Goal: Task Accomplishment & Management: Manage account settings

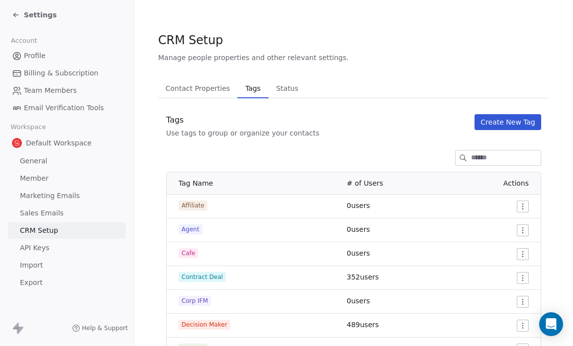
click at [19, 13] on icon at bounding box center [16, 15] width 8 height 8
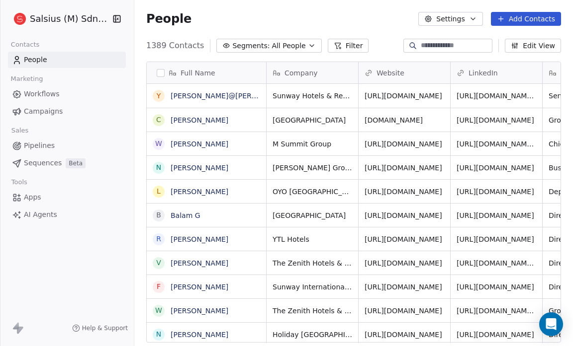
scroll to position [299, 432]
click at [51, 148] on span "Pipelines" at bounding box center [39, 146] width 31 height 10
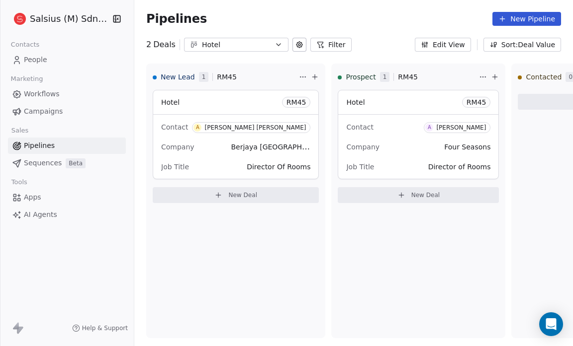
click at [451, 42] on button "Edit View" at bounding box center [443, 45] width 56 height 14
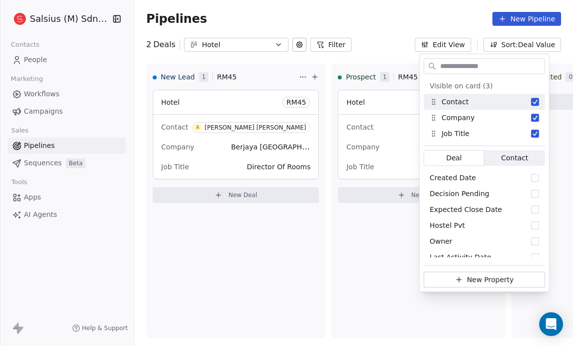
click at [400, 31] on div "Pipelines New Pipeline" at bounding box center [353, 19] width 438 height 38
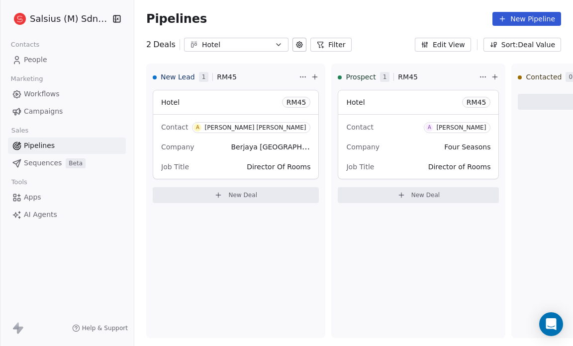
click at [529, 41] on button "Sort: Deal Value" at bounding box center [522, 45] width 78 height 14
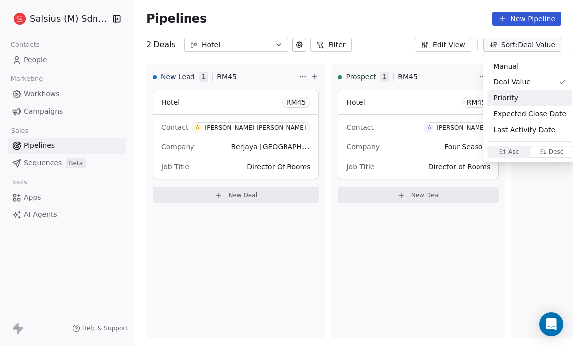
click at [515, 100] on span "Priority" at bounding box center [505, 98] width 25 height 10
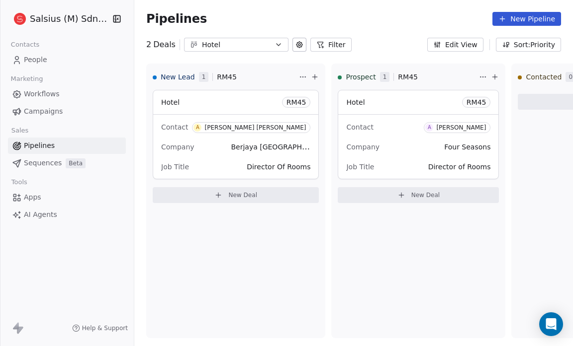
click at [551, 45] on button "Sort: Priority" at bounding box center [528, 45] width 65 height 14
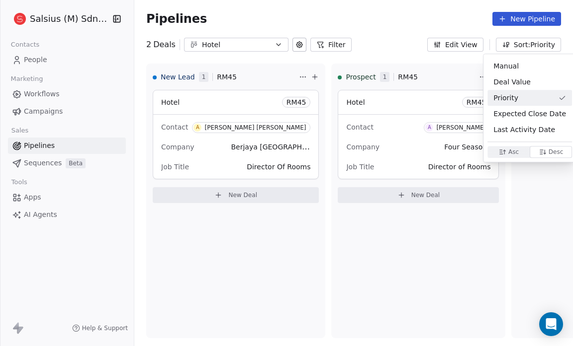
click at [383, 17] on html "Salsius (M) Sdn Bhd Contacts People Marketing Workflows Campaigns Sales Pipelin…" at bounding box center [286, 173] width 573 height 346
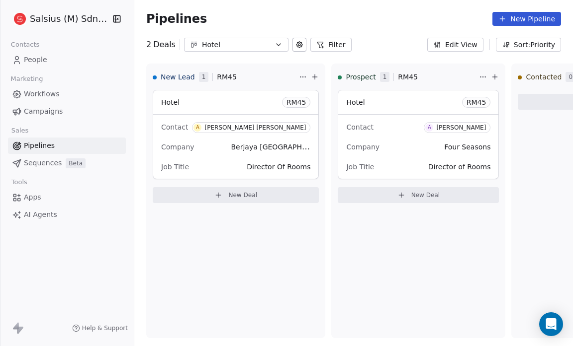
click at [462, 45] on button "Edit View" at bounding box center [455, 45] width 56 height 14
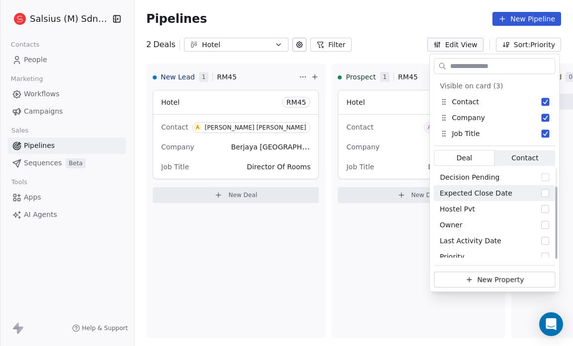
scroll to position [24, 0]
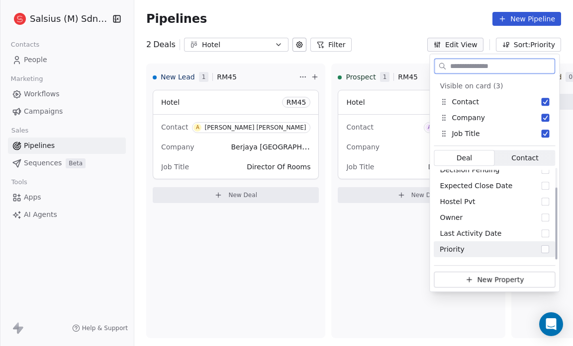
click at [546, 248] on button "Suggestions" at bounding box center [545, 250] width 8 height 8
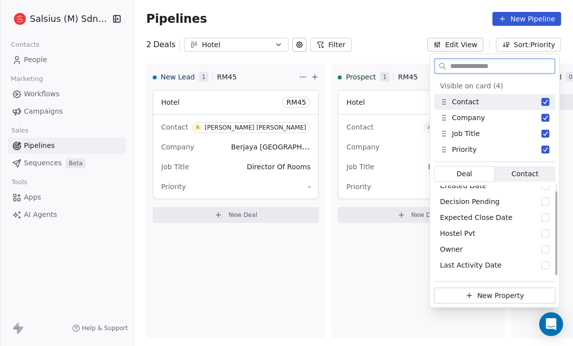
scroll to position [8, 0]
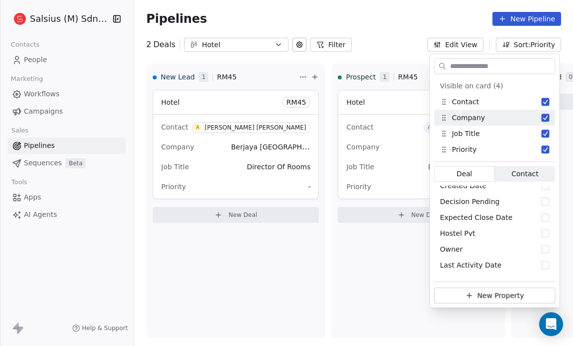
click at [387, 14] on div "Pipelines New Pipeline" at bounding box center [353, 19] width 415 height 14
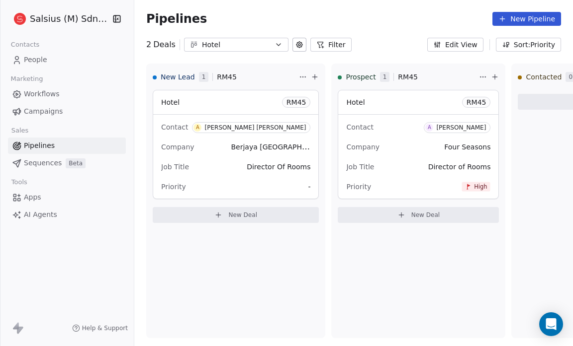
click at [466, 42] on button "Edit View" at bounding box center [455, 45] width 56 height 14
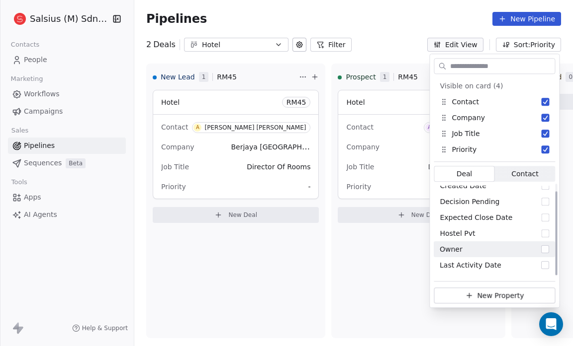
scroll to position [0, 0]
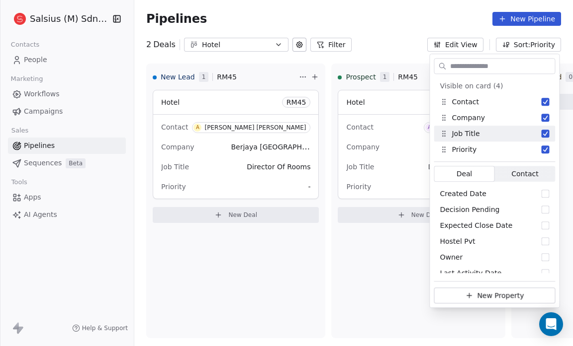
click at [374, 19] on div "Pipelines New Pipeline" at bounding box center [353, 19] width 415 height 14
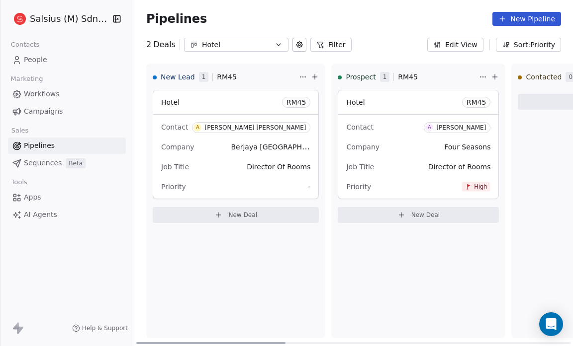
drag, startPoint x: 419, startPoint y: 251, endPoint x: 417, endPoint y: 235, distance: 16.0
click at [417, 235] on div "Prospect 1 RM 45 Hotel RM 45 Contact A Azrai Naz Company Four Seasons Job Title…" at bounding box center [418, 201] width 174 height 275
click at [474, 76] on html "Salsius (M) Sdn Bhd Contacts People Marketing Workflows Campaigns Sales Pipelin…" at bounding box center [286, 173] width 573 height 346
click at [407, 53] on html "Salsius (M) Sdn Bhd Contacts People Marketing Workflows Campaigns Sales Pipelin…" at bounding box center [286, 173] width 573 height 346
click at [491, 76] on icon at bounding box center [495, 77] width 8 height 8
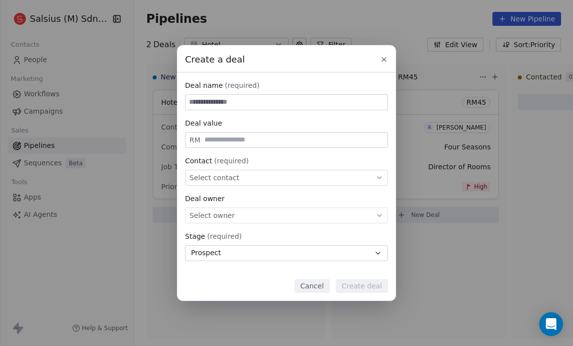
click at [295, 23] on div "Create a deal Deal name (required) Deal value RM Contact (required) Select cont…" at bounding box center [286, 173] width 573 height 346
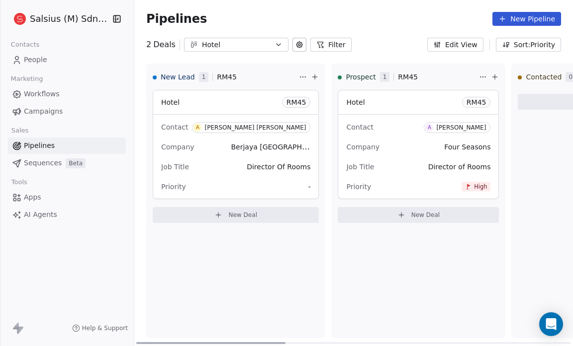
click at [411, 214] on span "New Deal" at bounding box center [425, 215] width 29 height 8
click at [264, 13] on div "Create a deal Deal name (required) Deal value RM Contact (required) Select cont…" at bounding box center [286, 173] width 573 height 346
click at [308, 187] on span "-" at bounding box center [309, 187] width 2 height 10
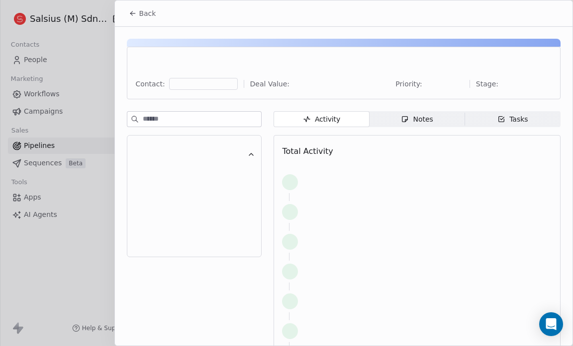
click at [304, 346] on div "Back Contact: Deal Value: Priority: Stage: Activity Activity Notes Notes Tasks …" at bounding box center [286, 346] width 573 height 0
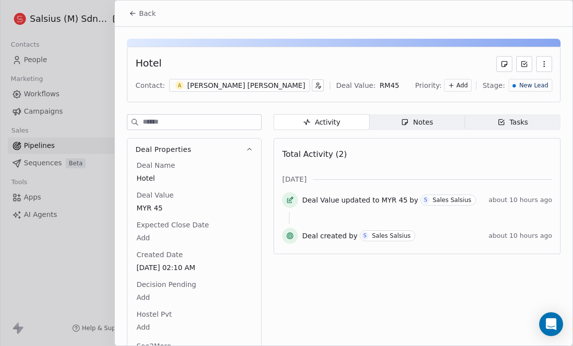
click at [460, 84] on span "Add" at bounding box center [461, 86] width 11 height 8
click at [445, 119] on span "Medium" at bounding box center [447, 121] width 24 height 8
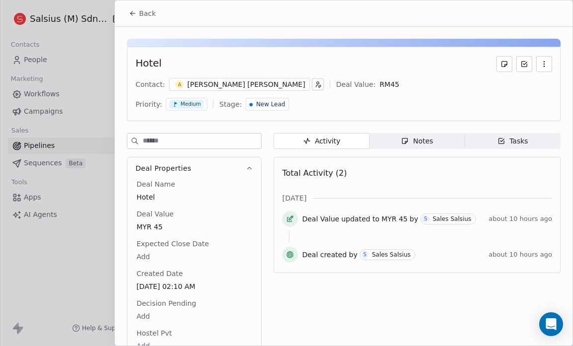
click at [135, 12] on icon at bounding box center [133, 13] width 8 height 8
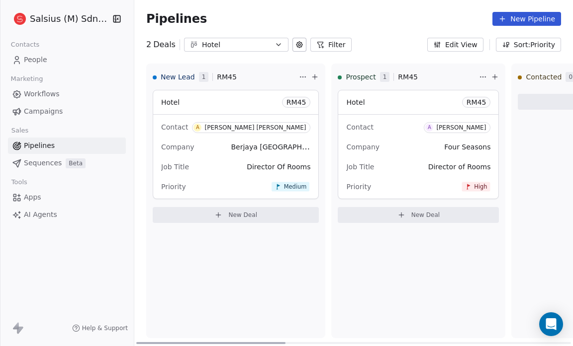
click at [278, 44] on icon "button" at bounding box center [278, 45] width 8 height 8
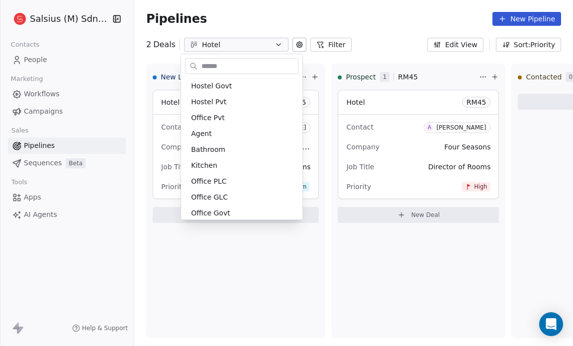
scroll to position [117, 0]
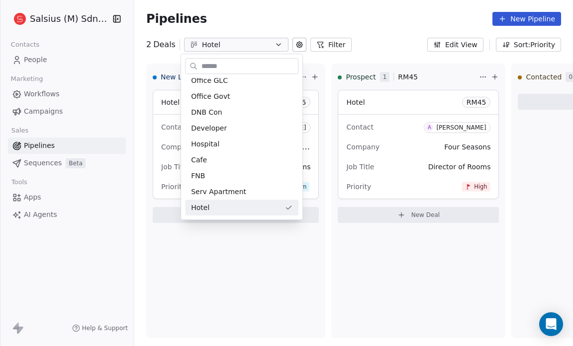
click at [312, 13] on html "Salsius (M) Sdn Bhd Contacts People Marketing Workflows Campaigns Sales Pipelin…" at bounding box center [286, 173] width 573 height 346
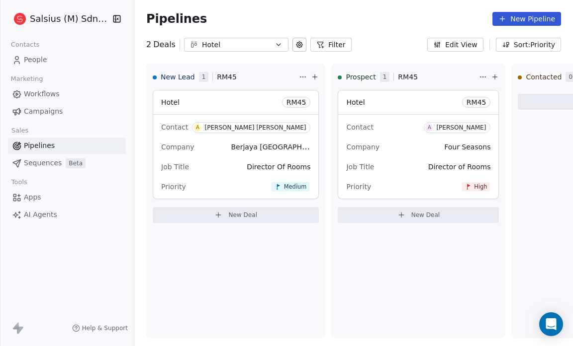
click at [295, 45] on icon at bounding box center [299, 45] width 8 height 8
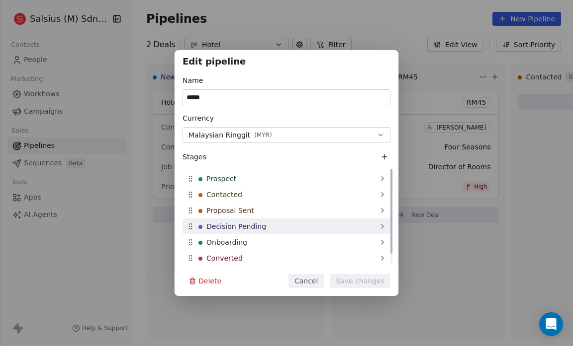
scroll to position [0, 0]
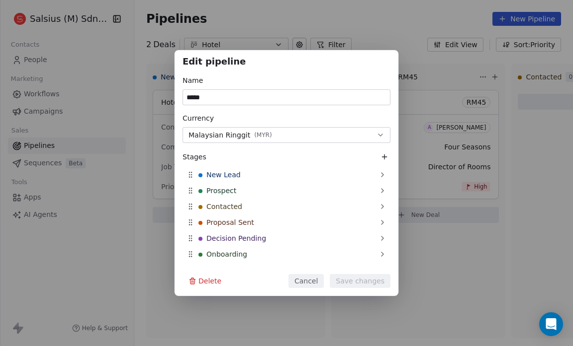
click at [383, 158] on icon at bounding box center [384, 157] width 8 height 8
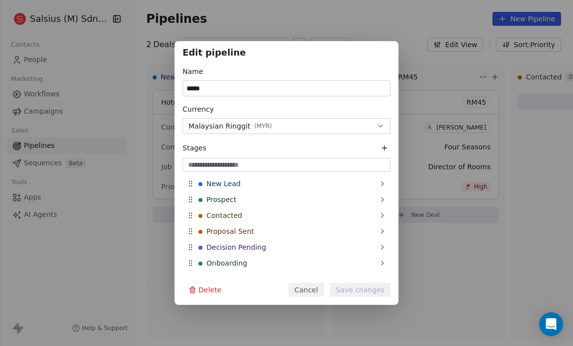
click at [191, 165] on input at bounding box center [286, 165] width 204 height 10
type input "**********"
click at [379, 126] on icon "button" at bounding box center [380, 126] width 4 height 2
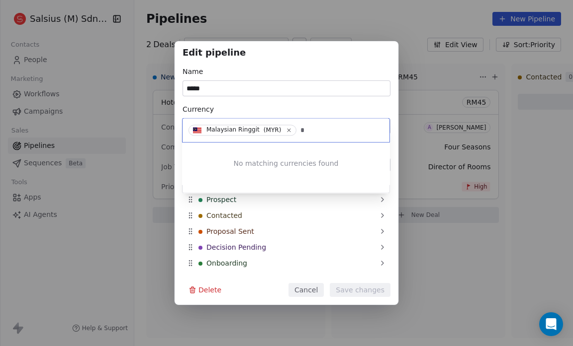
type input "**"
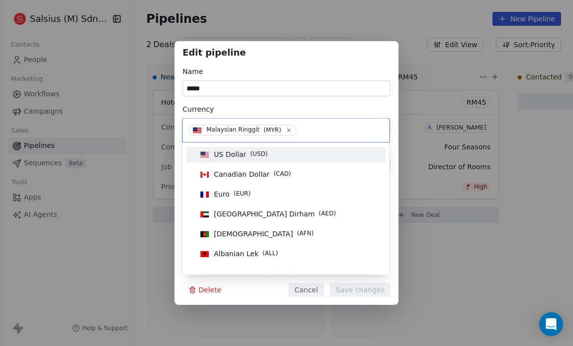
click at [247, 71] on div "**********" at bounding box center [286, 173] width 573 height 264
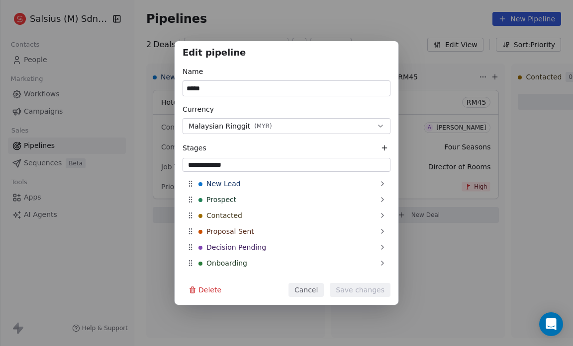
click at [381, 49] on h1 "Edit pipeline" at bounding box center [286, 54] width 208 height 10
click at [117, 167] on div "**********" at bounding box center [286, 173] width 573 height 264
click at [307, 291] on button "Cancel" at bounding box center [305, 290] width 35 height 14
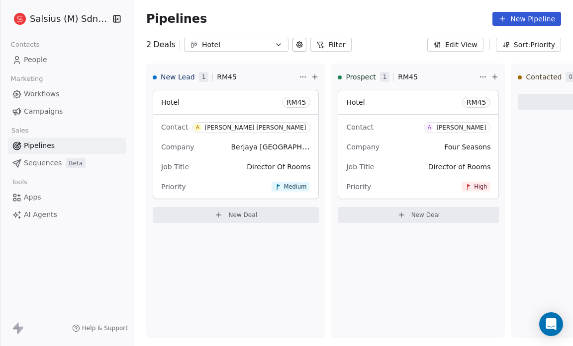
click at [295, 44] on icon at bounding box center [299, 45] width 8 height 8
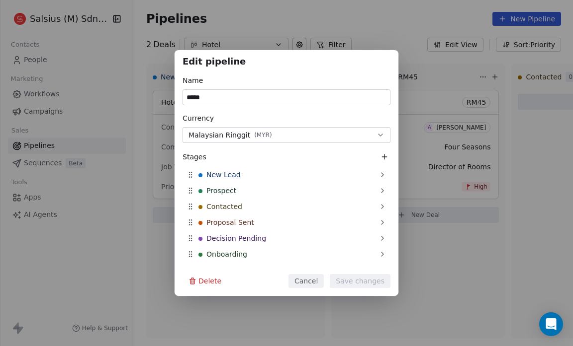
click at [385, 155] on icon at bounding box center [384, 157] width 8 height 8
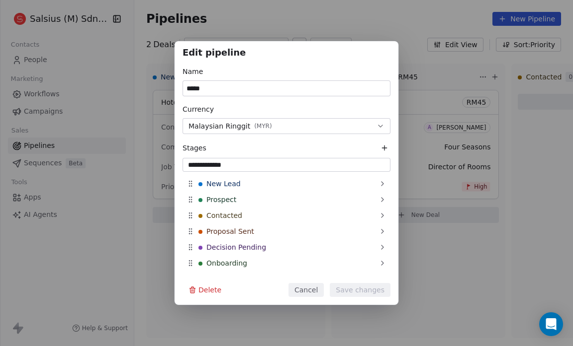
click at [267, 168] on input "**********" at bounding box center [286, 165] width 204 height 10
type input "**********"
click at [270, 125] on button "Malaysian Ringgit ( MYR )" at bounding box center [286, 126] width 208 height 16
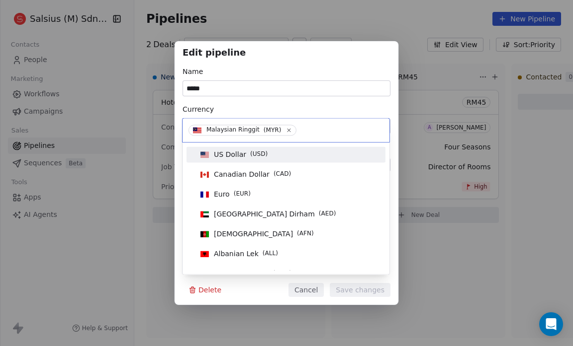
click at [244, 130] on span "Malaysian Ringgit" at bounding box center [232, 130] width 53 height 9
click at [305, 134] on input at bounding box center [340, 130] width 85 height 11
click at [371, 133] on input at bounding box center [340, 130] width 85 height 11
click at [264, 294] on div "**********" at bounding box center [286, 173] width 573 height 264
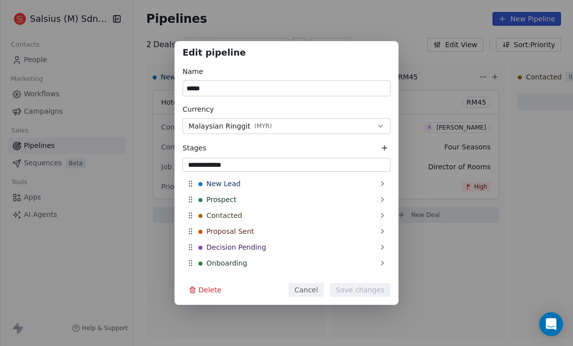
click at [308, 18] on div "**********" at bounding box center [286, 173] width 573 height 346
click at [305, 289] on button "Cancel" at bounding box center [305, 290] width 35 height 14
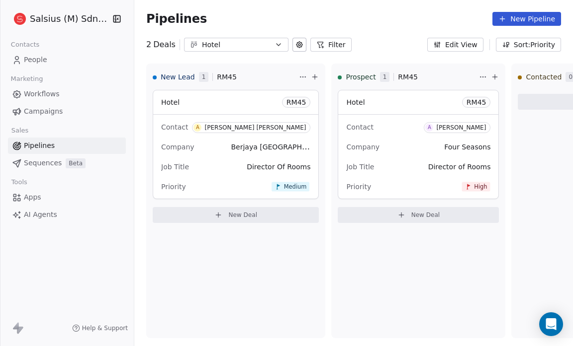
click at [522, 19] on button "New Pipeline" at bounding box center [526, 19] width 69 height 14
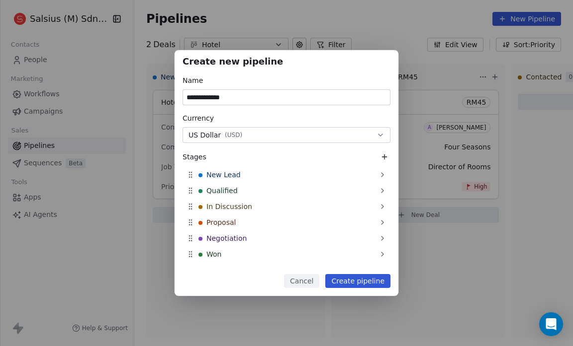
type input "**********"
click at [252, 138] on button "US Dollar ( USD )" at bounding box center [286, 135] width 208 height 16
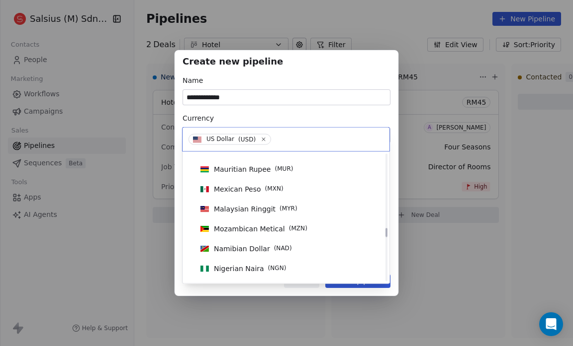
scroll to position [1438, 0]
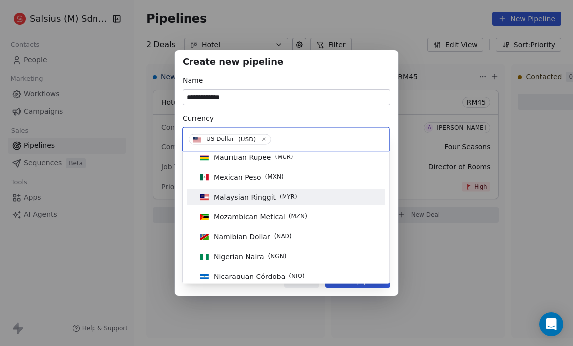
click at [258, 192] on span "Malaysian Ringgit" at bounding box center [245, 197] width 62 height 10
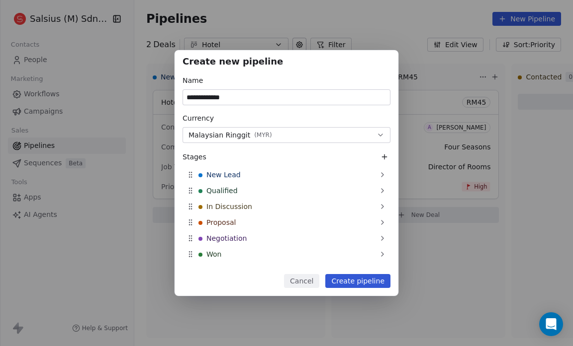
click at [380, 155] on icon at bounding box center [384, 157] width 8 height 8
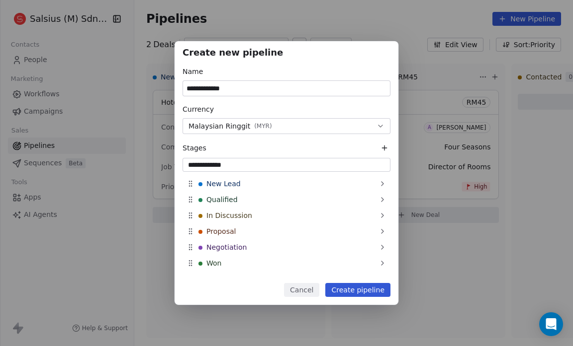
type input "**********"
click at [233, 87] on input "**********" at bounding box center [286, 88] width 207 height 15
type input "*"
type input "*****"
click at [353, 291] on button "Create pipeline" at bounding box center [357, 290] width 65 height 14
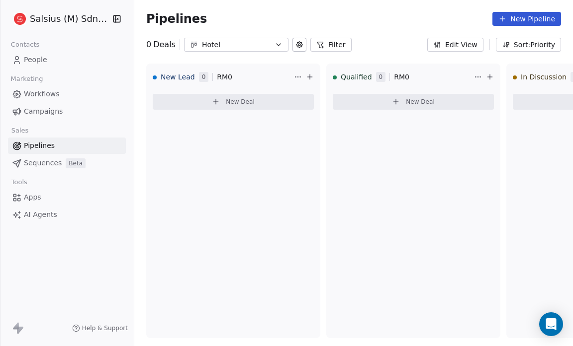
click at [274, 45] on icon "button" at bounding box center [278, 45] width 8 height 8
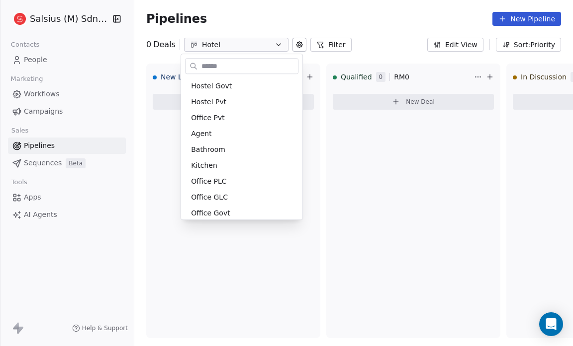
scroll to position [133, 0]
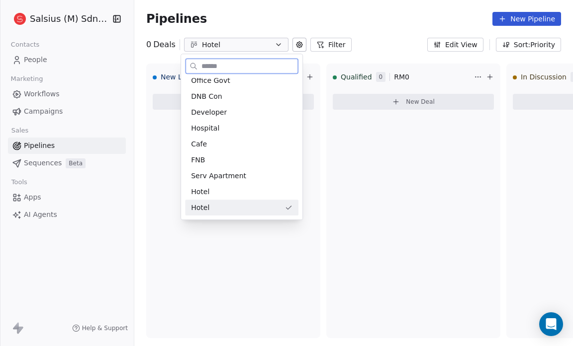
drag, startPoint x: 260, startPoint y: 213, endPoint x: 268, endPoint y: 154, distance: 59.2
click at [268, 154] on div "Hostel Govt Hostel Pvt Office Pvt Agent Bathroom Kitchen Office PLC Office GLC …" at bounding box center [241, 80] width 113 height 270
click at [265, 188] on div "Hotel" at bounding box center [241, 192] width 101 height 10
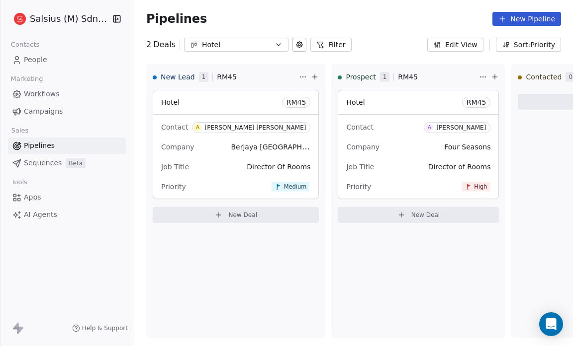
click at [276, 44] on icon "button" at bounding box center [278, 45] width 4 height 2
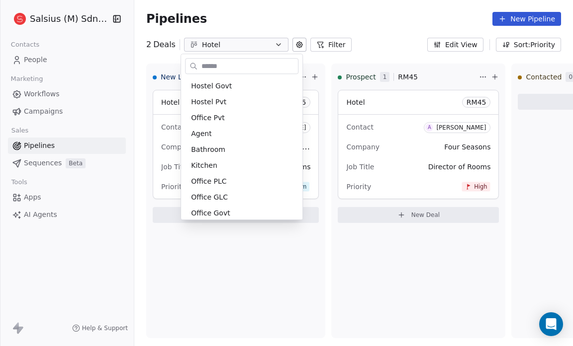
scroll to position [117, 0]
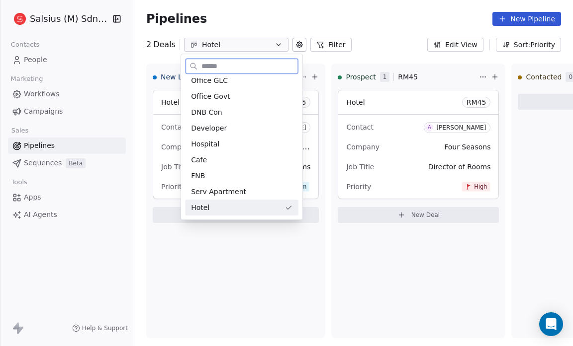
click at [287, 206] on icon "Suggestions" at bounding box center [288, 208] width 8 height 8
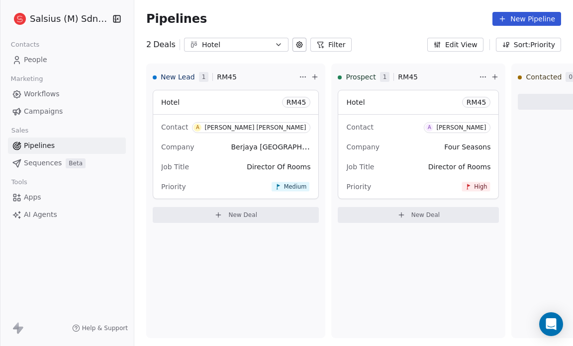
click at [274, 47] on icon "button" at bounding box center [278, 45] width 8 height 8
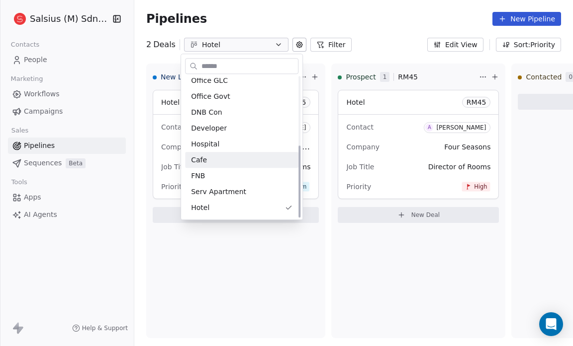
scroll to position [133, 0]
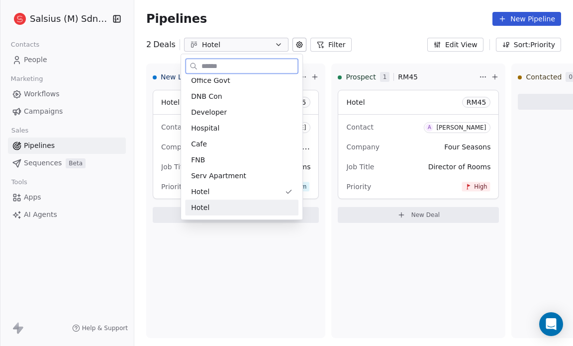
click at [255, 215] on div "Hotel" at bounding box center [241, 208] width 113 height 16
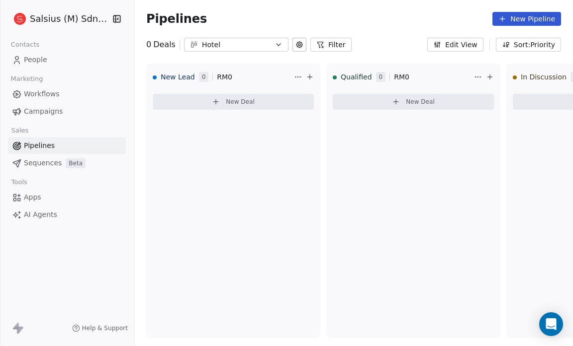
click at [296, 43] on icon at bounding box center [299, 45] width 8 height 8
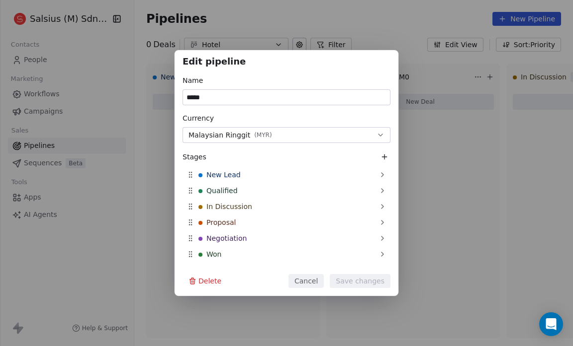
click at [190, 281] on icon at bounding box center [192, 281] width 8 height 8
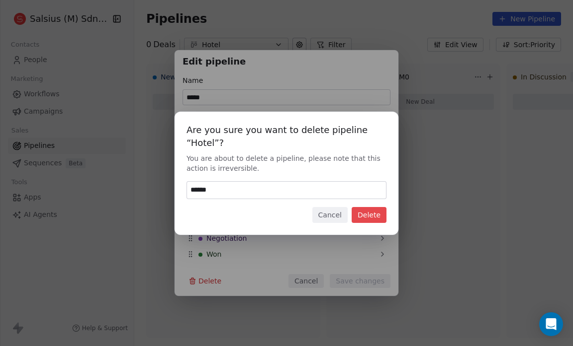
type input "******"
click at [369, 210] on button "Delete" at bounding box center [368, 215] width 35 height 16
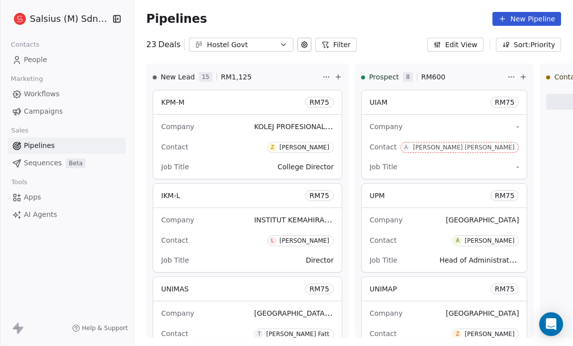
click at [279, 42] on icon "button" at bounding box center [283, 45] width 8 height 8
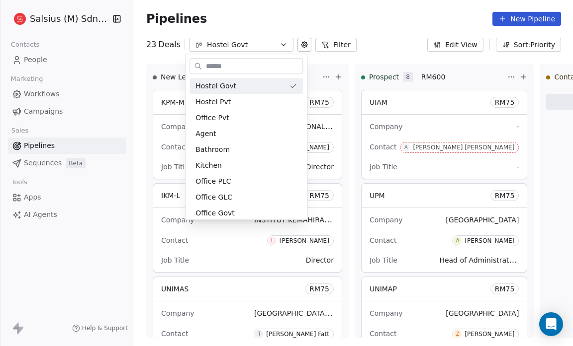
click at [311, 19] on html "Salsius (M) Sdn Bhd Contacts People Marketing Workflows Campaigns Sales Pipelin…" at bounding box center [286, 173] width 573 height 346
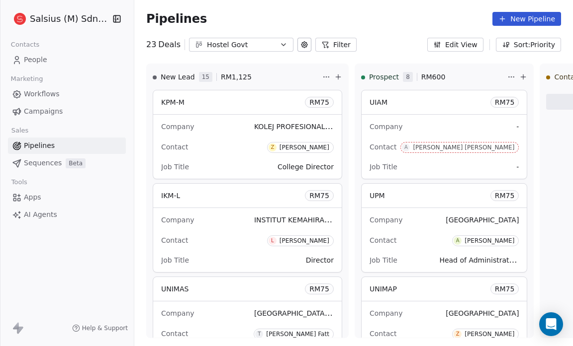
click at [303, 45] on icon at bounding box center [304, 45] width 2 height 2
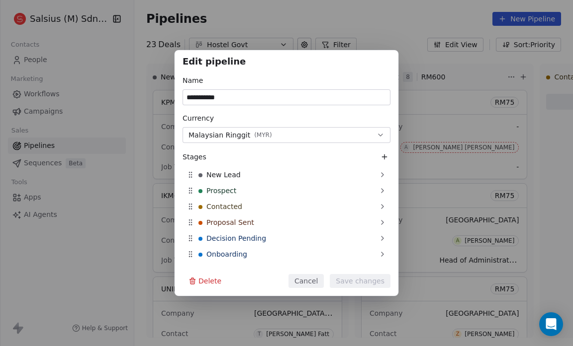
click at [310, 3] on div "**********" at bounding box center [286, 173] width 573 height 346
click at [283, 14] on div "**********" at bounding box center [286, 173] width 573 height 346
click at [434, 28] on div "**********" at bounding box center [286, 173] width 573 height 346
click at [385, 158] on icon at bounding box center [384, 157] width 8 height 8
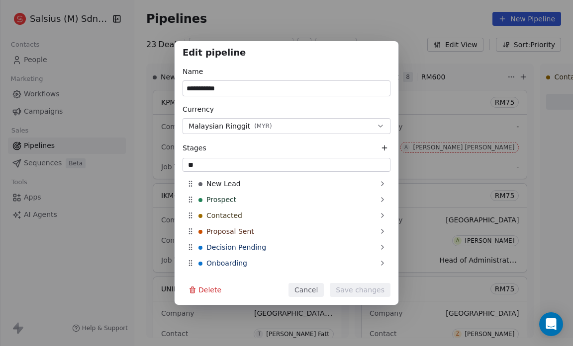
type input "*"
click at [207, 167] on input at bounding box center [286, 165] width 204 height 10
click at [192, 164] on input at bounding box center [286, 165] width 204 height 10
click at [377, 167] on input at bounding box center [286, 165] width 204 height 10
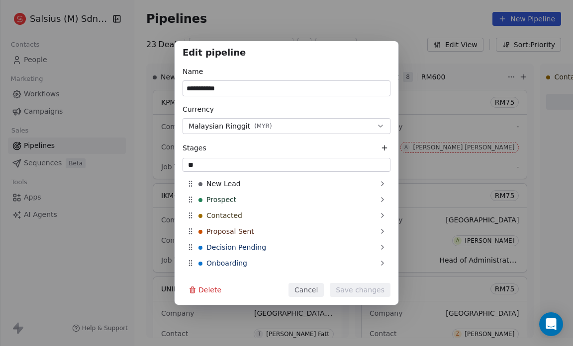
type input "*"
click at [307, 291] on button "Cancel" at bounding box center [305, 290] width 35 height 14
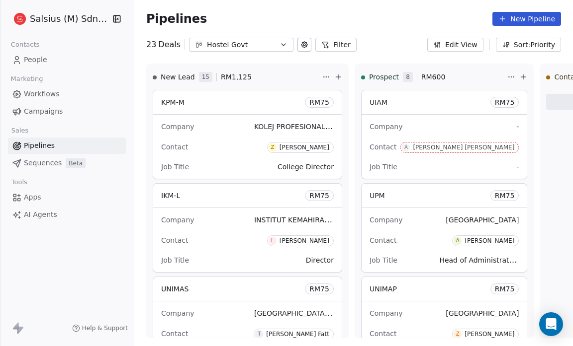
click at [281, 44] on icon "button" at bounding box center [283, 45] width 4 height 2
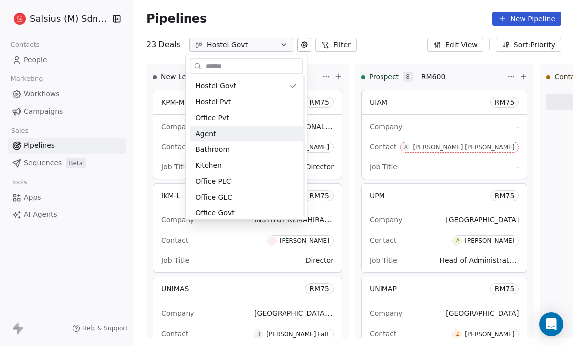
scroll to position [117, 0]
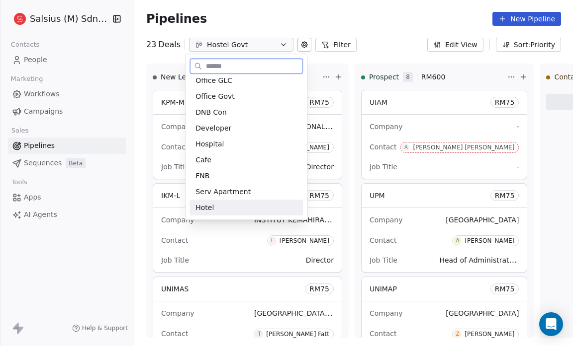
click at [227, 211] on div "Hotel" at bounding box center [245, 208] width 101 height 10
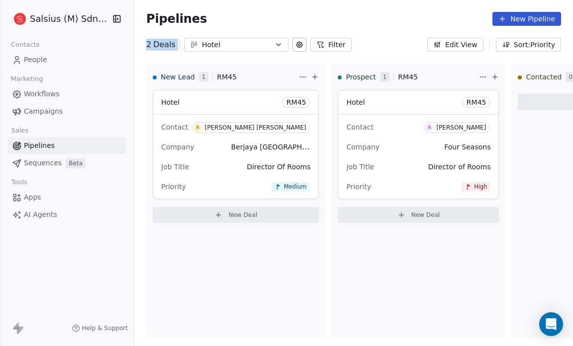
drag, startPoint x: 432, startPoint y: 32, endPoint x: 420, endPoint y: 41, distance: 15.7
click at [420, 41] on div "Pipelines New Pipeline 2 Deals Hotel Filter Edit View Sort: Priority" at bounding box center [353, 26] width 438 height 52
click at [453, 42] on button "Edit View" at bounding box center [455, 45] width 56 height 14
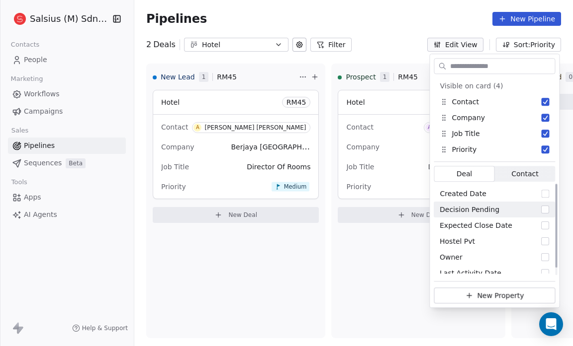
scroll to position [8, 0]
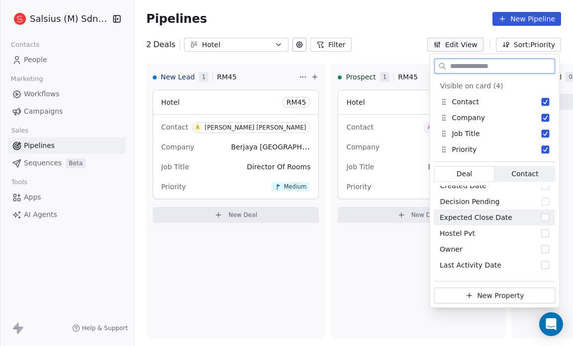
click at [525, 170] on span "Contact" at bounding box center [524, 174] width 27 height 10
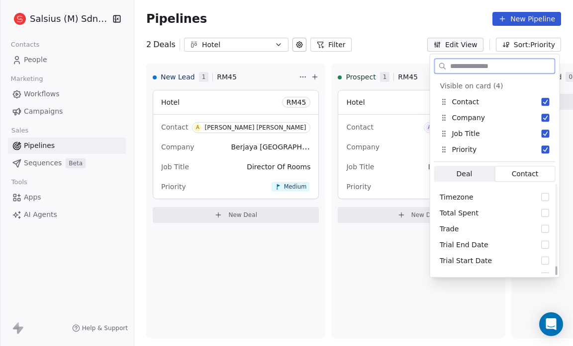
scroll to position [803, 0]
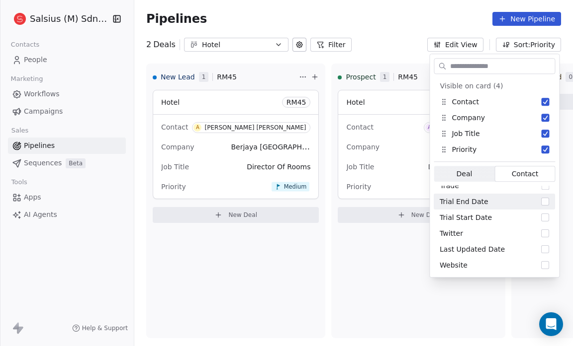
click at [378, 35] on div "Pipelines New Pipeline" at bounding box center [353, 19] width 438 height 38
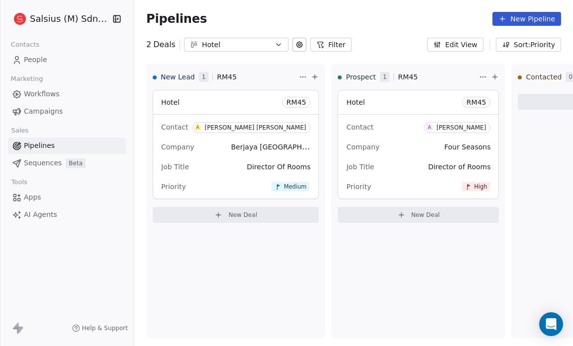
click at [38, 56] on span "People" at bounding box center [35, 60] width 23 height 10
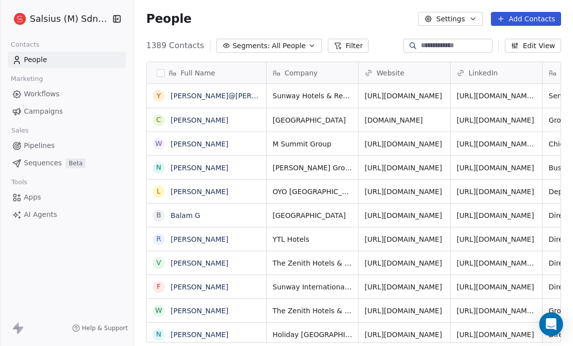
scroll to position [299, 432]
click at [308, 48] on icon "button" at bounding box center [312, 46] width 8 height 8
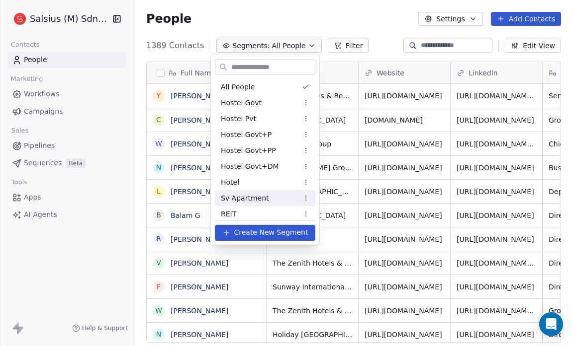
click at [244, 196] on span "Sv Apartment" at bounding box center [245, 198] width 48 height 10
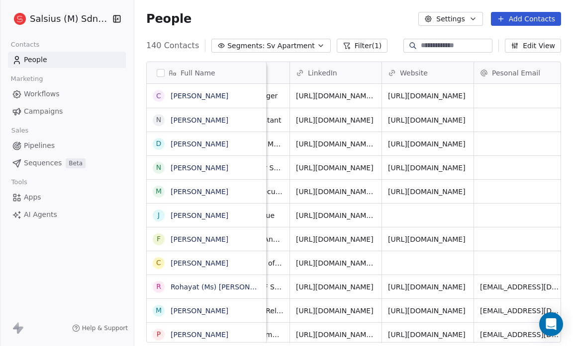
scroll to position [6, 0]
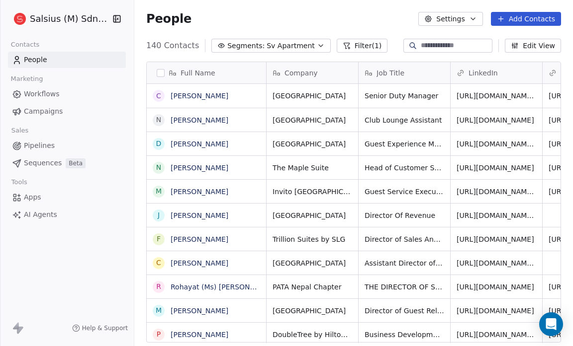
click at [529, 46] on button "Edit View" at bounding box center [533, 46] width 56 height 14
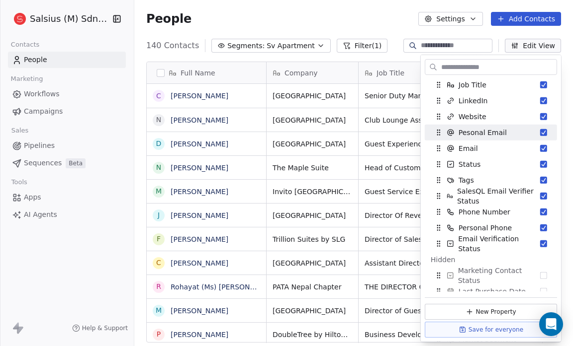
scroll to position [48, 0]
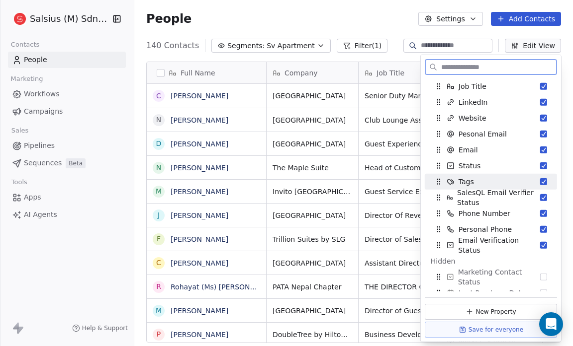
click at [540, 181] on button "Suggestions" at bounding box center [543, 181] width 7 height 7
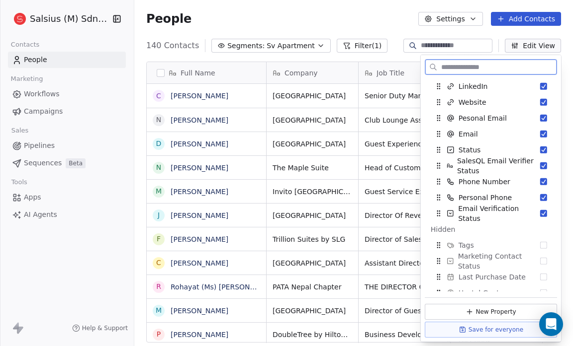
scroll to position [0, 0]
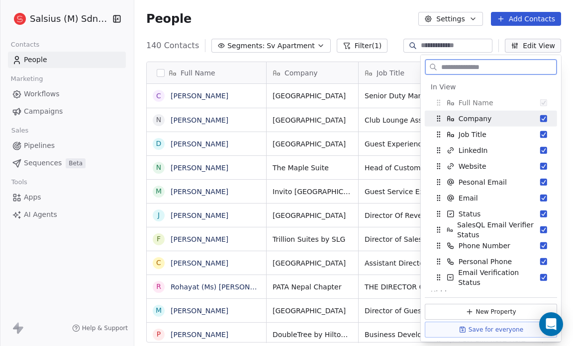
click at [540, 118] on button "Suggestions" at bounding box center [543, 118] width 7 height 7
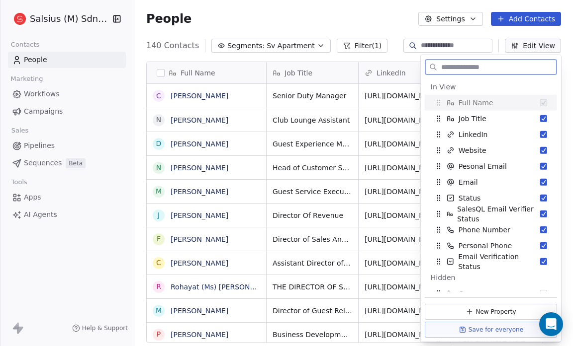
click at [540, 118] on button "Suggestions" at bounding box center [543, 118] width 7 height 7
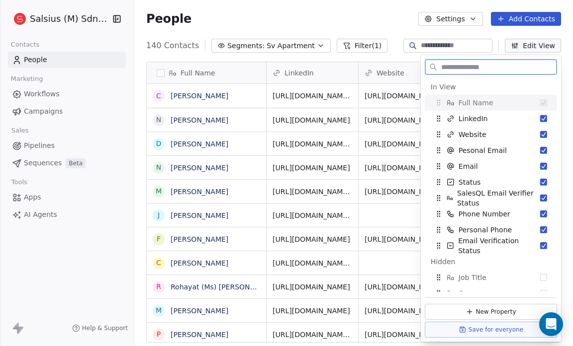
click at [540, 118] on button "Suggestions" at bounding box center [543, 118] width 7 height 7
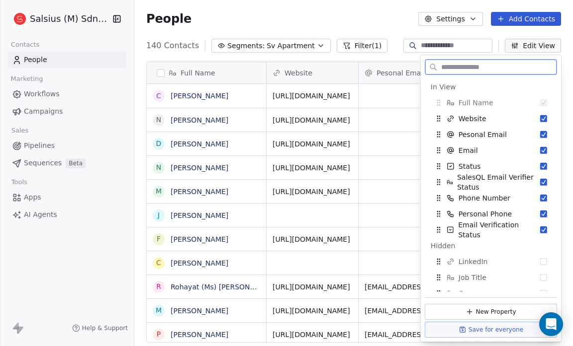
click at [540, 118] on button "Suggestions" at bounding box center [543, 118] width 7 height 7
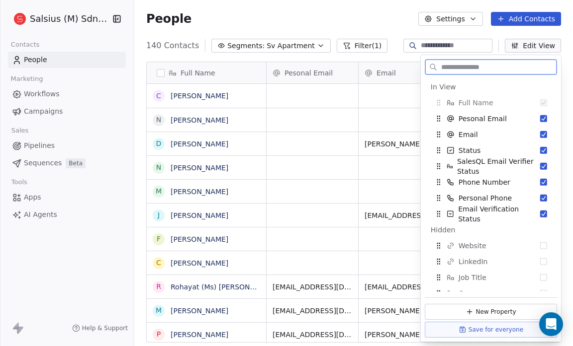
click at [540, 118] on button "Suggestions" at bounding box center [543, 118] width 7 height 7
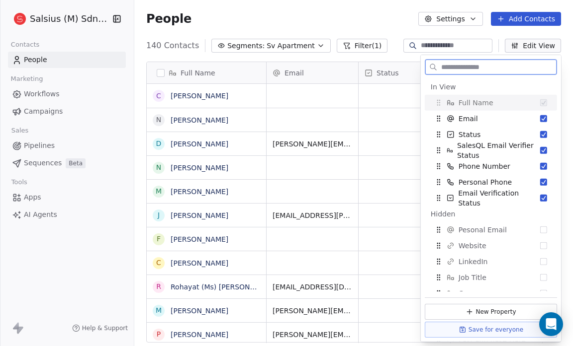
click at [540, 118] on button "Suggestions" at bounding box center [543, 118] width 7 height 7
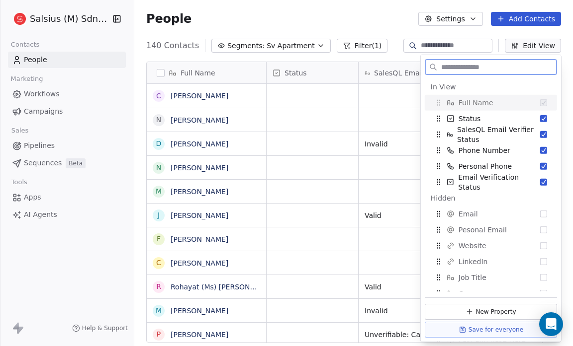
click at [540, 118] on button "Suggestions" at bounding box center [543, 118] width 7 height 7
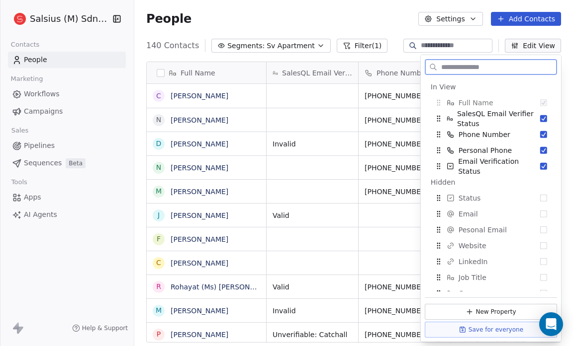
click at [540, 118] on button "Suggestions" at bounding box center [543, 118] width 7 height 7
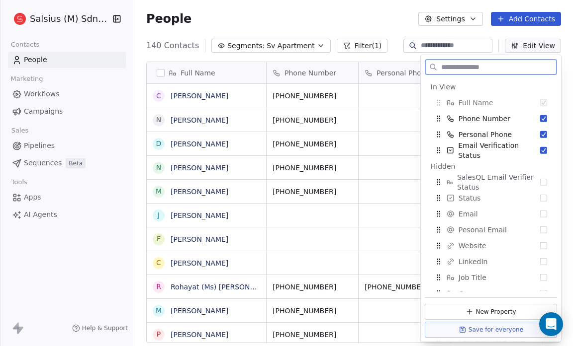
click at [540, 118] on button "Suggestions" at bounding box center [543, 118] width 7 height 7
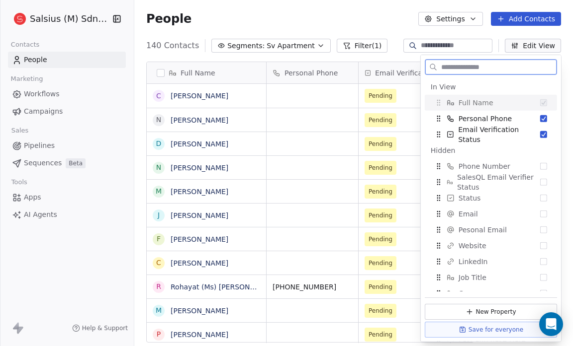
click at [540, 118] on button "Suggestions" at bounding box center [543, 118] width 7 height 7
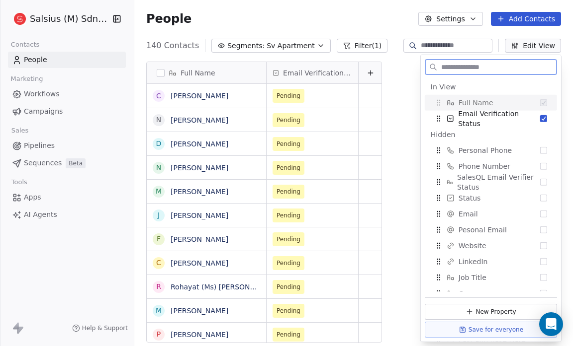
click at [540, 118] on button "Suggestions" at bounding box center [543, 118] width 7 height 7
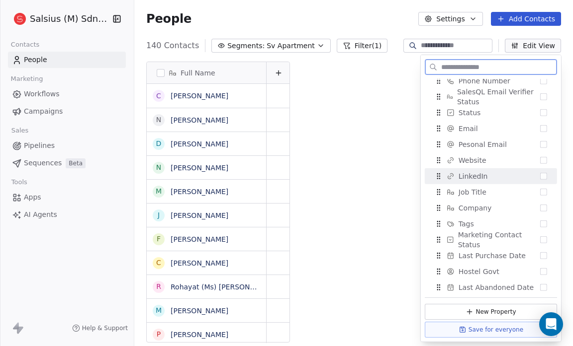
scroll to position [85, 0]
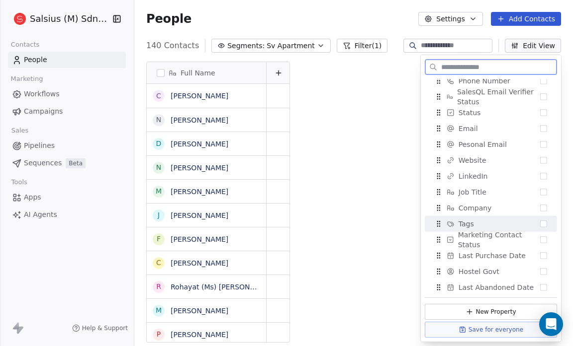
click at [540, 224] on button "Suggestions" at bounding box center [543, 224] width 7 height 7
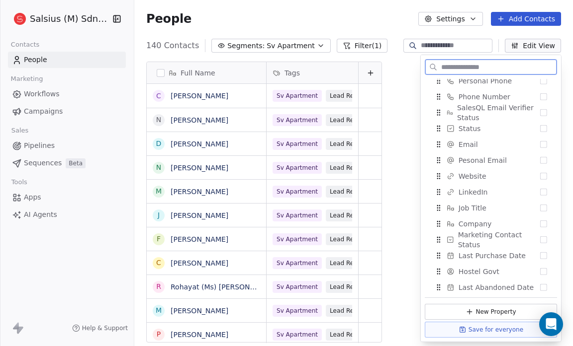
scroll to position [101, 0]
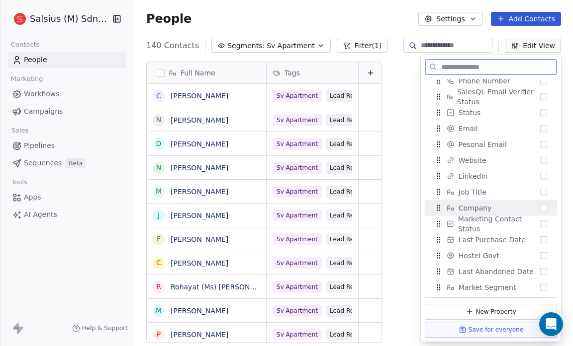
click at [540, 205] on button "Suggestions" at bounding box center [543, 208] width 7 height 7
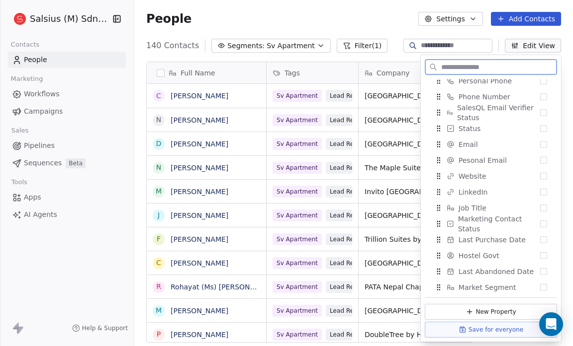
scroll to position [117, 0]
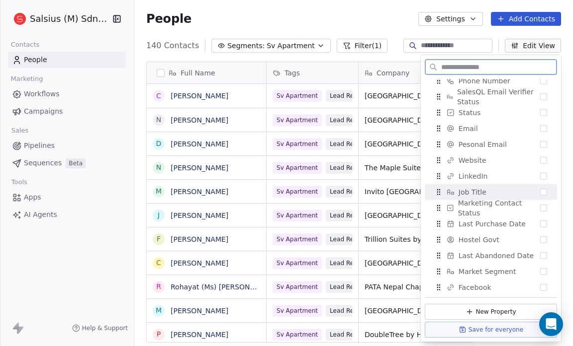
click at [540, 192] on button "Suggestions" at bounding box center [543, 192] width 7 height 7
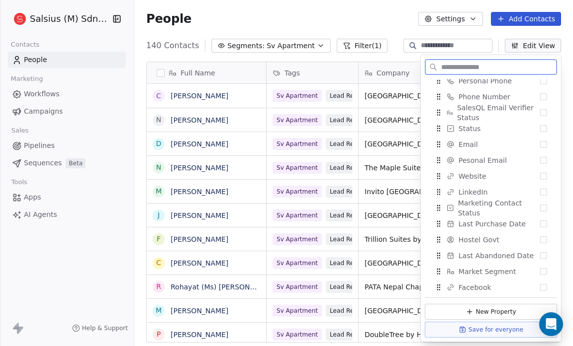
scroll to position [133, 0]
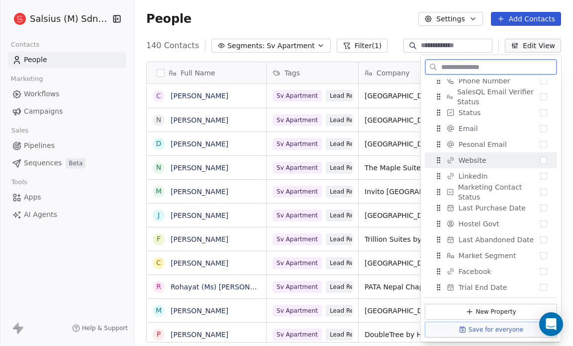
click at [540, 162] on button "Suggestions" at bounding box center [543, 160] width 7 height 7
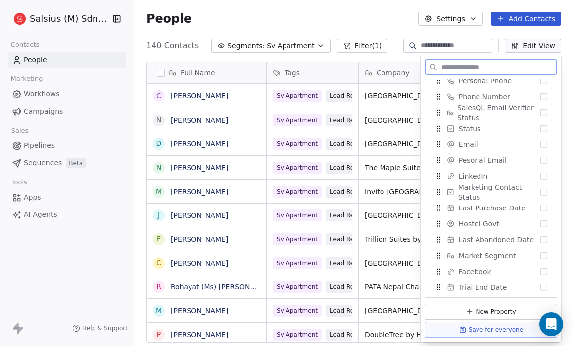
scroll to position [149, 0]
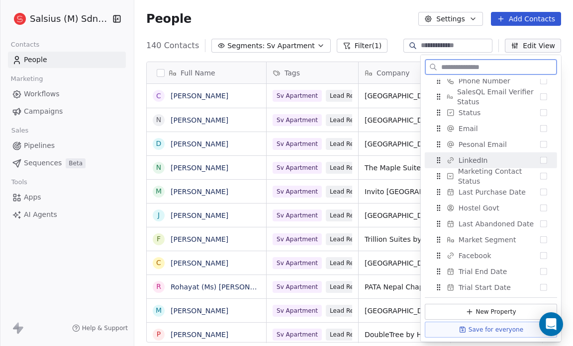
click at [540, 161] on button "Suggestions" at bounding box center [543, 160] width 7 height 7
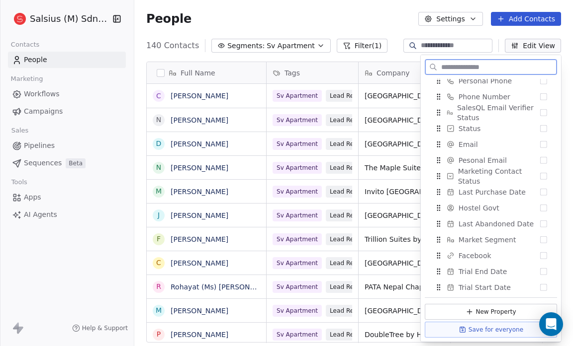
scroll to position [165, 0]
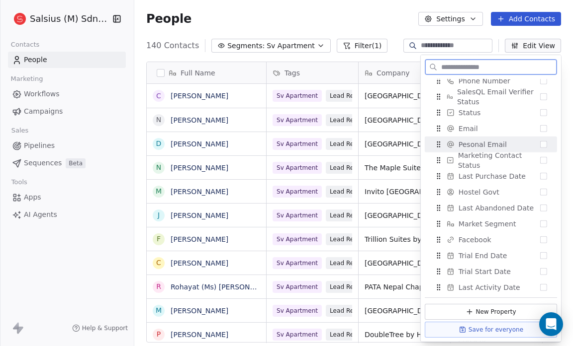
click at [541, 143] on div "Pesonal Email" at bounding box center [490, 145] width 124 height 16
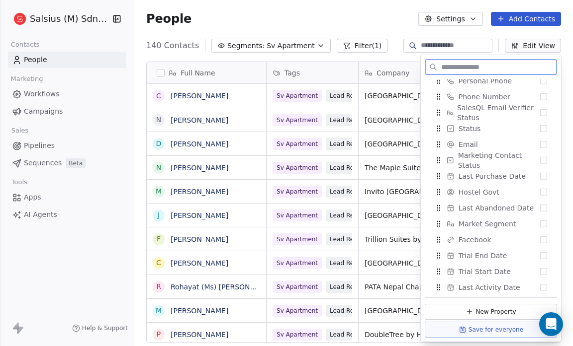
scroll to position [181, 0]
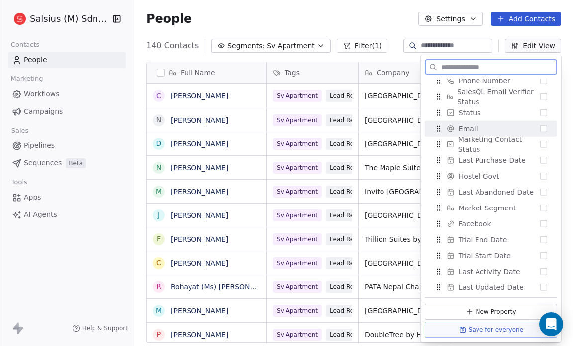
click at [540, 128] on button "Suggestions" at bounding box center [543, 128] width 7 height 7
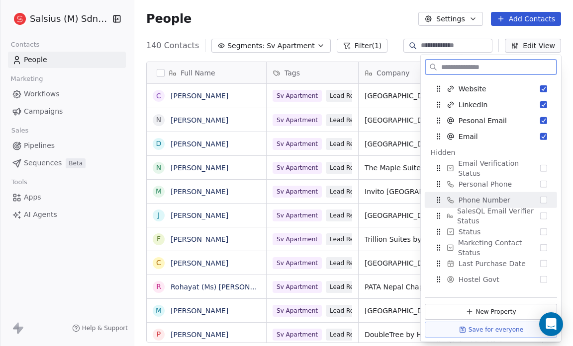
scroll to position [0, 0]
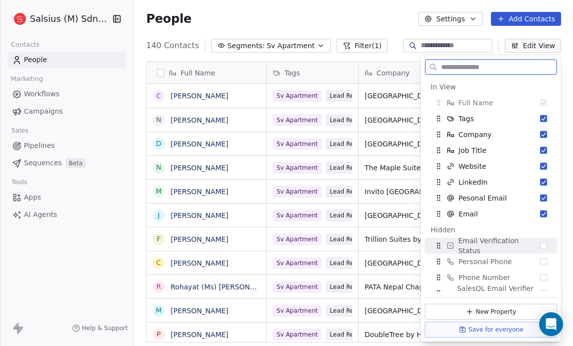
click at [540, 245] on button "Suggestions" at bounding box center [543, 246] width 7 height 7
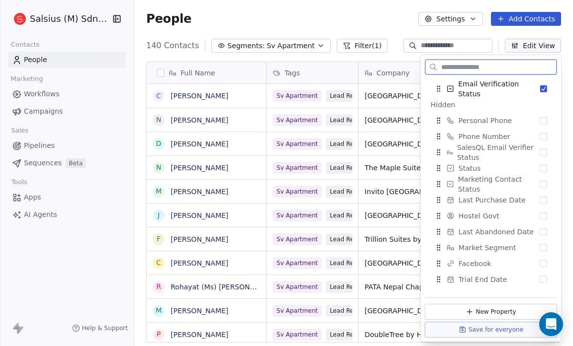
scroll to position [141, 0]
click at [540, 166] on button "Suggestions" at bounding box center [543, 168] width 7 height 7
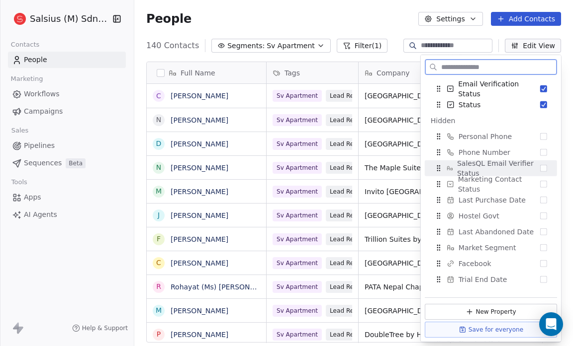
click at [540, 167] on button "Suggestions" at bounding box center [543, 168] width 7 height 7
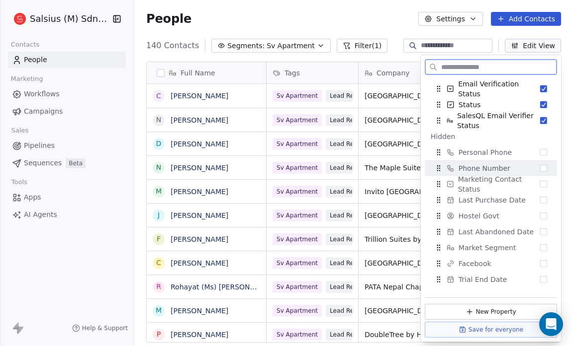
click at [540, 167] on button "Suggestions" at bounding box center [543, 168] width 7 height 7
click at [540, 165] on button "Suggestions" at bounding box center [543, 168] width 7 height 7
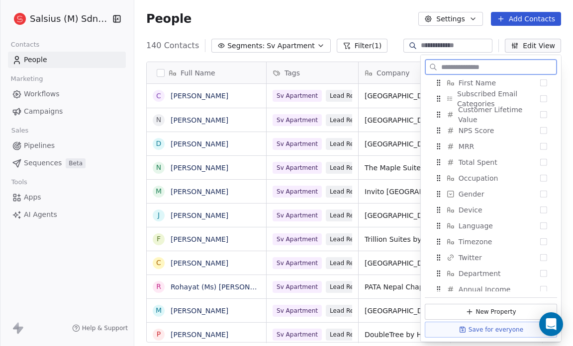
scroll to position [693, 0]
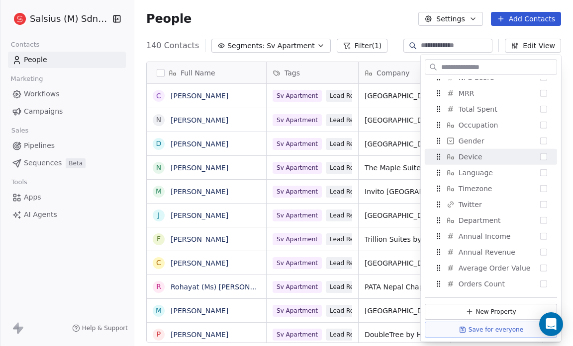
click at [311, 26] on div "People Settings Add Contacts" at bounding box center [353, 19] width 438 height 38
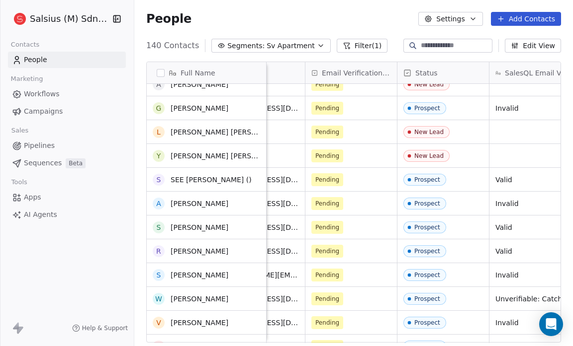
scroll to position [0, 0]
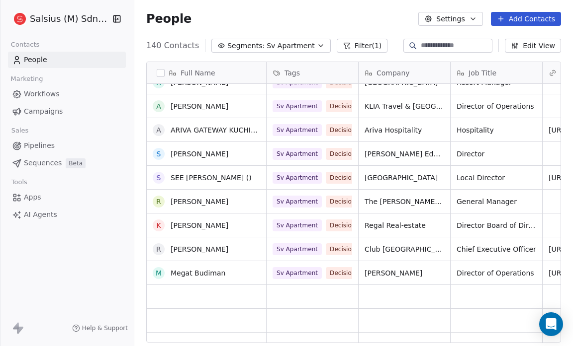
scroll to position [2152, 0]
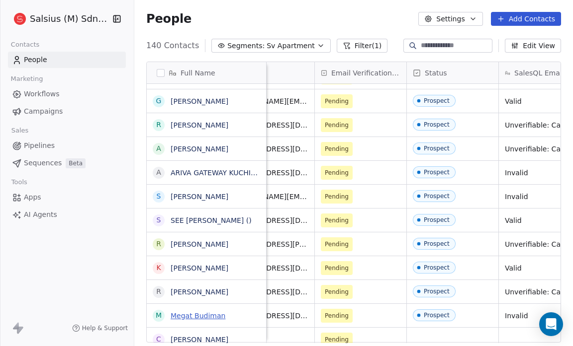
click at [201, 315] on link "Megat Budiman" at bounding box center [197, 316] width 55 height 8
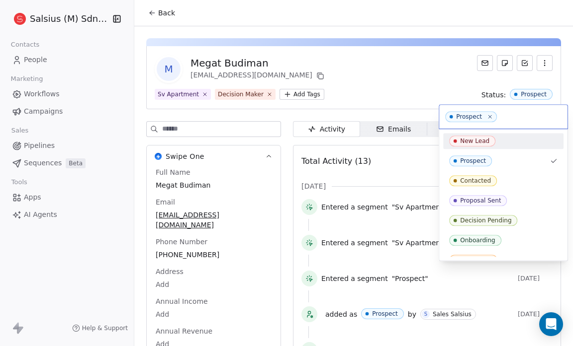
click at [492, 141] on span "New Lead" at bounding box center [472, 141] width 46 height 11
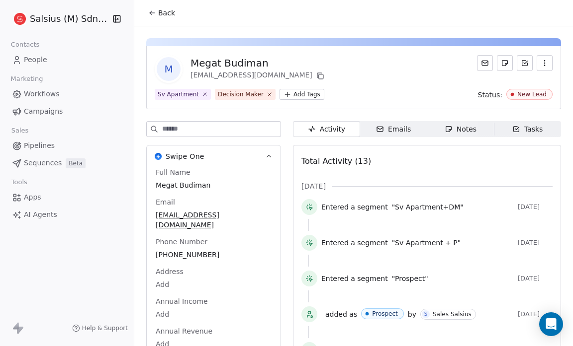
click at [200, 27] on div "M Megat Budiman megat.budiman@hattengrp.com Sv Apartment Decision Maker Add Tag…" at bounding box center [353, 340] width 438 height 629
click at [167, 16] on span "Back" at bounding box center [166, 13] width 17 height 10
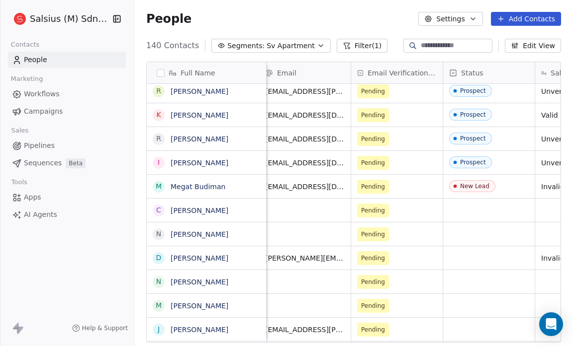
scroll to position [0, 540]
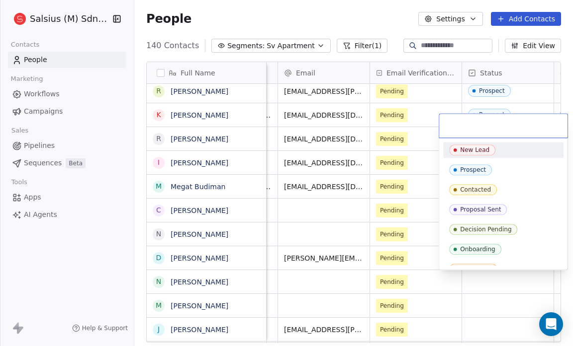
click at [513, 148] on div "New Lead" at bounding box center [503, 150] width 108 height 11
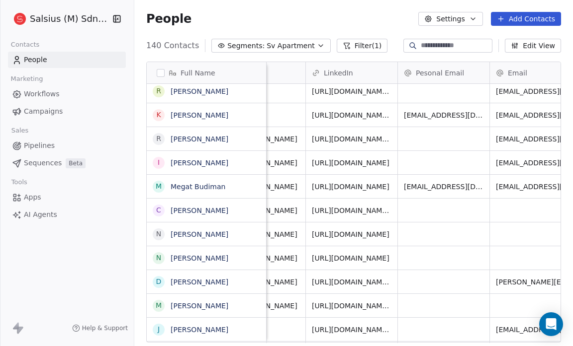
scroll to position [0, 0]
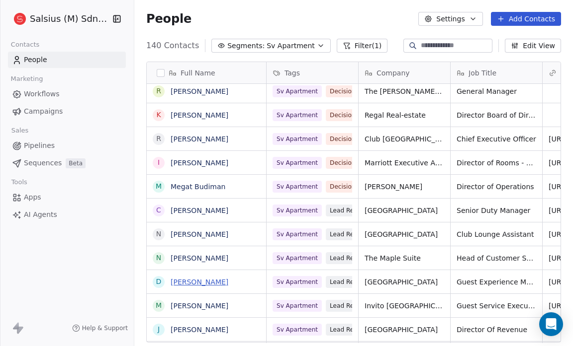
click at [191, 280] on link "Danielle Ong" at bounding box center [199, 282] width 58 height 8
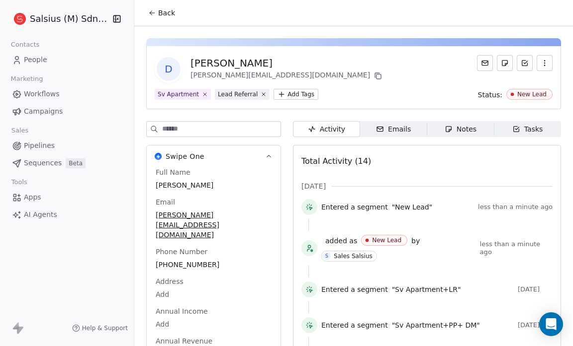
scroll to position [2, 0]
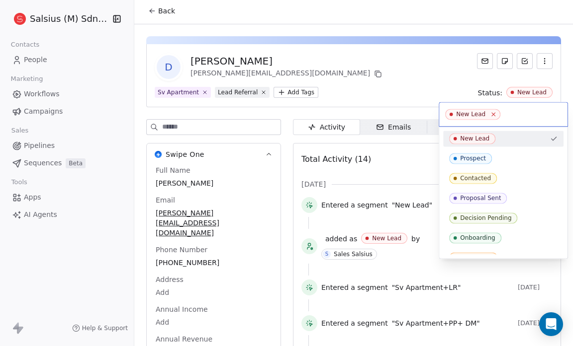
click at [490, 115] on icon at bounding box center [493, 114] width 6 height 6
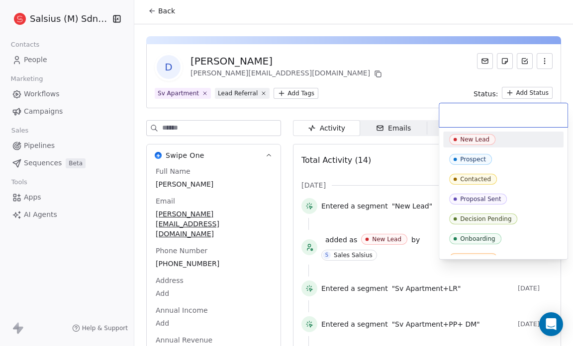
click at [385, 81] on html "Salsius (M) Sdn Bhd Contacts People Marketing Workflows Campaigns Sales Pipelin…" at bounding box center [286, 173] width 573 height 346
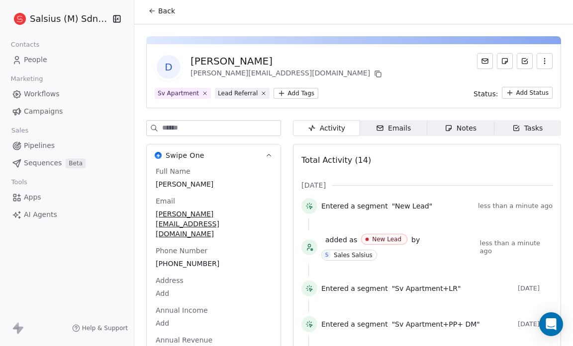
click at [151, 5] on button "Back" at bounding box center [161, 11] width 39 height 18
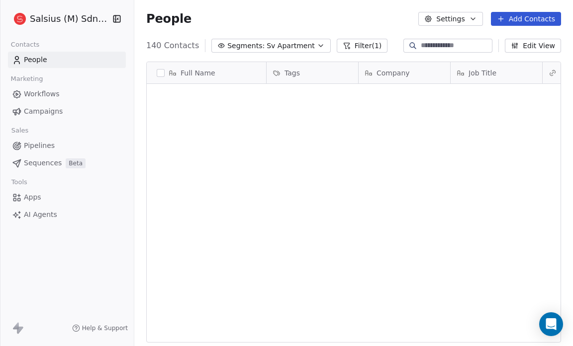
scroll to position [299, 432]
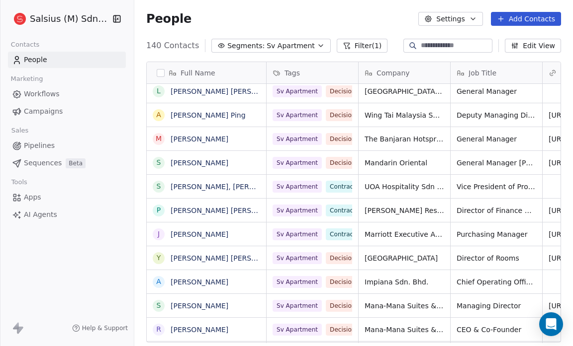
click at [317, 47] on icon "button" at bounding box center [321, 46] width 8 height 8
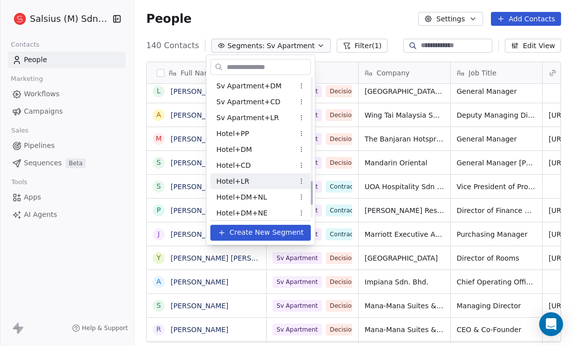
scroll to position [588, 0]
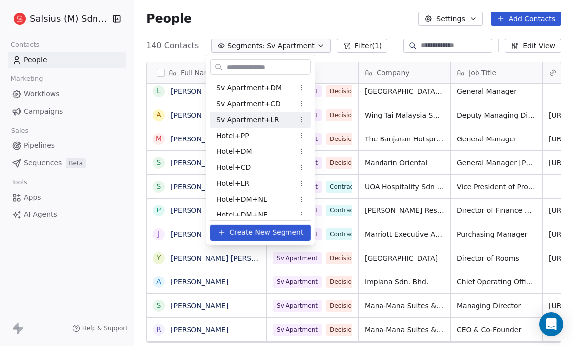
click at [213, 125] on div "Sv Apartment+LR" at bounding box center [260, 120] width 100 height 16
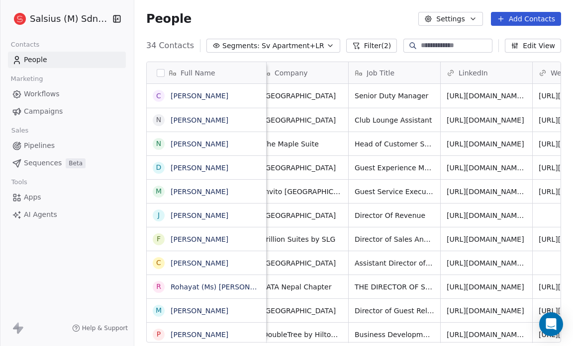
scroll to position [0, 0]
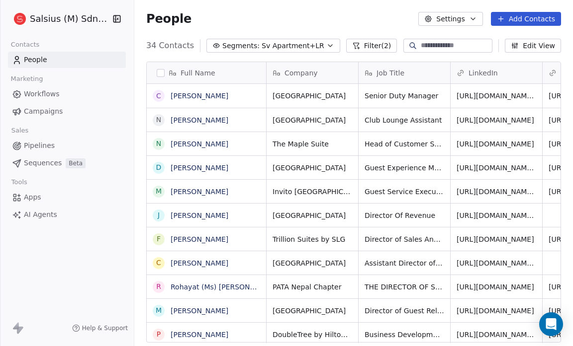
click at [313, 41] on button "Segments: Sv Apartment+LR" at bounding box center [273, 46] width 134 height 14
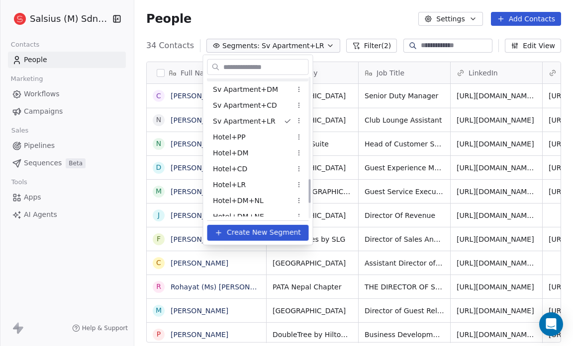
scroll to position [674, 0]
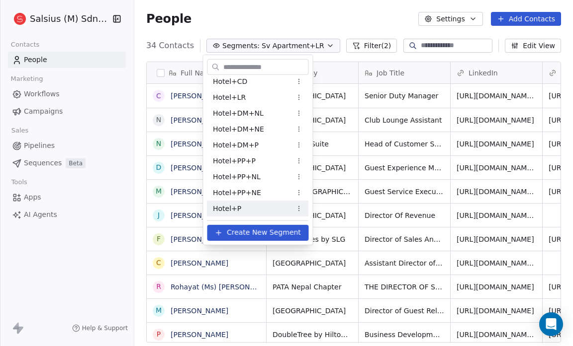
click at [298, 209] on html "Salsius (M) Sdn Bhd Contacts People Marketing Workflows Campaigns Sales Pipelin…" at bounding box center [286, 173] width 573 height 346
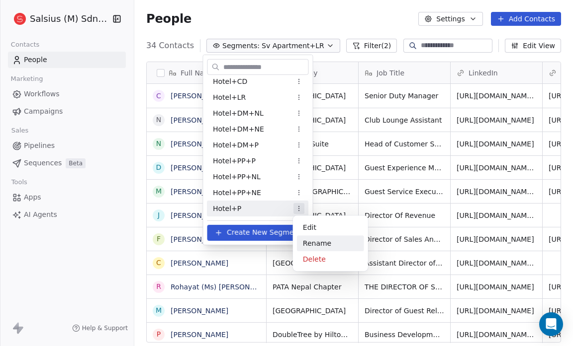
click at [320, 243] on div "Rename" at bounding box center [330, 244] width 67 height 16
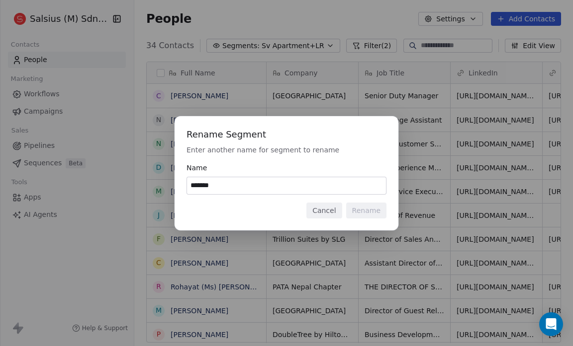
click at [212, 189] on input "*******" at bounding box center [286, 185] width 199 height 17
click at [214, 187] on input "*******" at bounding box center [286, 185] width 199 height 17
type input "**********"
click at [364, 211] on button "Rename" at bounding box center [366, 211] width 40 height 16
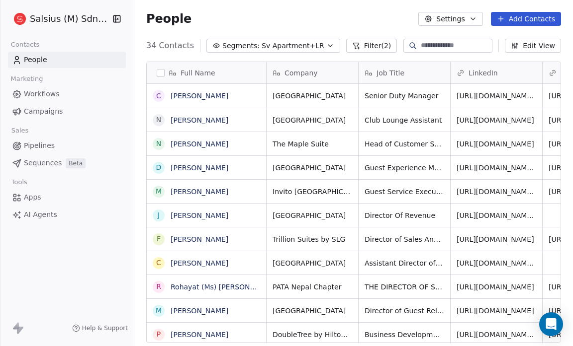
click at [326, 48] on icon "button" at bounding box center [330, 46] width 8 height 8
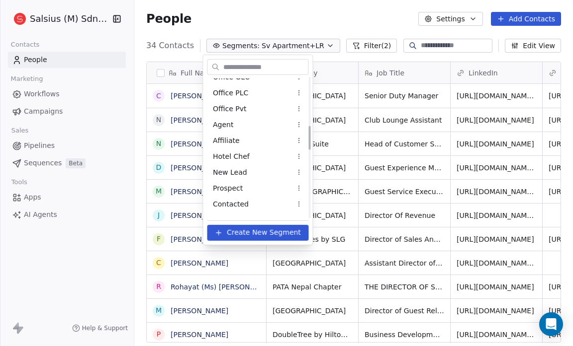
scroll to position [280, 0]
click at [297, 155] on html "Salsius (M) Sdn Bhd Contacts People Marketing Workflows Campaigns Sales Pipelin…" at bounding box center [286, 173] width 573 height 346
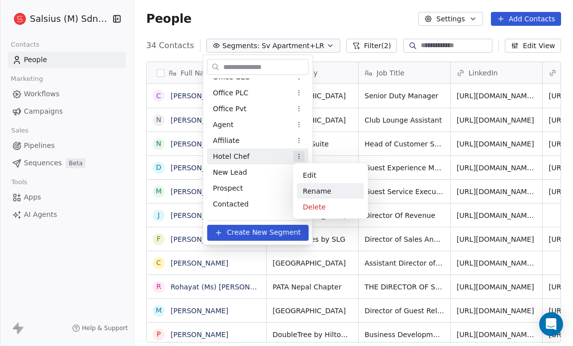
click at [318, 190] on div "Rename" at bounding box center [330, 191] width 67 height 16
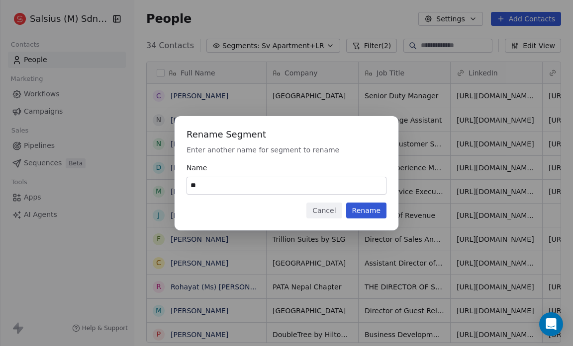
type input "*"
type input "**********"
click at [369, 208] on button "Rename" at bounding box center [366, 211] width 40 height 16
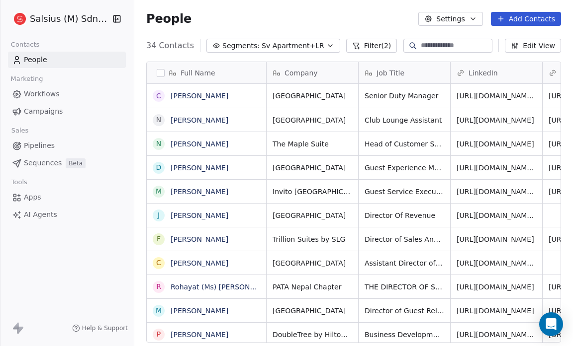
click at [326, 48] on icon "button" at bounding box center [330, 46] width 8 height 8
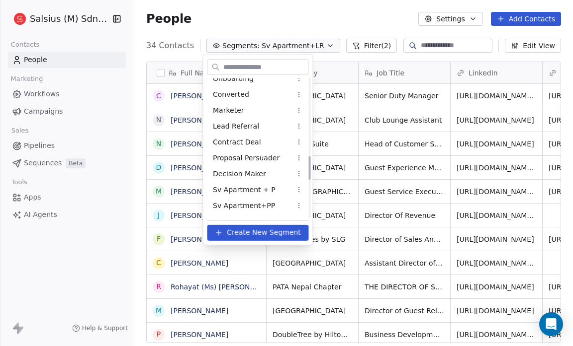
scroll to position [454, 0]
click at [245, 173] on span "Decision Maker" at bounding box center [239, 174] width 53 height 10
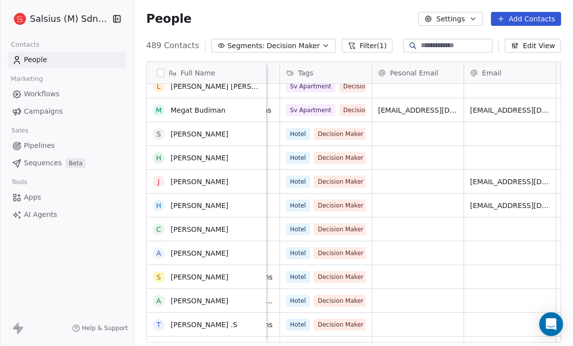
scroll to position [985, 0]
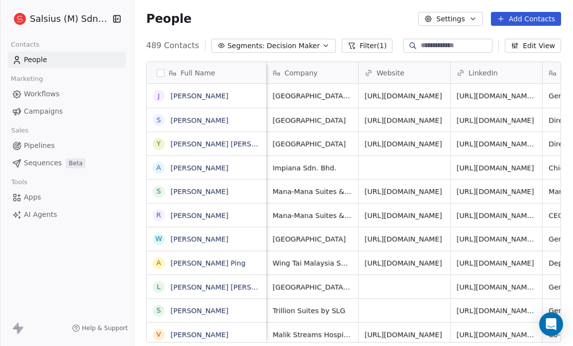
scroll to position [299, 432]
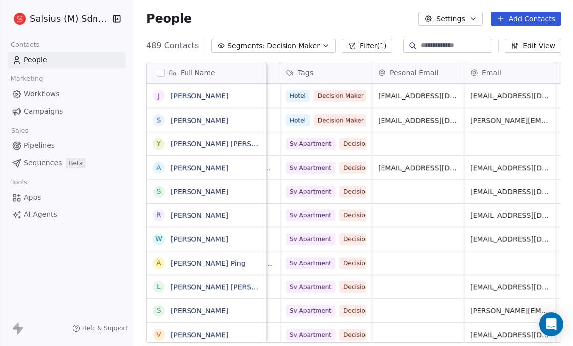
click at [322, 45] on icon "button" at bounding box center [326, 46] width 8 height 8
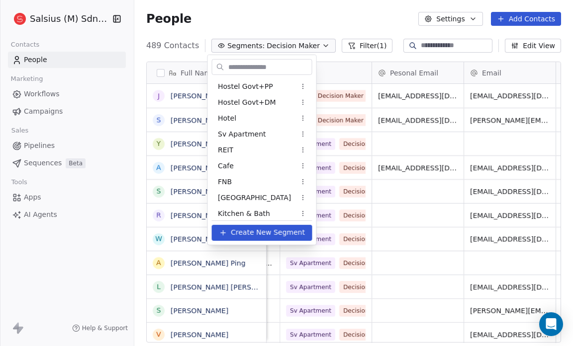
scroll to position [64, 0]
click at [253, 180] on div "FNB" at bounding box center [262, 182] width 100 height 16
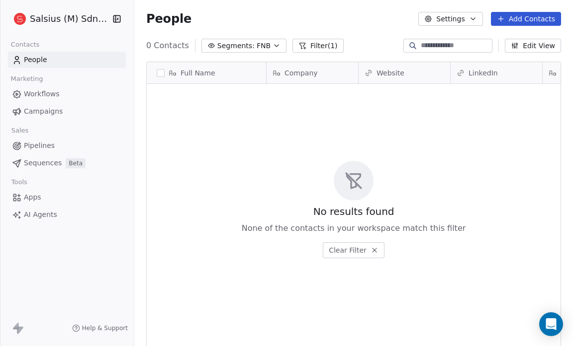
scroll to position [299, 432]
click at [229, 21] on div "People Settings Add Contacts" at bounding box center [353, 19] width 415 height 14
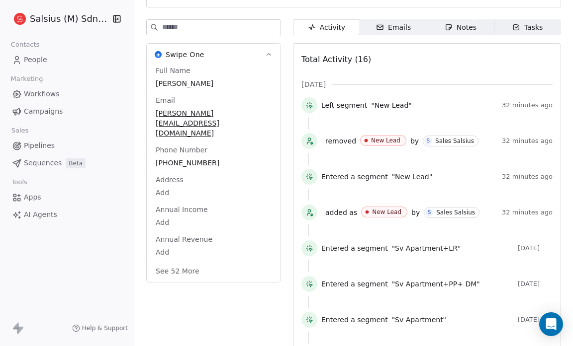
scroll to position [103, 0]
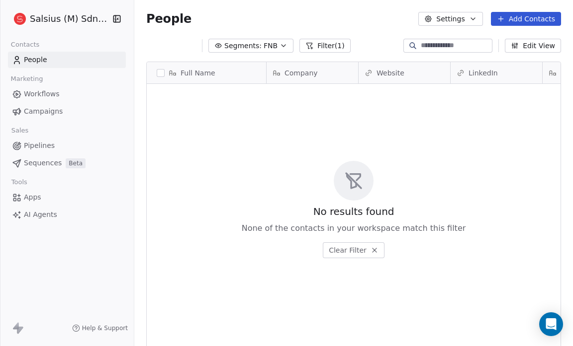
scroll to position [299, 432]
click at [259, 44] on span "FNB" at bounding box center [263, 46] width 14 height 10
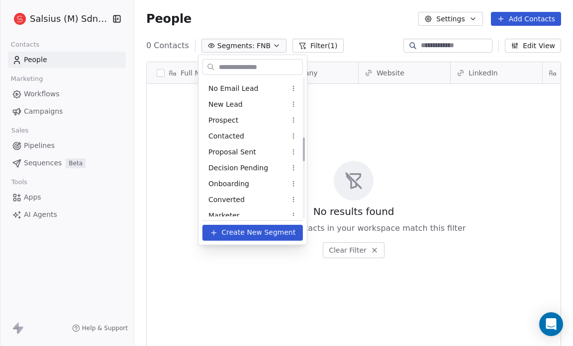
scroll to position [343, 0]
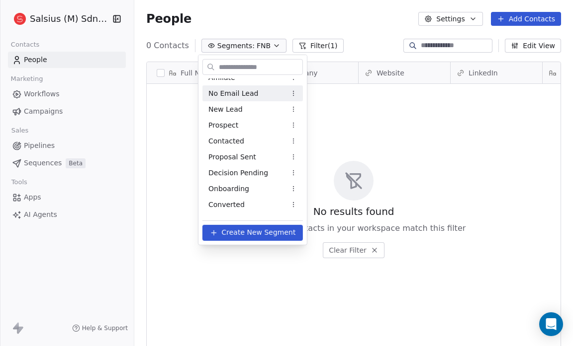
click at [248, 97] on span "No Email Lead" at bounding box center [233, 93] width 50 height 10
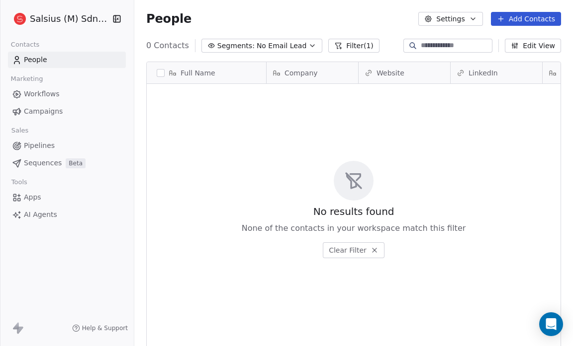
scroll to position [299, 432]
click at [346, 46] on button "Filter (1)" at bounding box center [353, 46] width 51 height 14
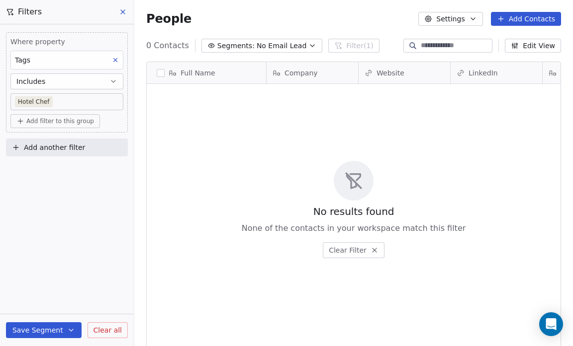
click at [54, 98] on body "Salsius (M) Sdn Bhd Contacts People Marketing Workflows Campaigns Sales Pipelin…" at bounding box center [286, 173] width 573 height 346
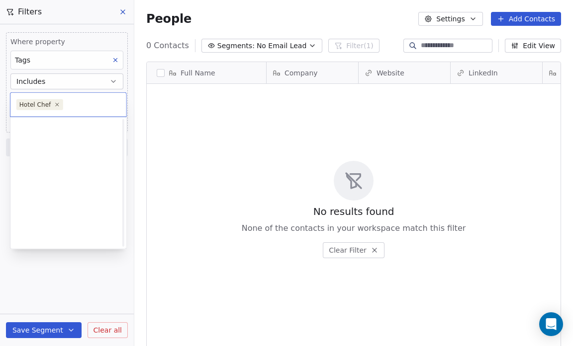
scroll to position [0, 0]
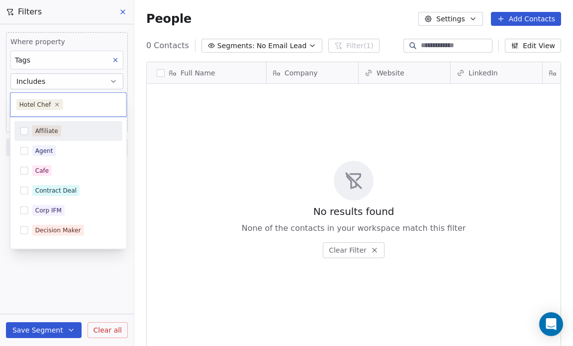
click at [114, 59] on html "Salsius (M) Sdn Bhd Contacts People Marketing Workflows Campaigns Sales Pipelin…" at bounding box center [286, 173] width 573 height 346
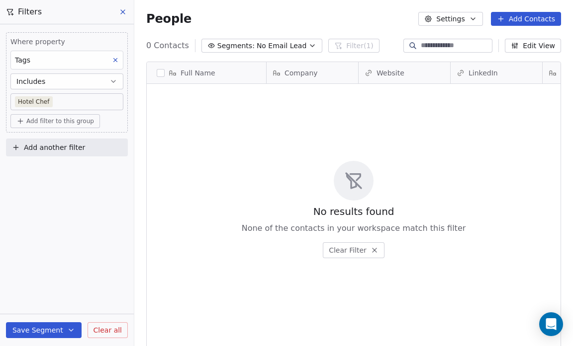
click at [114, 59] on icon at bounding box center [115, 60] width 7 height 7
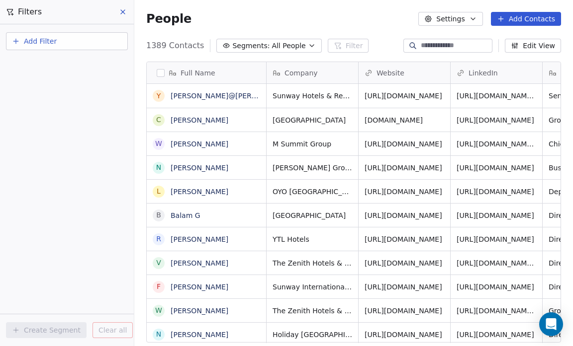
scroll to position [299, 432]
click at [284, 46] on span "All People" at bounding box center [288, 46] width 34 height 10
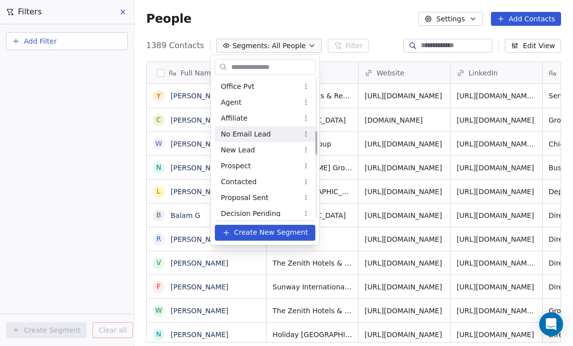
scroll to position [316, 0]
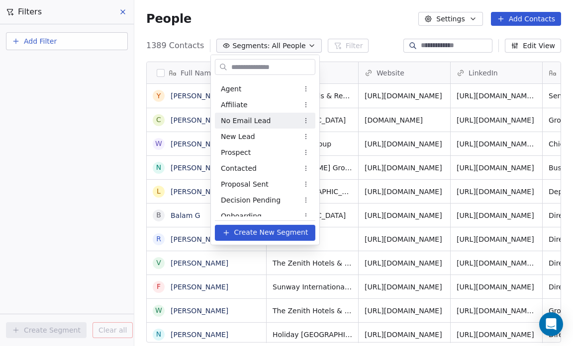
click at [293, 120] on div "No Email Lead" at bounding box center [265, 121] width 100 height 16
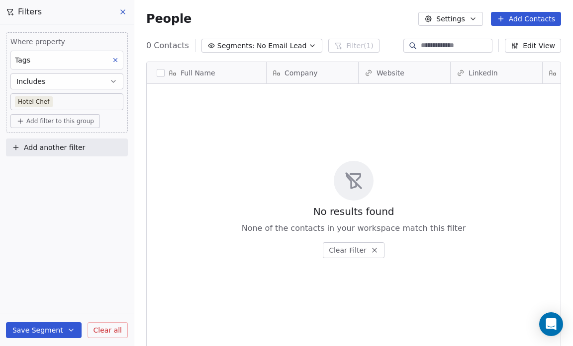
click at [64, 58] on div "Tags" at bounding box center [66, 60] width 113 height 19
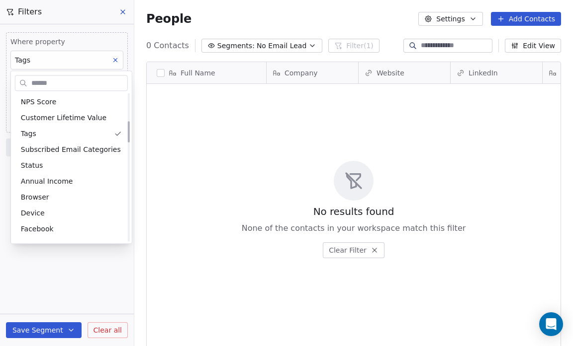
scroll to position [192, 0]
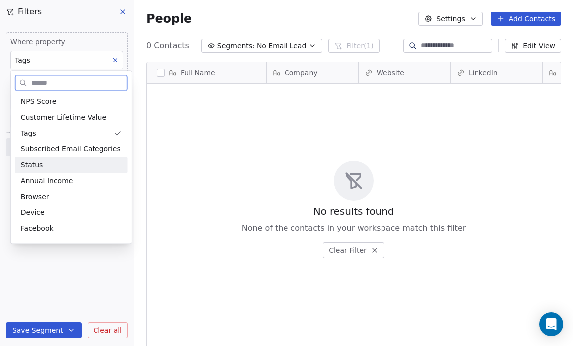
click at [61, 161] on div "Status" at bounding box center [71, 165] width 101 height 10
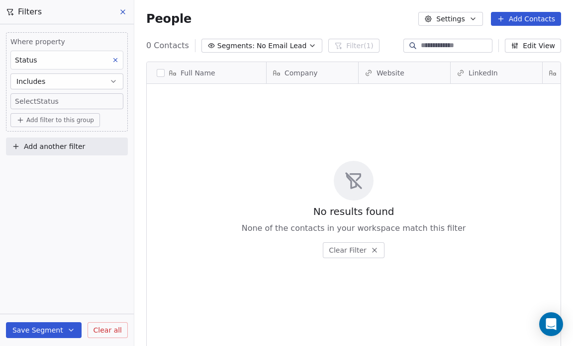
click at [31, 97] on body "Salsius (M) Sdn Bhd Contacts People Marketing Workflows Campaigns Sales Pipelin…" at bounding box center [286, 173] width 573 height 346
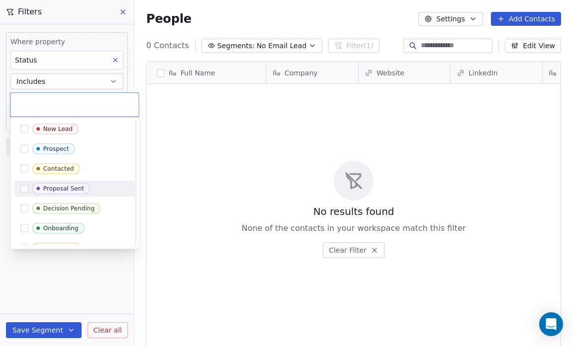
scroll to position [31, 0]
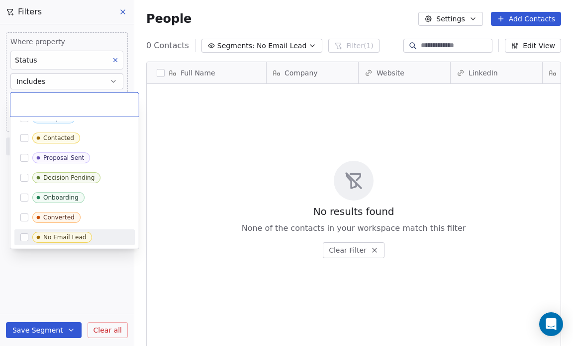
click at [88, 232] on div "No Email Lead" at bounding box center [80, 237] width 96 height 11
click at [54, 269] on html "Salsius (M) Sdn Bhd Contacts People Marketing Workflows Campaigns Sales Pipelin…" at bounding box center [286, 173] width 573 height 346
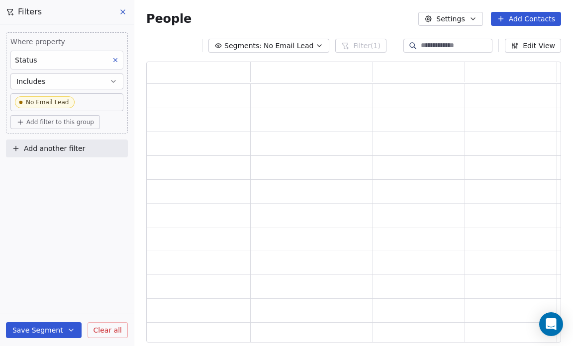
scroll to position [275, 408]
click at [60, 331] on button "Save Segment" at bounding box center [44, 331] width 76 height 16
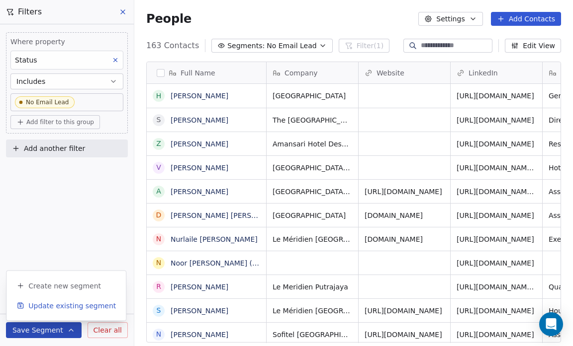
scroll to position [299, 432]
click at [58, 306] on span "Update existing segment" at bounding box center [71, 306] width 87 height 10
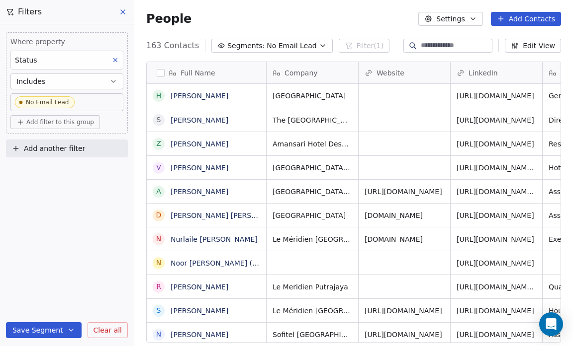
click at [124, 12] on icon at bounding box center [123, 12] width 8 height 8
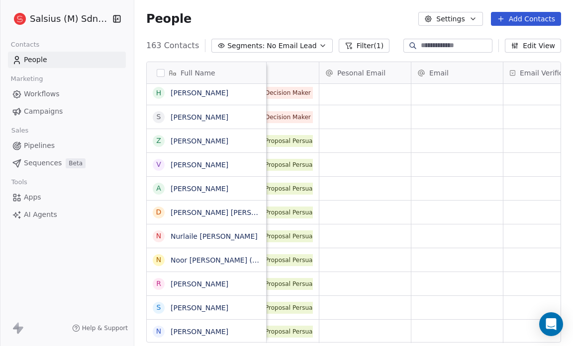
scroll to position [0, 316]
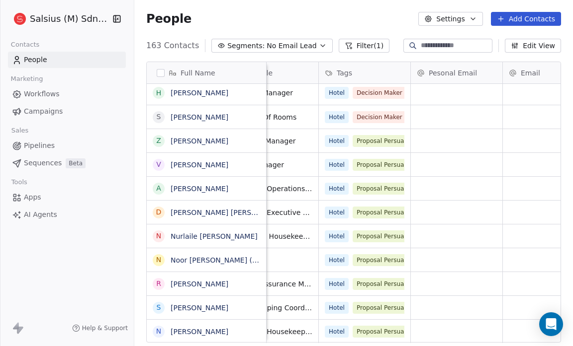
click at [319, 46] on icon "button" at bounding box center [323, 46] width 8 height 8
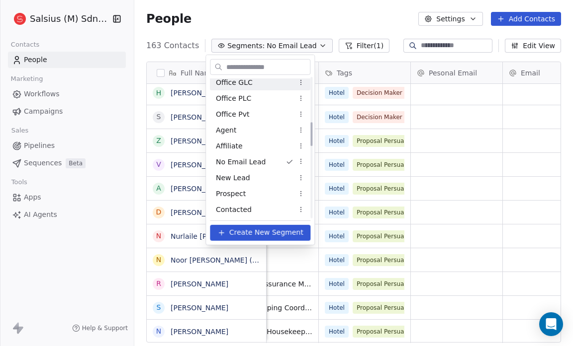
scroll to position [0, 0]
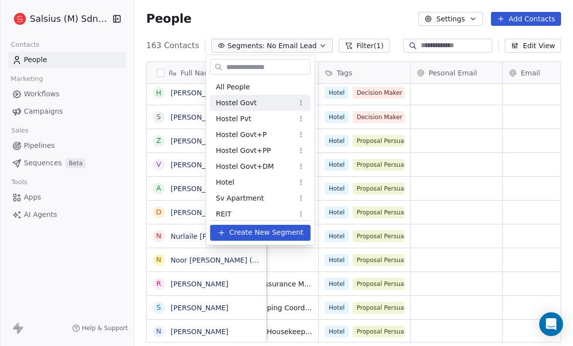
click at [252, 102] on span "Hostel Govt" at bounding box center [236, 102] width 41 height 10
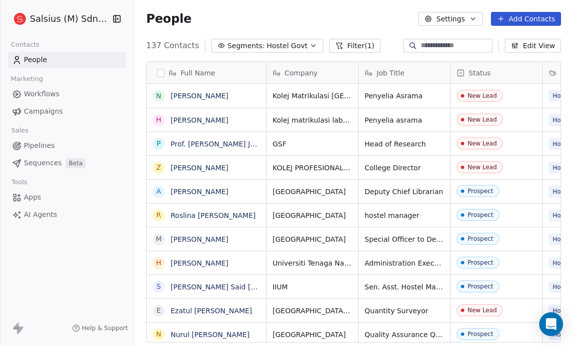
scroll to position [299, 432]
click at [309, 44] on icon "button" at bounding box center [313, 46] width 8 height 8
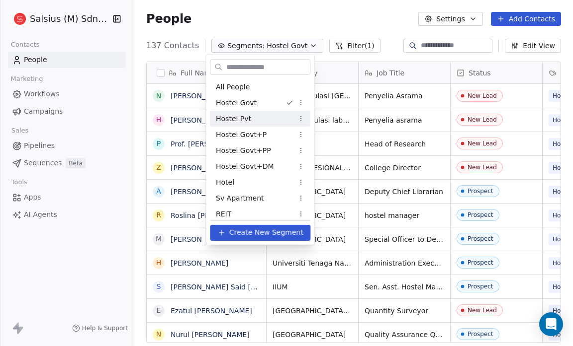
click at [265, 114] on div "Hostel Pvt" at bounding box center [260, 119] width 100 height 16
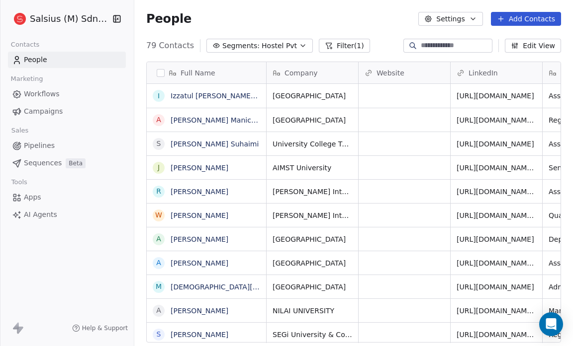
click at [286, 39] on button "Segments: Hostel Pvt" at bounding box center [259, 46] width 106 height 14
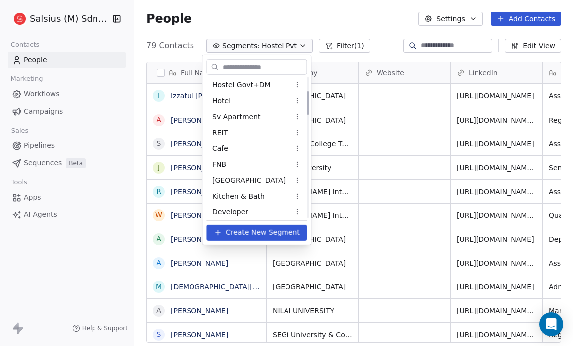
scroll to position [82, 0]
click at [297, 132] on html "Salsius (M) Sdn Bhd Contacts People Marketing Workflows Campaigns Sales Pipelin…" at bounding box center [286, 173] width 573 height 346
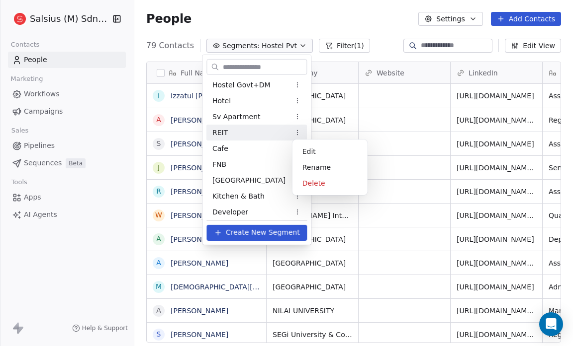
click at [103, 269] on html "Salsius (M) Sdn Bhd Contacts People Marketing Workflows Campaigns Sales Pipelin…" at bounding box center [286, 173] width 573 height 346
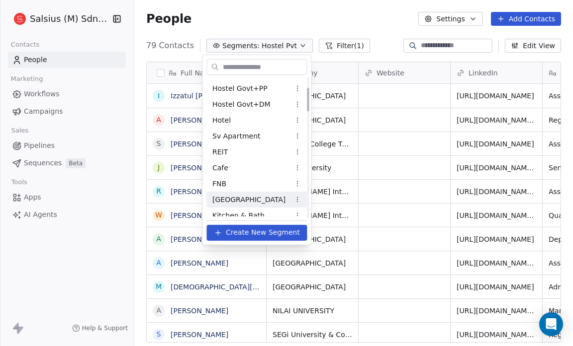
scroll to position [62, 0]
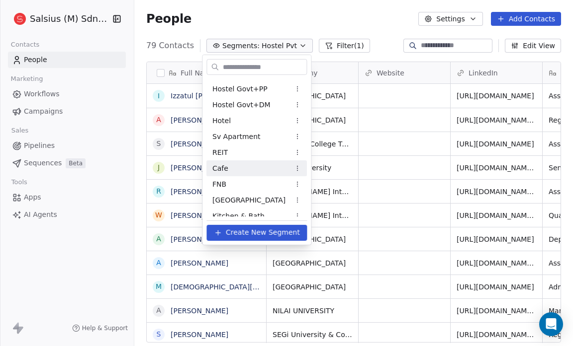
click at [300, 167] on html "Salsius (M) Sdn Bhd Contacts People Marketing Workflows Campaigns Sales Pipelin…" at bounding box center [286, 173] width 573 height 346
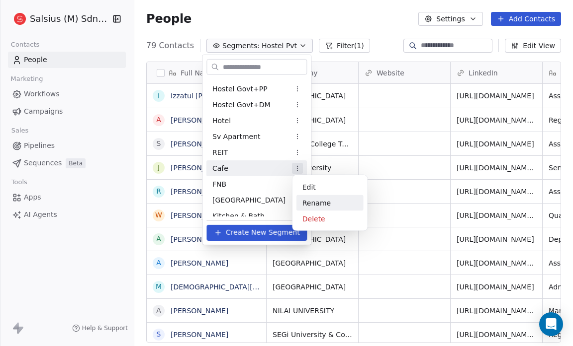
click at [311, 200] on div "Rename" at bounding box center [329, 203] width 67 height 16
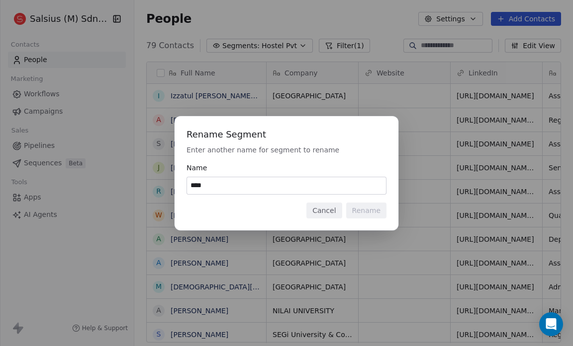
click at [215, 184] on input "****" at bounding box center [286, 185] width 199 height 17
type input "*"
type input "**********"
click at [360, 211] on button "Rename" at bounding box center [366, 211] width 40 height 16
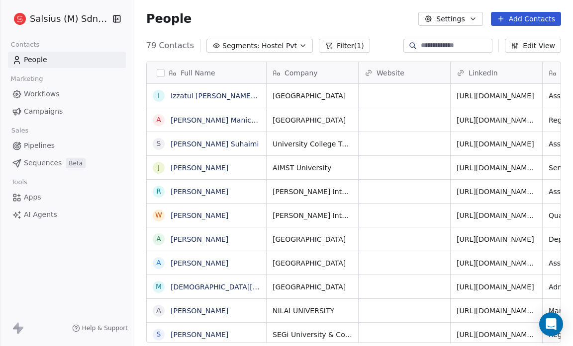
click at [284, 44] on span "Hostel Pvt" at bounding box center [278, 46] width 35 height 10
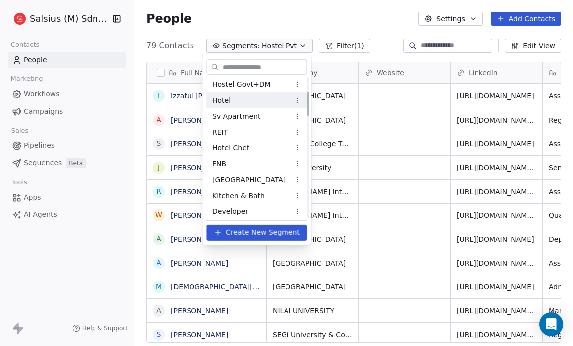
scroll to position [87, 0]
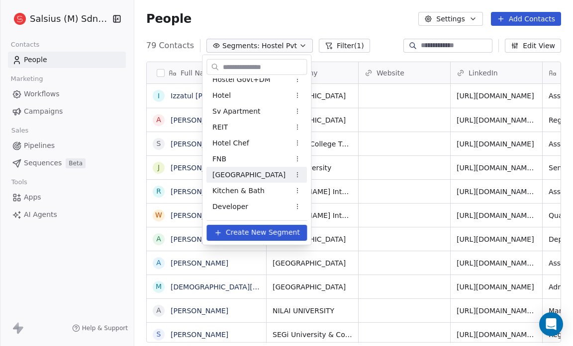
click at [250, 175] on div "[GEOGRAPHIC_DATA]" at bounding box center [256, 175] width 100 height 16
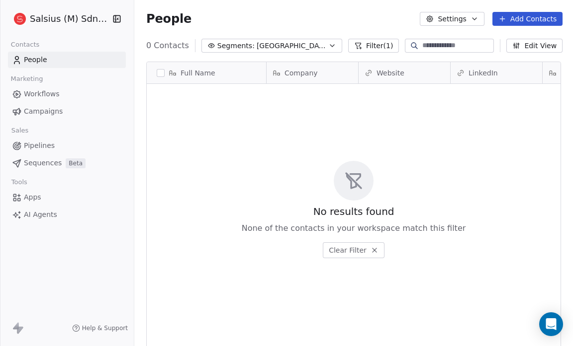
scroll to position [299, 432]
click at [328, 44] on icon "button" at bounding box center [332, 46] width 8 height 8
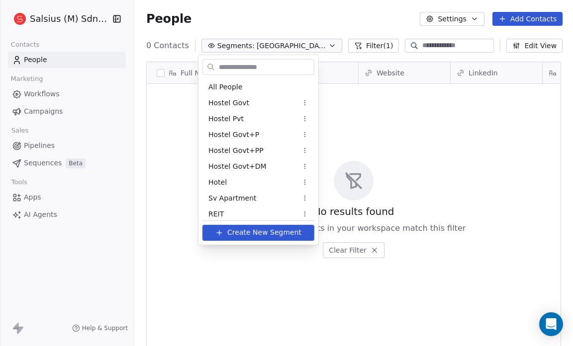
scroll to position [53, 0]
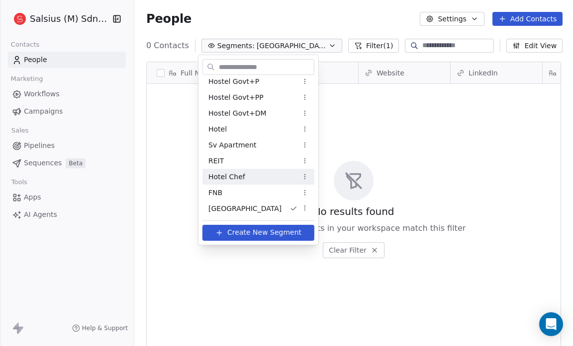
click at [274, 177] on div "Hotel Chef" at bounding box center [258, 177] width 112 height 16
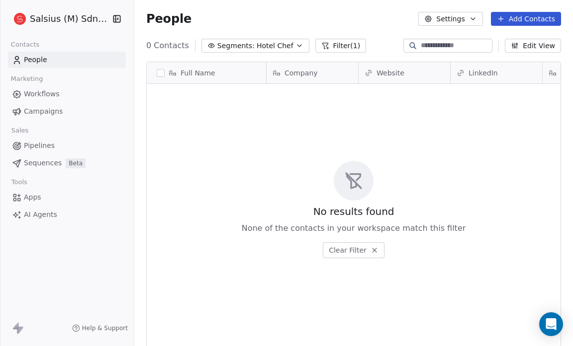
scroll to position [299, 432]
click at [297, 45] on icon "button" at bounding box center [299, 46] width 4 height 2
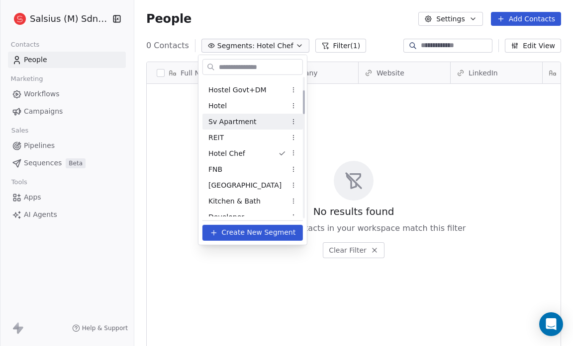
scroll to position [77, 0]
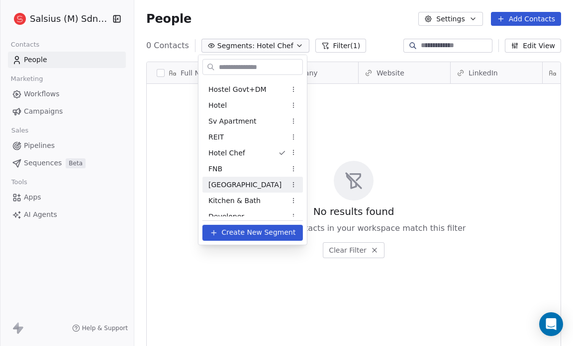
click at [250, 182] on div "[GEOGRAPHIC_DATA]" at bounding box center [252, 185] width 100 height 16
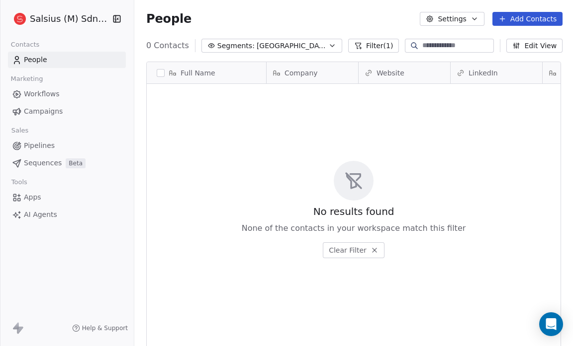
click at [328, 46] on icon "button" at bounding box center [332, 46] width 8 height 8
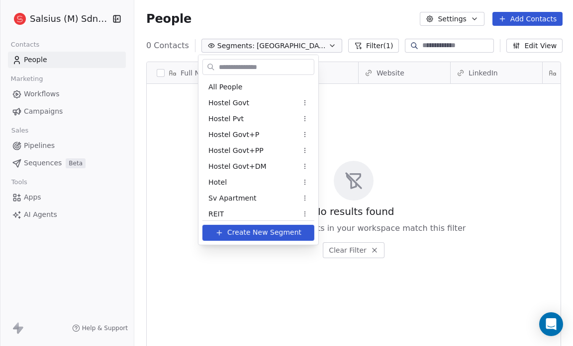
scroll to position [53, 0]
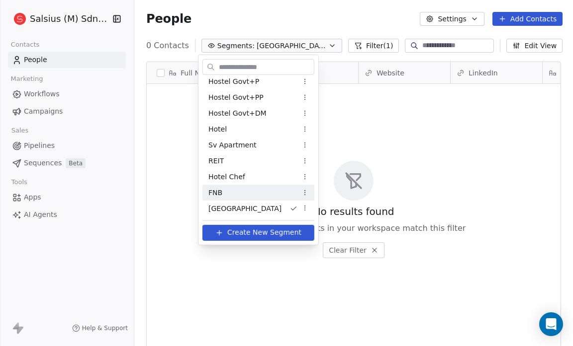
click at [245, 195] on div "FNB" at bounding box center [258, 193] width 112 height 16
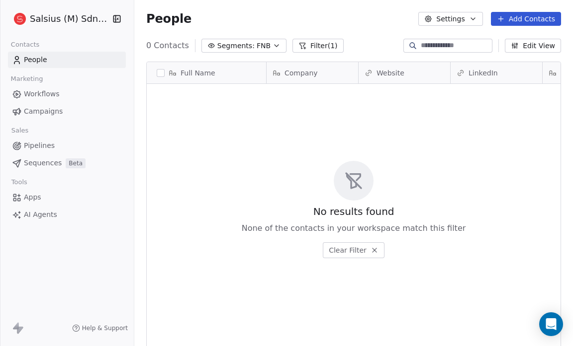
scroll to position [299, 432]
click at [272, 46] on icon "button" at bounding box center [276, 46] width 8 height 8
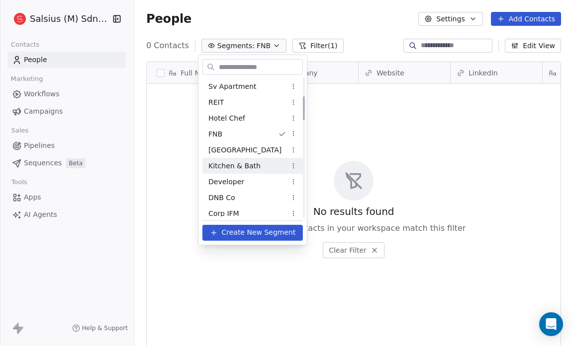
scroll to position [110, 0]
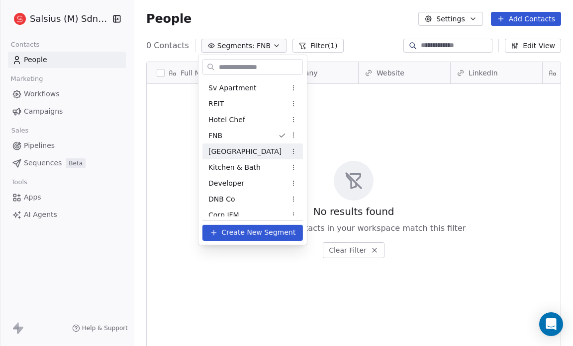
click at [247, 146] on div "[GEOGRAPHIC_DATA]" at bounding box center [252, 152] width 100 height 16
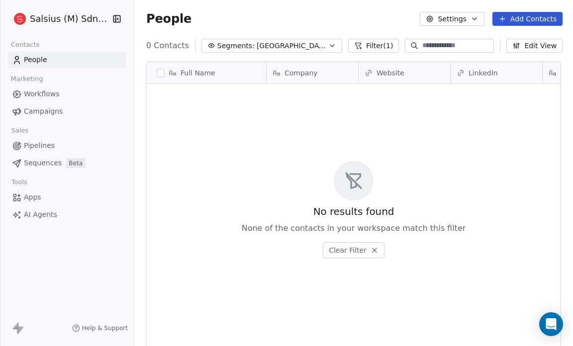
click at [328, 44] on icon "button" at bounding box center [332, 46] width 8 height 8
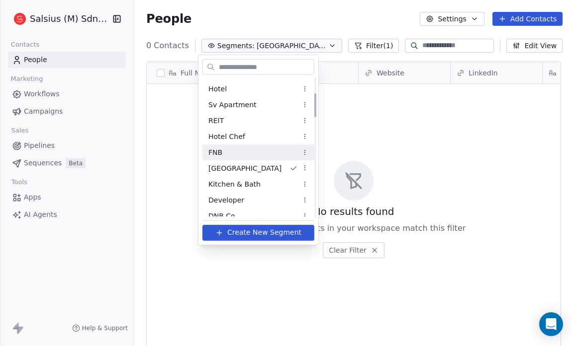
scroll to position [94, 0]
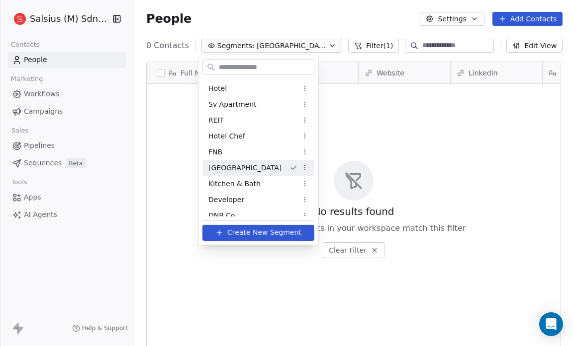
click at [291, 169] on html "Salsius (M) Sdn Bhd Contacts People Marketing Workflows Campaigns Sales Pipelin…" at bounding box center [286, 173] width 573 height 346
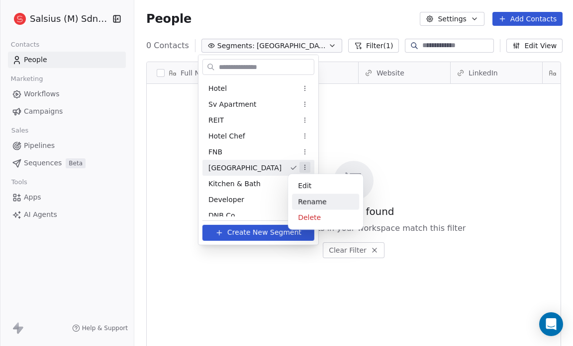
click at [307, 198] on div "Rename" at bounding box center [325, 202] width 67 height 16
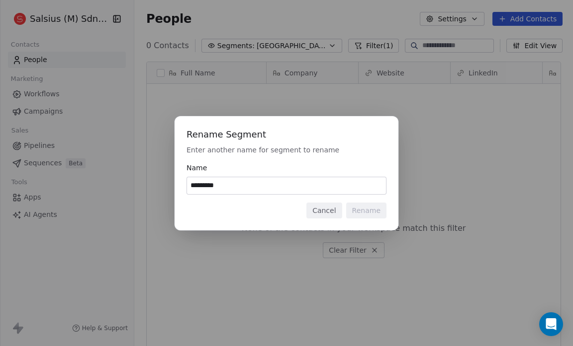
click at [305, 197] on div "Rename Segment Enter another name for segment to rename Name ********* Cancel R…" at bounding box center [286, 173] width 224 height 114
click at [235, 191] on input "*********" at bounding box center [286, 185] width 199 height 17
type input "*"
type input "****"
click at [360, 215] on button "Rename" at bounding box center [366, 211] width 40 height 16
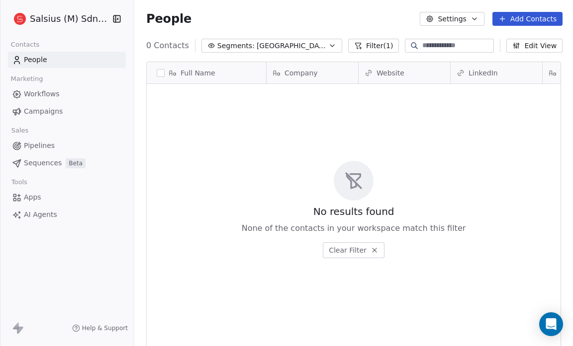
click at [330, 45] on icon "button" at bounding box center [332, 46] width 4 height 2
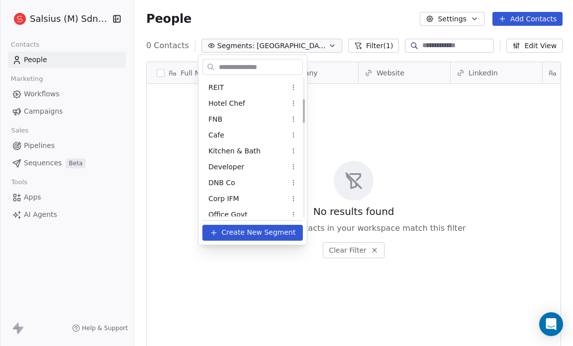
scroll to position [127, 0]
click at [295, 102] on html "Salsius (M) Sdn Bhd Contacts People Marketing Workflows Campaigns Sales Pipelin…" at bounding box center [286, 173] width 573 height 346
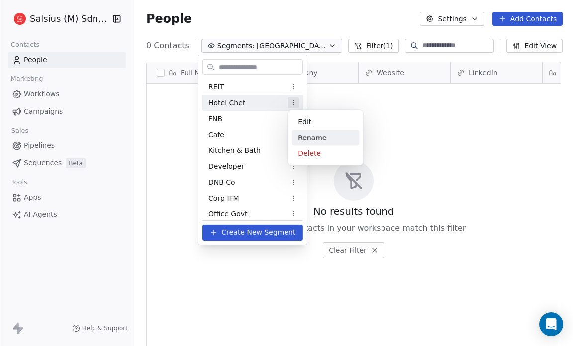
click at [306, 134] on div "Rename" at bounding box center [325, 138] width 67 height 16
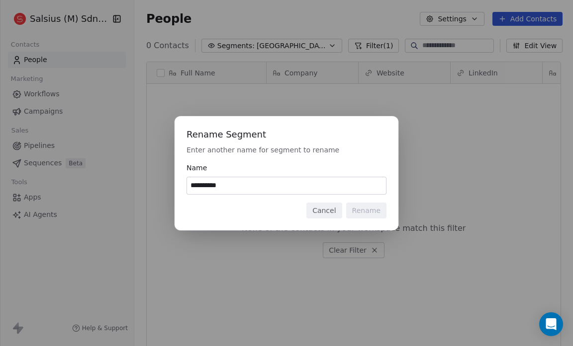
click at [226, 188] on input "**********" at bounding box center [286, 185] width 199 height 17
type input "*********"
click at [364, 211] on button "Rename" at bounding box center [366, 211] width 40 height 16
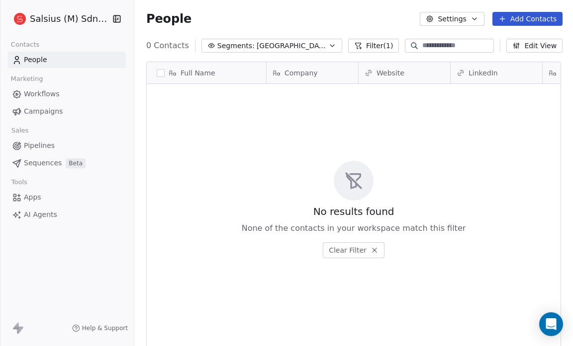
click at [328, 47] on icon "button" at bounding box center [332, 46] width 8 height 8
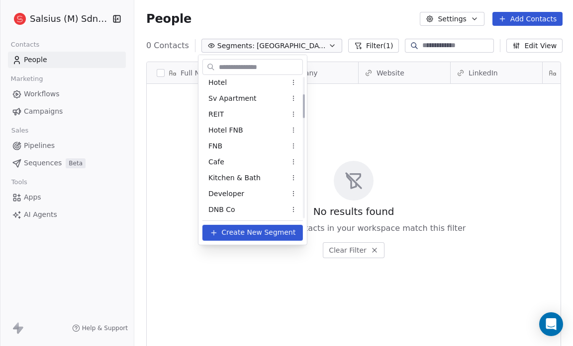
scroll to position [100, 0]
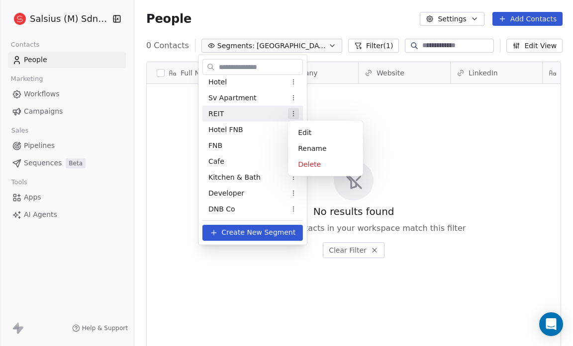
click at [292, 113] on html "Salsius (M) Sdn Bhd Contacts People Marketing Workflows Campaigns Sales Pipelin…" at bounding box center [286, 173] width 573 height 346
click at [310, 148] on div "Rename" at bounding box center [325, 149] width 67 height 16
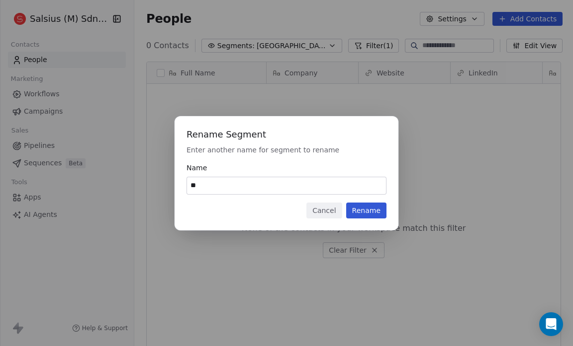
type input "*"
type input "**********"
click at [362, 206] on button "Rename" at bounding box center [366, 211] width 40 height 16
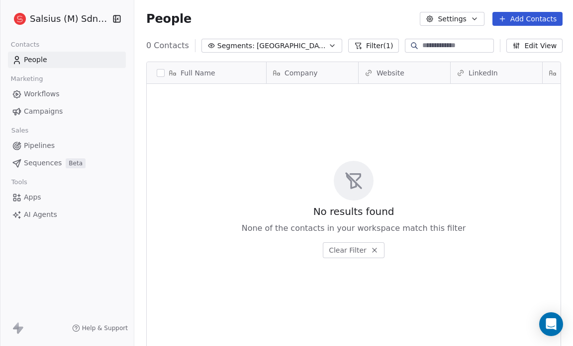
click at [284, 41] on button "Segments: FNB Hotel" at bounding box center [271, 46] width 141 height 14
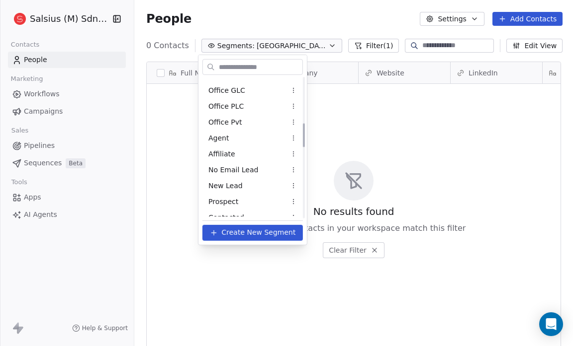
scroll to position [266, 0]
click at [298, 142] on html "Salsius (M) Sdn Bhd Contacts People Marketing Workflows Campaigns Sales Pipelin…" at bounding box center [286, 173] width 573 height 346
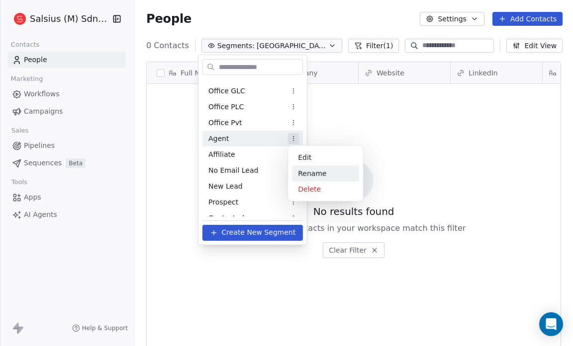
click at [306, 170] on div "Rename" at bounding box center [325, 174] width 67 height 16
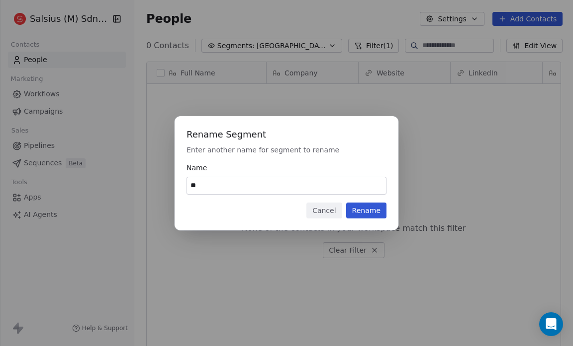
type input "*"
type input "****"
click at [375, 210] on button "Rename" at bounding box center [366, 211] width 40 height 16
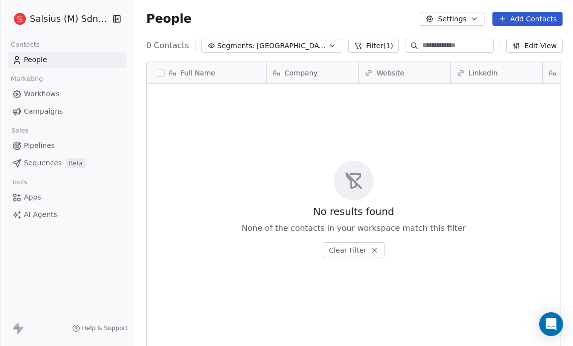
click at [262, 18] on div "People Settings Add Contacts" at bounding box center [354, 19] width 416 height 14
click at [282, 44] on button "Segments: FNB Hotel" at bounding box center [271, 46] width 141 height 14
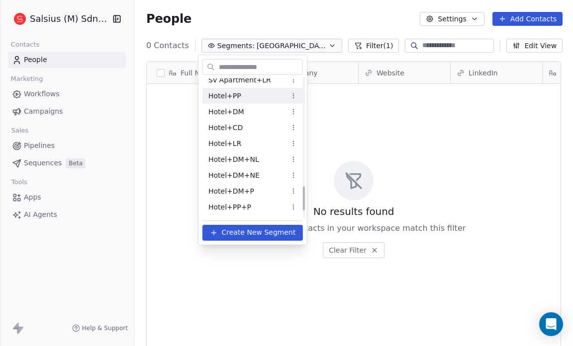
scroll to position [628, 0]
click at [291, 171] on html "Salsius (M) Sdn Bhd Contacts People Marketing Workflows Campaigns Sales Pipelin…" at bounding box center [286, 173] width 573 height 346
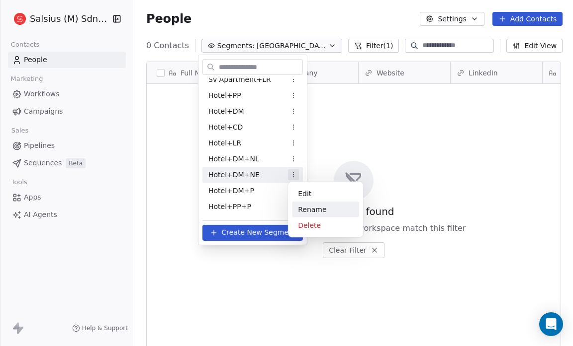
click at [316, 210] on div "Rename" at bounding box center [325, 210] width 67 height 16
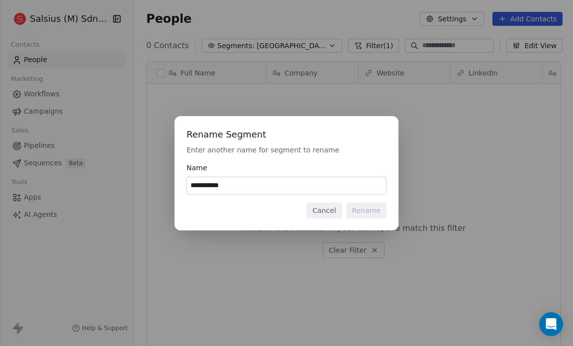
click at [236, 186] on input "**********" at bounding box center [286, 185] width 199 height 17
type input "**********"
click at [376, 207] on button "Rename" at bounding box center [366, 211] width 40 height 16
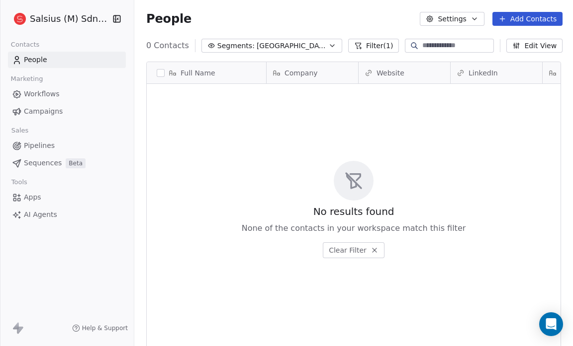
click at [328, 43] on icon "button" at bounding box center [332, 46] width 8 height 8
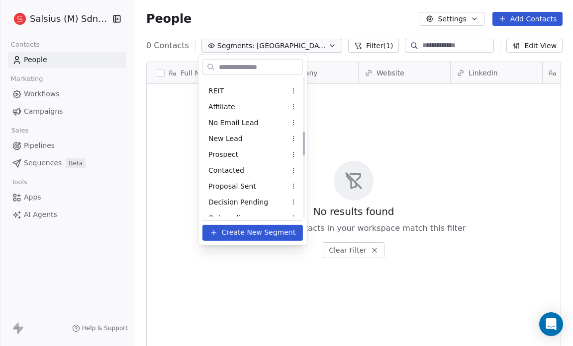
scroll to position [674, 0]
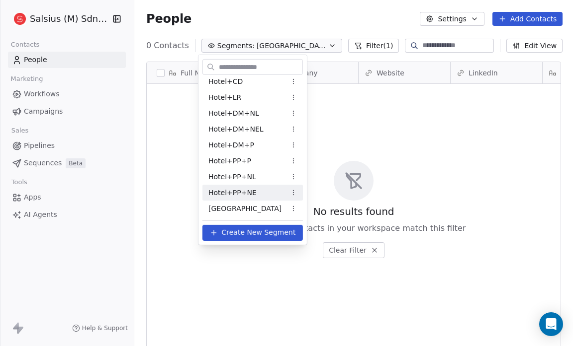
click at [295, 190] on html "Salsius (M) Sdn Bhd Contacts People Marketing Workflows Campaigns Sales Pipelin…" at bounding box center [286, 173] width 573 height 346
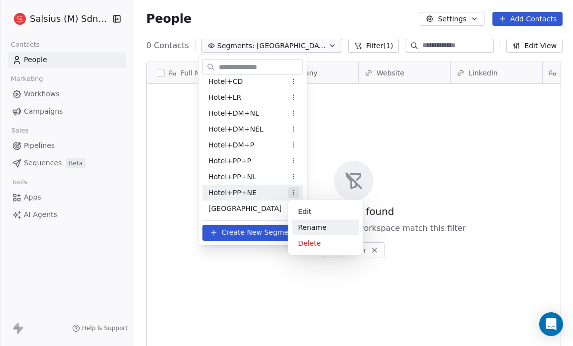
click at [307, 228] on div "Rename" at bounding box center [325, 228] width 67 height 16
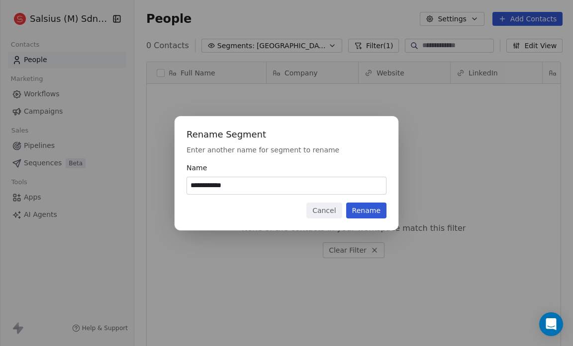
type input "**********"
click at [363, 207] on button "Rename" at bounding box center [366, 211] width 40 height 16
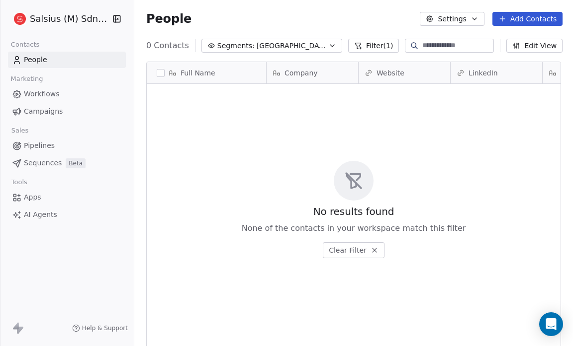
click at [328, 44] on icon "button" at bounding box center [332, 46] width 8 height 8
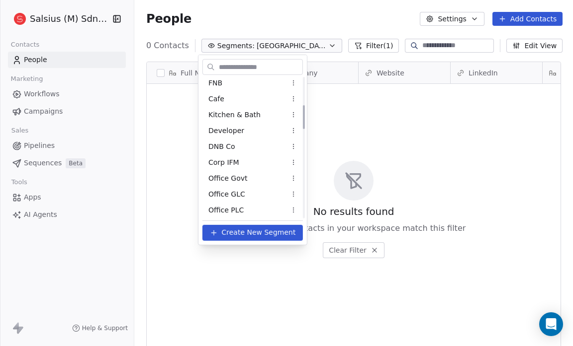
scroll to position [157, 0]
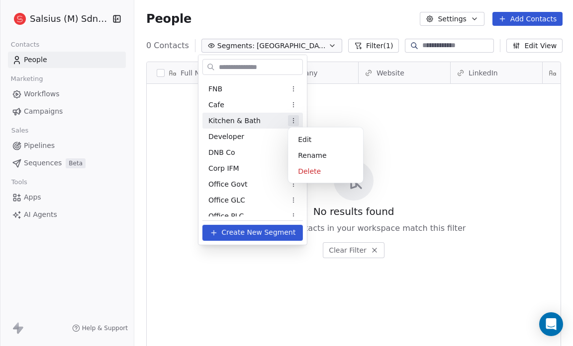
click at [295, 122] on html "Salsius (M) Sdn Bhd Contacts People Marketing Workflows Campaigns Sales Pipelin…" at bounding box center [286, 173] width 573 height 346
click at [313, 148] on div "Rename" at bounding box center [325, 156] width 67 height 16
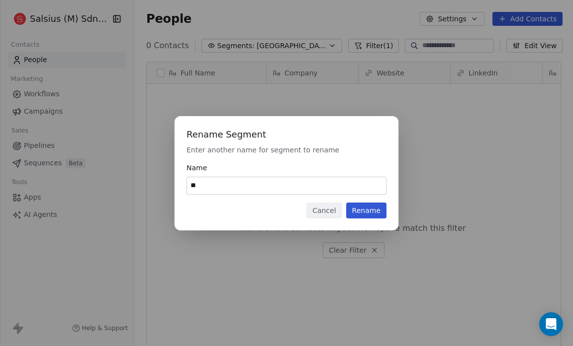
type input "*"
type input "********"
click at [374, 213] on button "Rename" at bounding box center [366, 211] width 40 height 16
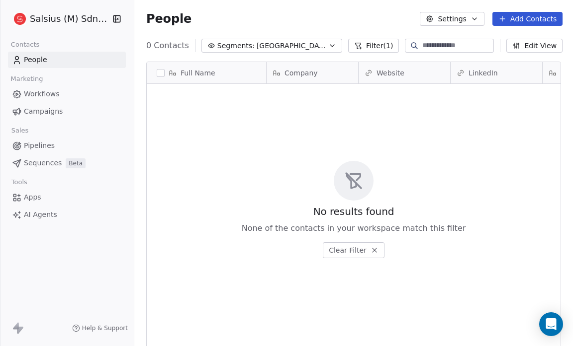
click at [328, 44] on icon "button" at bounding box center [332, 46] width 8 height 8
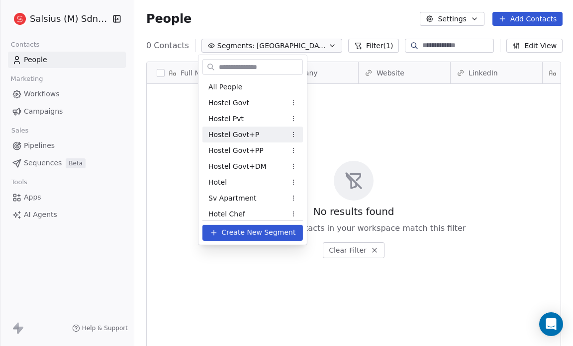
click at [291, 131] on html "Salsius (M) Sdn Bhd Contacts People Marketing Workflows Campaigns Sales Pipelin…" at bounding box center [286, 173] width 573 height 346
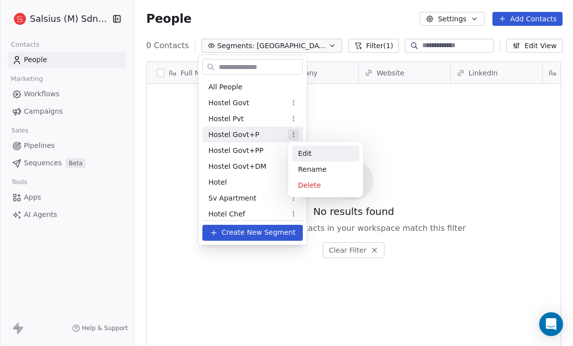
click at [310, 153] on div "Edit" at bounding box center [325, 154] width 67 height 16
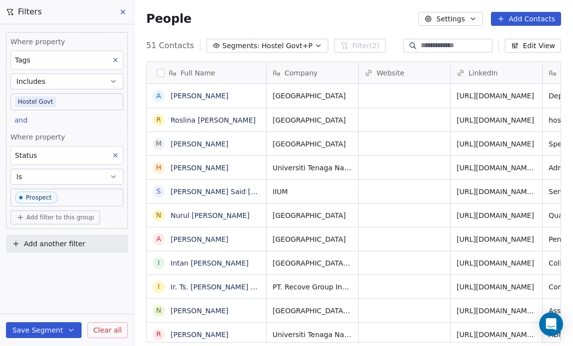
scroll to position [299, 432]
click at [53, 100] on body "Salsius (M) Sdn Bhd Contacts People Marketing Workflows Campaigns Sales Pipelin…" at bounding box center [286, 173] width 573 height 346
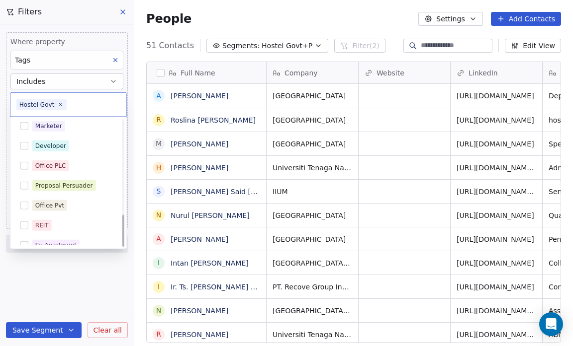
scroll to position [373, 0]
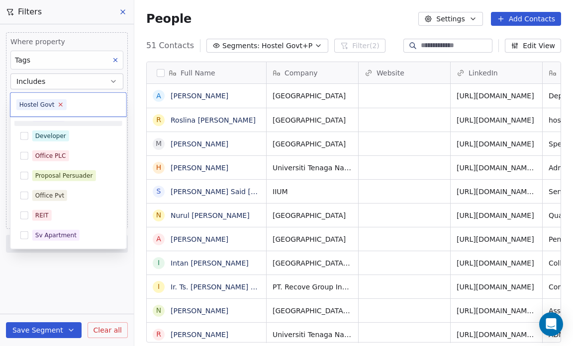
click at [58, 102] on icon at bounding box center [60, 104] width 6 height 6
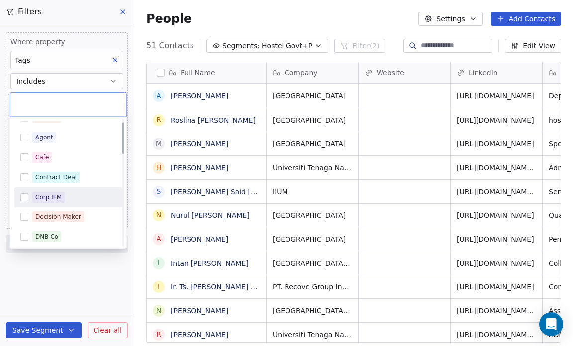
scroll to position [14, 0]
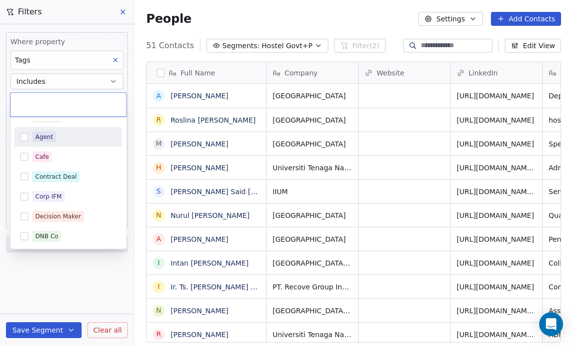
click at [26, 137] on button "Suggestions" at bounding box center [24, 137] width 8 height 8
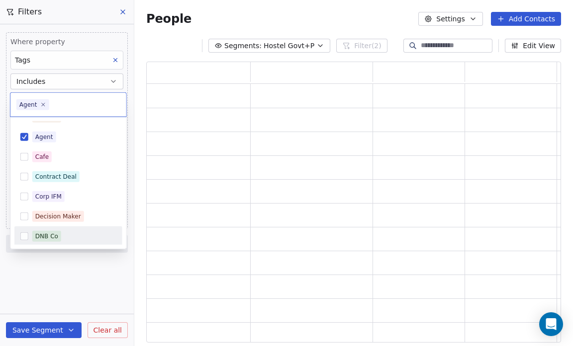
click at [32, 276] on html "Salsius (M) Sdn Bhd Contacts People Marketing Workflows Campaigns Sales Pipelin…" at bounding box center [286, 173] width 573 height 346
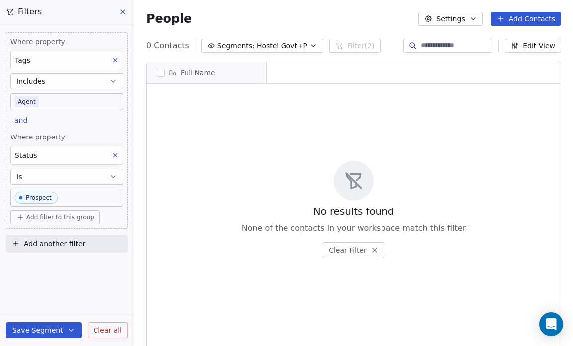
scroll to position [299, 432]
click at [116, 157] on icon at bounding box center [115, 155] width 7 height 7
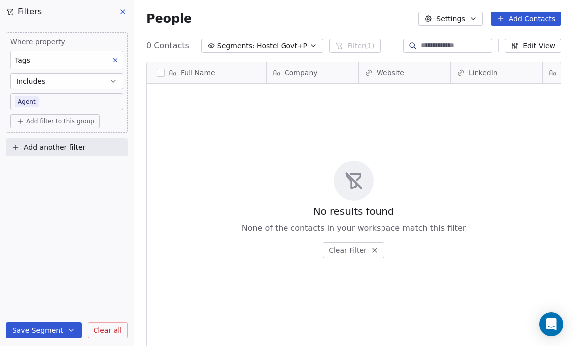
click at [311, 45] on icon "button" at bounding box center [313, 46] width 4 height 2
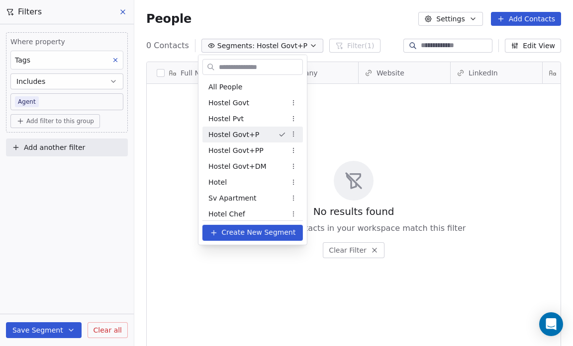
click at [290, 135] on html "Salsius (M) Sdn Bhd Contacts People Marketing Workflows Campaigns Sales Pipelin…" at bounding box center [286, 173] width 573 height 346
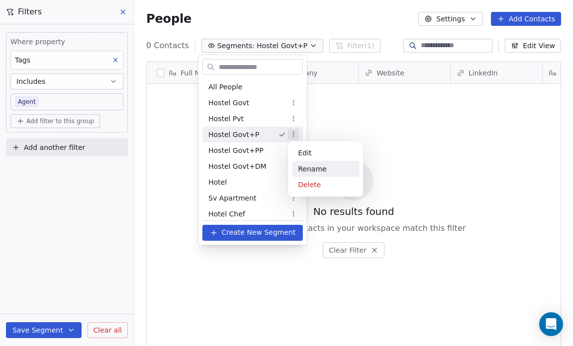
click at [298, 167] on div "Rename" at bounding box center [325, 169] width 67 height 16
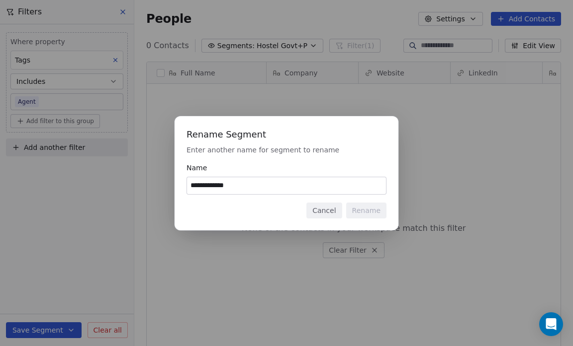
click at [241, 184] on input "**********" at bounding box center [286, 185] width 199 height 17
type input "*"
type input "*****"
click at [358, 209] on button "Rename" at bounding box center [366, 211] width 40 height 16
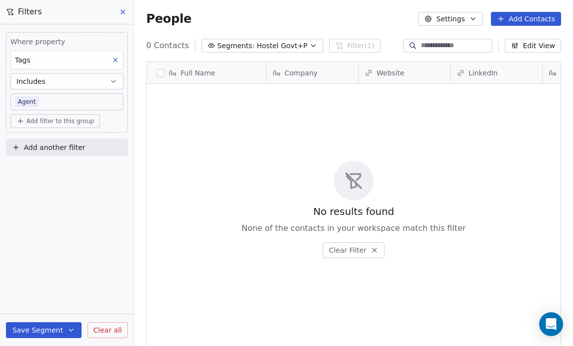
click at [309, 43] on icon "button" at bounding box center [313, 46] width 8 height 8
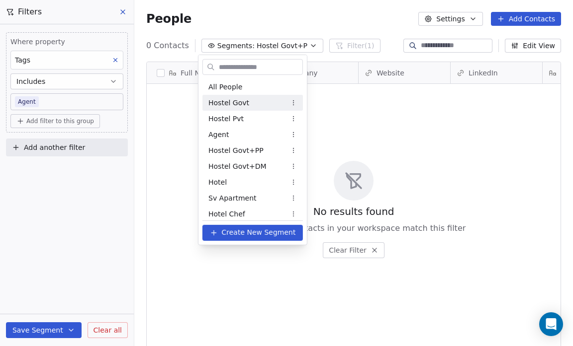
click at [32, 325] on html "Salsius (M) Sdn Bhd Contacts People Marketing Workflows Campaigns Sales Pipelin…" at bounding box center [286, 173] width 573 height 346
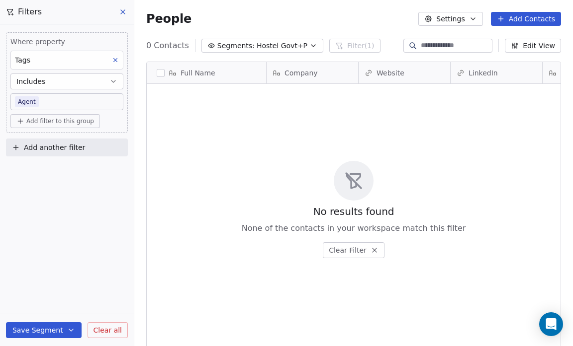
click at [32, 329] on button "Save Segment" at bounding box center [44, 331] width 76 height 16
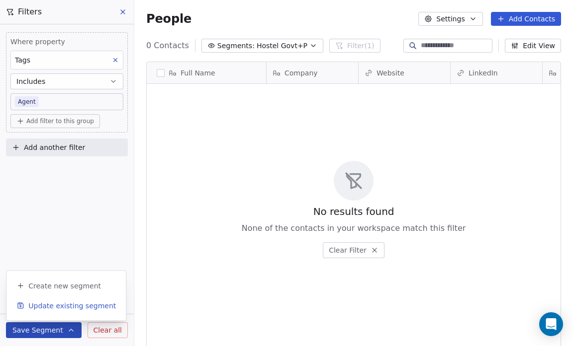
click at [41, 303] on span "Update existing segment" at bounding box center [71, 306] width 87 height 10
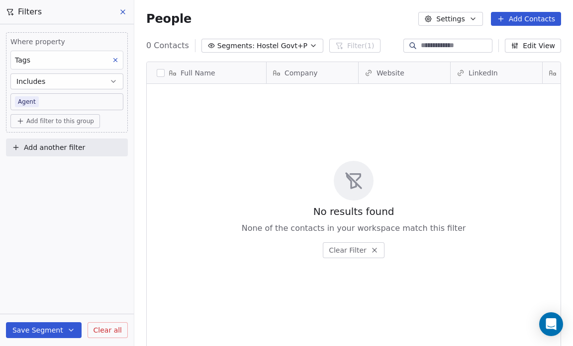
click at [309, 43] on icon "button" at bounding box center [313, 46] width 8 height 8
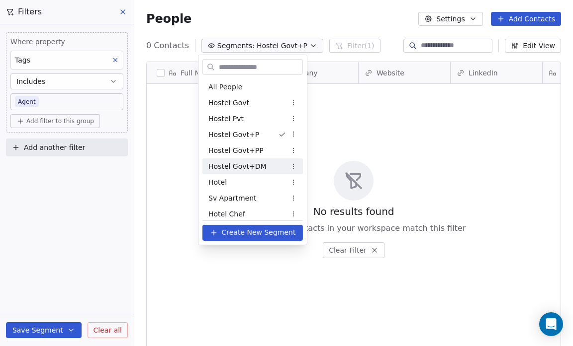
click at [256, 166] on span "Hostel Govt+DM" at bounding box center [237, 166] width 58 height 10
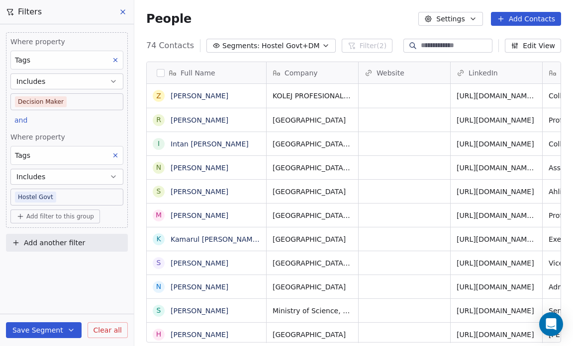
click at [307, 47] on span "Hostel Govt+DM" at bounding box center [290, 46] width 58 height 10
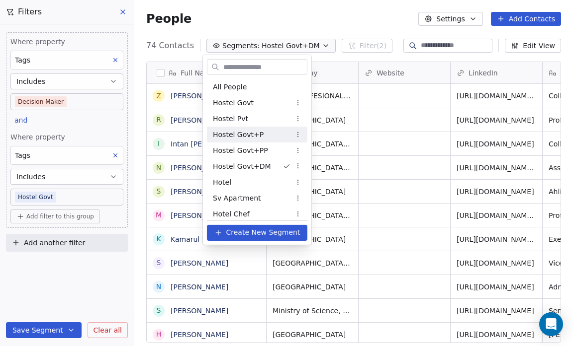
click at [262, 137] on div "Hostel Govt+P" at bounding box center [257, 135] width 100 height 16
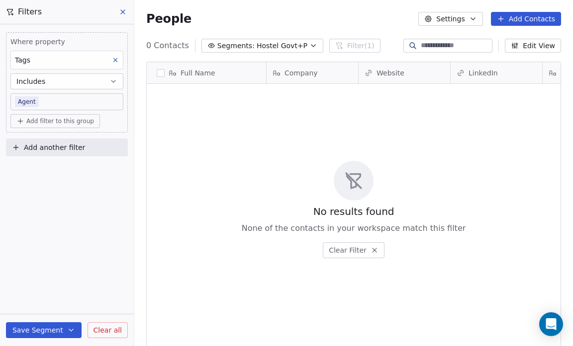
click at [309, 44] on icon "button" at bounding box center [313, 46] width 8 height 8
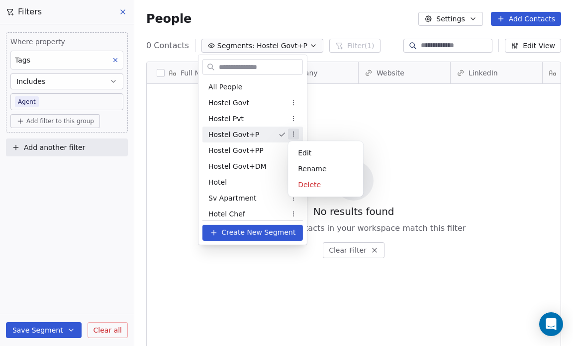
click at [294, 133] on html "Salsius (M) Sdn Bhd Contacts People Marketing Workflows Campaigns Sales Pipelin…" at bounding box center [286, 173] width 573 height 346
click at [300, 165] on div "Rename" at bounding box center [325, 169] width 67 height 16
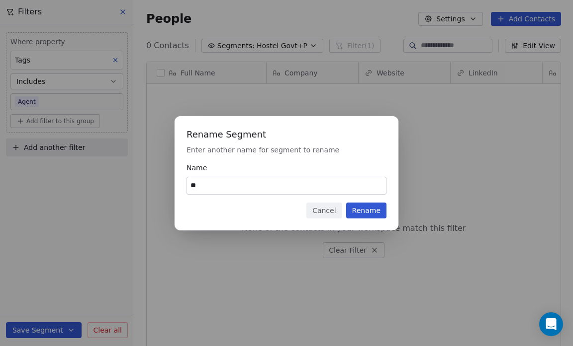
type input "*"
type input "*****"
click at [364, 211] on button "Rename" at bounding box center [366, 211] width 40 height 16
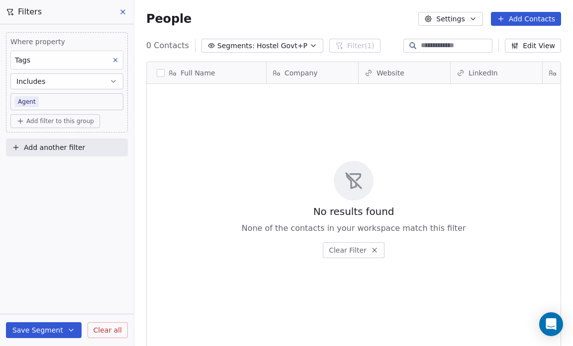
click at [309, 42] on icon "button" at bounding box center [313, 46] width 8 height 8
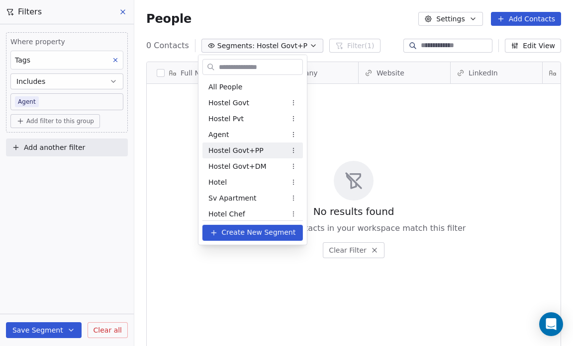
click at [255, 147] on span "Hostel Govt+PP" at bounding box center [235, 150] width 55 height 10
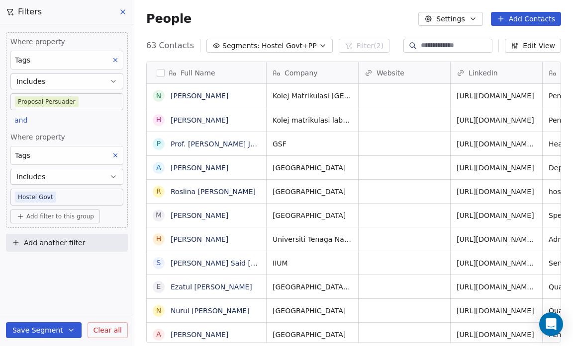
click at [115, 59] on icon at bounding box center [115, 60] width 3 height 3
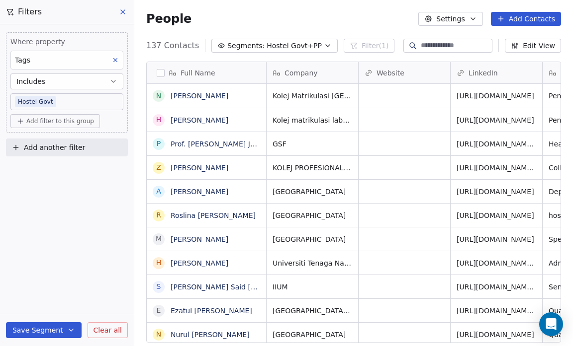
click at [54, 327] on button "Save Segment" at bounding box center [44, 331] width 76 height 16
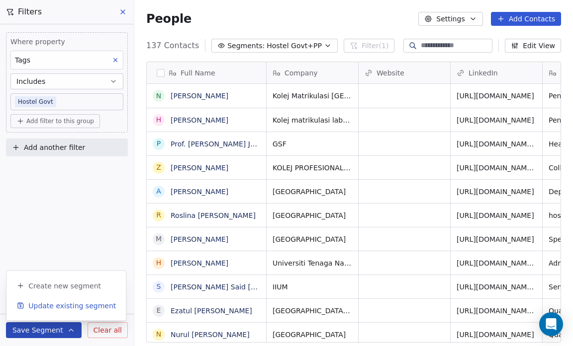
click at [56, 306] on span "Update existing segment" at bounding box center [71, 306] width 87 height 10
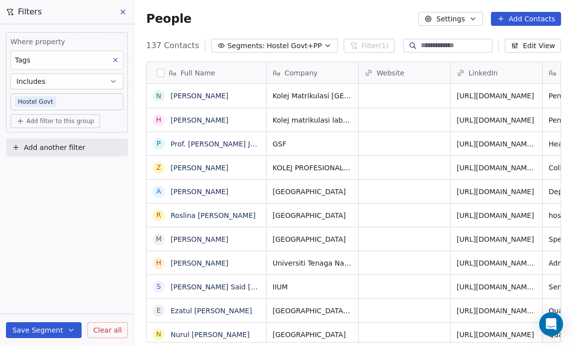
click at [308, 42] on span "Hostel Govt+PP" at bounding box center [293, 46] width 55 height 10
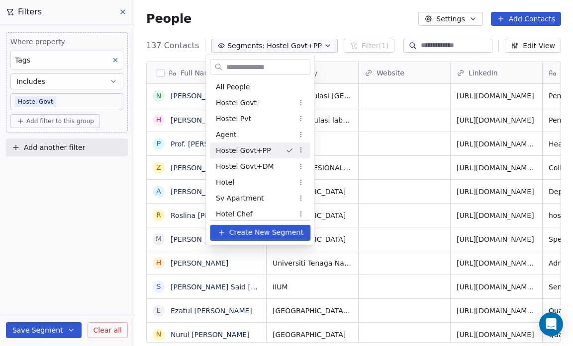
click at [304, 150] on html "Salsius (M) Sdn Bhd Contacts People Marketing Workflows Campaigns Sales Pipelin…" at bounding box center [286, 173] width 573 height 346
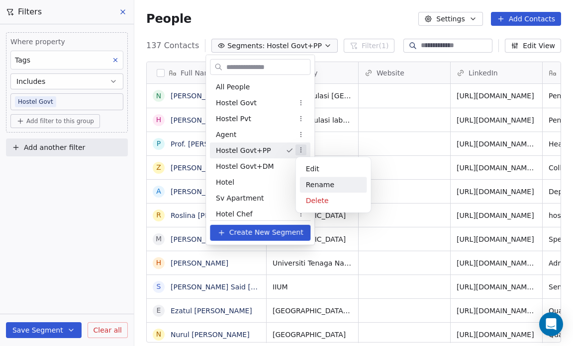
click at [318, 183] on div "Rename" at bounding box center [333, 185] width 67 height 16
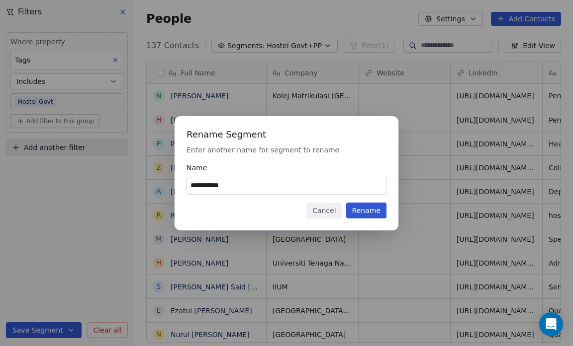
type input "**********"
click at [368, 210] on button "Rename" at bounding box center [366, 211] width 40 height 16
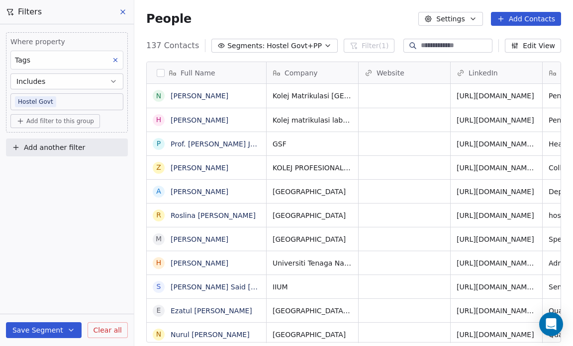
click at [324, 43] on icon "button" at bounding box center [328, 46] width 8 height 8
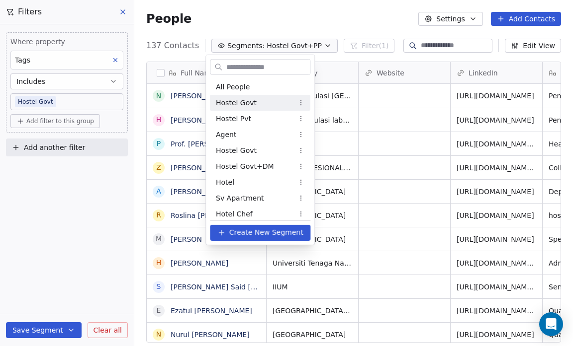
click at [303, 100] on html "Salsius (M) Sdn Bhd Contacts People Marketing Workflows Campaigns Sales Pipelin…" at bounding box center [286, 173] width 573 height 346
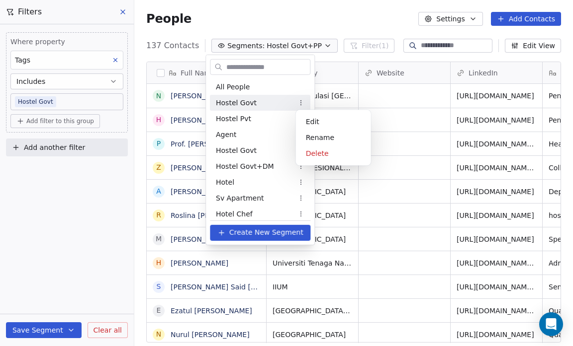
click at [81, 187] on html "Salsius (M) Sdn Bhd Contacts People Marketing Workflows Campaigns Sales Pipelin…" at bounding box center [286, 173] width 573 height 346
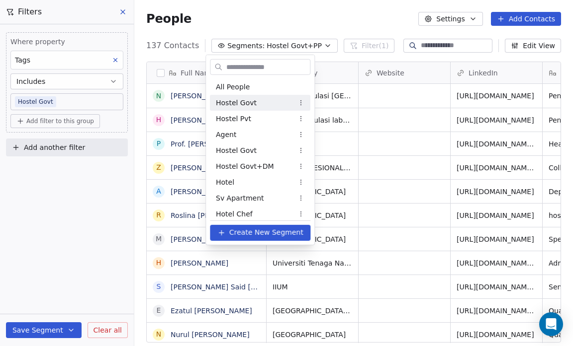
click at [103, 169] on html "Salsius (M) Sdn Bhd Contacts People Marketing Workflows Campaigns Sales Pipelin…" at bounding box center [286, 173] width 573 height 346
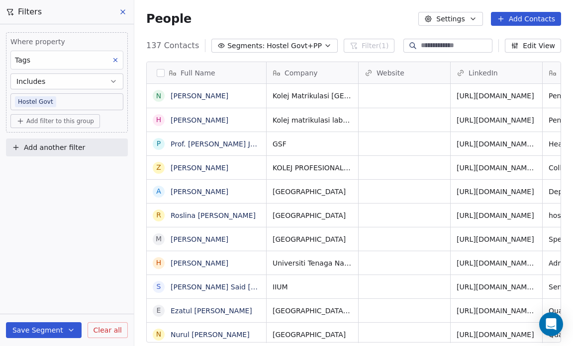
click at [467, 14] on button "Settings" at bounding box center [450, 19] width 64 height 14
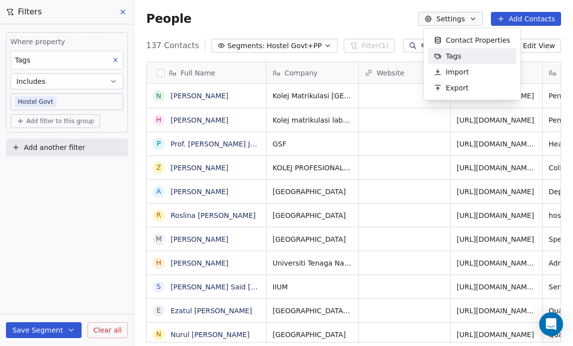
click at [457, 55] on span "Tags" at bounding box center [452, 56] width 15 height 10
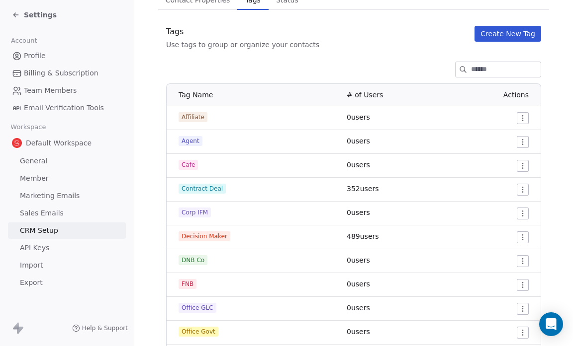
scroll to position [68, 0]
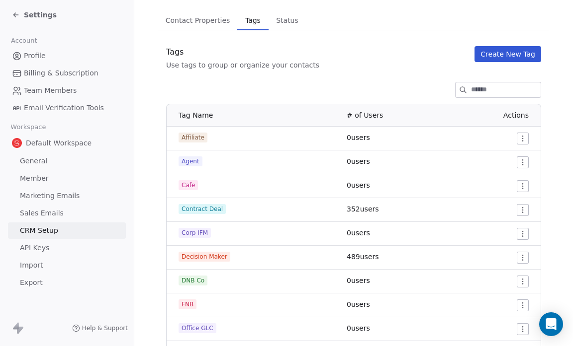
click at [489, 53] on button "Create New Tag" at bounding box center [507, 54] width 67 height 16
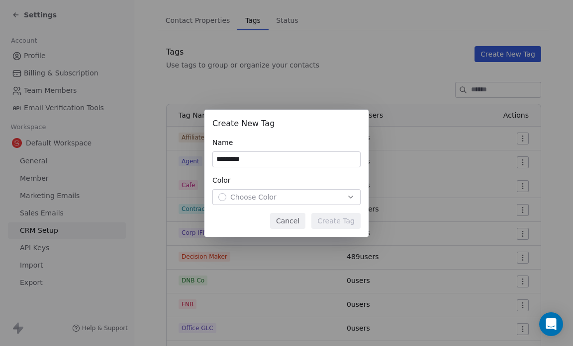
type input "*********"
click at [346, 196] on icon "button" at bounding box center [350, 197] width 8 height 8
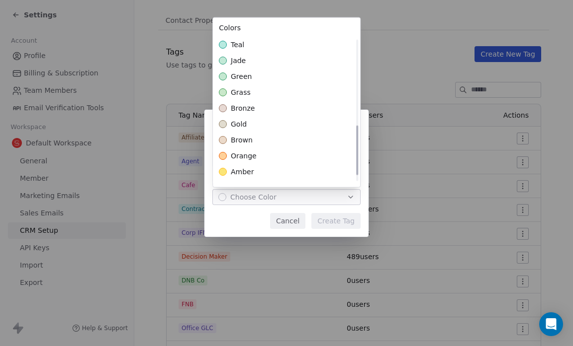
scroll to position [268, 0]
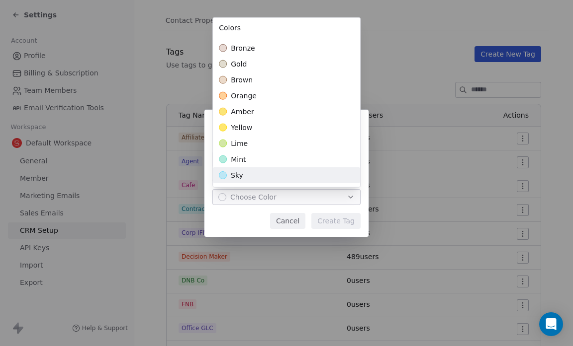
click at [226, 174] on div "Suggestions" at bounding box center [223, 175] width 8 height 8
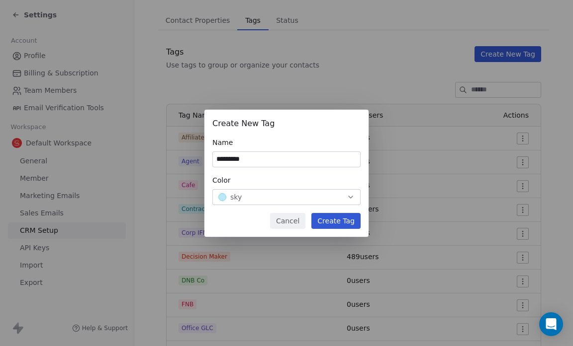
click at [345, 226] on div "Create New Tag Name ********* Color sky Cancel Create Tag" at bounding box center [286, 173] width 573 height 127
click at [344, 220] on button "Create Tag" at bounding box center [335, 221] width 49 height 16
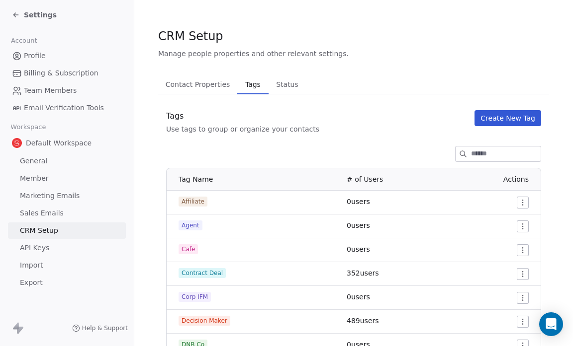
scroll to position [0, 0]
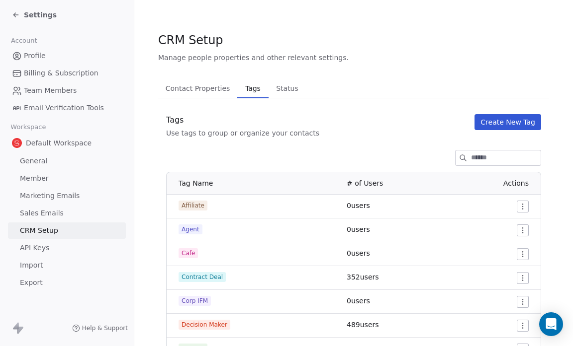
click at [28, 14] on span "Settings" at bounding box center [40, 15] width 33 height 10
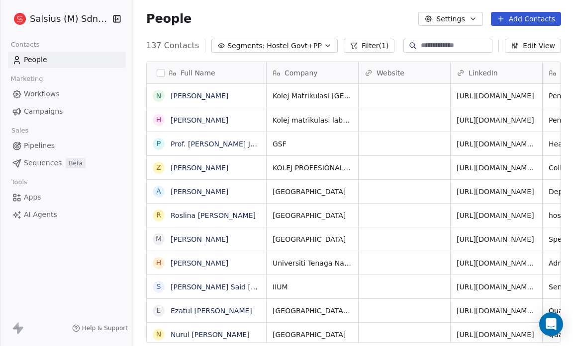
scroll to position [299, 432]
click at [324, 44] on icon "button" at bounding box center [328, 46] width 8 height 8
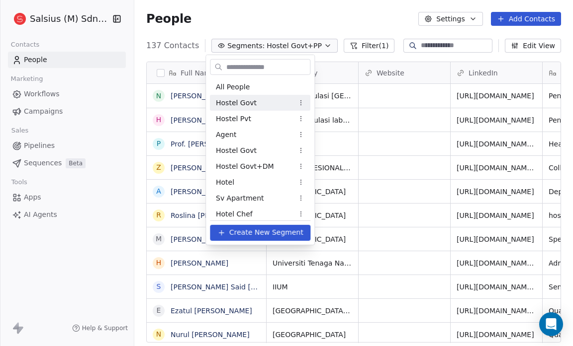
click at [299, 103] on html "Salsius (M) Sdn Bhd Contacts People Marketing Workflows Campaigns Sales Pipelin…" at bounding box center [286, 173] width 573 height 346
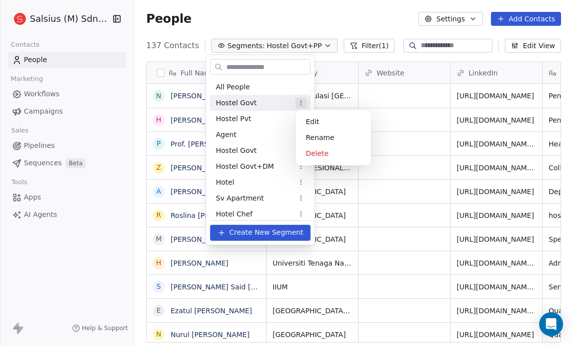
click at [254, 105] on html "Salsius (M) Sdn Bhd Contacts People Marketing Workflows Campaigns Sales Pipelin…" at bounding box center [286, 173] width 573 height 346
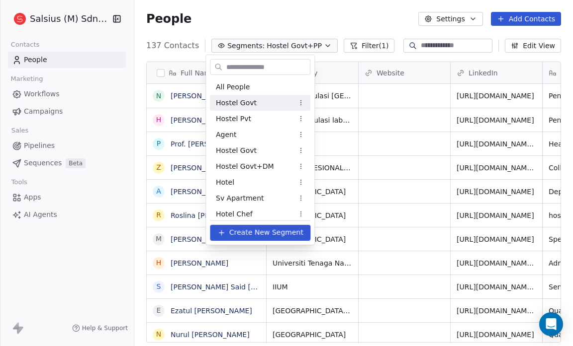
click at [254, 105] on div "Hostel Govt" at bounding box center [260, 103] width 100 height 16
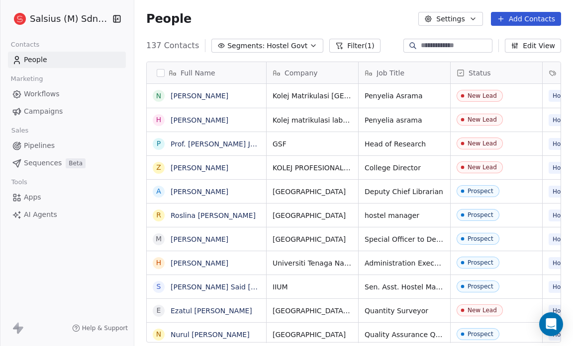
click at [276, 45] on span "Hostel Govt" at bounding box center [286, 46] width 41 height 10
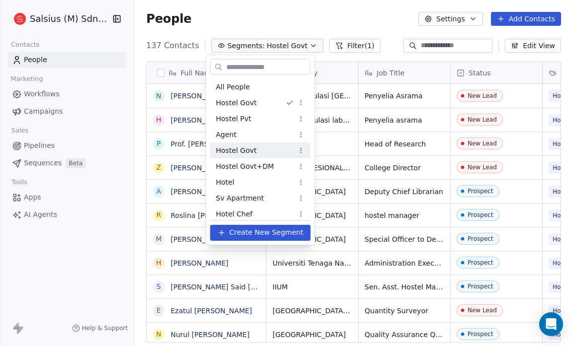
click at [263, 146] on div "Hostel Govt" at bounding box center [260, 151] width 100 height 16
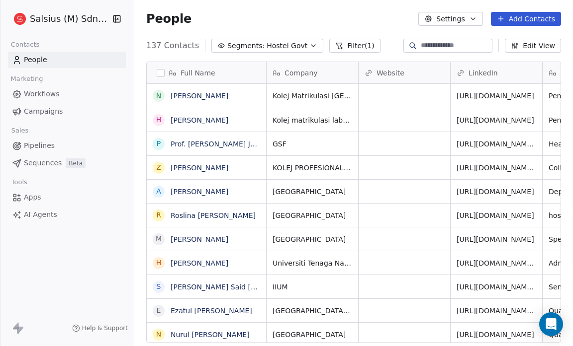
click at [284, 49] on span "Hostel Govt" at bounding box center [286, 46] width 41 height 10
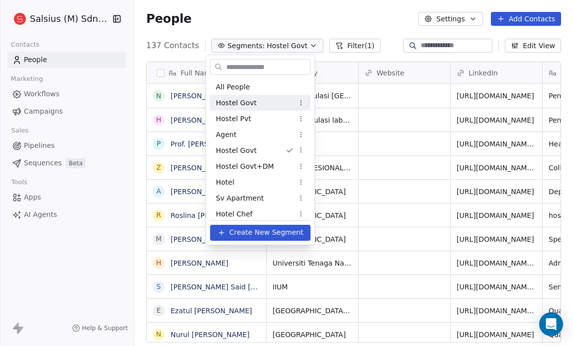
click at [264, 104] on div "Hostel Govt" at bounding box center [260, 103] width 100 height 16
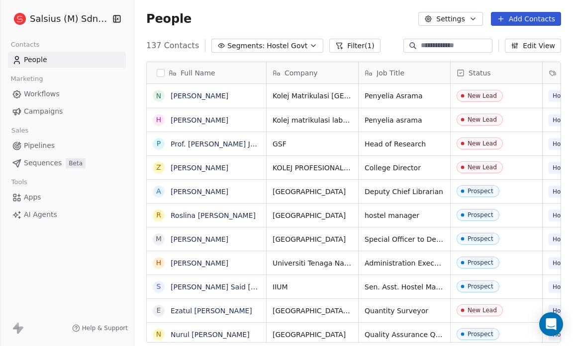
click at [74, 172] on div "Contacts People Marketing Workflows Campaigns Sales Pipelines Sequences Beta To…" at bounding box center [67, 130] width 134 height 185
click at [266, 43] on span "Hostel Govt" at bounding box center [286, 46] width 41 height 10
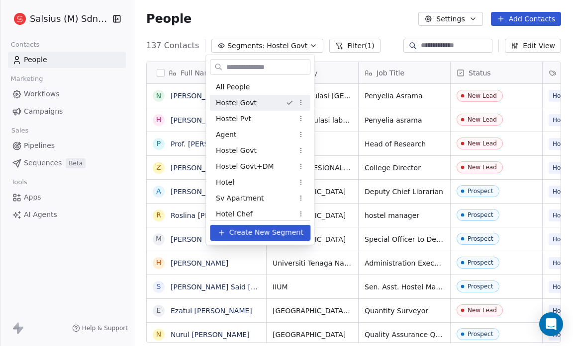
click at [340, 40] on html "Salsius (M) Sdn Bhd Contacts People Marketing Workflows Campaigns Sales Pipelin…" at bounding box center [286, 173] width 573 height 346
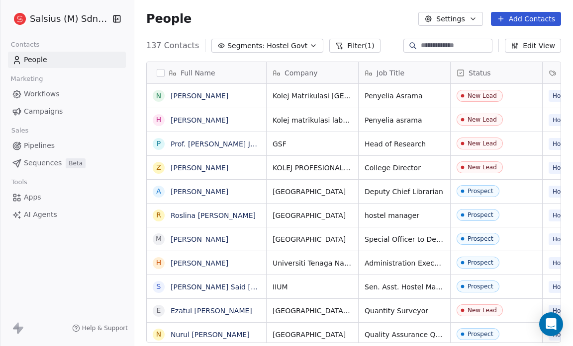
click at [336, 42] on button "Filter (1)" at bounding box center [354, 46] width 51 height 14
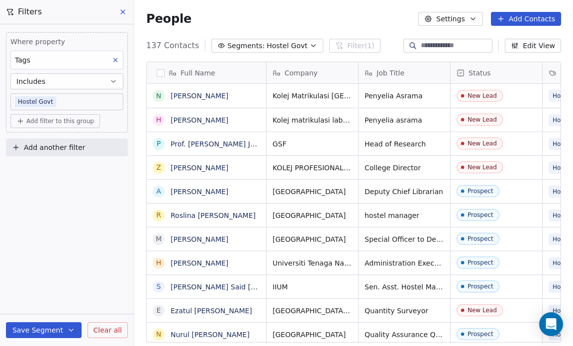
click at [61, 101] on body "Salsius (M) Sdn Bhd Contacts People Marketing Workflows Campaigns Sales Pipelin…" at bounding box center [286, 173] width 573 height 346
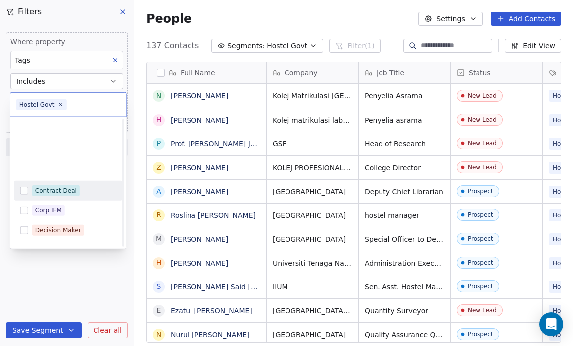
scroll to position [393, 0]
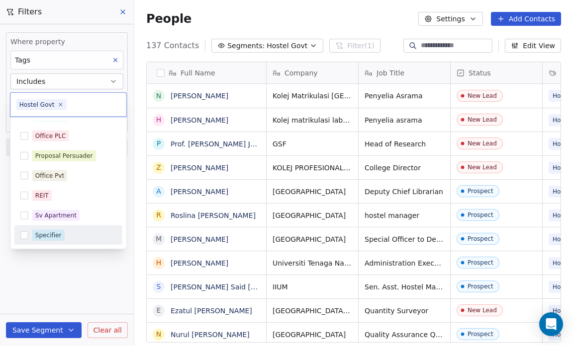
click at [23, 230] on div "Specifier" at bounding box center [68, 236] width 108 height 16
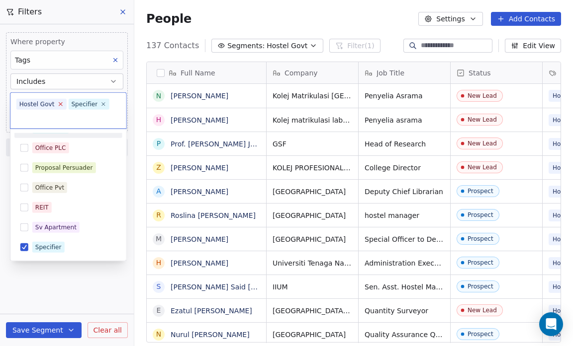
click at [59, 105] on icon at bounding box center [60, 104] width 6 height 6
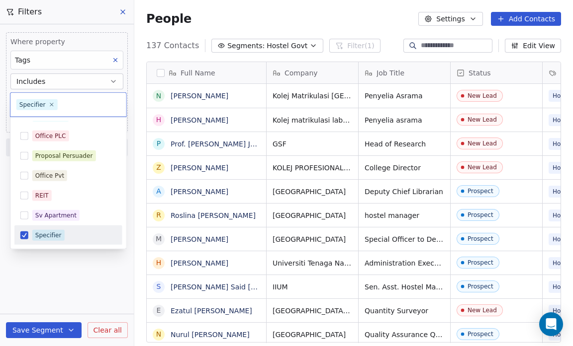
click at [55, 270] on html "Salsius (M) Sdn Bhd Contacts People Marketing Workflows Campaigns Sales Pipelin…" at bounding box center [286, 173] width 573 height 346
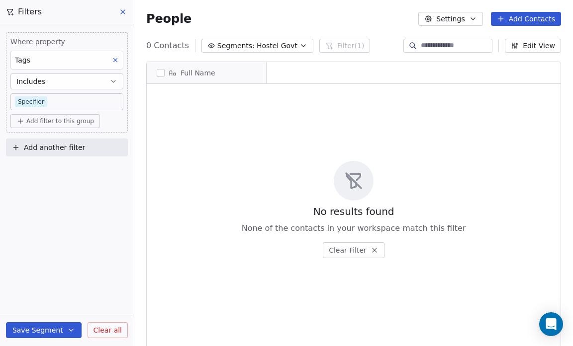
scroll to position [299, 432]
click at [56, 329] on button "Save Segment" at bounding box center [44, 331] width 76 height 16
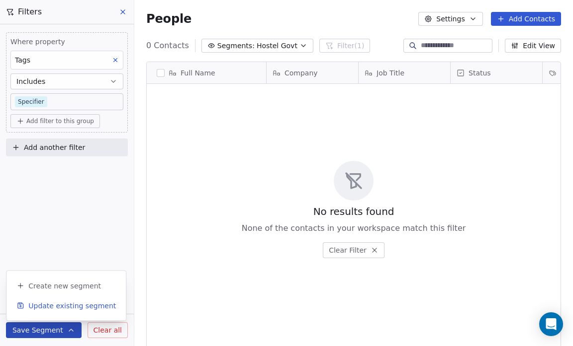
click at [60, 304] on span "Update existing segment" at bounding box center [71, 306] width 87 height 10
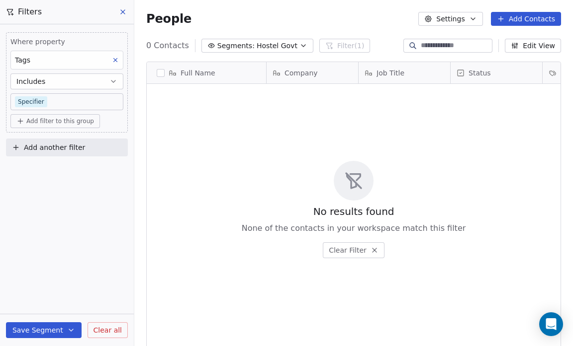
click at [299, 42] on icon "button" at bounding box center [303, 46] width 8 height 8
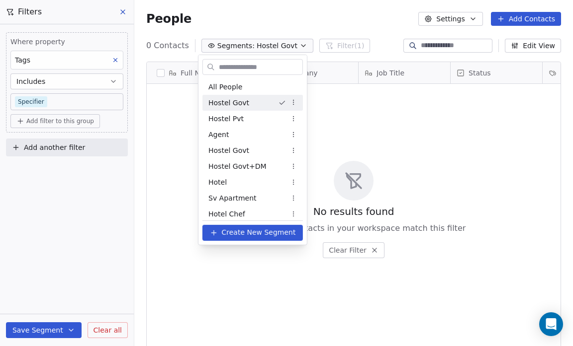
click at [293, 100] on html "Salsius (M) Sdn Bhd Contacts People Marketing Workflows Campaigns Sales Pipelin…" at bounding box center [286, 173] width 573 height 346
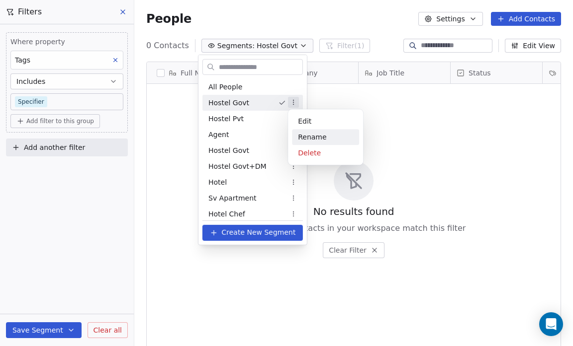
click at [311, 134] on div "Rename" at bounding box center [325, 137] width 67 height 16
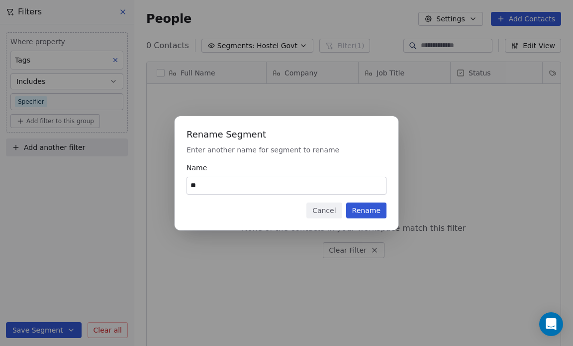
type input "*"
type input "*********"
click at [367, 211] on button "Rename" at bounding box center [366, 211] width 40 height 16
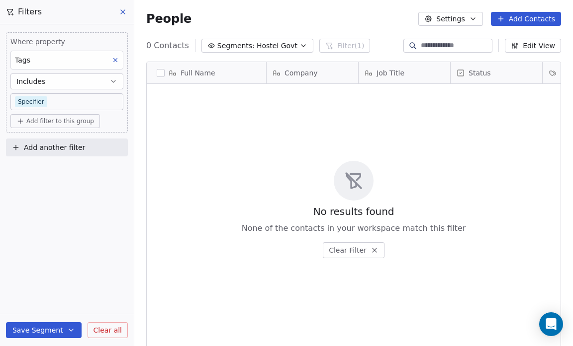
click at [299, 46] on icon "button" at bounding box center [303, 46] width 8 height 8
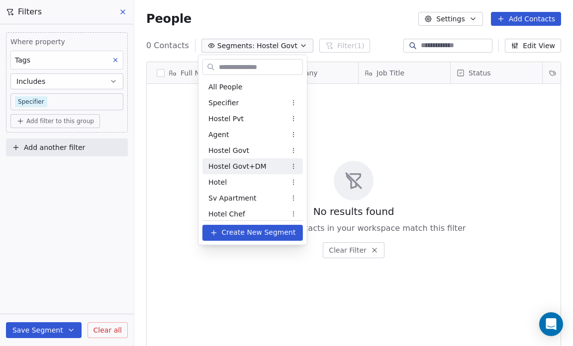
click at [292, 163] on html "Salsius (M) Sdn Bhd Contacts People Marketing Workflows Campaigns Sales Pipelin…" at bounding box center [286, 173] width 573 height 346
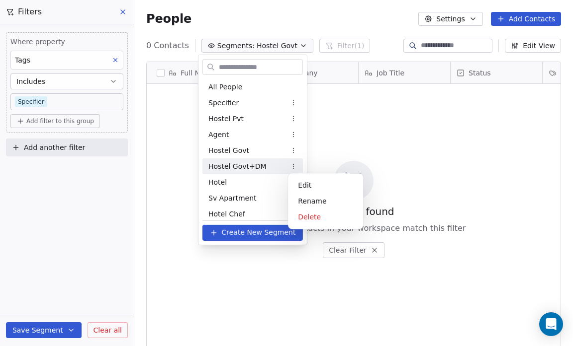
click at [272, 165] on html "Salsius (M) Sdn Bhd Contacts People Marketing Workflows Campaigns Sales Pipelin…" at bounding box center [286, 173] width 573 height 346
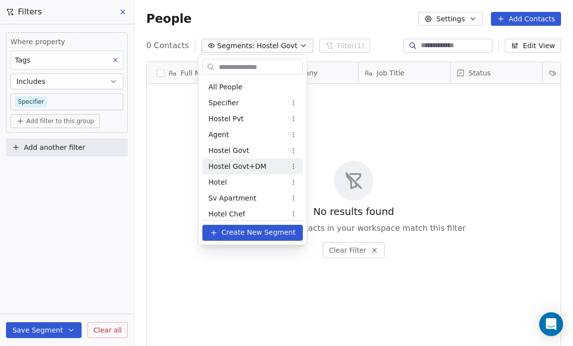
click at [253, 164] on span "Hostel Govt+DM" at bounding box center [237, 166] width 58 height 10
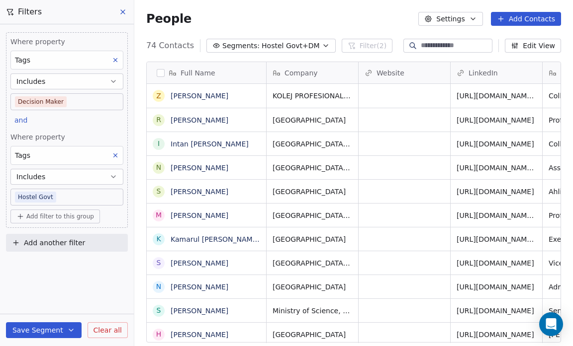
click at [115, 62] on icon at bounding box center [115, 60] width 7 height 7
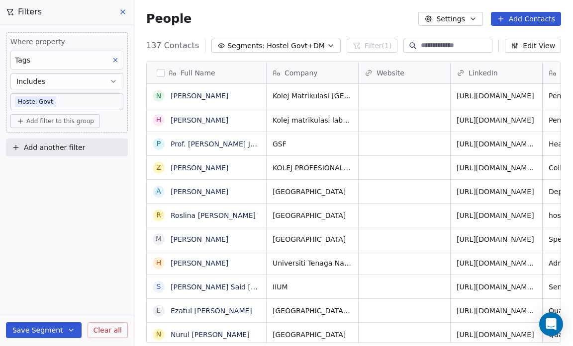
click at [58, 102] on body "Salsius (M) Sdn Bhd Contacts People Marketing Workflows Campaigns Sales Pipelin…" at bounding box center [286, 173] width 573 height 346
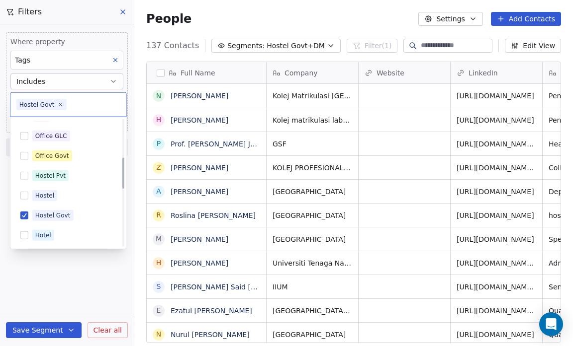
scroll to position [153, 0]
click at [72, 177] on div "Hostel Pvt" at bounding box center [74, 176] width 84 height 11
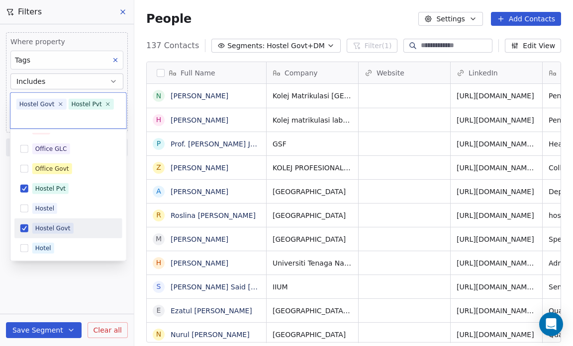
click at [25, 227] on button "Suggestions" at bounding box center [24, 229] width 8 height 8
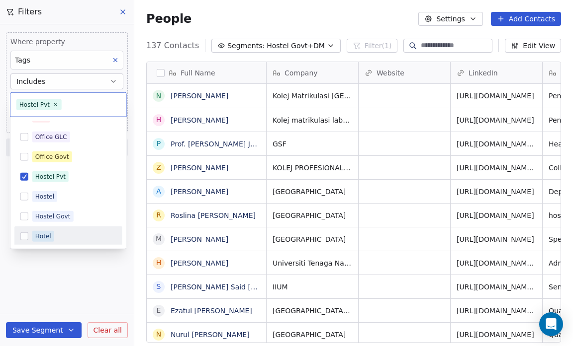
click at [58, 279] on html "Salsius (M) Sdn Bhd Contacts People Marketing Workflows Campaigns Sales Pipelin…" at bounding box center [286, 173] width 573 height 346
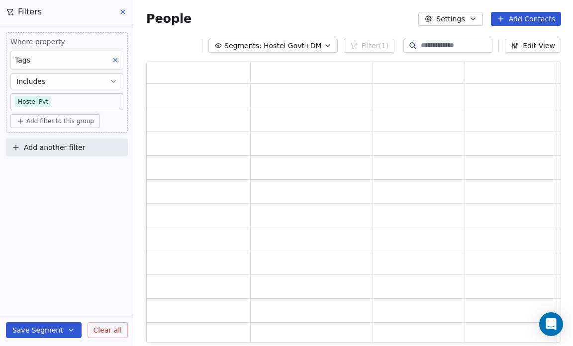
scroll to position [275, 408]
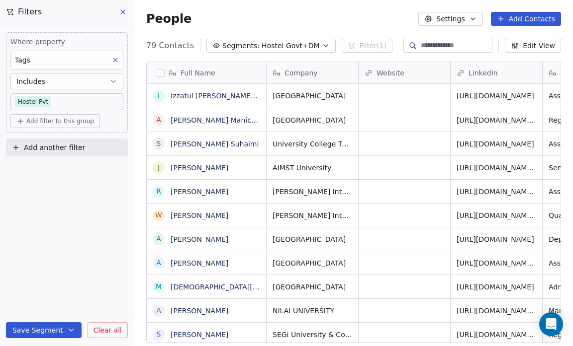
click at [50, 327] on button "Save Segment" at bounding box center [44, 331] width 76 height 16
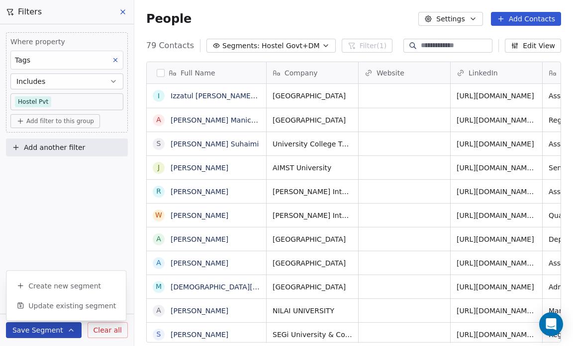
scroll to position [299, 432]
click at [52, 303] on span "Update existing segment" at bounding box center [71, 306] width 87 height 10
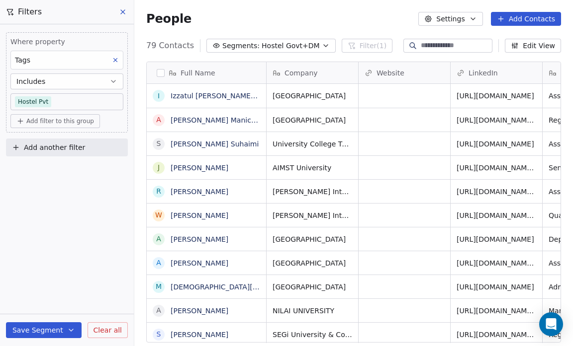
click at [322, 43] on icon "button" at bounding box center [326, 46] width 8 height 8
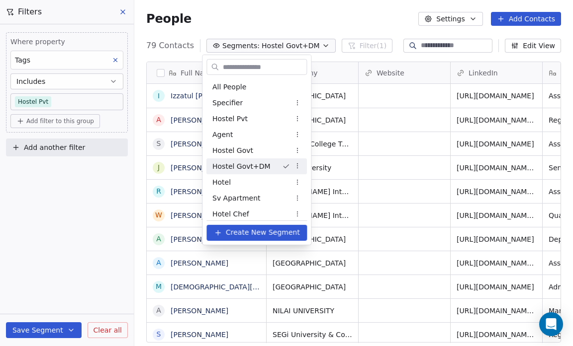
click at [264, 168] on span "Hostel Govt+DM" at bounding box center [241, 166] width 58 height 10
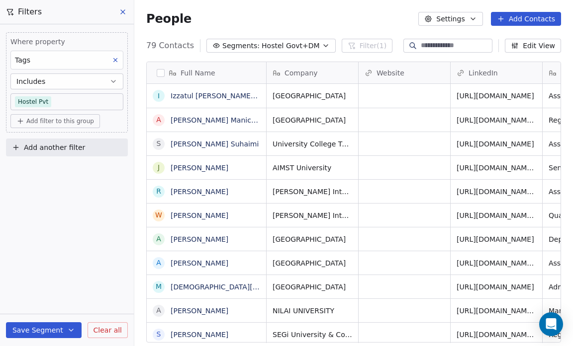
click at [273, 42] on span "Hostel Govt+DM" at bounding box center [290, 46] width 58 height 10
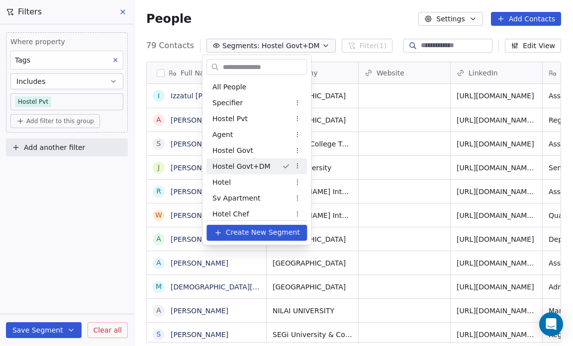
click at [299, 169] on html "Salsius (M) Sdn Bhd Contacts People Marketing Workflows Campaigns Sales Pipelin…" at bounding box center [286, 173] width 573 height 346
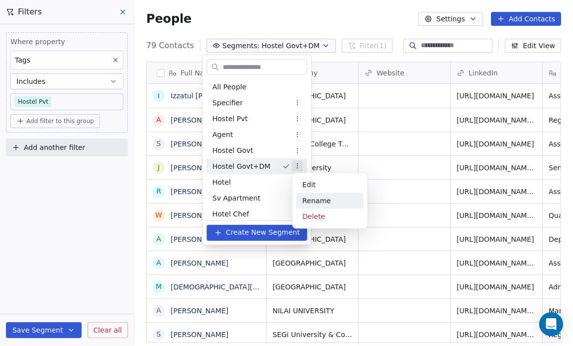
click at [310, 200] on div "Rename" at bounding box center [329, 201] width 67 height 16
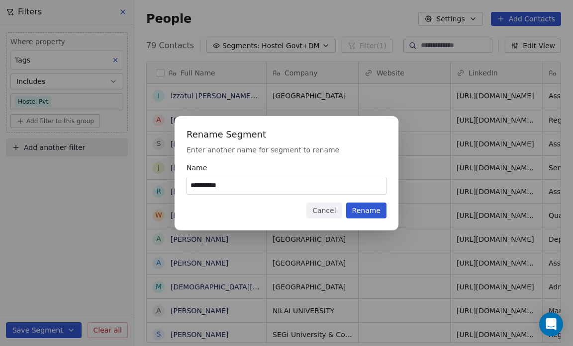
type input "**********"
click at [370, 206] on button "Rename" at bounding box center [366, 211] width 40 height 16
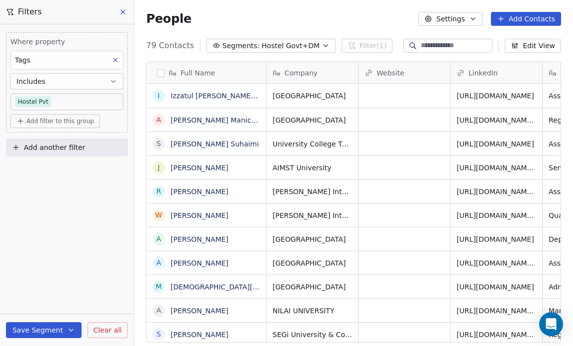
click at [322, 44] on icon "button" at bounding box center [326, 46] width 8 height 8
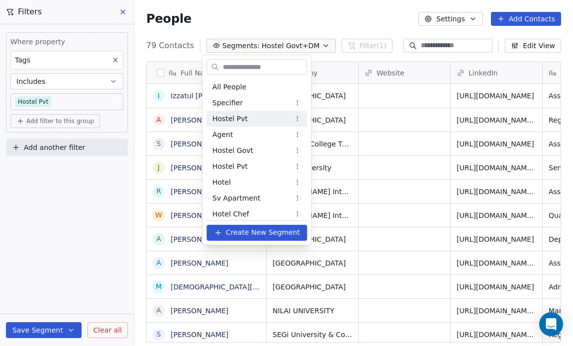
click at [268, 111] on div "Hostel Pvt" at bounding box center [256, 119] width 100 height 16
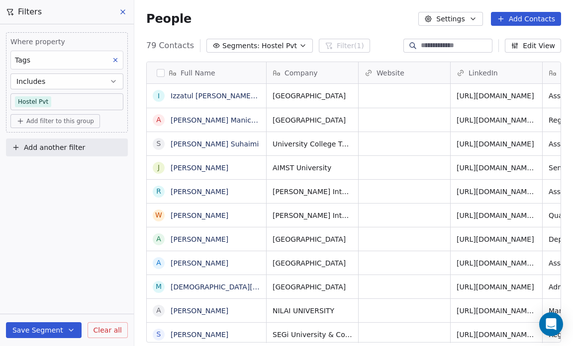
click at [53, 101] on body "Salsius (M) Sdn Bhd Contacts People Marketing Workflows Campaigns Sales Pipelin…" at bounding box center [286, 173] width 573 height 346
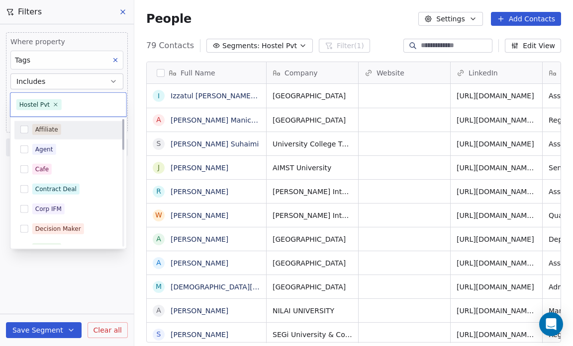
scroll to position [0, 0]
click at [61, 131] on div "Affiliate" at bounding box center [74, 131] width 84 height 11
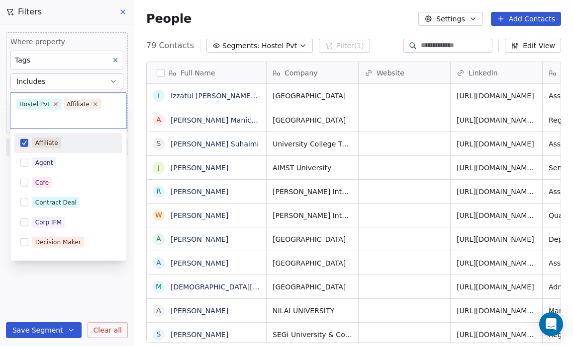
click at [52, 102] on icon at bounding box center [55, 104] width 6 height 6
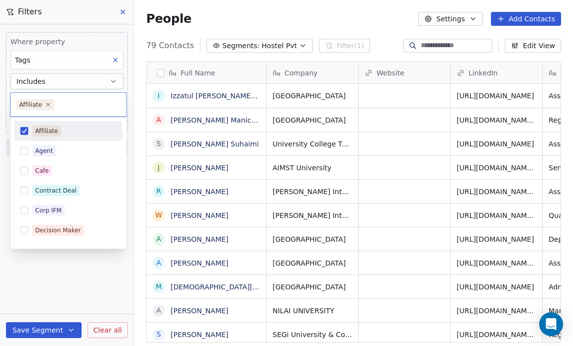
click at [82, 138] on div "Affiliate" at bounding box center [68, 131] width 108 height 16
click at [24, 127] on button "Suggestions" at bounding box center [24, 131] width 8 height 8
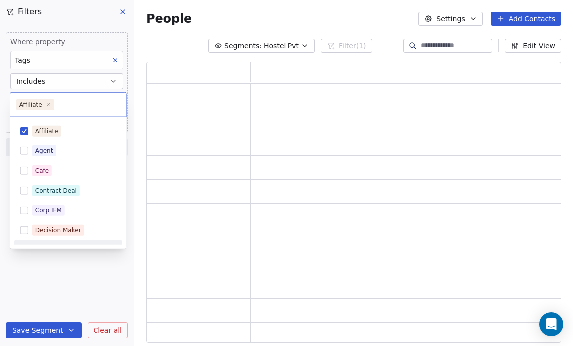
click at [41, 263] on html "Salsius (M) Sdn Bhd Contacts People Marketing Workflows Campaigns Sales Pipelin…" at bounding box center [286, 173] width 573 height 346
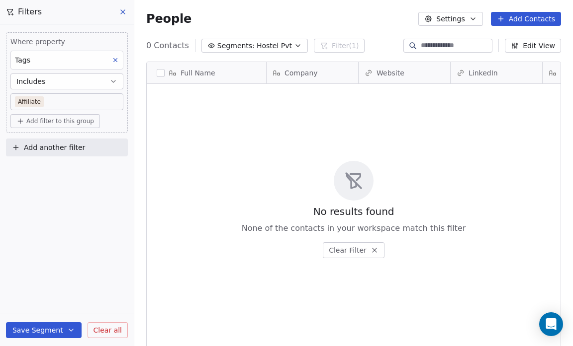
scroll to position [299, 432]
click at [37, 328] on button "Save Segment" at bounding box center [44, 331] width 76 height 16
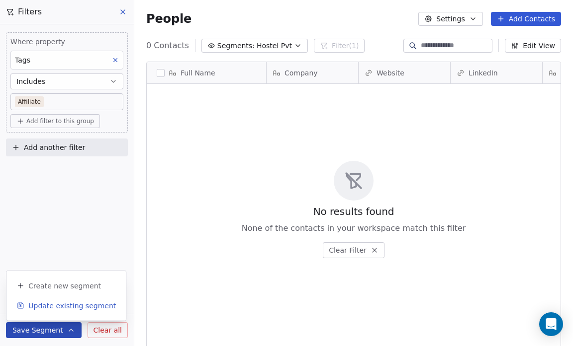
click at [37, 304] on span "Update existing segment" at bounding box center [71, 306] width 87 height 10
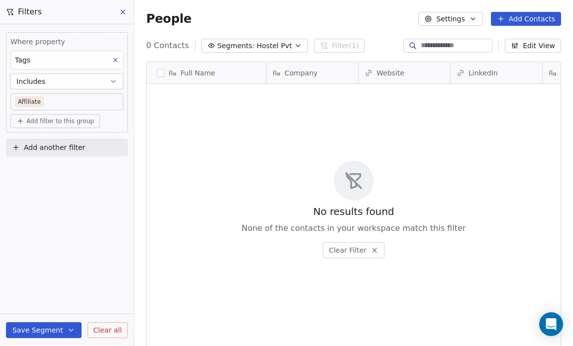
click at [294, 47] on icon "button" at bounding box center [298, 46] width 8 height 8
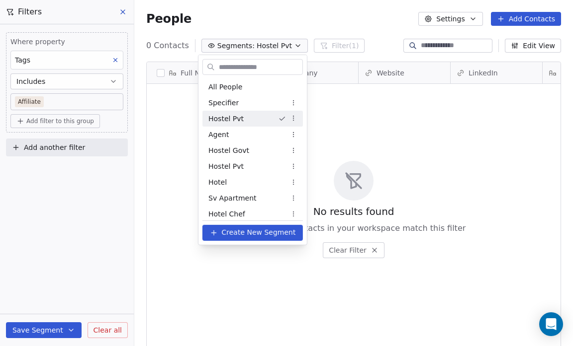
click at [294, 116] on html "Salsius (M) Sdn Bhd Contacts People Marketing Workflows Campaigns Sales Pipelin…" at bounding box center [286, 173] width 573 height 346
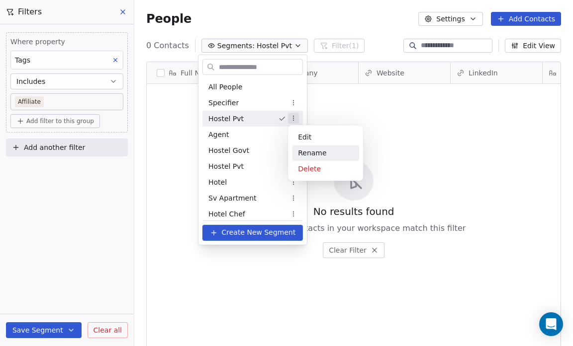
click at [301, 147] on div "Rename" at bounding box center [325, 153] width 67 height 16
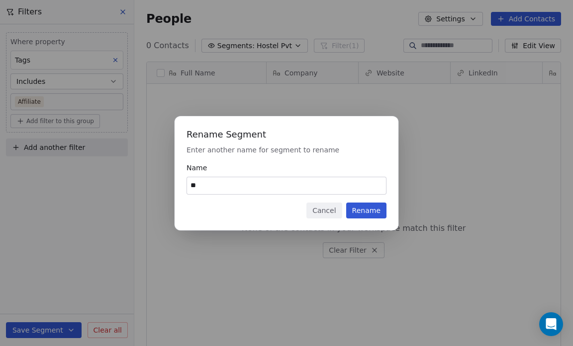
type input "*"
type input "*********"
click at [369, 210] on button "Rename" at bounding box center [366, 211] width 40 height 16
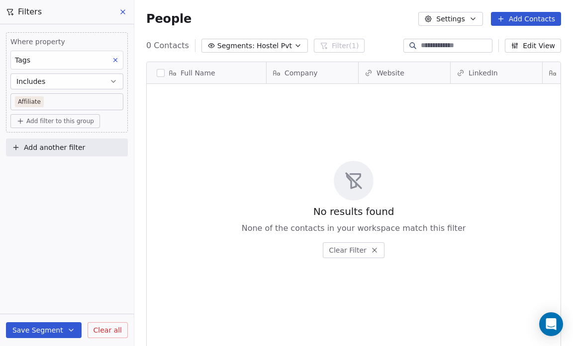
click at [296, 46] on icon "button" at bounding box center [298, 46] width 4 height 2
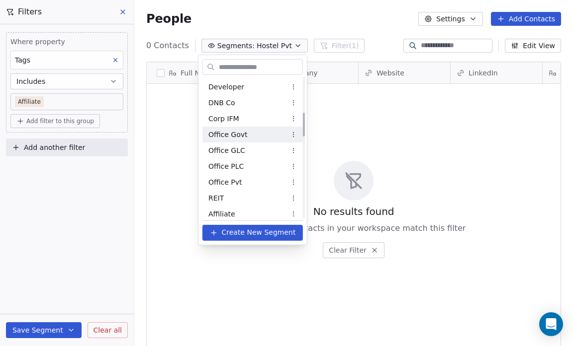
scroll to position [209, 0]
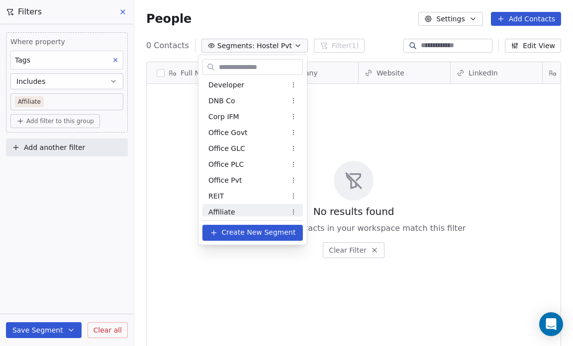
click at [294, 213] on html "Salsius (M) Sdn Bhd Contacts People Marketing Workflows Campaigns Sales Pipelin…" at bounding box center [286, 173] width 573 height 346
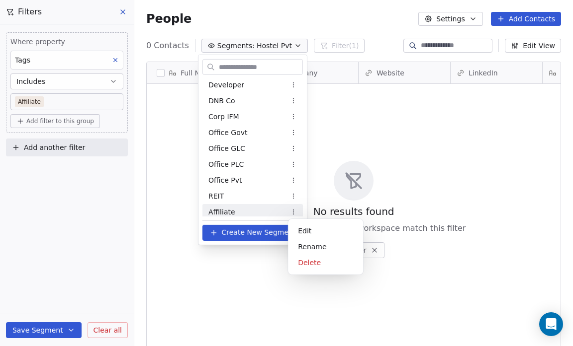
click at [236, 211] on html "Salsius (M) Sdn Bhd Contacts People Marketing Workflows Campaigns Sales Pipelin…" at bounding box center [286, 173] width 573 height 346
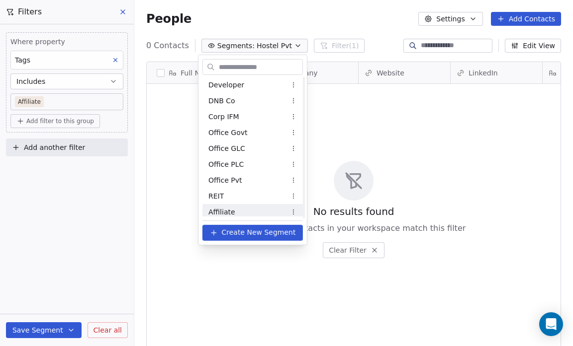
scroll to position [209, 0]
click at [296, 211] on html "Salsius (M) Sdn Bhd Contacts People Marketing Workflows Campaigns Sales Pipelin…" at bounding box center [286, 173] width 573 height 346
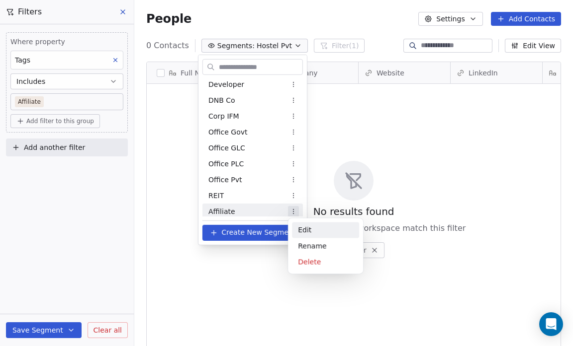
click at [309, 230] on div "Edit" at bounding box center [325, 230] width 67 height 16
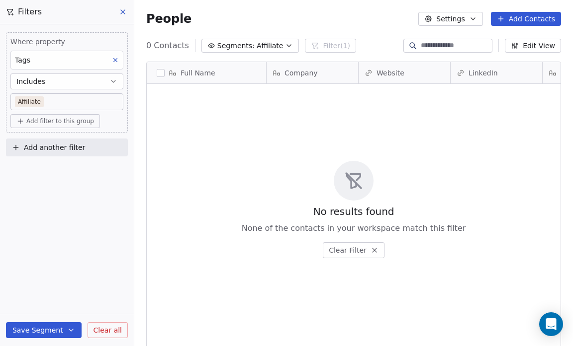
click at [50, 99] on body "Salsius (M) Sdn Bhd Contacts People Marketing Workflows Campaigns Sales Pipelin…" at bounding box center [286, 173] width 573 height 346
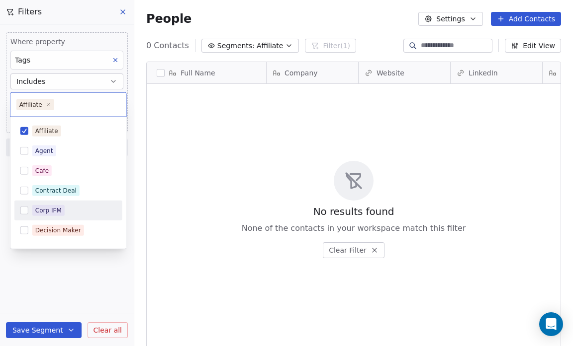
click at [67, 209] on div "Corp IFM" at bounding box center [74, 210] width 84 height 11
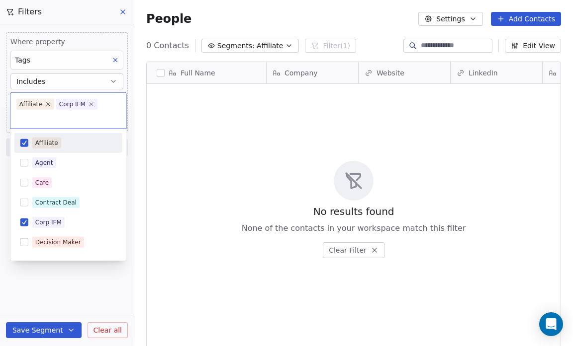
click at [25, 143] on button "Suggestions" at bounding box center [24, 143] width 8 height 8
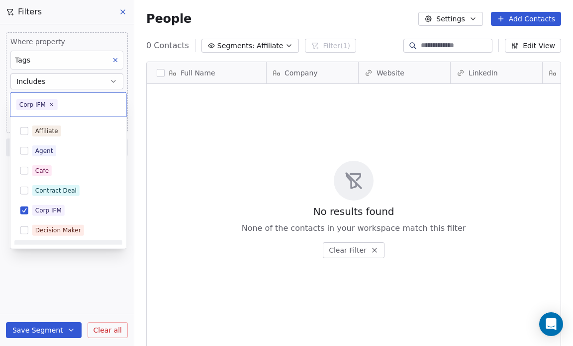
click at [51, 329] on html "Salsius (M) Sdn Bhd Contacts People Marketing Workflows Campaigns Sales Pipelin…" at bounding box center [286, 173] width 573 height 346
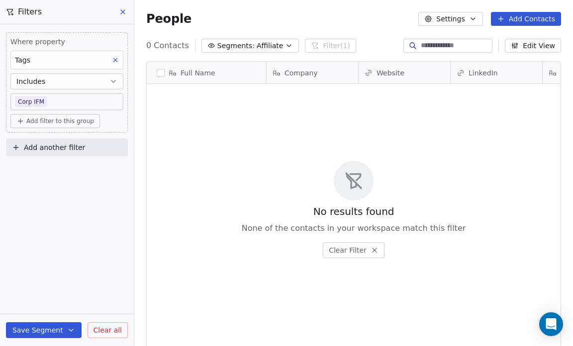
scroll to position [299, 432]
click at [47, 326] on button "Save Segment" at bounding box center [44, 331] width 76 height 16
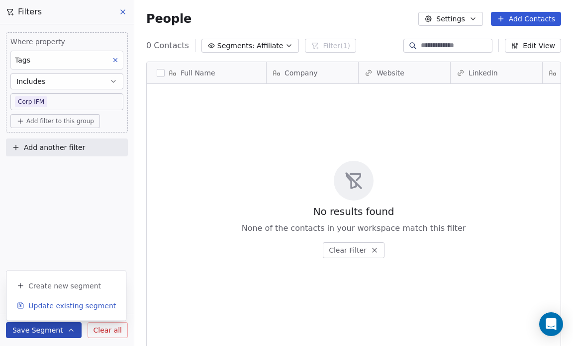
click at [48, 305] on span "Update existing segment" at bounding box center [71, 306] width 87 height 10
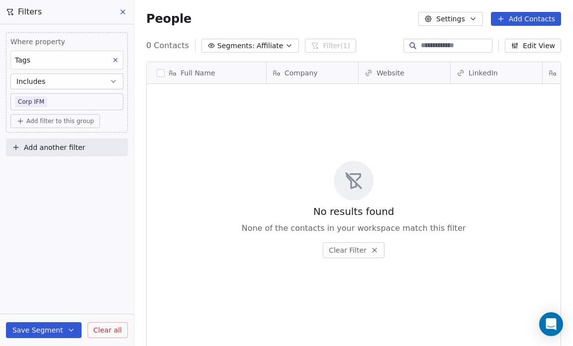
click at [285, 45] on icon "button" at bounding box center [289, 46] width 8 height 8
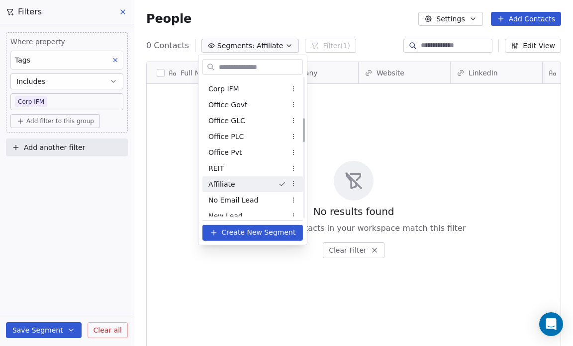
scroll to position [237, 0]
click at [295, 179] on html "Salsius (M) Sdn Bhd Contacts People Marketing Workflows Campaigns Sales Pipelin…" at bounding box center [286, 173] width 573 height 346
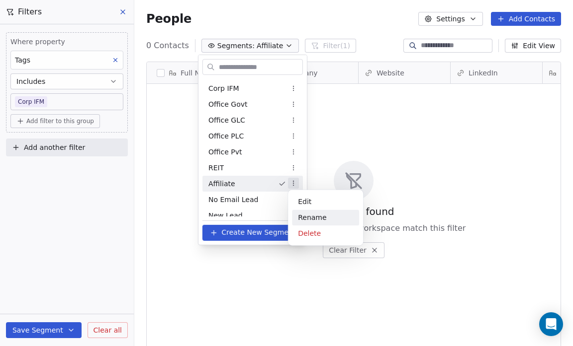
click at [306, 214] on div "Rename" at bounding box center [325, 218] width 67 height 16
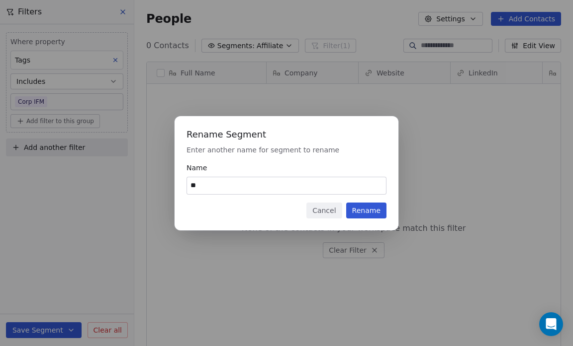
type input "*"
type input "********"
click at [363, 210] on button "Rename" at bounding box center [366, 211] width 40 height 16
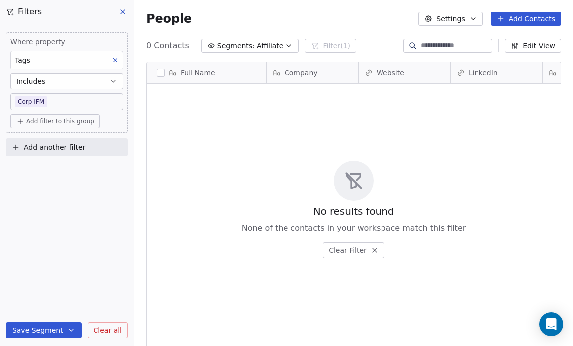
click at [285, 42] on icon "button" at bounding box center [289, 46] width 8 height 8
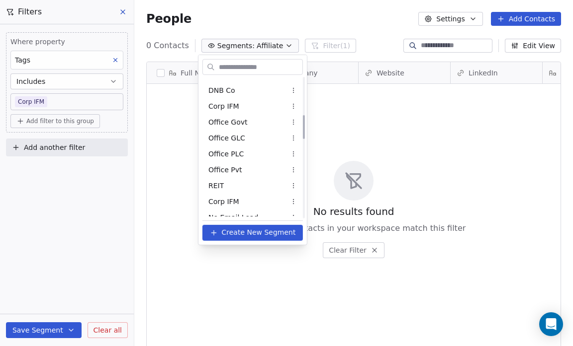
scroll to position [219, 0]
click at [276, 45] on html "Salsius (M) Sdn Bhd Contacts People Marketing Workflows Campaigns Sales Pipelin…" at bounding box center [286, 173] width 573 height 346
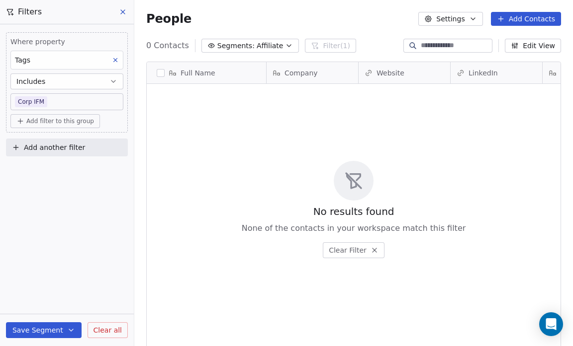
click at [285, 42] on icon "button" at bounding box center [289, 46] width 8 height 8
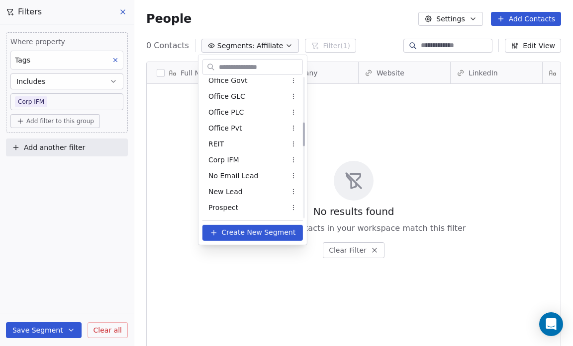
scroll to position [261, 0]
click at [233, 154] on span "Corp IFM" at bounding box center [223, 159] width 31 height 10
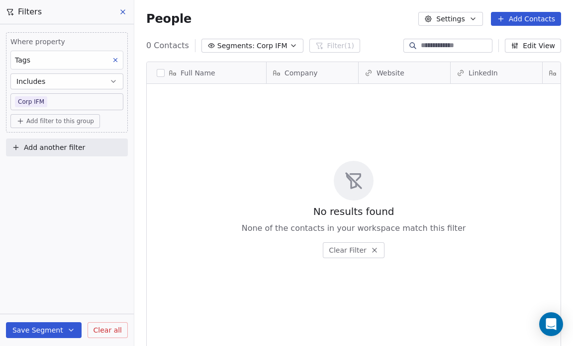
click at [297, 11] on div "People Settings Add Contacts" at bounding box center [353, 19] width 438 height 38
click at [289, 45] on icon "button" at bounding box center [293, 46] width 8 height 8
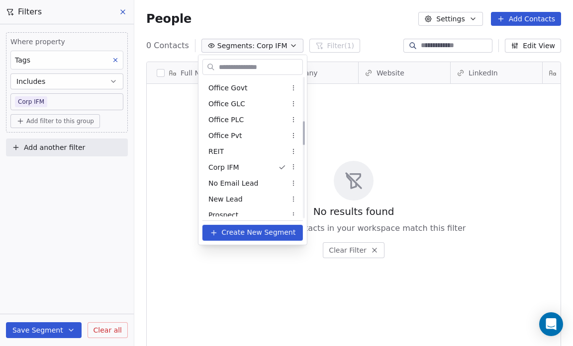
scroll to position [0, 0]
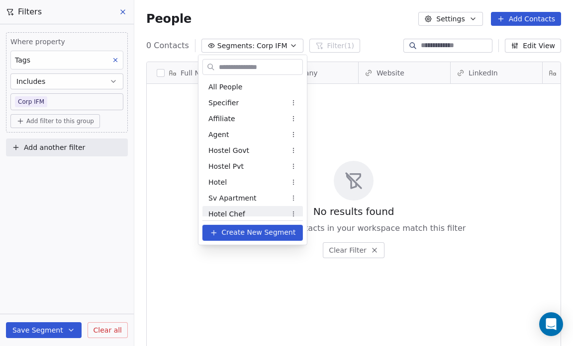
click at [167, 294] on html "Salsius (M) Sdn Bhd Contacts People Marketing Workflows Campaigns Sales Pipelin…" at bounding box center [286, 173] width 573 height 346
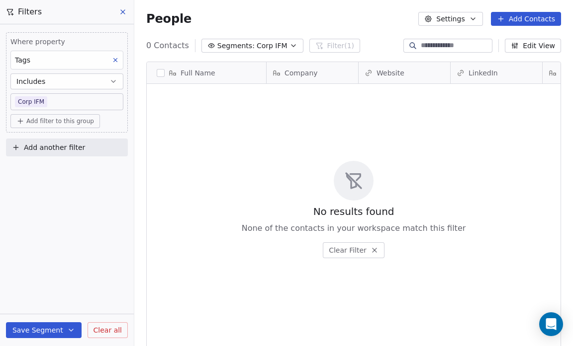
click at [289, 44] on icon "button" at bounding box center [293, 46] width 8 height 8
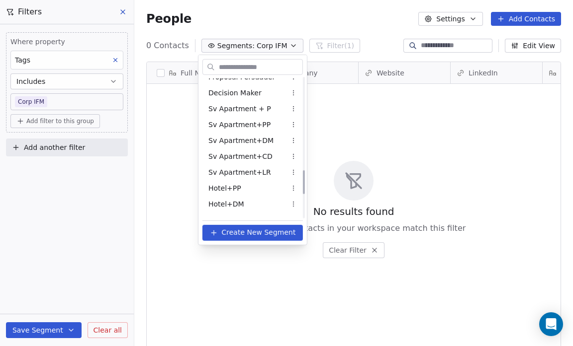
scroll to position [535, 0]
click at [296, 110] on html "Salsius (M) Sdn Bhd Contacts People Marketing Workflows Campaigns Sales Pipelin…" at bounding box center [286, 173] width 573 height 346
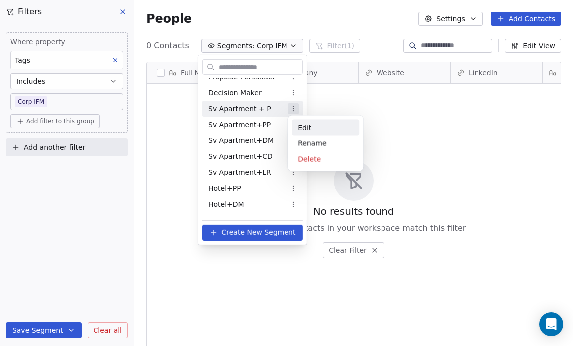
click at [306, 126] on div "Edit" at bounding box center [325, 128] width 67 height 16
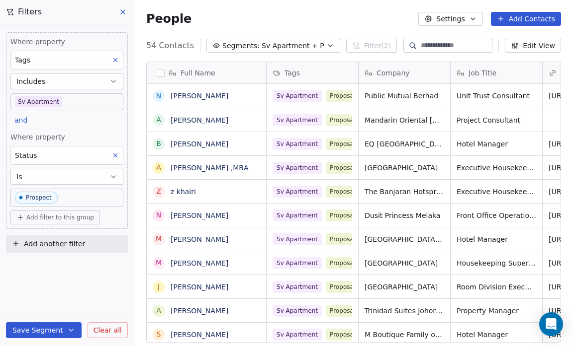
scroll to position [299, 432]
click at [70, 101] on body "Salsius (M) Sdn Bhd Contacts People Marketing Workflows Campaigns Sales Pipelin…" at bounding box center [286, 173] width 573 height 346
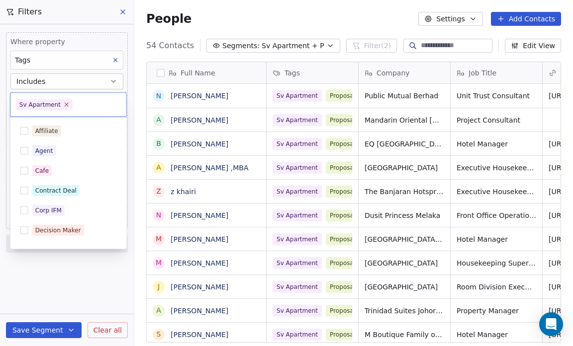
click at [63, 104] on icon at bounding box center [66, 104] width 6 height 6
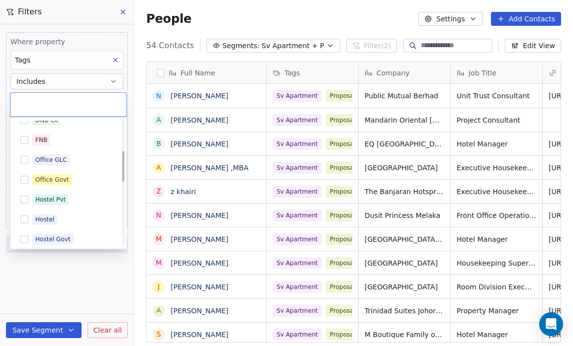
scroll to position [131, 0]
click at [25, 178] on button "Suggestions" at bounding box center [24, 179] width 8 height 8
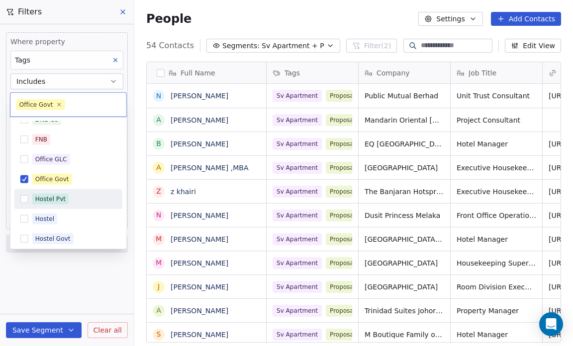
click at [27, 197] on button "Suggestions" at bounding box center [24, 199] width 8 height 8
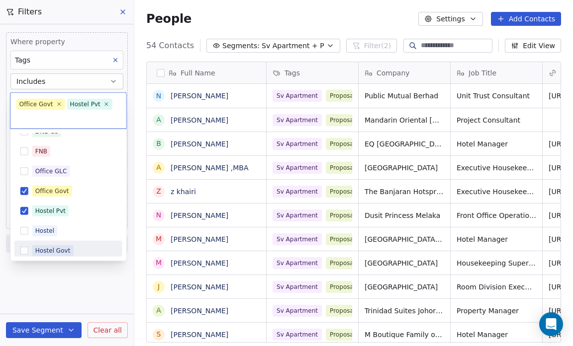
click at [21, 275] on html "Salsius (M) Sdn Bhd Contacts People Marketing Workflows Campaigns Sales Pipelin…" at bounding box center [286, 173] width 573 height 346
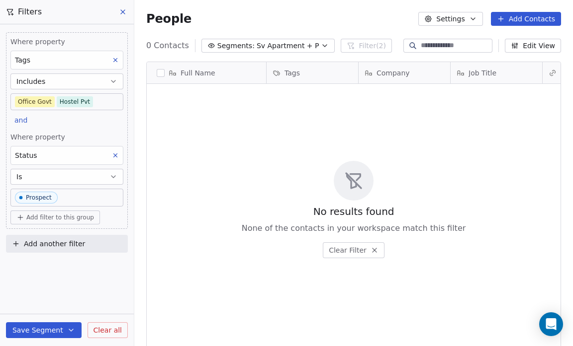
scroll to position [299, 432]
drag, startPoint x: 21, startPoint y: 275, endPoint x: 36, endPoint y: 233, distance: 45.0
click at [36, 233] on div "Where property Tags Includes Office Govt Hostel Pvt and Where property Status I…" at bounding box center [67, 185] width 134 height 322
click at [114, 82] on icon "button" at bounding box center [113, 82] width 4 height 2
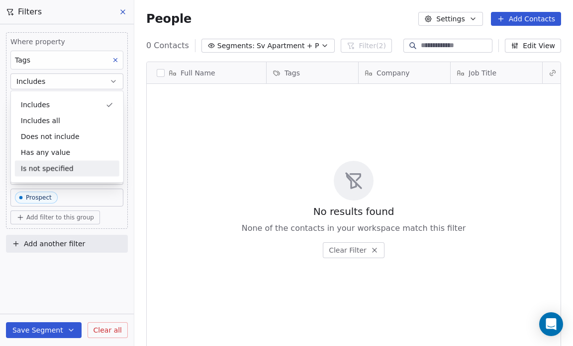
click at [62, 264] on div "Where property Tags Includes Office Govt Hostel Pvt and Where property Status I…" at bounding box center [67, 185] width 134 height 322
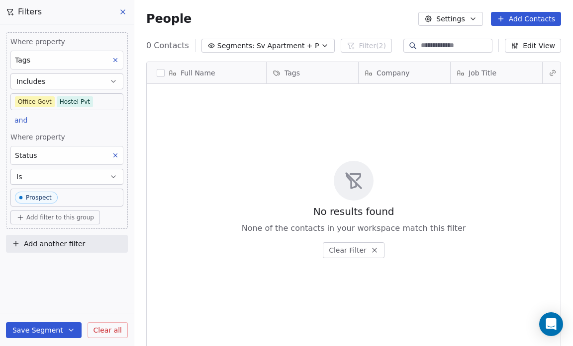
click at [46, 99] on body "Salsius (M) Sdn Bhd Contacts People Marketing Workflows Campaigns Sales Pipelin…" at bounding box center [286, 173] width 573 height 346
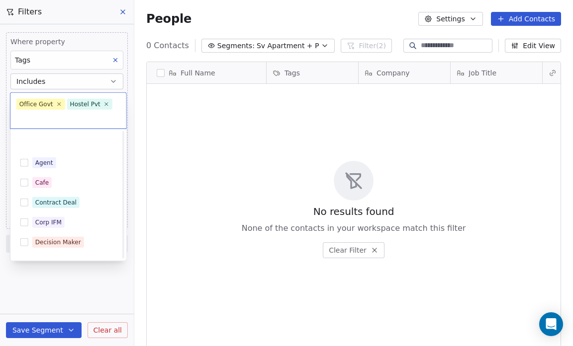
scroll to position [131, 0]
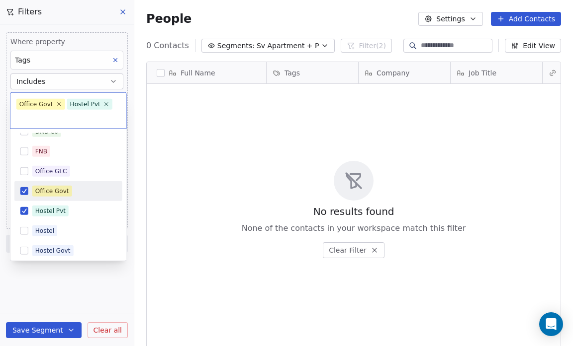
click at [21, 189] on button "Suggestions" at bounding box center [24, 191] width 8 height 8
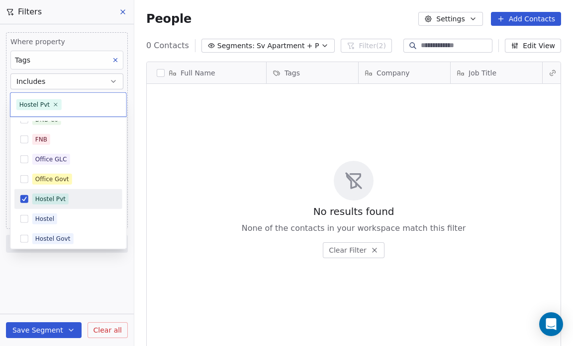
click at [20, 196] on button "Suggestions" at bounding box center [24, 199] width 8 height 8
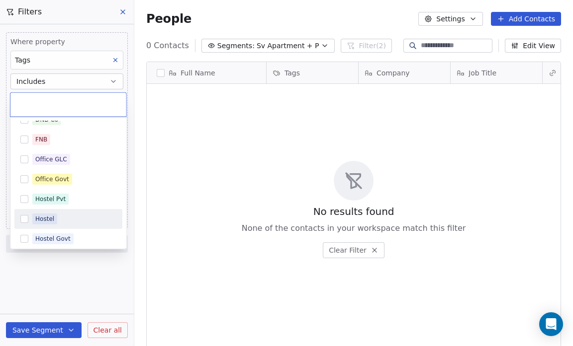
click at [25, 216] on button "Suggestions" at bounding box center [24, 219] width 8 height 8
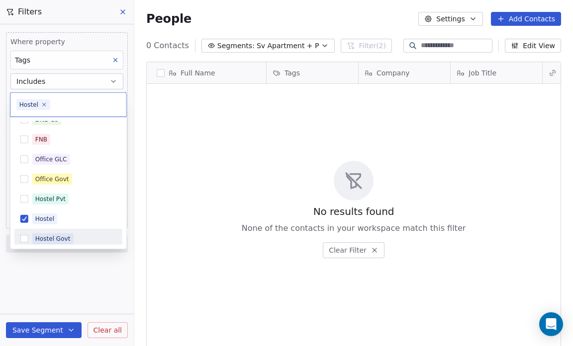
click at [21, 267] on html "Salsius (M) Sdn Bhd Contacts People Marketing Workflows Campaigns Sales Pipelin…" at bounding box center [286, 173] width 573 height 346
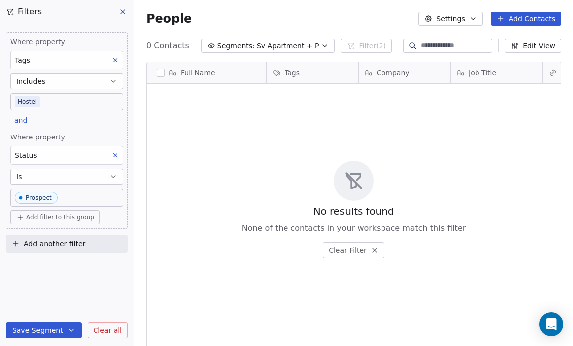
scroll to position [299, 432]
click at [52, 99] on body "Salsius (M) Sdn Bhd Contacts People Marketing Workflows Campaigns Sales Pipelin…" at bounding box center [286, 173] width 573 height 346
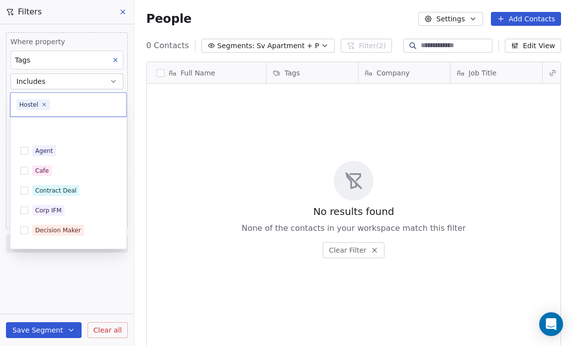
scroll to position [131, 0]
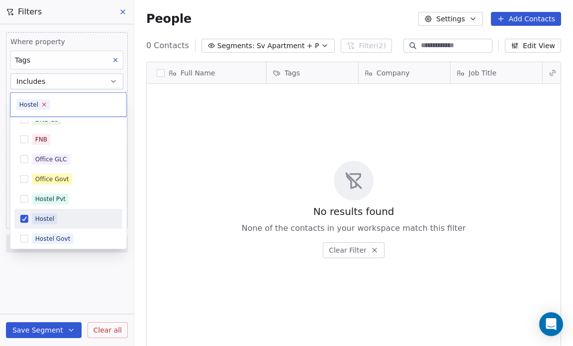
click at [42, 106] on icon at bounding box center [44, 104] width 6 height 6
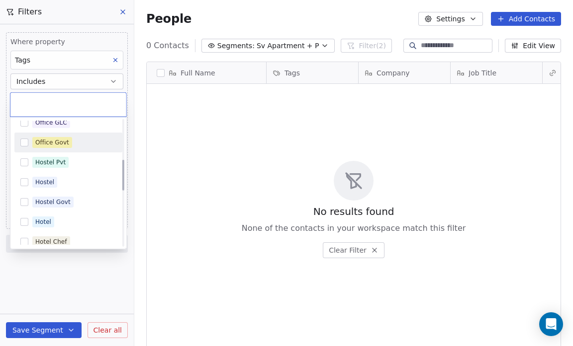
scroll to position [171, 0]
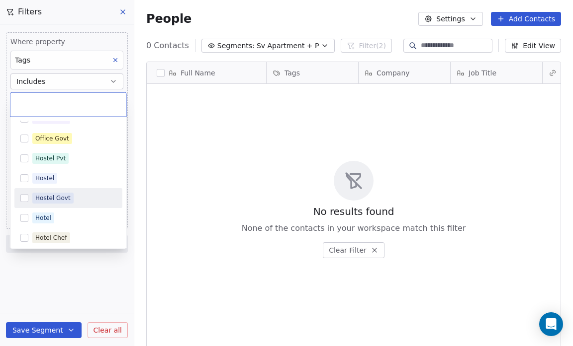
click at [26, 196] on button "Suggestions" at bounding box center [24, 198] width 8 height 8
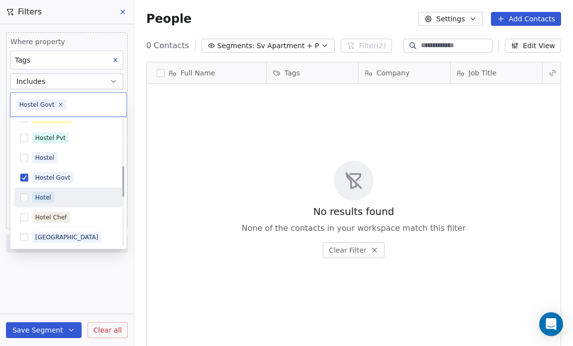
scroll to position [189, 0]
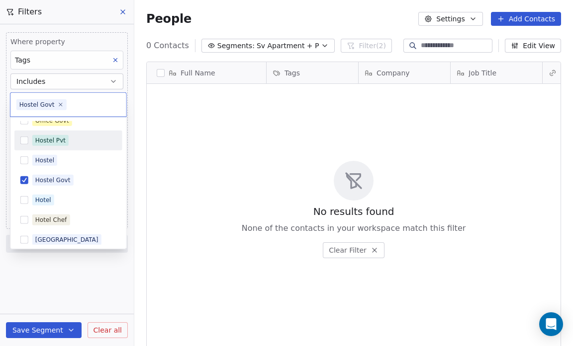
click at [25, 139] on button "Suggestions" at bounding box center [24, 141] width 8 height 8
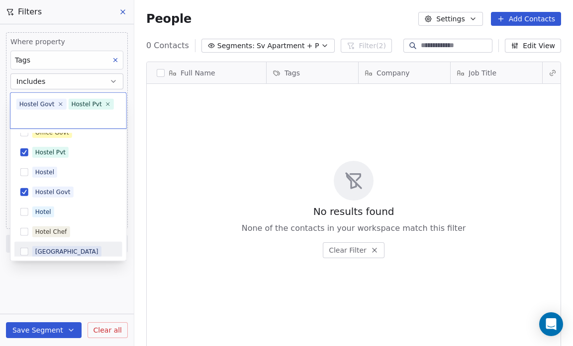
click at [43, 284] on html "Salsius (M) Sdn Bhd Contacts People Marketing Workflows Campaigns Sales Pipelin…" at bounding box center [286, 173] width 573 height 346
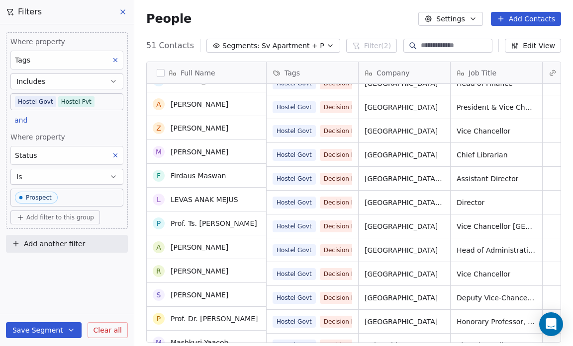
scroll to position [909, 0]
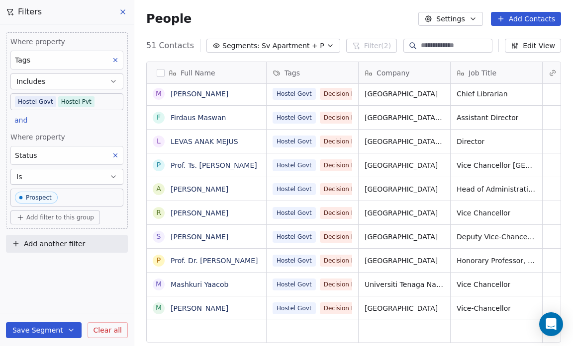
click at [116, 154] on icon at bounding box center [115, 155] width 3 height 3
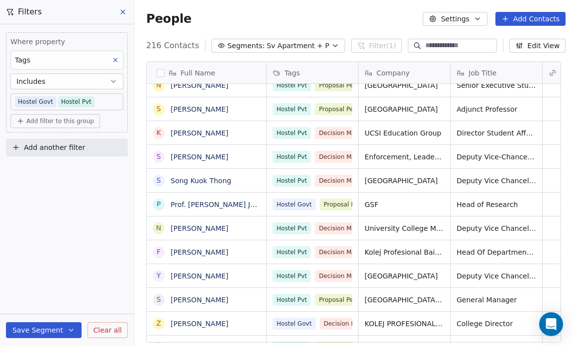
click at [19, 120] on icon at bounding box center [20, 121] width 8 height 8
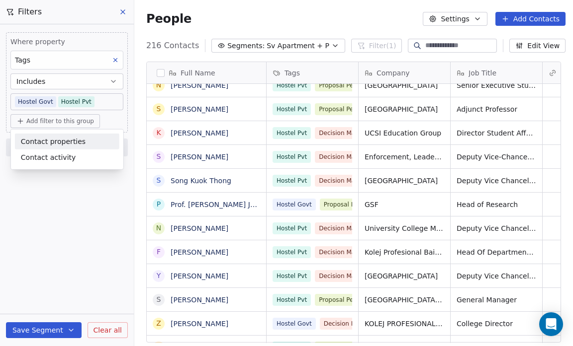
click at [25, 140] on span "Contact properties" at bounding box center [53, 141] width 65 height 10
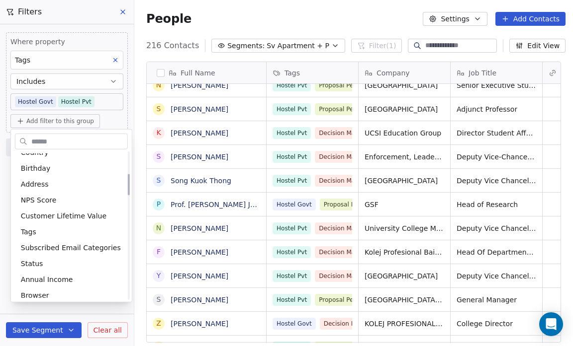
scroll to position [155, 0]
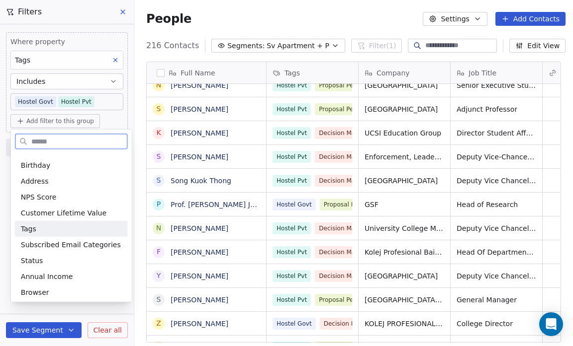
click at [36, 228] on div "Tags" at bounding box center [71, 229] width 101 height 10
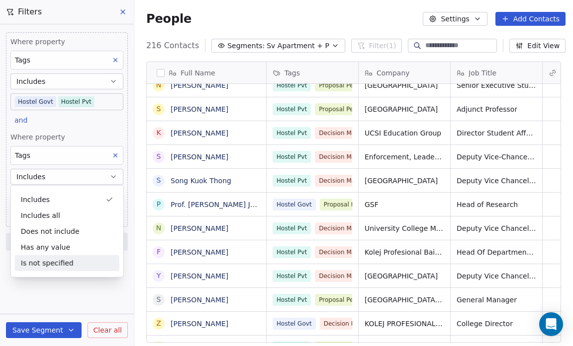
click at [60, 289] on div "Where property Tags Includes Hostel Govt Hostel Pvt and Where property Tags Inc…" at bounding box center [67, 185] width 134 height 322
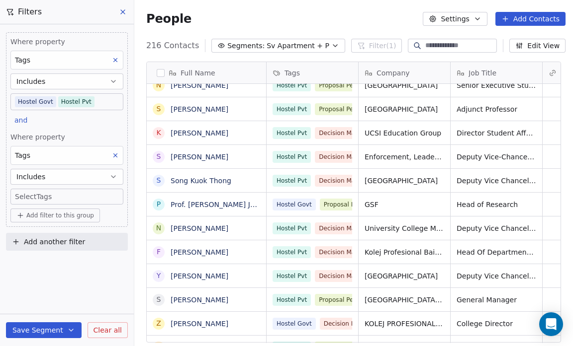
click at [30, 195] on body "Salsius (M) Sdn Bhd Contacts People Marketing Workflows Campaigns Sales Pipelin…" at bounding box center [286, 173] width 573 height 346
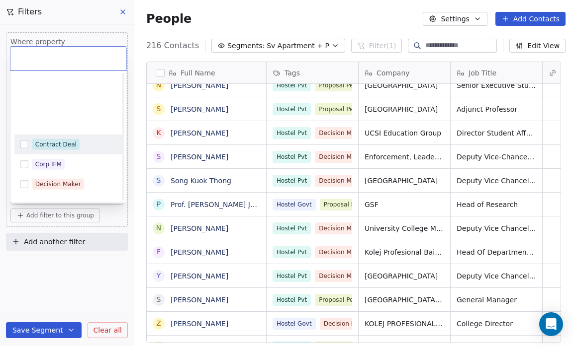
scroll to position [393, 0]
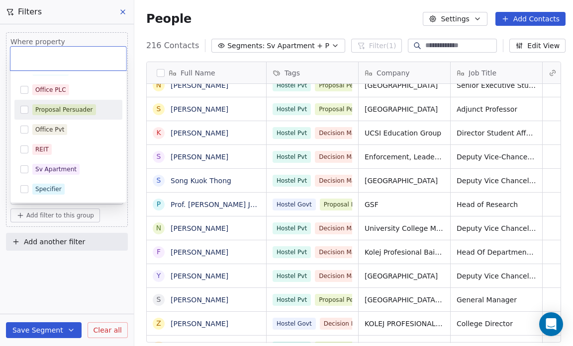
click at [24, 107] on button "Suggestions" at bounding box center [24, 110] width 8 height 8
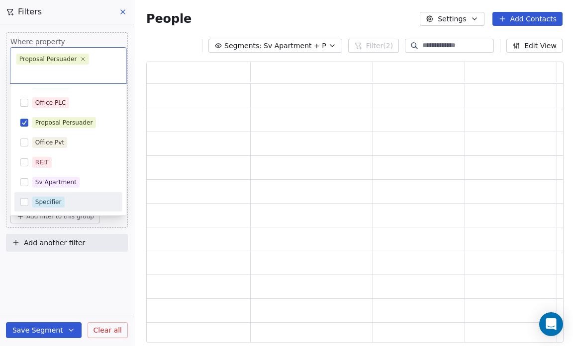
click at [29, 280] on html "Salsius (M) Sdn Bhd Contacts People Marketing Workflows Campaigns Sales Pipelin…" at bounding box center [286, 173] width 573 height 346
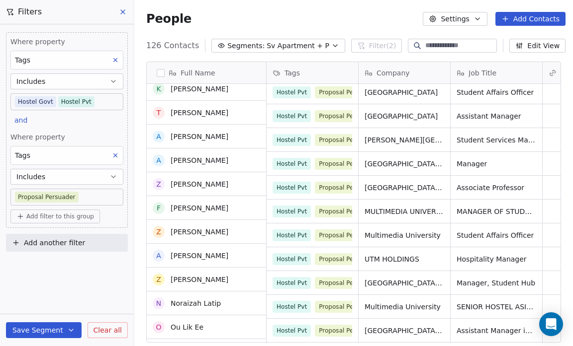
scroll to position [933, 0]
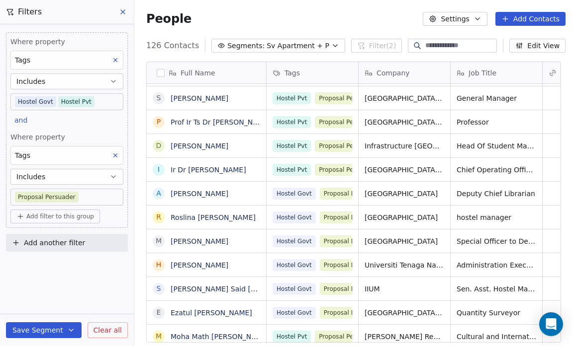
click at [36, 332] on button "Save Segment" at bounding box center [44, 331] width 76 height 16
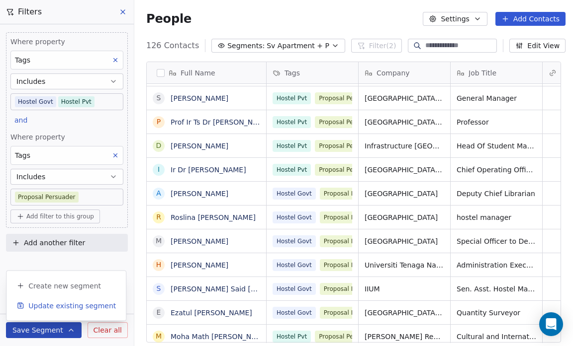
click at [44, 305] on span "Update existing segment" at bounding box center [71, 306] width 87 height 10
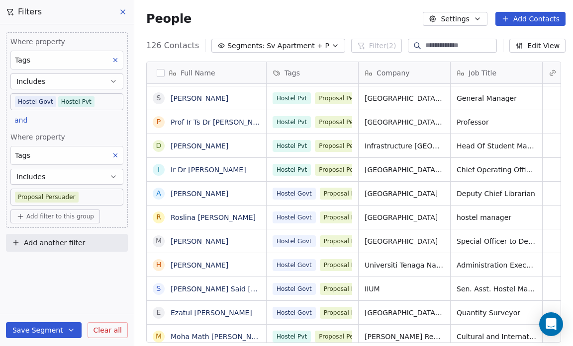
click at [331, 45] on icon "button" at bounding box center [335, 46] width 8 height 8
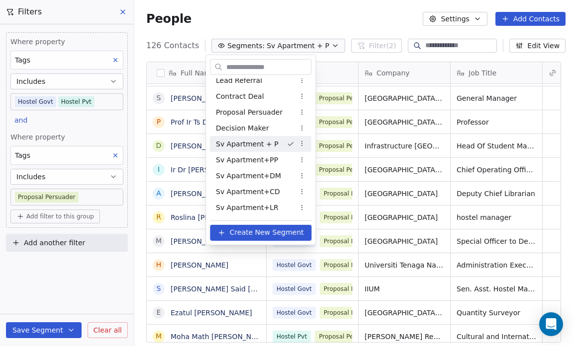
click at [302, 142] on html "Salsius (M) Sdn Bhd Contacts People Marketing Workflows Campaigns Sales Pipelin…" at bounding box center [286, 173] width 573 height 346
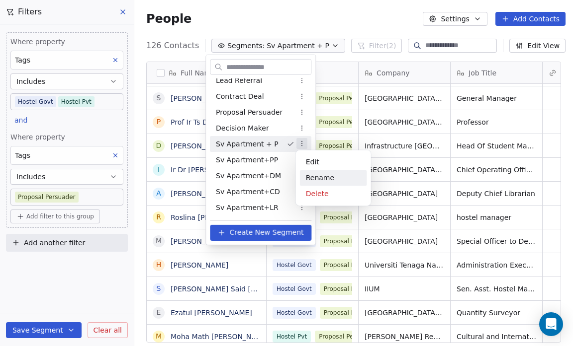
click at [314, 176] on div "Rename" at bounding box center [333, 178] width 67 height 16
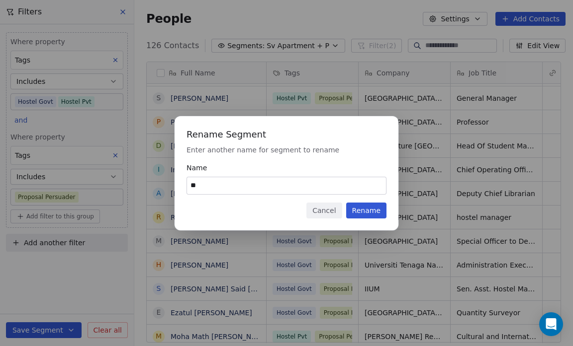
type input "*"
click at [287, 157] on div "Rename Segment Enter another name for segment to rename Name Cancel Rename" at bounding box center [286, 173] width 224 height 114
click at [191, 183] on input at bounding box center [286, 185] width 199 height 17
type input "*********"
click at [357, 209] on button "Rename" at bounding box center [366, 211] width 40 height 16
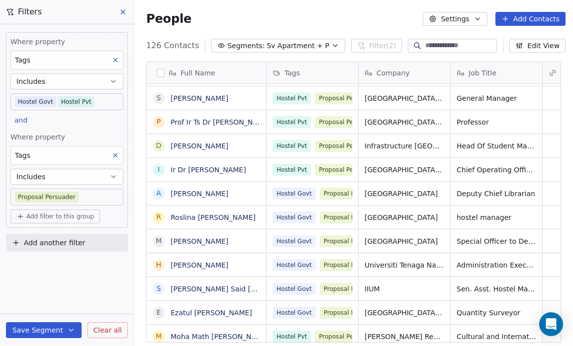
click at [331, 43] on icon "button" at bounding box center [335, 46] width 8 height 8
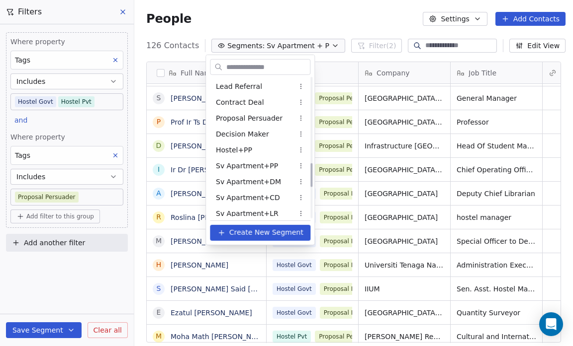
scroll to position [494, 0]
click at [259, 147] on div "Hostel+PP" at bounding box center [260, 150] width 100 height 16
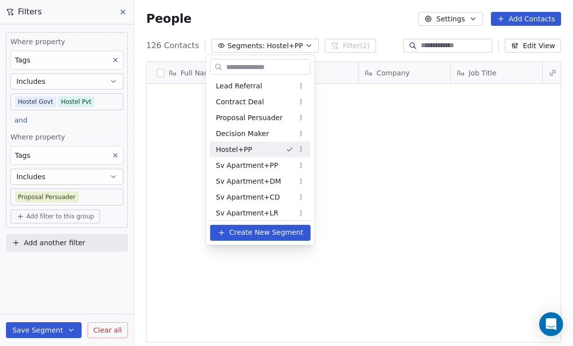
scroll to position [0, 0]
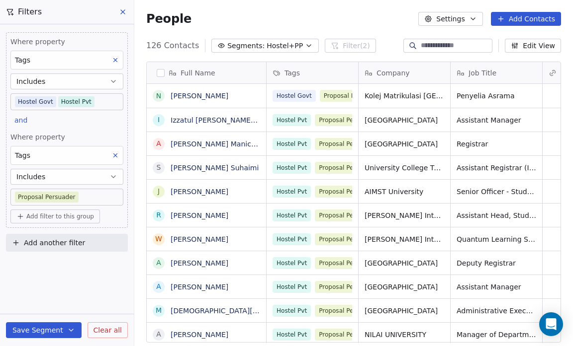
click at [305, 43] on icon "button" at bounding box center [309, 46] width 8 height 8
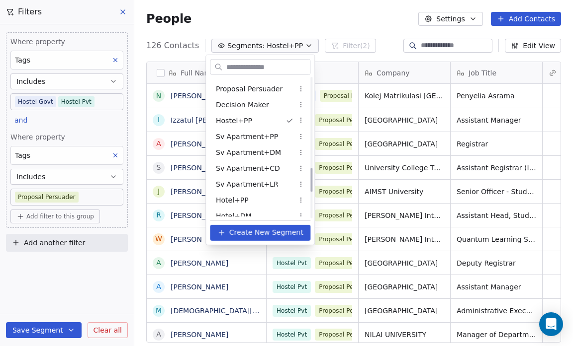
scroll to position [522, 0]
click at [302, 137] on html "Salsius (M) Sdn Bhd Contacts People Marketing Workflows Campaigns Sales Pipelin…" at bounding box center [286, 173] width 573 height 346
drag, startPoint x: 253, startPoint y: 127, endPoint x: 253, endPoint y: 136, distance: 9.0
click at [253, 136] on html "Salsius (M) Sdn Bhd Contacts People Marketing Workflows Campaigns Sales Pipelin…" at bounding box center [286, 173] width 573 height 346
click at [253, 136] on span "Sv Apartment+PP" at bounding box center [247, 137] width 62 height 10
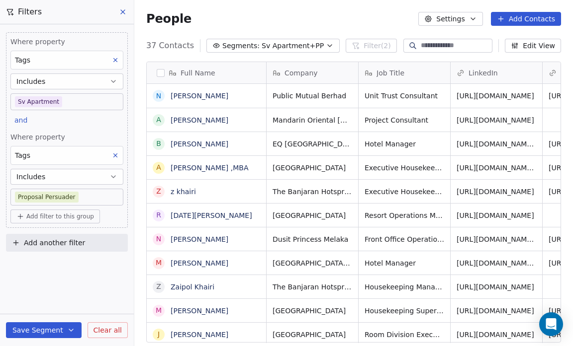
scroll to position [299, 432]
click at [72, 98] on body "Salsius (M) Sdn Bhd Contacts People Marketing Workflows Campaigns Sales Pipelin…" at bounding box center [286, 173] width 573 height 346
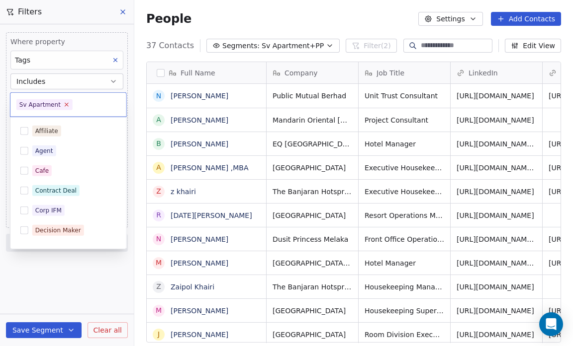
click at [65, 107] on icon at bounding box center [66, 104] width 6 height 6
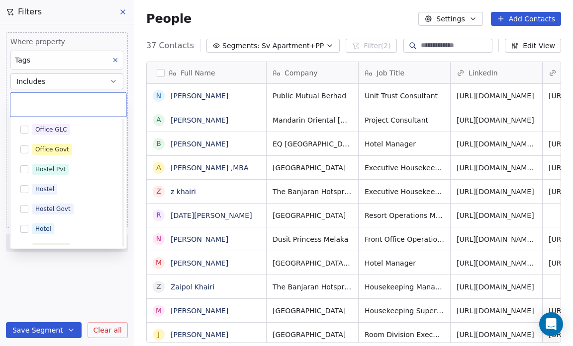
scroll to position [204, 0]
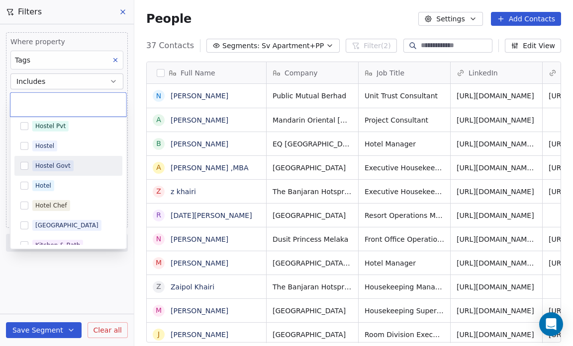
click at [26, 166] on button "Suggestions" at bounding box center [24, 166] width 8 height 8
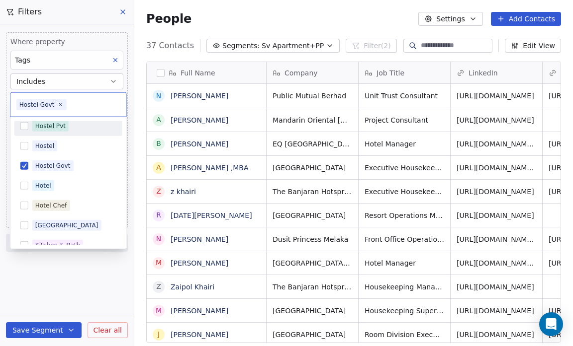
click at [22, 130] on div "Hostel Pvt" at bounding box center [68, 126] width 108 height 16
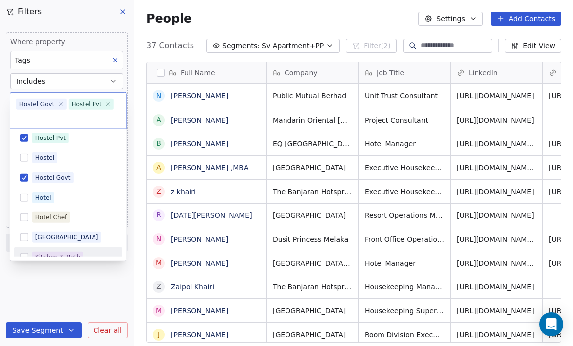
click at [50, 271] on html "Salsius (M) Sdn Bhd Contacts People Marketing Workflows Campaigns Sales Pipelin…" at bounding box center [286, 173] width 573 height 346
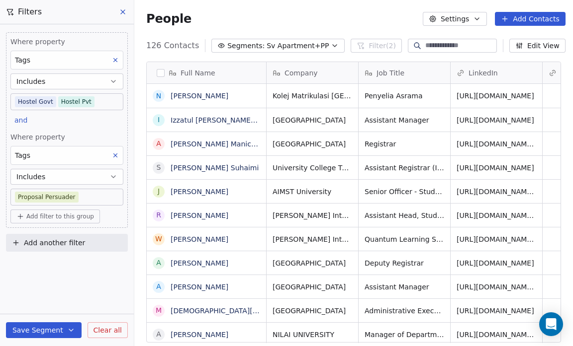
click at [75, 197] on body "Salsius (M) Sdn Bhd Contacts People Marketing Workflows Campaigns Sales Pipelin…" at bounding box center [286, 173] width 573 height 346
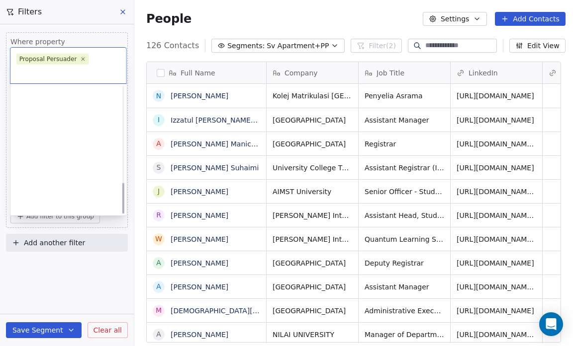
scroll to position [393, 0]
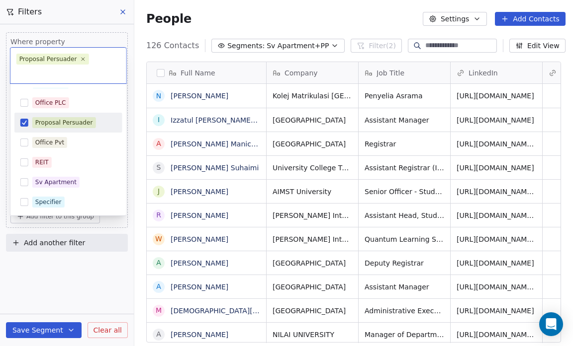
click at [24, 119] on button "Suggestions" at bounding box center [24, 123] width 8 height 8
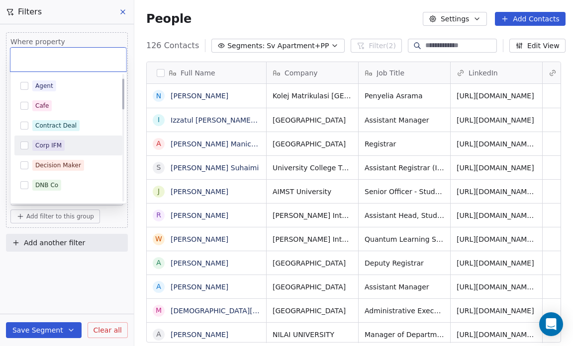
scroll to position [17, 0]
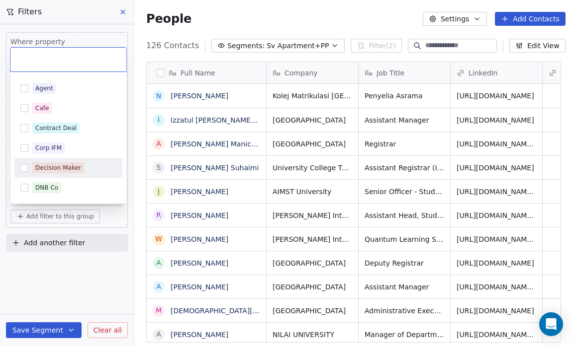
click at [24, 166] on button "Suggestions" at bounding box center [24, 168] width 8 height 8
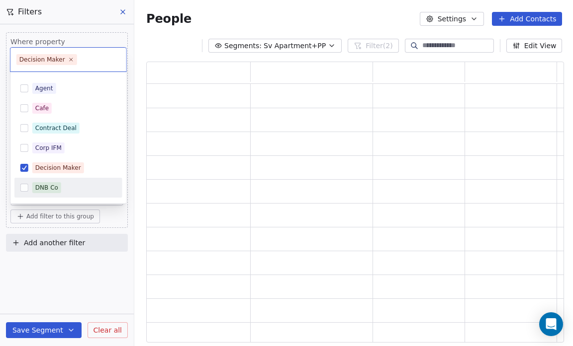
click at [33, 283] on html "Salsius (M) Sdn Bhd Contacts People Marketing Workflows Campaigns Sales Pipelin…" at bounding box center [286, 173] width 573 height 346
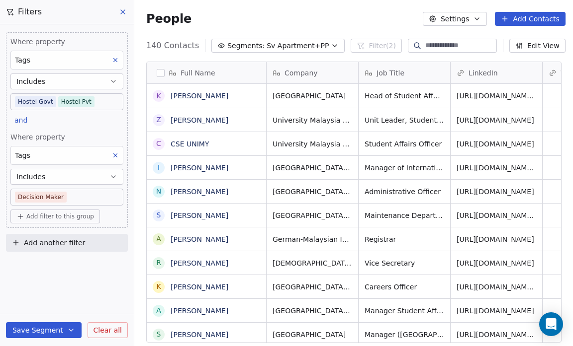
scroll to position [299, 432]
click at [54, 328] on button "Save Segment" at bounding box center [44, 331] width 76 height 16
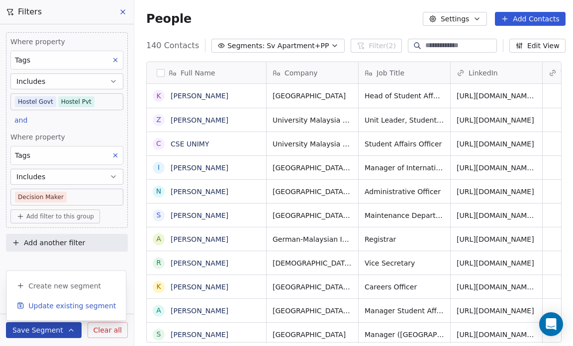
click at [54, 307] on span "Update existing segment" at bounding box center [71, 306] width 87 height 10
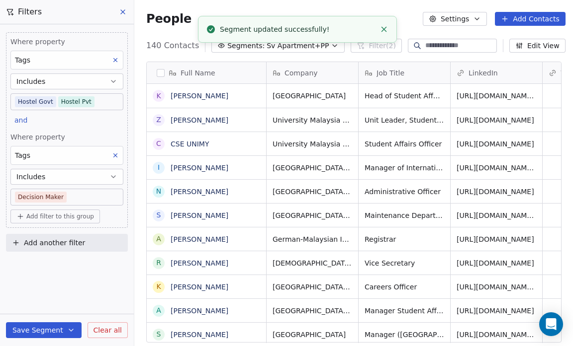
click at [49, 331] on button "Save Segment" at bounding box center [44, 331] width 76 height 16
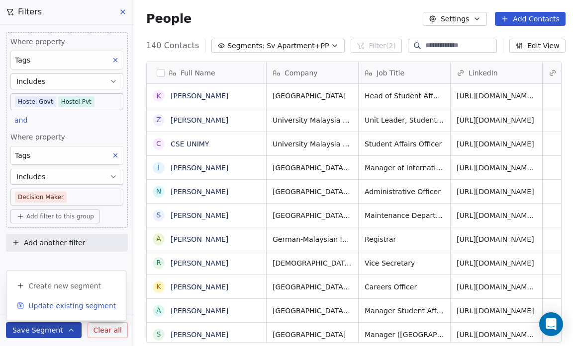
click at [50, 303] on span "Update existing segment" at bounding box center [71, 306] width 87 height 10
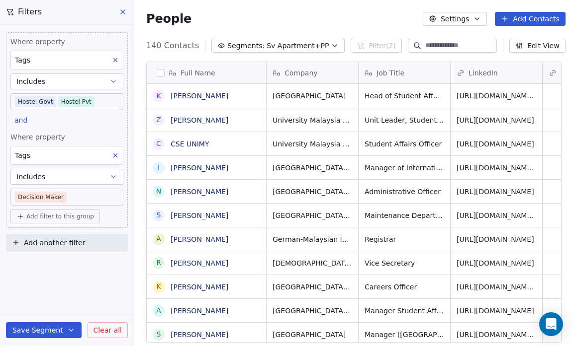
click at [331, 44] on icon "button" at bounding box center [335, 46] width 8 height 8
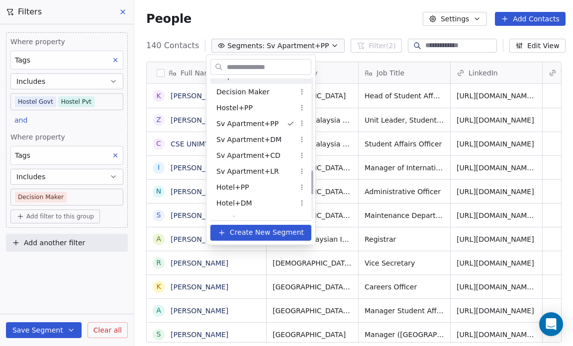
scroll to position [537, 0]
click at [303, 121] on html "Salsius (M) Sdn Bhd Contacts People Marketing Workflows Campaigns Sales Pipelin…" at bounding box center [286, 173] width 573 height 346
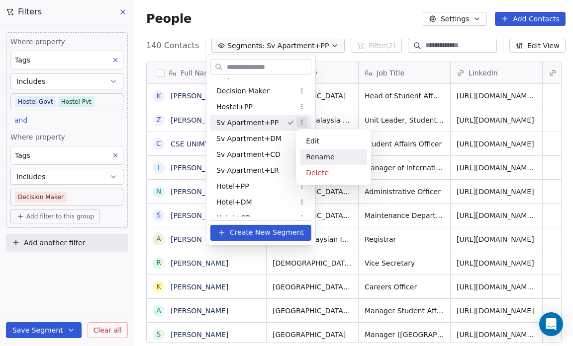
click at [313, 153] on div "Rename" at bounding box center [333, 157] width 67 height 16
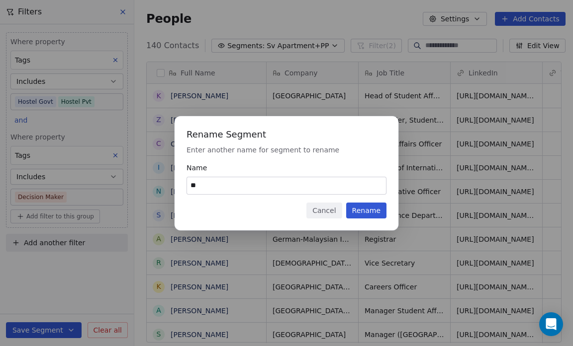
type input "*"
type input "*********"
click at [364, 208] on button "Rename" at bounding box center [366, 211] width 40 height 16
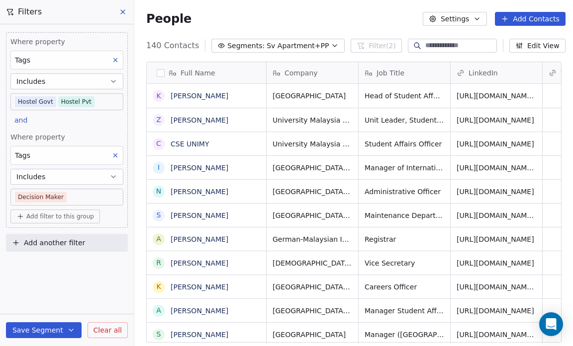
click at [331, 42] on icon "button" at bounding box center [335, 46] width 8 height 8
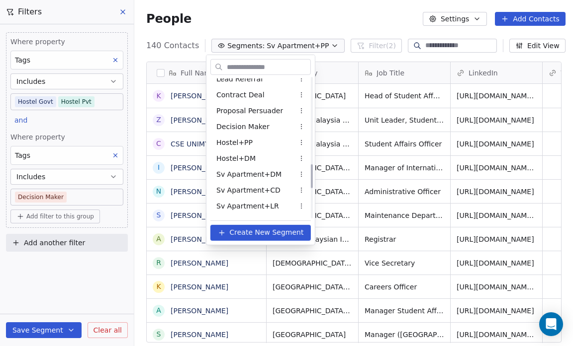
scroll to position [501, 0]
click at [268, 175] on span "Sv Apartment+DM" at bounding box center [248, 174] width 65 height 10
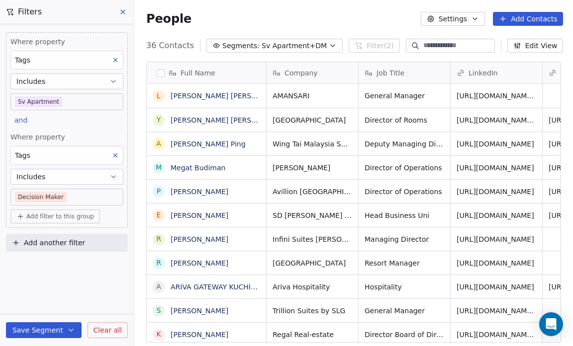
scroll to position [299, 432]
click at [62, 98] on body "Salsius (M) Sdn Bhd Contacts People Marketing Workflows Campaigns Sales Pipelin…" at bounding box center [286, 173] width 573 height 346
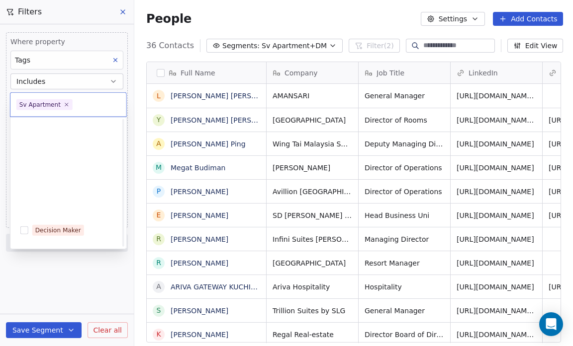
scroll to position [204, 0]
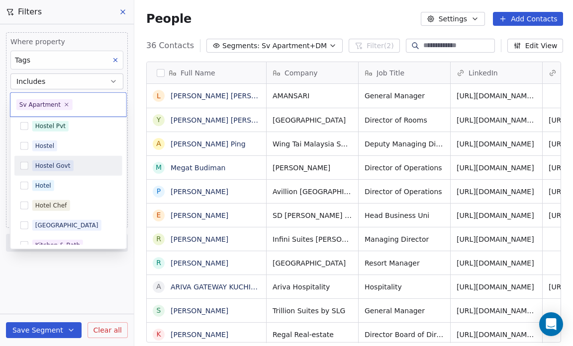
click at [68, 166] on span "Hostel Govt" at bounding box center [52, 166] width 41 height 11
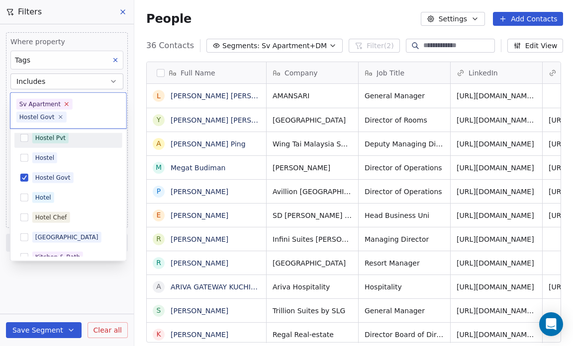
click at [65, 104] on icon at bounding box center [66, 103] width 3 height 3
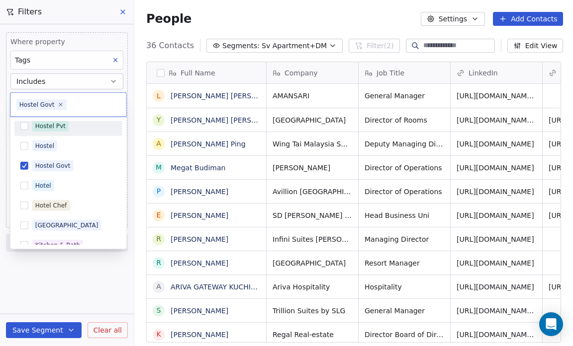
click at [24, 125] on button "Suggestions" at bounding box center [24, 126] width 8 height 8
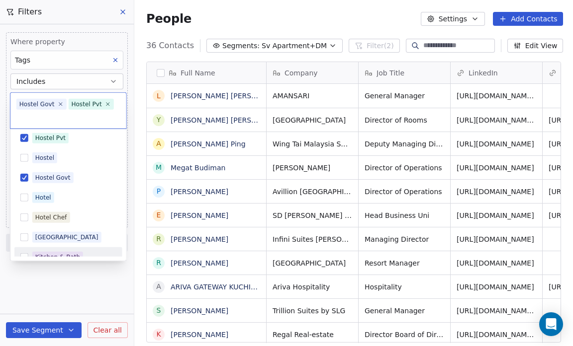
click at [33, 286] on html "Salsius (M) Sdn Bhd Contacts People Marketing Workflows Campaigns Sales Pipelin…" at bounding box center [286, 173] width 573 height 346
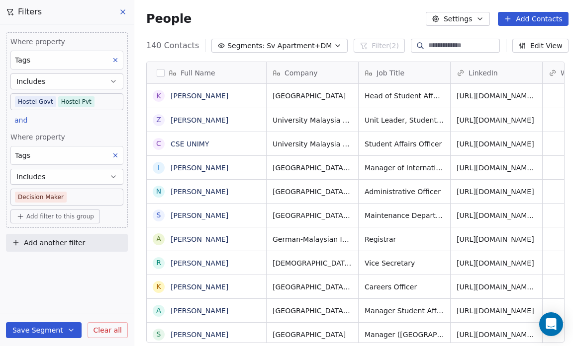
scroll to position [299, 435]
click at [42, 162] on div "Tags" at bounding box center [66, 155] width 113 height 19
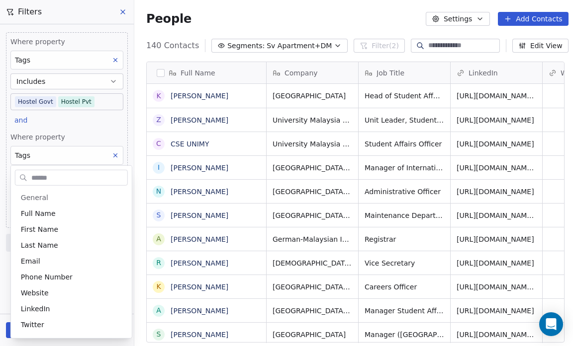
scroll to position [93, 0]
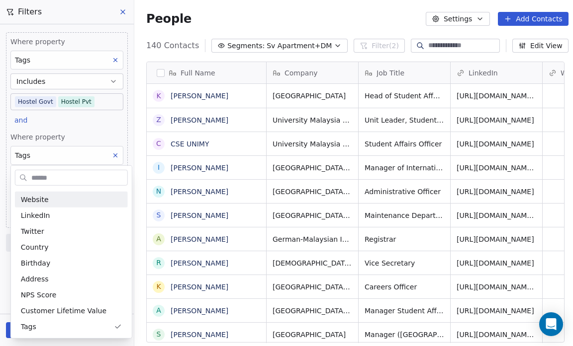
click at [45, 152] on html "Salsius (M) Sdn Bhd Contacts People Marketing Workflows Campaigns Sales Pipelin…" at bounding box center [286, 173] width 573 height 346
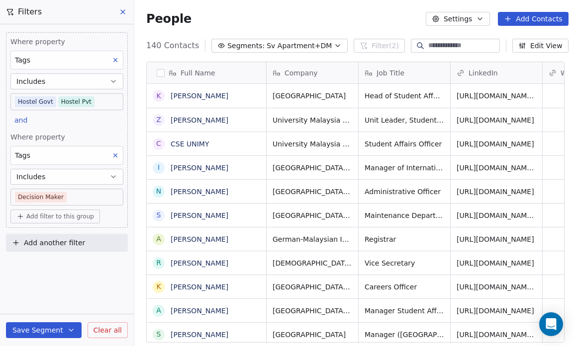
click at [117, 155] on icon at bounding box center [115, 155] width 7 height 7
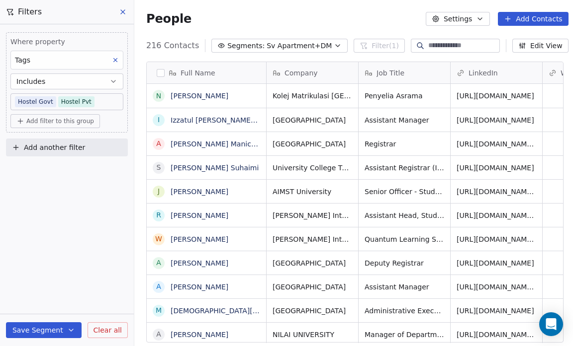
scroll to position [299, 434]
click at [59, 118] on span "Add filter to this group" at bounding box center [60, 121] width 68 height 8
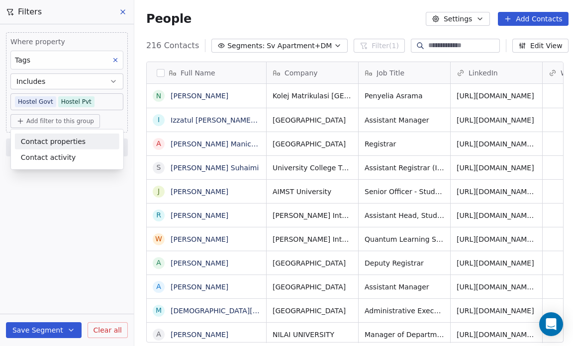
click at [59, 118] on html "Salsius (M) Sdn Bhd Contacts People Marketing Workflows Campaigns Sales Pipelin…" at bounding box center [286, 173] width 573 height 346
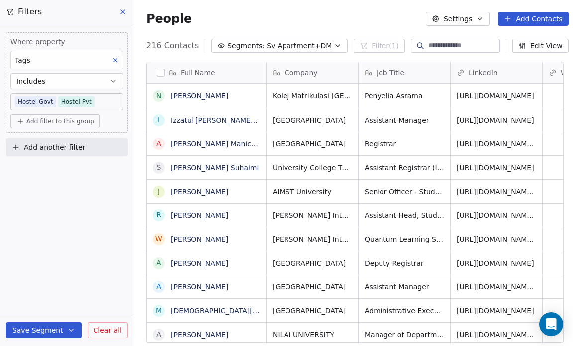
click at [59, 118] on span "Add filter to this group" at bounding box center [60, 121] width 68 height 8
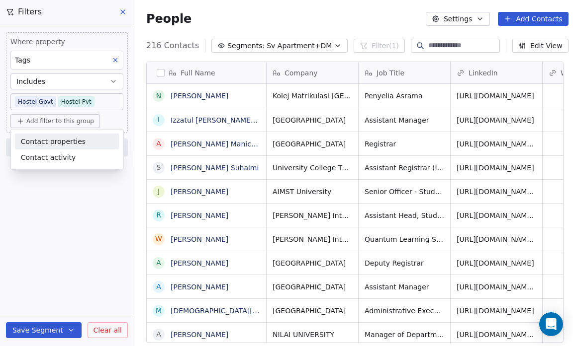
click at [53, 140] on span "Contact properties" at bounding box center [53, 141] width 65 height 10
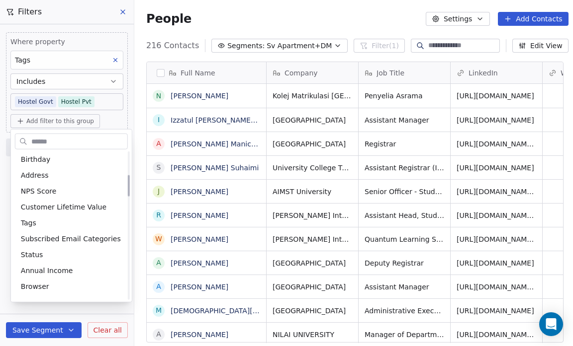
scroll to position [162, 0]
click at [50, 260] on div "Status" at bounding box center [71, 255] width 113 height 16
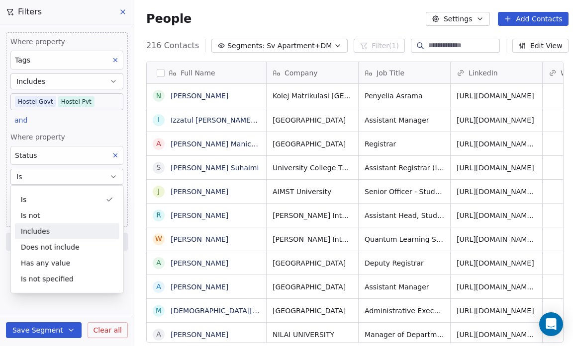
click at [50, 231] on div "Includes" at bounding box center [67, 232] width 104 height 16
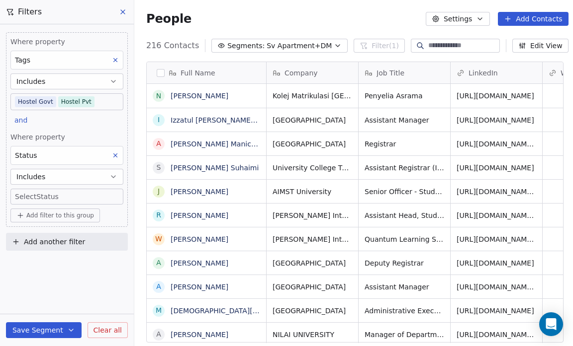
click at [25, 196] on body "Salsius (M) Sdn Bhd Contacts People Marketing Workflows Campaigns Sales Pipelin…" at bounding box center [286, 173] width 573 height 346
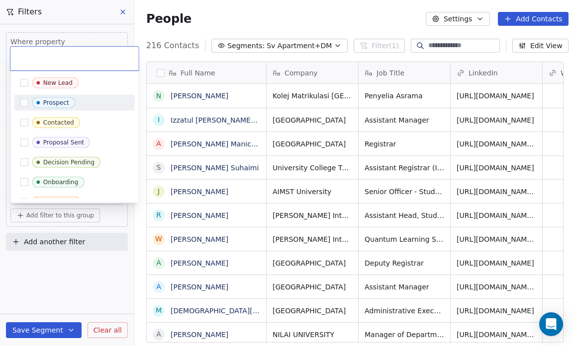
click at [58, 101] on div "Prospect" at bounding box center [56, 102] width 26 height 7
click at [40, 276] on html "Salsius (M) Sdn Bhd Contacts People Marketing Workflows Campaigns Sales Pipelin…" at bounding box center [286, 173] width 573 height 346
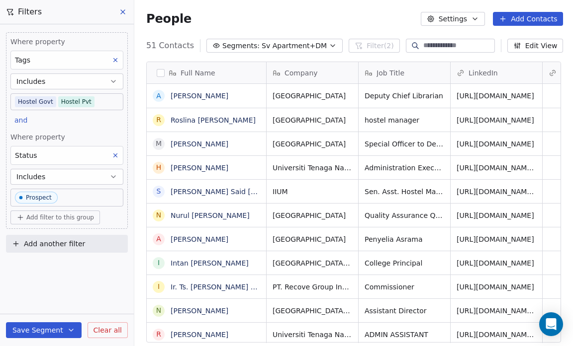
scroll to position [299, 432]
click at [49, 328] on button "Save Segment" at bounding box center [44, 331] width 76 height 16
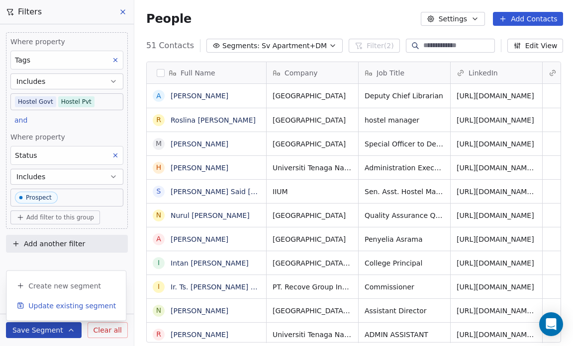
click at [53, 305] on span "Update existing segment" at bounding box center [71, 306] width 87 height 10
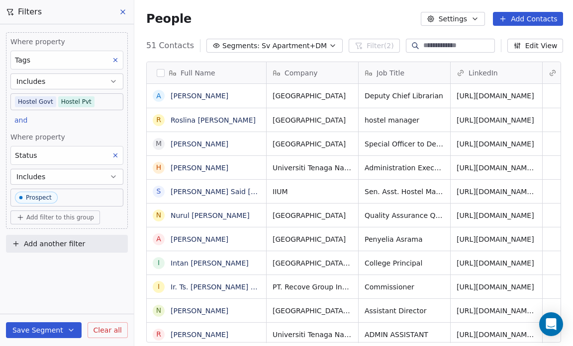
click at [293, 43] on span "Sv Apartment+DM" at bounding box center [293, 46] width 65 height 10
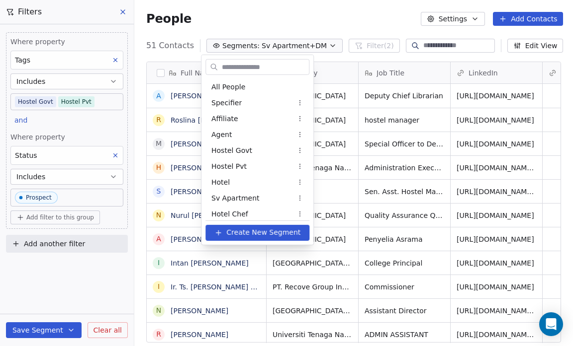
scroll to position [467, 0]
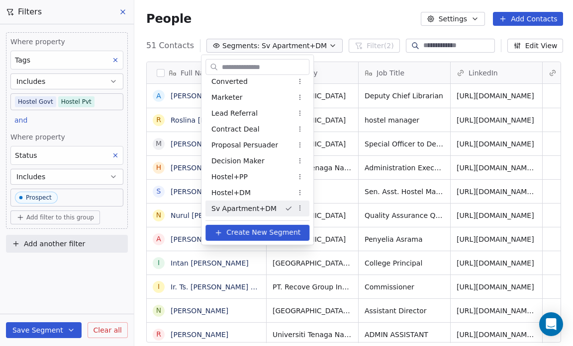
click at [295, 209] on html "Salsius (M) Sdn Bhd Contacts People Marketing Workflows Campaigns Sales Pipelin…" at bounding box center [286, 173] width 573 height 346
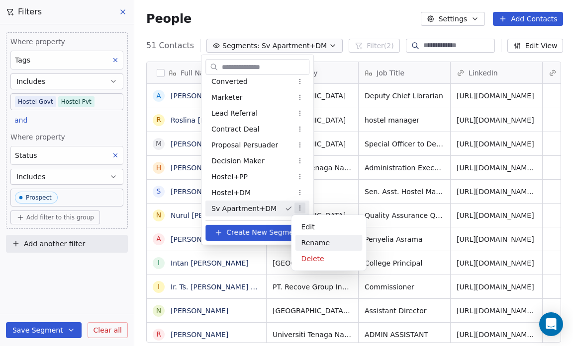
click at [313, 242] on div "Rename" at bounding box center [328, 243] width 67 height 16
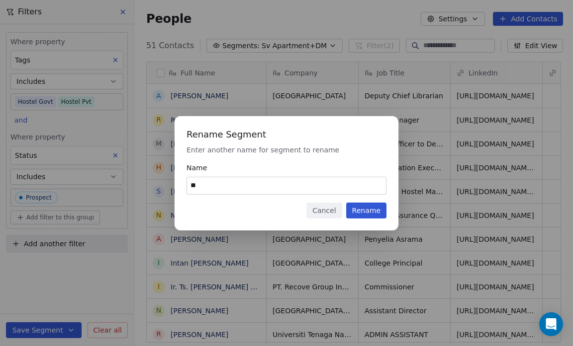
type input "*"
type input "********"
click at [370, 211] on button "Rename" at bounding box center [366, 211] width 40 height 16
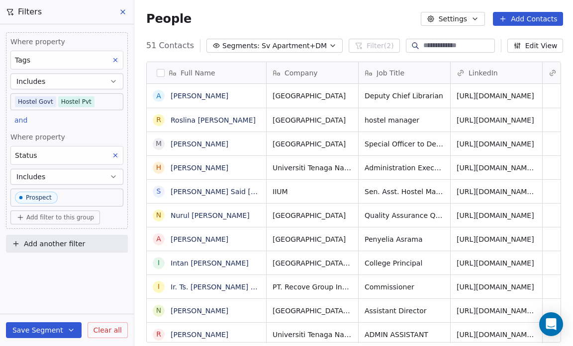
click at [331, 46] on icon "button" at bounding box center [333, 46] width 4 height 2
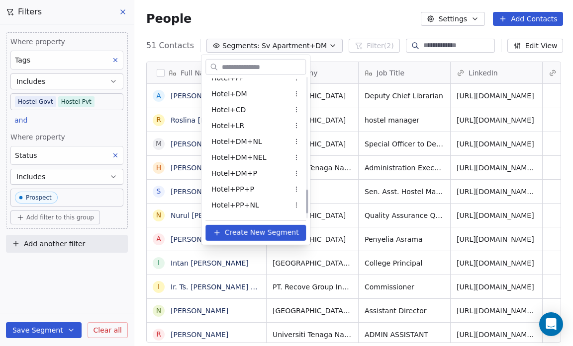
scroll to position [646, 0]
click at [260, 163] on div "Hotel+DM+NEL" at bounding box center [255, 157] width 100 height 16
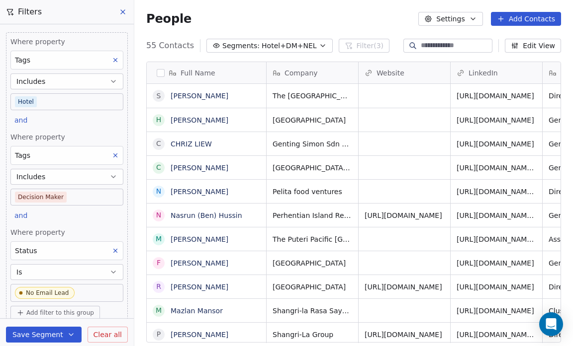
scroll to position [299, 432]
click at [319, 44] on icon "button" at bounding box center [323, 46] width 8 height 8
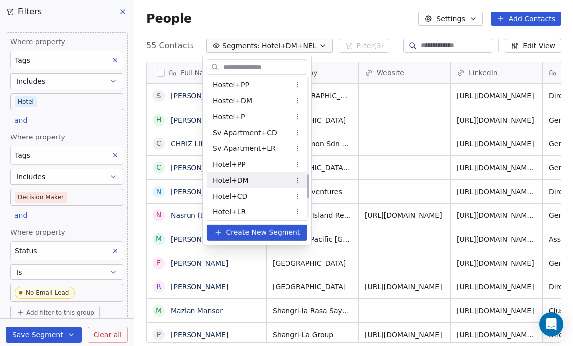
scroll to position [559, 0]
click at [258, 130] on span "Sv Apartment+CD" at bounding box center [245, 132] width 64 height 10
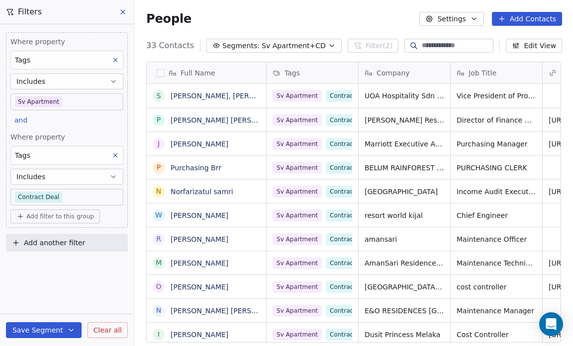
scroll to position [299, 432]
click at [71, 98] on body "Salsius (M) Sdn Bhd Contacts People Marketing Workflows Campaigns Sales Pipelin…" at bounding box center [286, 173] width 573 height 346
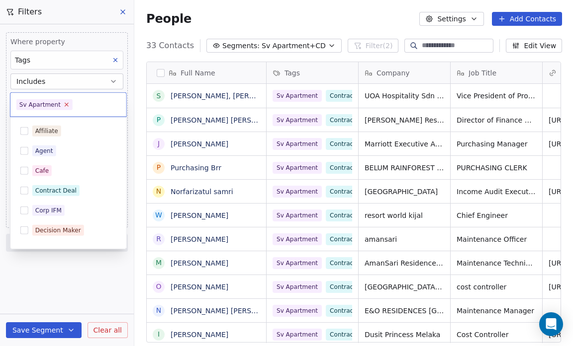
click at [64, 102] on icon at bounding box center [66, 104] width 6 height 6
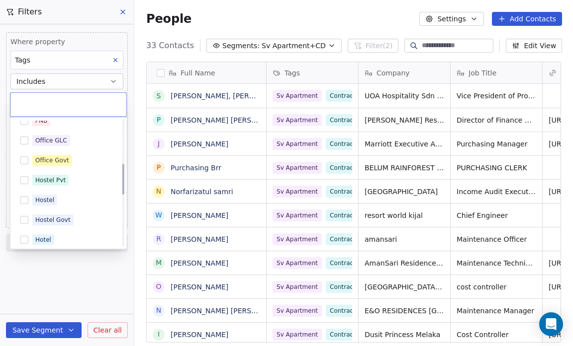
scroll to position [181, 0]
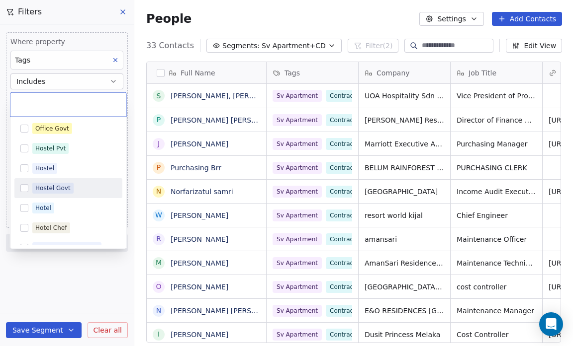
click at [28, 186] on button "Suggestions" at bounding box center [24, 188] width 8 height 8
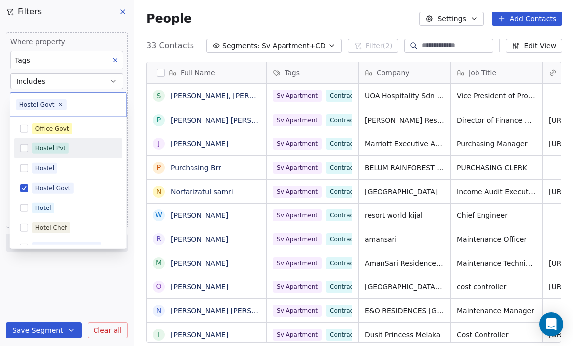
click at [22, 147] on button "Suggestions" at bounding box center [24, 149] width 8 height 8
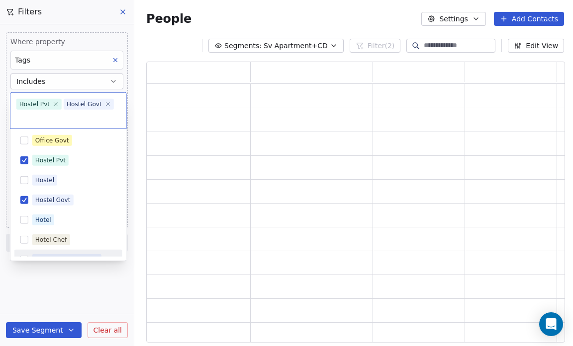
click at [88, 298] on html "Salsius (M) Sdn Bhd Contacts People Marketing Workflows Campaigns Sales Pipelin…" at bounding box center [286, 173] width 573 height 346
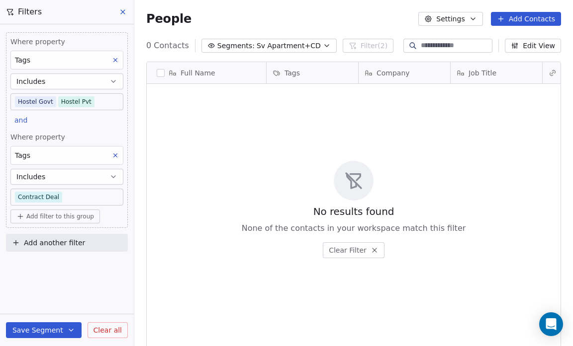
scroll to position [299, 432]
click at [63, 193] on body "Salsius (M) Sdn Bhd Contacts People Marketing Workflows Campaigns Sales Pipelin…" at bounding box center [286, 173] width 573 height 346
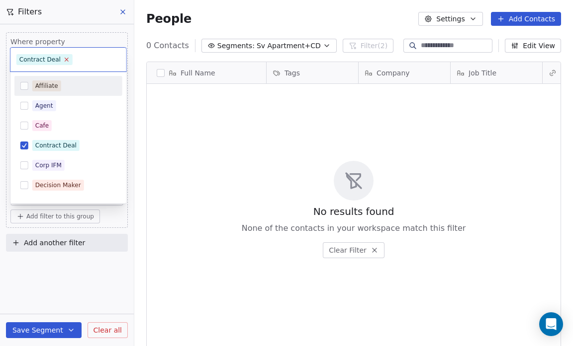
click at [63, 58] on icon at bounding box center [66, 59] width 6 height 6
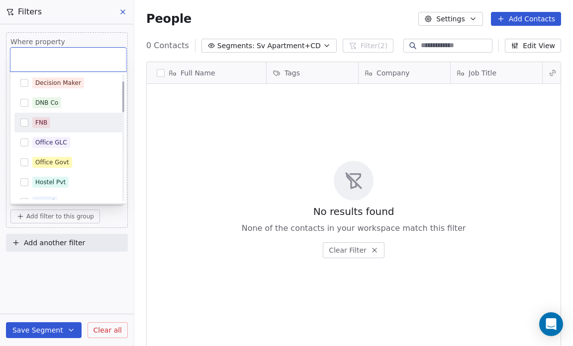
scroll to position [0, 0]
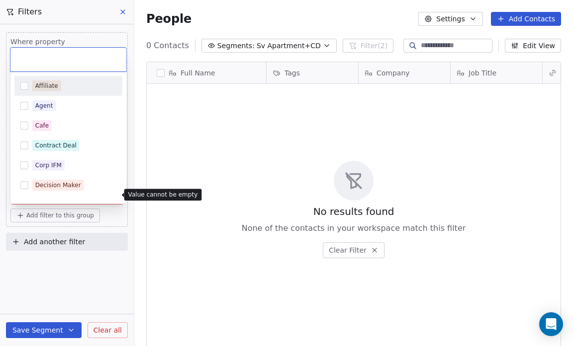
click at [109, 24] on html "Salsius (M) Sdn Bhd Contacts People Marketing Workflows Campaigns Sales Pipelin…" at bounding box center [286, 173] width 573 height 346
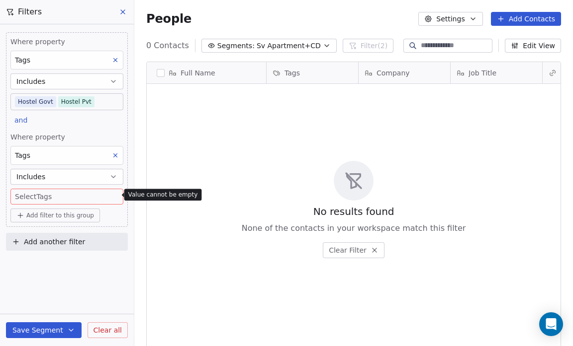
click at [110, 154] on button at bounding box center [115, 155] width 13 height 13
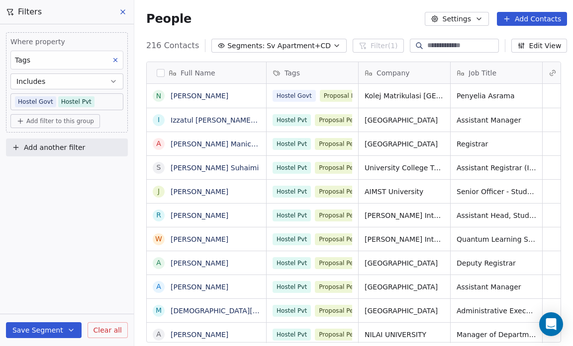
scroll to position [6, 6]
click at [66, 117] on span "Add filter to this group" at bounding box center [60, 121] width 68 height 8
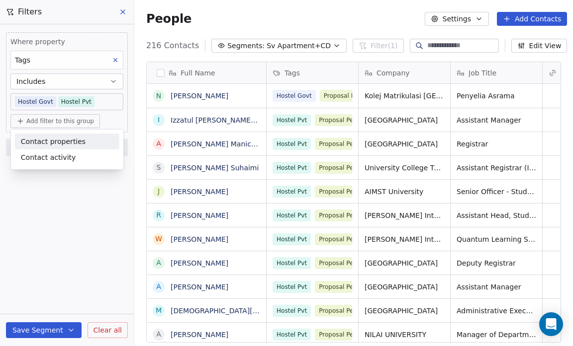
click at [68, 136] on span "Contact properties" at bounding box center [53, 141] width 65 height 10
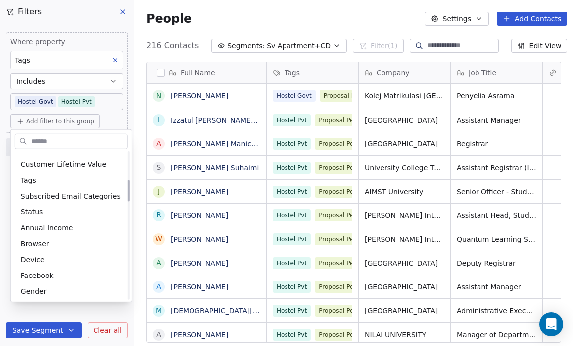
scroll to position [205, 0]
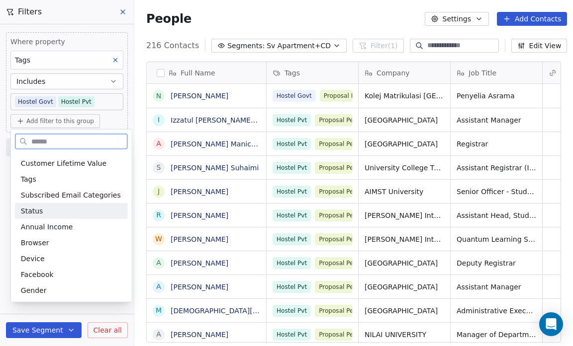
click at [37, 214] on span "Status" at bounding box center [32, 211] width 22 height 10
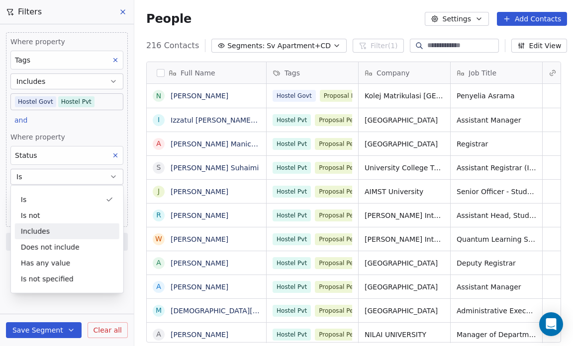
click at [54, 230] on div "Includes" at bounding box center [67, 232] width 104 height 16
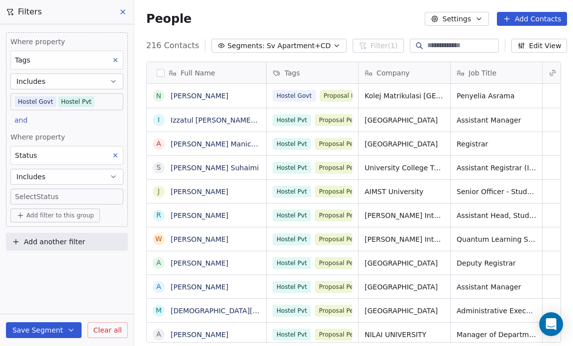
click at [24, 195] on body "Salsius (M) Sdn Bhd Contacts People Marketing Workflows Campaigns Sales Pipelin…" at bounding box center [286, 173] width 573 height 346
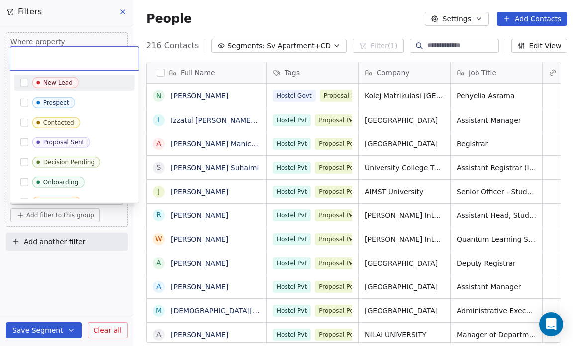
click at [79, 84] on div "New Lead" at bounding box center [80, 83] width 96 height 11
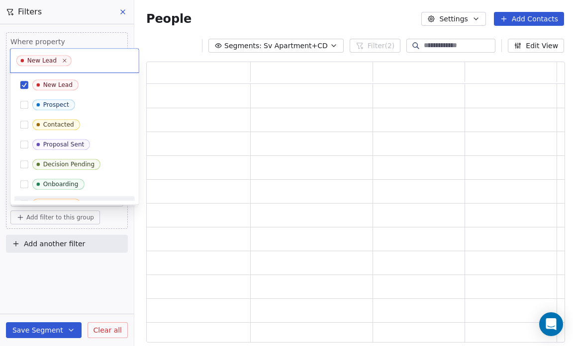
click at [60, 254] on html "Salsius (M) Sdn Bhd Contacts People Marketing Workflows Campaigns Sales Pipelin…" at bounding box center [286, 173] width 573 height 346
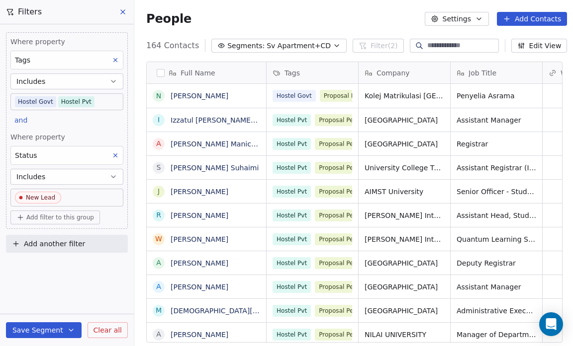
scroll to position [299, 434]
click at [49, 329] on button "Save Segment" at bounding box center [44, 331] width 76 height 16
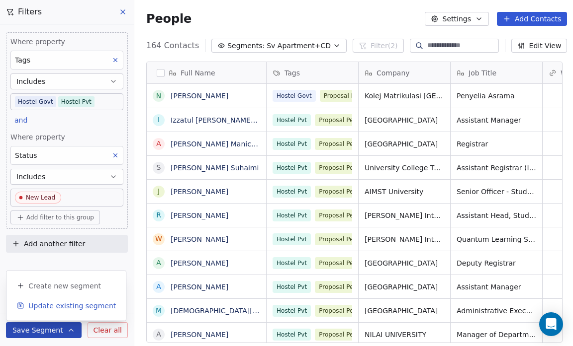
click at [54, 307] on span "Update existing segment" at bounding box center [71, 306] width 87 height 10
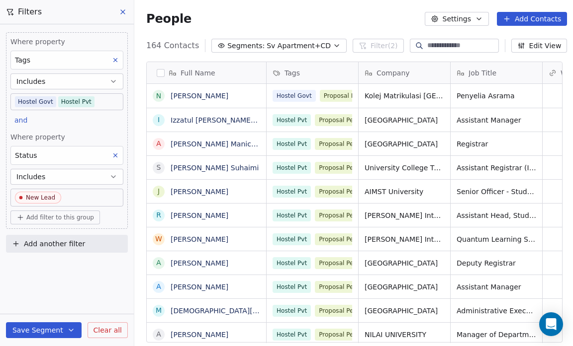
click at [291, 48] on span "Sv Apartment+CD" at bounding box center [298, 46] width 64 height 10
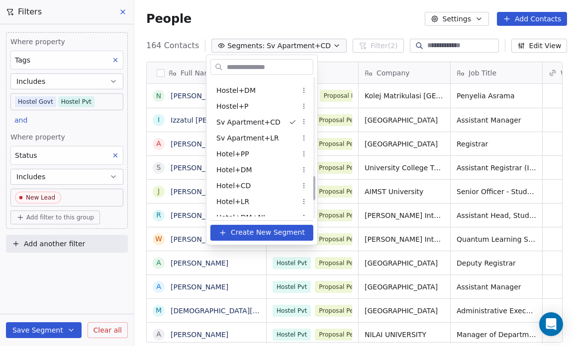
scroll to position [569, 0]
click at [300, 122] on html "Salsius (M) Sdn Bhd Contacts People Marketing Workflows Campaigns Sales Pipelin…" at bounding box center [286, 173] width 573 height 346
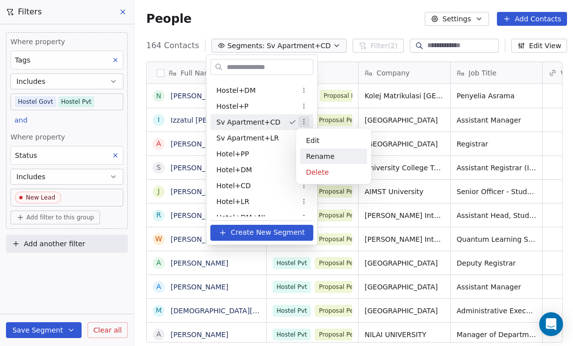
click at [311, 152] on div "Rename" at bounding box center [333, 157] width 67 height 16
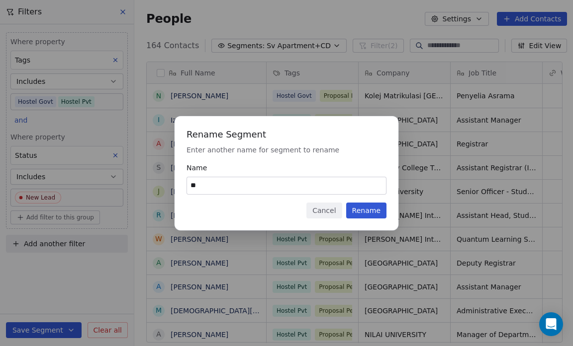
type input "*"
type input "*********"
click at [374, 209] on button "Rename" at bounding box center [366, 211] width 40 height 16
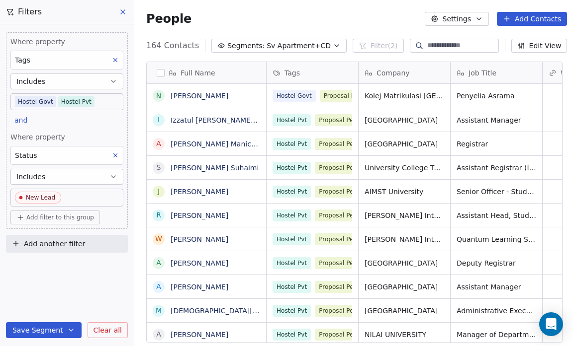
click at [270, 44] on span "Sv Apartment+CD" at bounding box center [298, 46] width 64 height 10
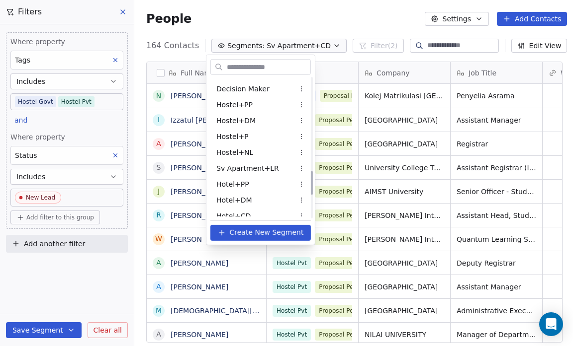
scroll to position [539, 0]
click at [252, 154] on div "Hostel+NL" at bounding box center [260, 153] width 100 height 16
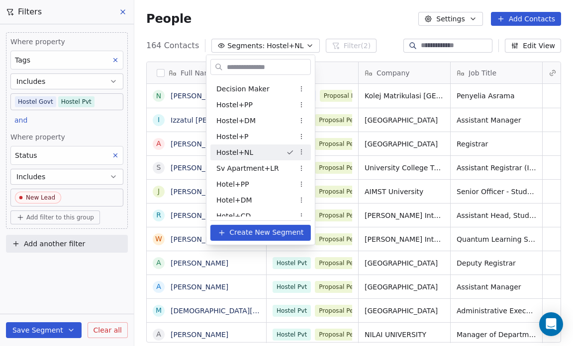
scroll to position [299, 432]
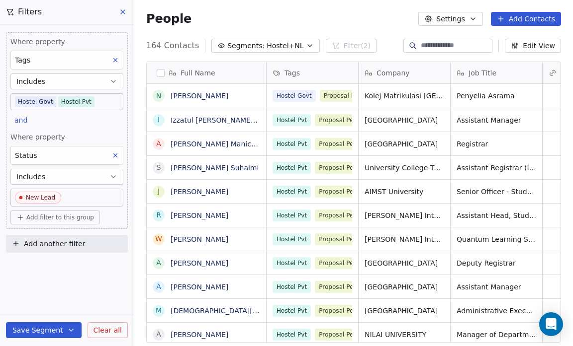
click at [306, 47] on icon "button" at bounding box center [310, 46] width 8 height 8
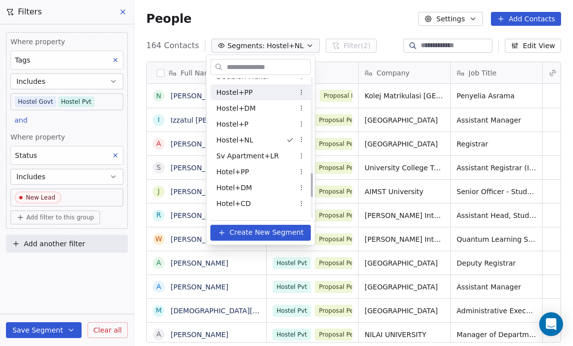
scroll to position [551, 0]
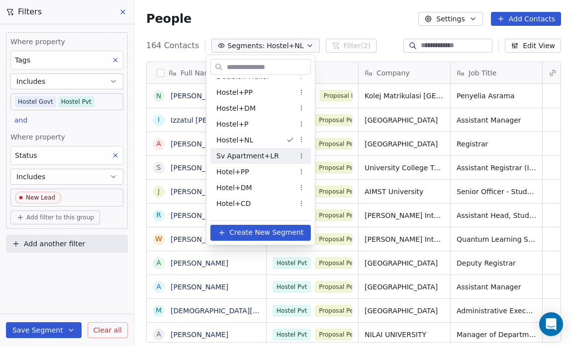
click at [259, 155] on span "Sv Apartment+LR" at bounding box center [247, 156] width 63 height 10
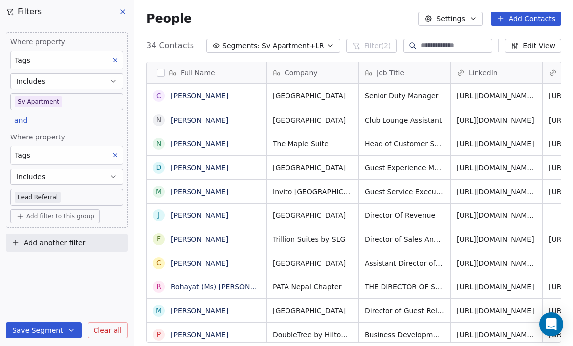
scroll to position [299, 432]
click at [72, 99] on body "Salsius (M) Sdn Bhd Contacts People Marketing Workflows Campaigns Sales Pipelin…" at bounding box center [286, 173] width 573 height 346
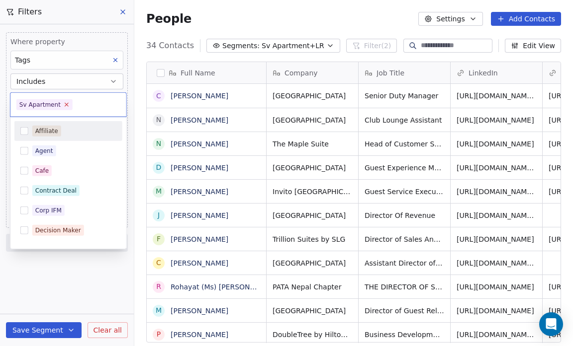
click at [65, 104] on icon at bounding box center [66, 104] width 3 height 3
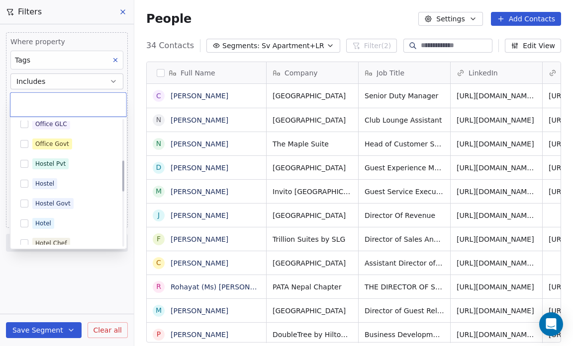
scroll to position [168, 0]
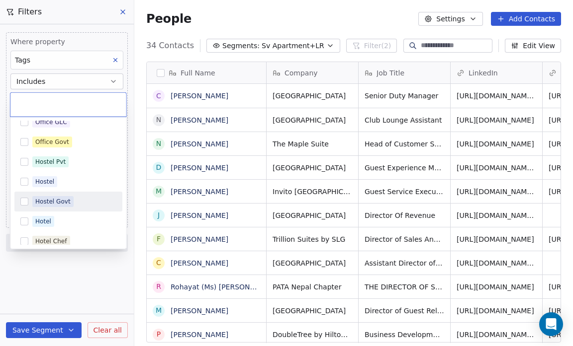
click at [57, 199] on div "Hostel Govt" at bounding box center [52, 201] width 35 height 9
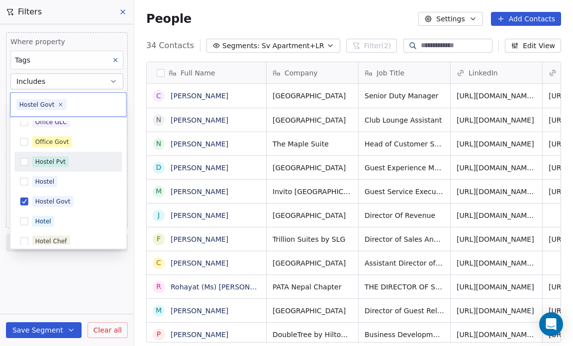
click at [28, 163] on button "Suggestions" at bounding box center [24, 162] width 8 height 8
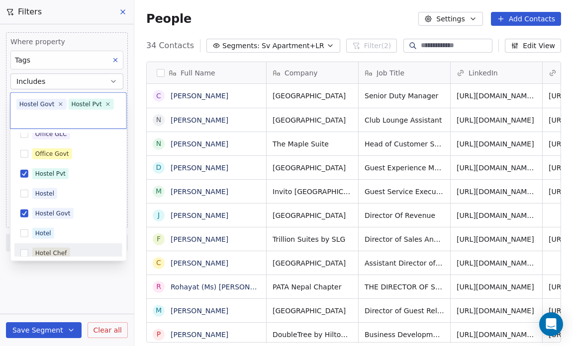
click at [52, 293] on html "Salsius (M) Sdn Bhd Contacts People Marketing Workflows Campaigns Sales Pipelin…" at bounding box center [286, 173] width 573 height 346
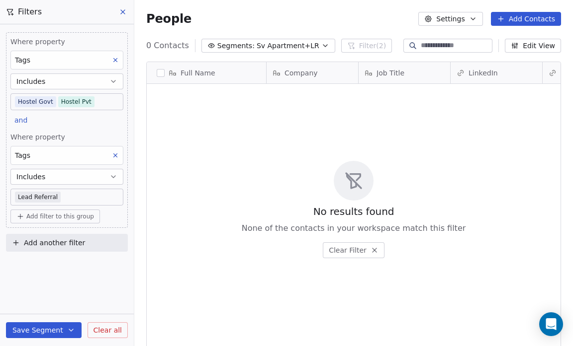
scroll to position [299, 432]
click at [114, 154] on icon at bounding box center [115, 155] width 7 height 7
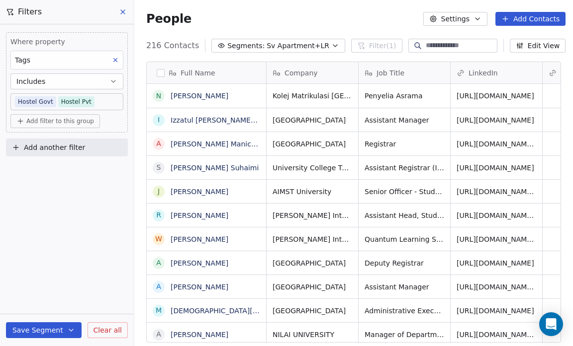
click at [77, 117] on span "Add filter to this group" at bounding box center [60, 121] width 68 height 8
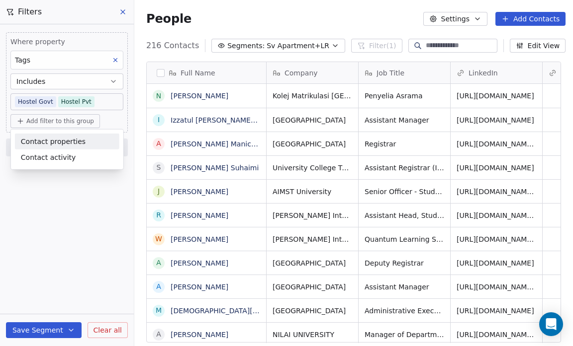
click at [76, 142] on span "Contact properties" at bounding box center [53, 141] width 65 height 10
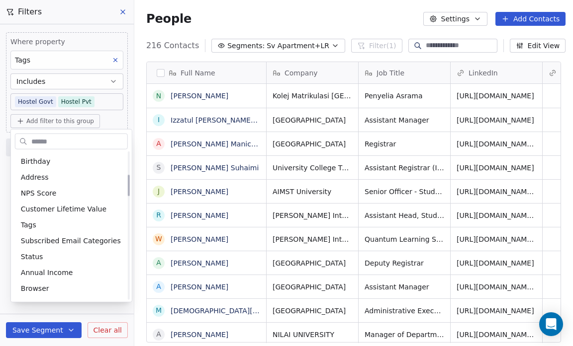
scroll to position [161, 0]
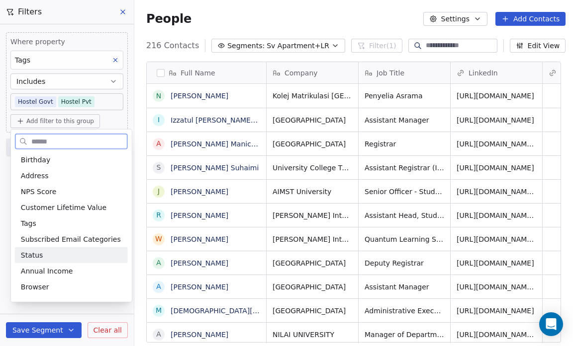
click at [65, 254] on div "Status" at bounding box center [71, 256] width 101 height 10
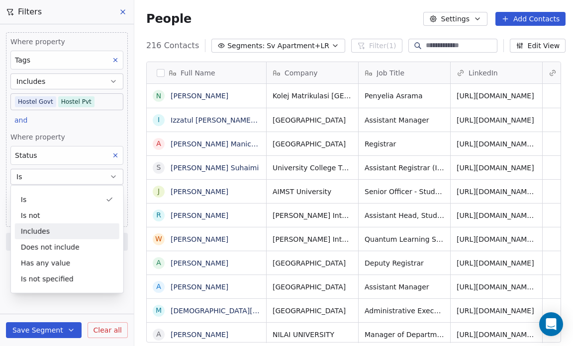
click at [71, 229] on div "Includes" at bounding box center [67, 232] width 104 height 16
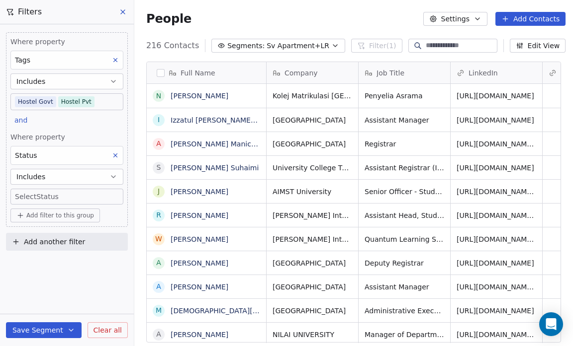
click at [37, 191] on body "Salsius (M) Sdn Bhd Contacts People Marketing Workflows Campaigns Sales Pipelin…" at bounding box center [286, 173] width 573 height 346
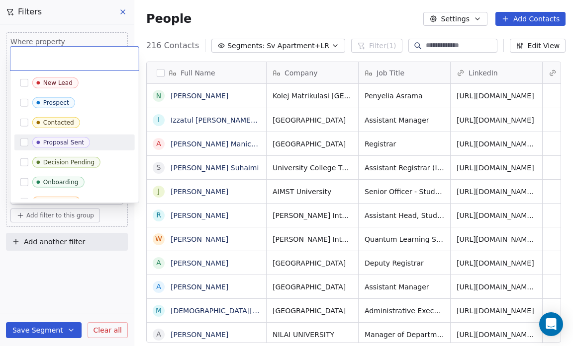
scroll to position [31, 0]
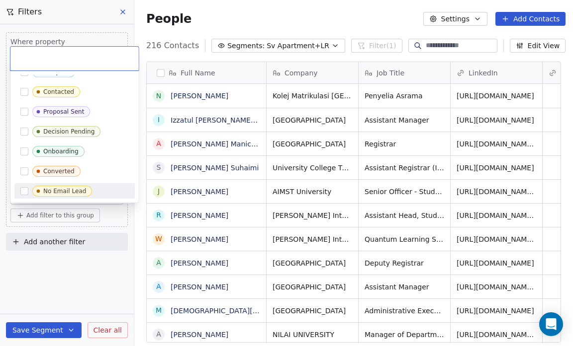
click at [72, 189] on div "No Email Lead" at bounding box center [64, 191] width 43 height 7
click at [55, 283] on html "Salsius (M) Sdn Bhd Contacts People Marketing Workflows Campaigns Sales Pipelin…" at bounding box center [286, 173] width 573 height 346
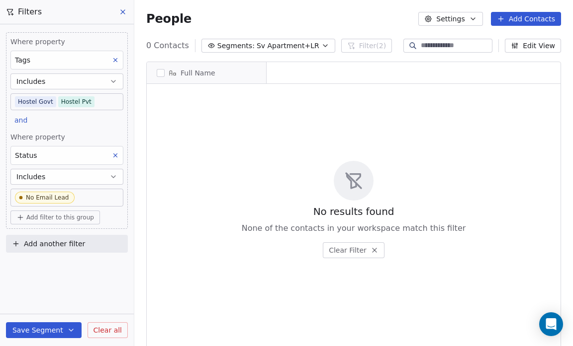
scroll to position [299, 432]
click at [45, 329] on button "Save Segment" at bounding box center [44, 331] width 76 height 16
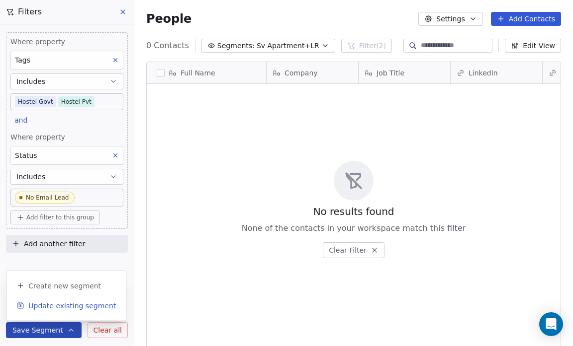
click at [43, 299] on button "Update existing segment" at bounding box center [65, 306] width 111 height 18
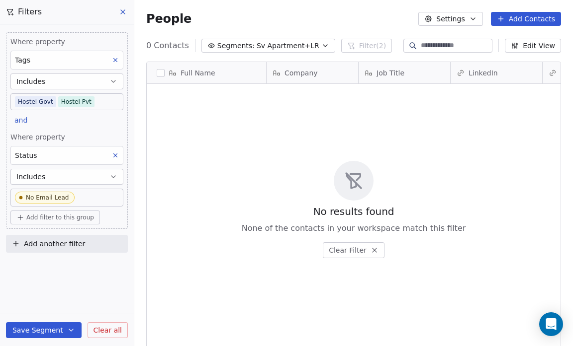
click at [308, 44] on button "Segments: Sv Apartment+LR" at bounding box center [268, 46] width 134 height 14
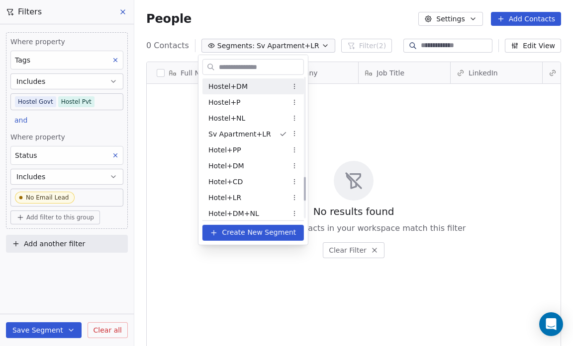
scroll to position [573, 0]
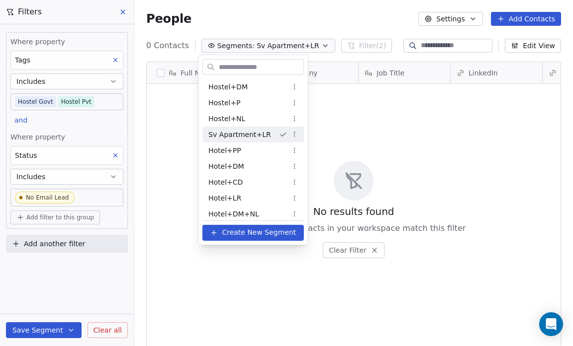
click at [290, 132] on html "Salsius (M) Sdn Bhd Contacts People Marketing Workflows Campaigns Sales Pipelin…" at bounding box center [286, 173] width 573 height 346
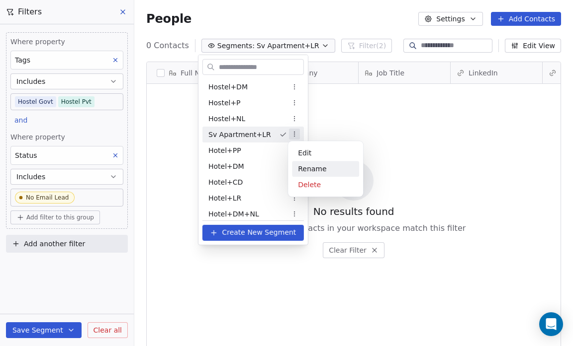
click at [314, 166] on div "Rename" at bounding box center [325, 169] width 67 height 16
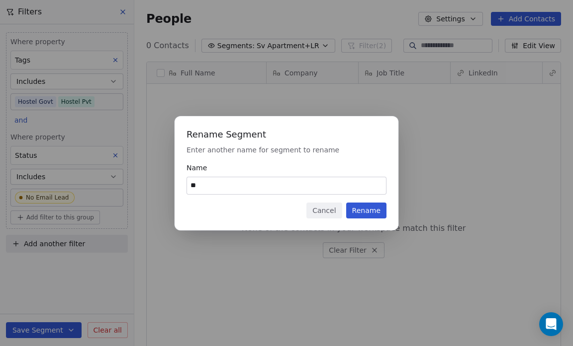
type input "*"
type input "**********"
click at [368, 208] on button "Rename" at bounding box center [366, 211] width 40 height 16
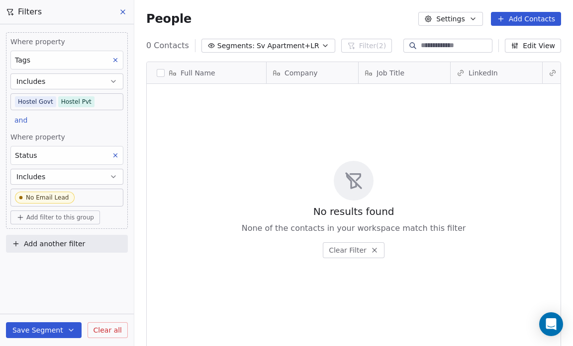
click at [321, 45] on icon "button" at bounding box center [325, 46] width 8 height 8
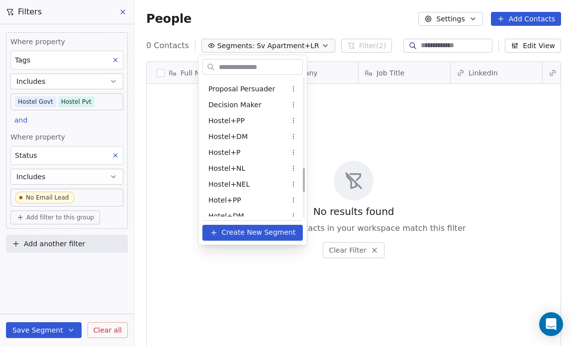
scroll to position [522, 0]
click at [296, 149] on html "Salsius (M) Sdn Bhd Contacts People Marketing Workflows Campaigns Sales Pipelin…" at bounding box center [286, 173] width 573 height 346
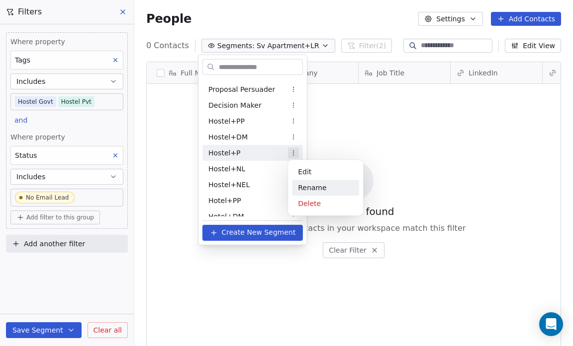
click at [319, 183] on div "Rename" at bounding box center [325, 188] width 67 height 16
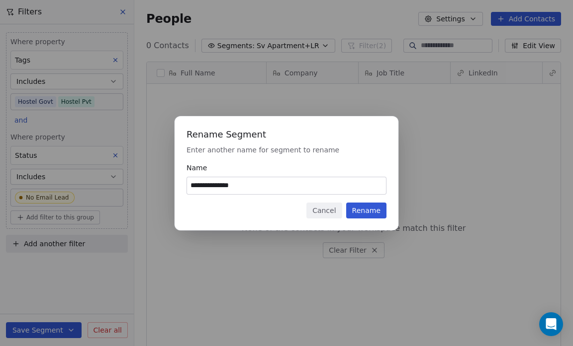
type input "**********"
click at [367, 212] on button "Rename" at bounding box center [366, 211] width 40 height 16
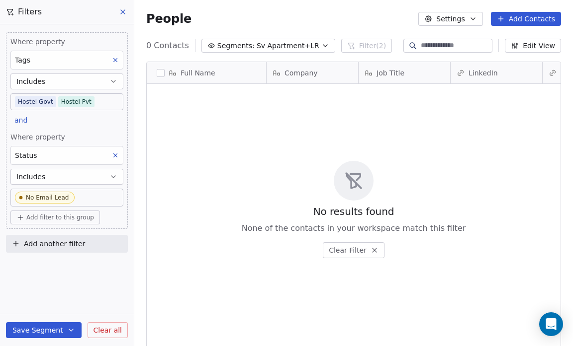
click at [321, 46] on icon "button" at bounding box center [325, 46] width 8 height 8
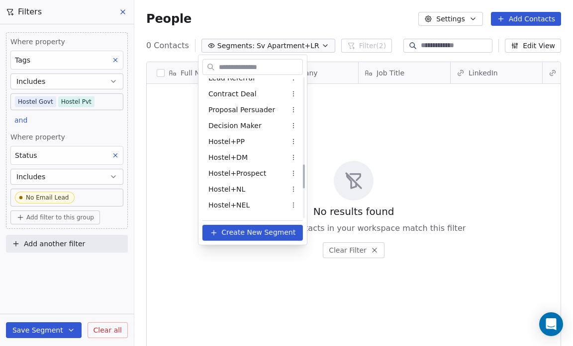
scroll to position [502, 0]
click at [255, 169] on span "Hostel+Prospect" at bounding box center [237, 174] width 58 height 10
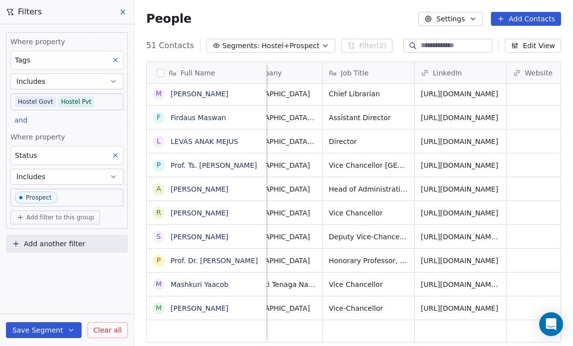
scroll to position [6, 0]
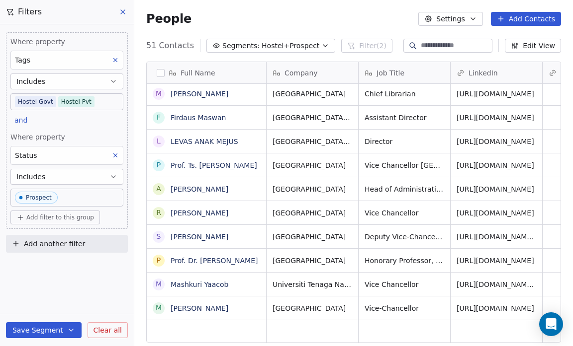
click at [125, 13] on icon at bounding box center [123, 12] width 8 height 8
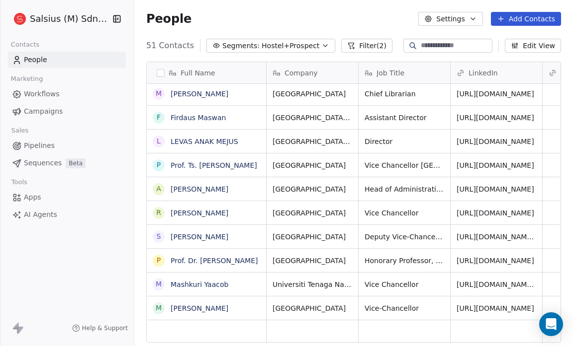
click at [321, 44] on icon "button" at bounding box center [325, 46] width 8 height 8
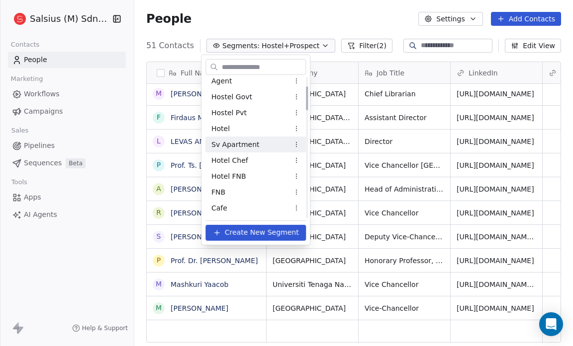
scroll to position [55, 0]
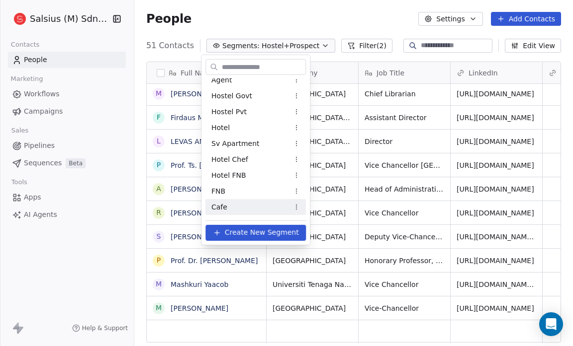
click at [245, 204] on div "Cafe" at bounding box center [255, 207] width 100 height 16
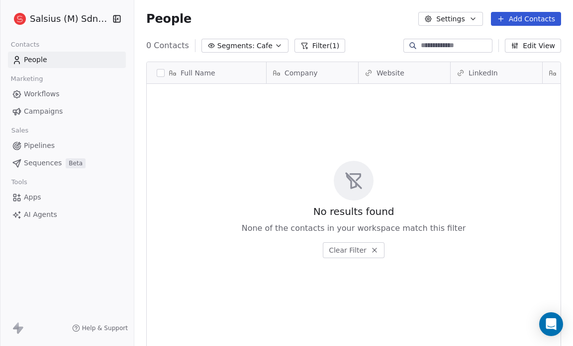
scroll to position [299, 432]
click at [303, 47] on button "Filter (1)" at bounding box center [319, 46] width 51 height 14
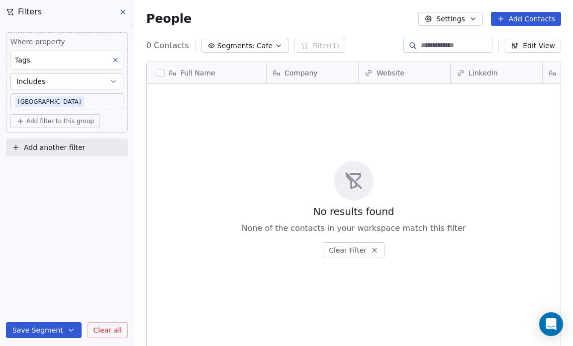
click at [49, 97] on body "Salsius (M) Sdn Bhd Contacts People Marketing Workflows Campaigns Sales Pipelin…" at bounding box center [286, 173] width 573 height 346
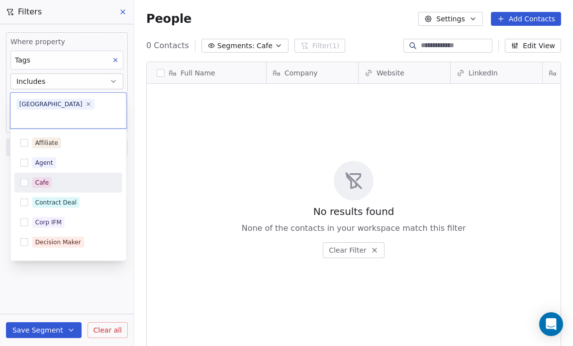
click at [26, 179] on button "Suggestions" at bounding box center [24, 183] width 8 height 8
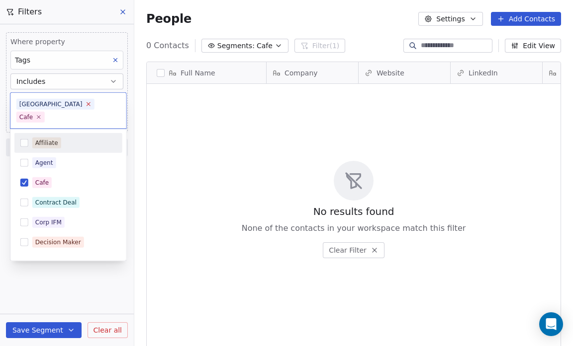
click at [85, 102] on icon at bounding box center [88, 104] width 6 height 6
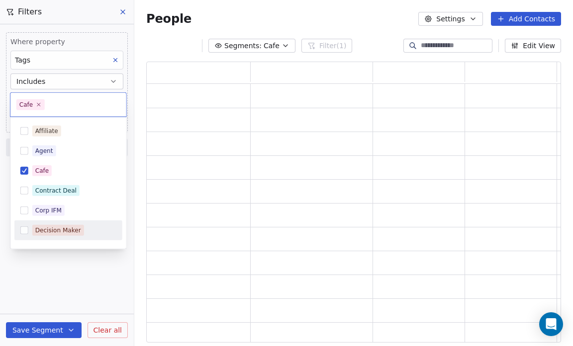
click at [52, 330] on html "Salsius (M) Sdn Bhd Contacts People Marketing Workflows Campaigns Sales Pipelin…" at bounding box center [286, 173] width 573 height 346
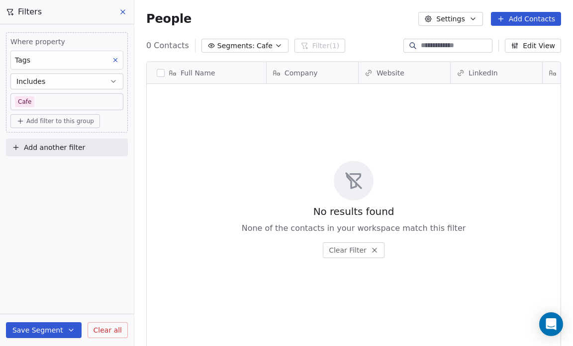
click at [40, 330] on button "Save Segment" at bounding box center [44, 331] width 76 height 16
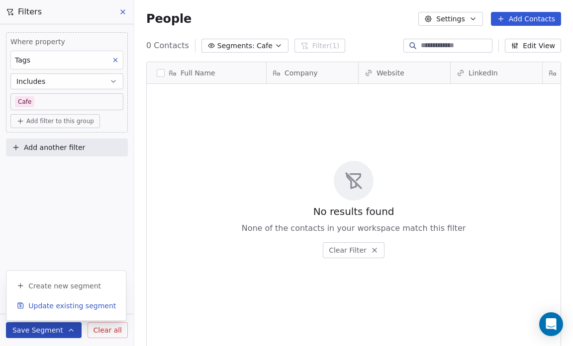
click at [53, 307] on span "Update existing segment" at bounding box center [71, 306] width 87 height 10
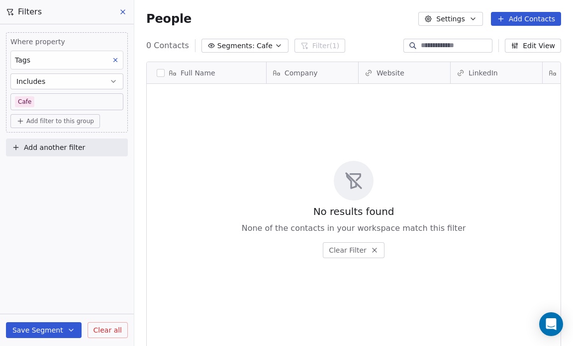
click at [274, 44] on icon "button" at bounding box center [278, 46] width 8 height 8
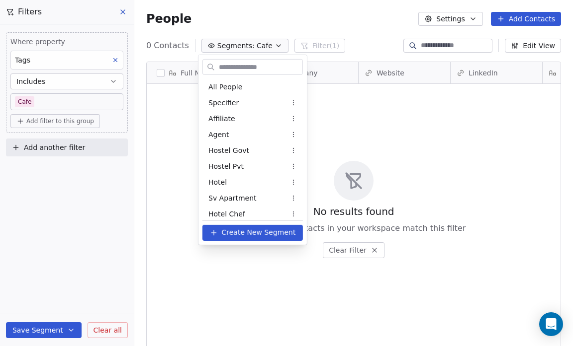
scroll to position [53, 0]
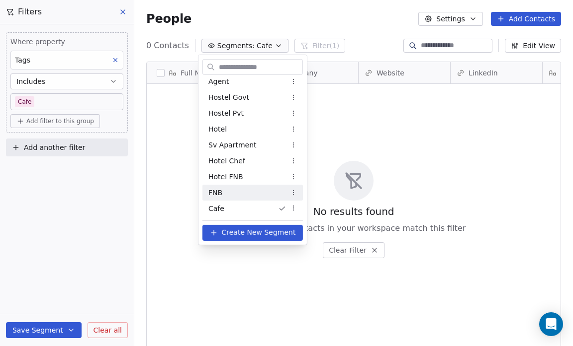
click at [251, 199] on div "FNB" at bounding box center [252, 193] width 100 height 16
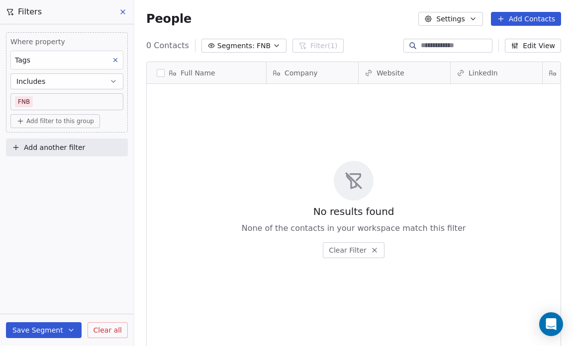
scroll to position [299, 432]
click at [272, 47] on icon "button" at bounding box center [276, 46] width 8 height 8
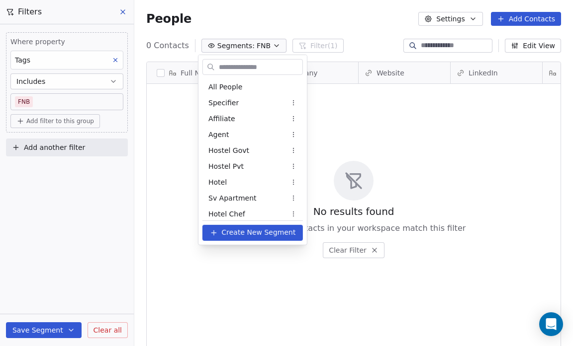
scroll to position [37, 0]
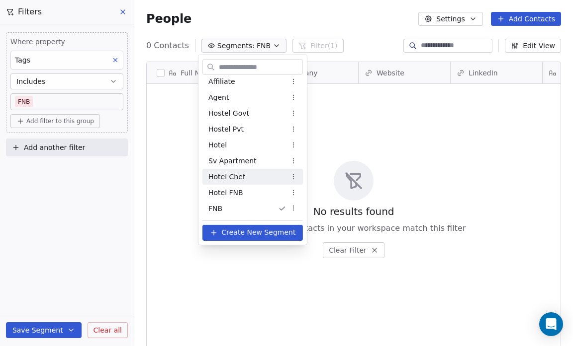
click at [259, 173] on div "Hotel Chef" at bounding box center [252, 177] width 100 height 16
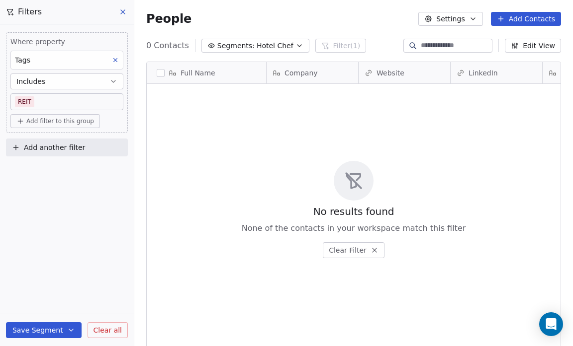
scroll to position [299, 432]
click at [42, 99] on body "Salsius (M) Sdn Bhd Contacts People Marketing Workflows Campaigns Sales Pipelin…" at bounding box center [286, 173] width 573 height 346
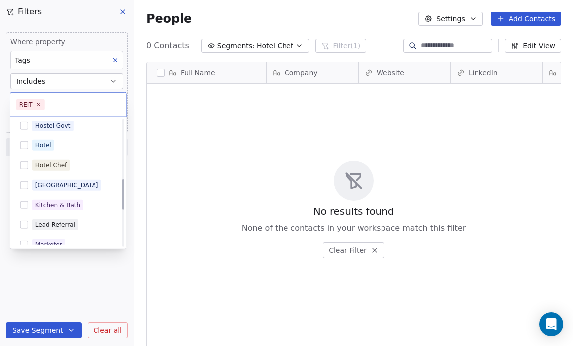
scroll to position [244, 0]
click at [71, 163] on div "Hotel Chef" at bounding box center [74, 166] width 84 height 11
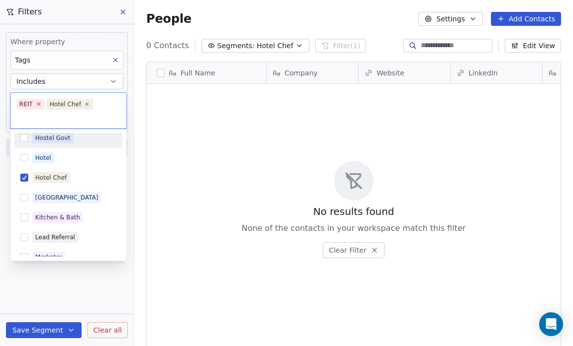
click at [35, 104] on icon at bounding box center [38, 104] width 6 height 6
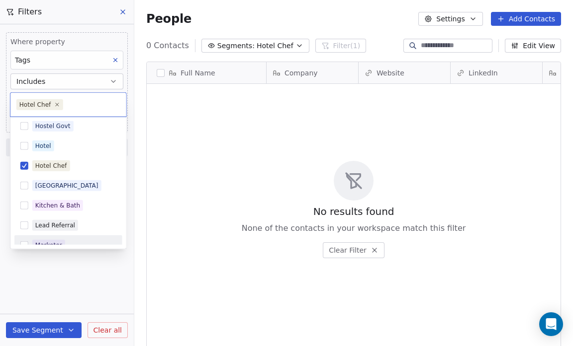
click at [50, 328] on html "Salsius (M) Sdn Bhd Contacts People Marketing Workflows Campaigns Sales Pipelin…" at bounding box center [286, 173] width 573 height 346
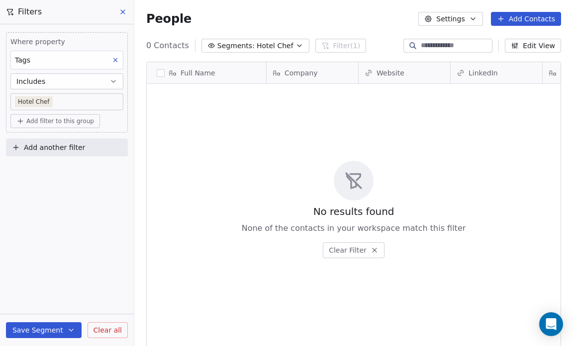
scroll to position [299, 432]
click at [37, 330] on button "Save Segment" at bounding box center [44, 331] width 76 height 16
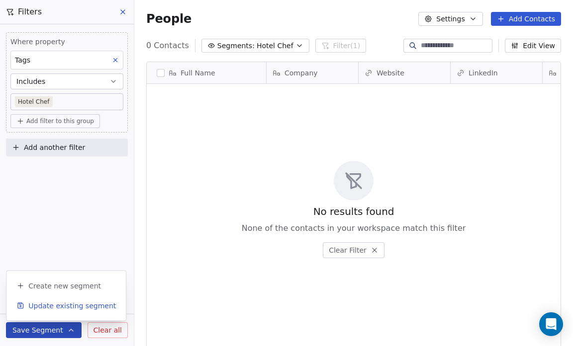
click at [42, 302] on span "Update existing segment" at bounding box center [71, 306] width 87 height 10
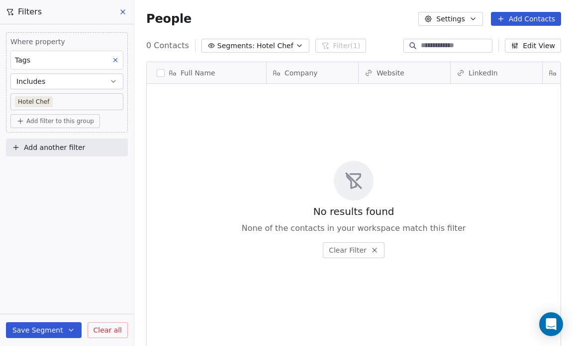
click at [285, 44] on button "Segments: Hotel Chef" at bounding box center [255, 46] width 108 height 14
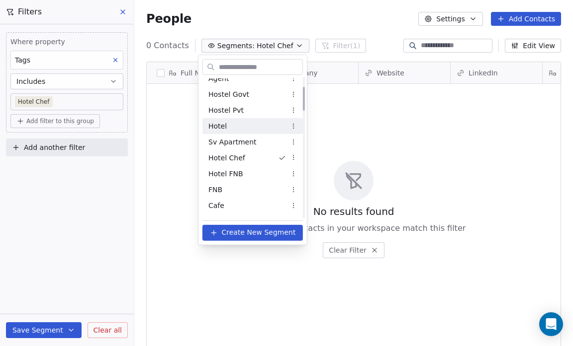
scroll to position [59, 0]
click at [257, 182] on div "FNB" at bounding box center [252, 187] width 100 height 16
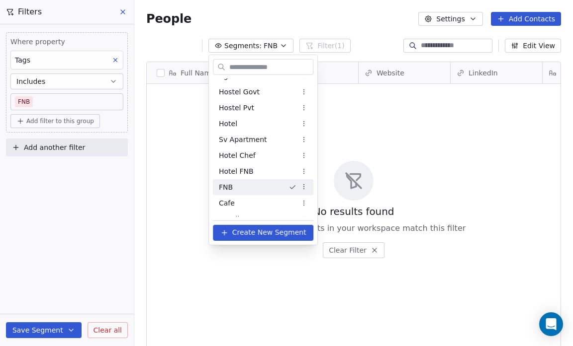
scroll to position [0, 0]
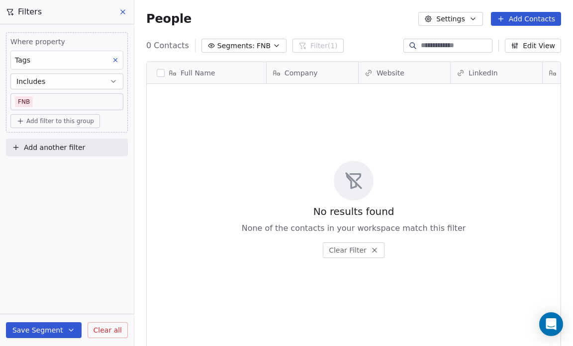
click at [272, 46] on icon "button" at bounding box center [276, 46] width 8 height 8
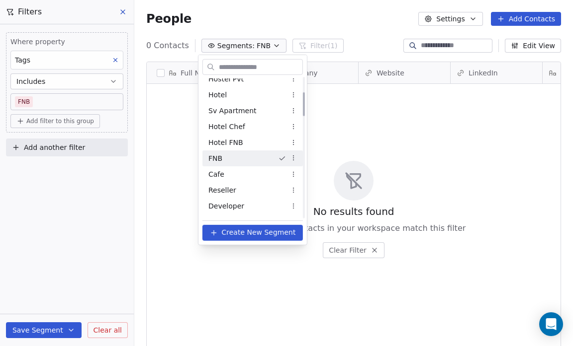
scroll to position [88, 0]
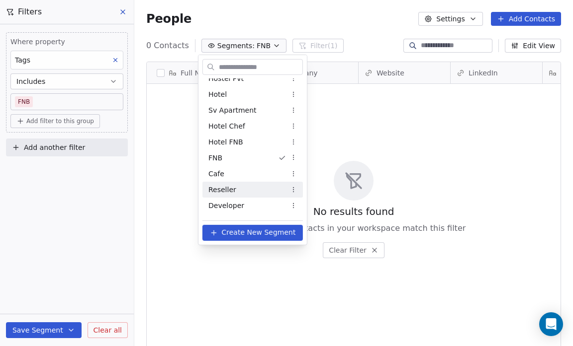
click at [246, 192] on div "Reseller" at bounding box center [252, 190] width 100 height 16
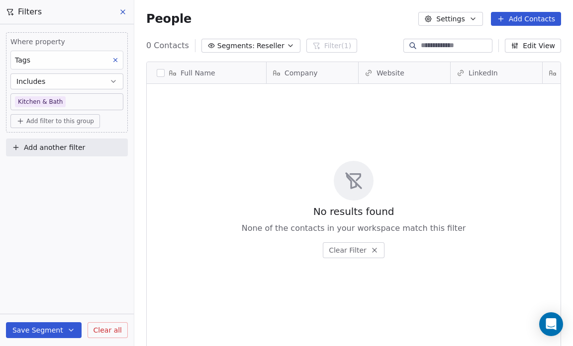
scroll to position [299, 432]
click at [74, 98] on body "Salsius (M) Sdn Bhd Contacts People Marketing Workflows Campaigns Sales Pipelin…" at bounding box center [286, 173] width 573 height 346
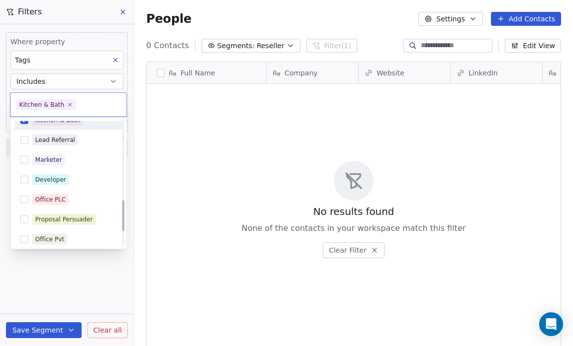
scroll to position [329, 0]
click at [80, 277] on html "Salsius (M) Sdn Bhd Contacts People Marketing Workflows Campaigns Sales Pipelin…" at bounding box center [286, 173] width 573 height 346
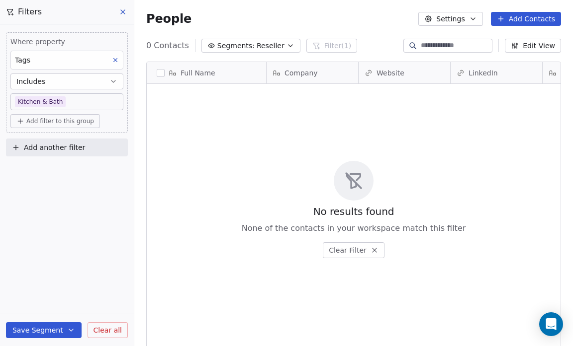
click at [286, 44] on icon "button" at bounding box center [290, 46] width 8 height 8
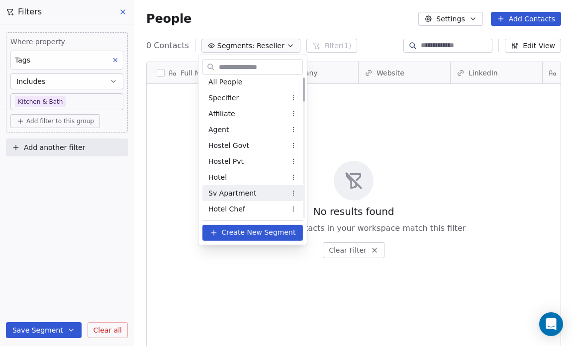
scroll to position [4, 0]
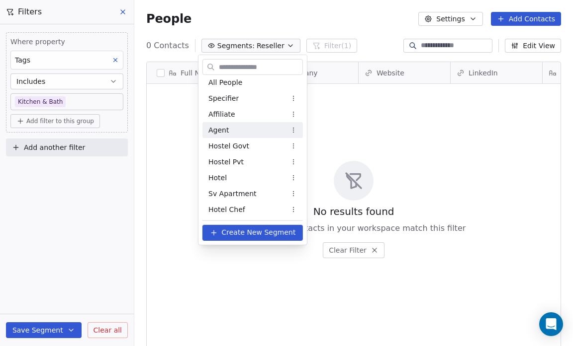
click at [232, 131] on div "Agent" at bounding box center [252, 130] width 100 height 16
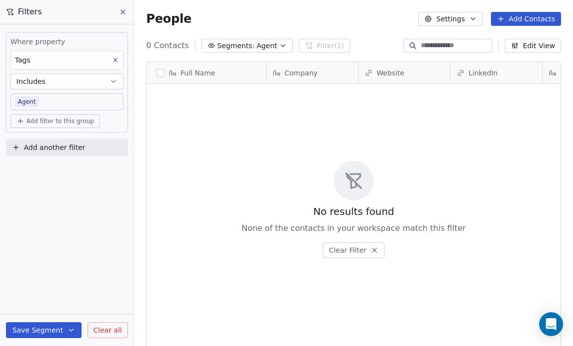
scroll to position [299, 432]
click at [269, 45] on button "Segments: Agent" at bounding box center [246, 46] width 91 height 14
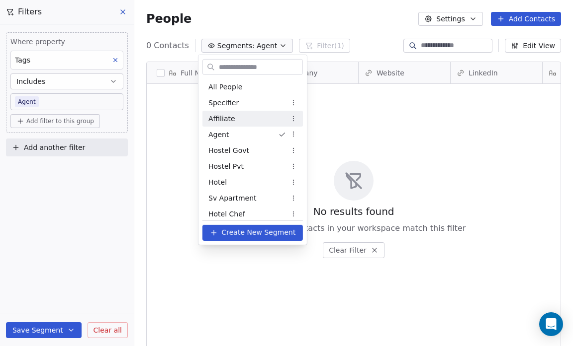
click at [269, 118] on div "Affiliate" at bounding box center [252, 119] width 100 height 16
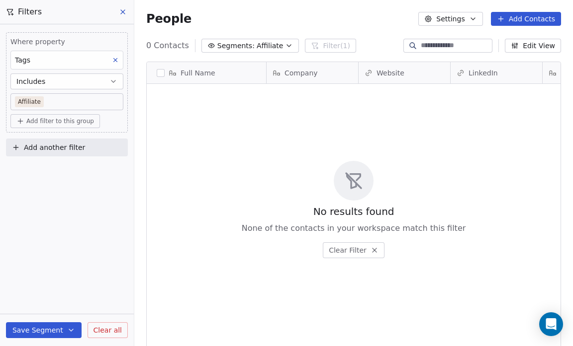
click at [285, 43] on icon "button" at bounding box center [289, 46] width 8 height 8
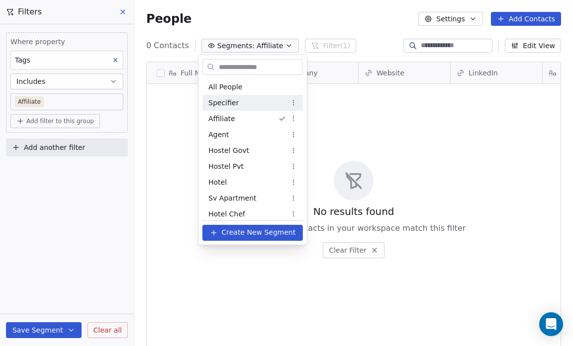
click at [268, 98] on div "Specifier" at bounding box center [252, 103] width 100 height 16
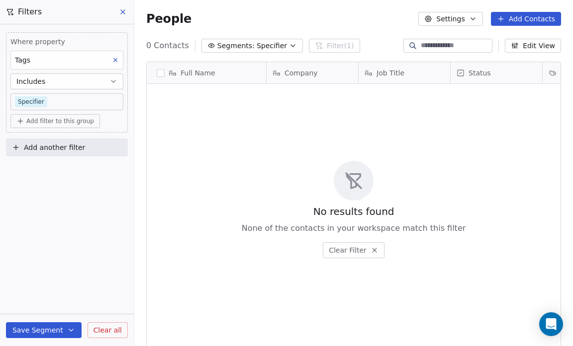
click at [277, 45] on button "Segments: Specifier" at bounding box center [251, 46] width 101 height 14
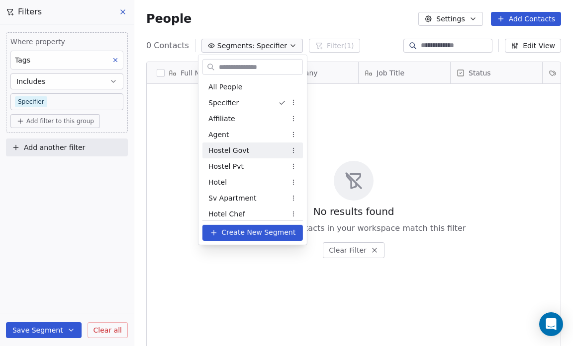
click at [266, 149] on div "Hostel Govt" at bounding box center [252, 151] width 100 height 16
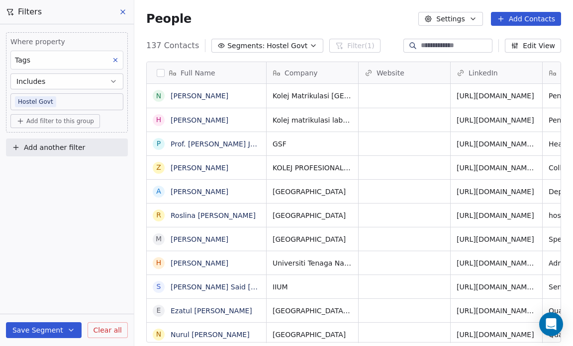
click at [309, 45] on icon "button" at bounding box center [313, 46] width 8 height 8
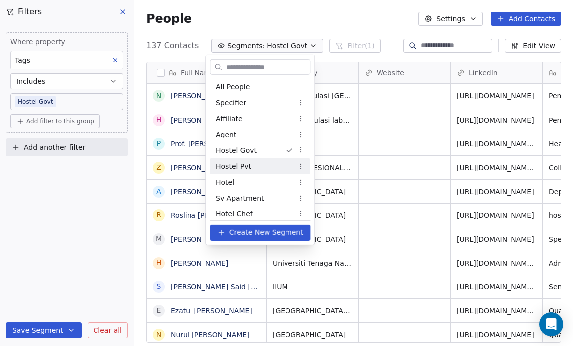
click at [280, 160] on div "Hostel Pvt" at bounding box center [260, 167] width 100 height 16
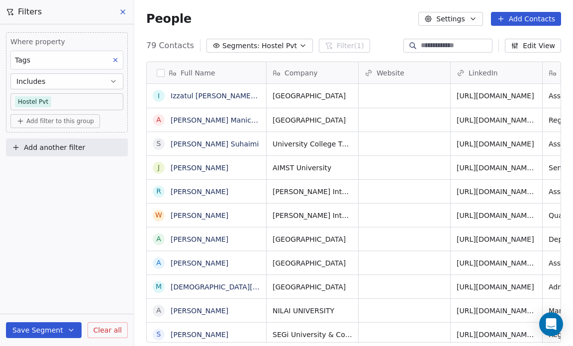
click at [73, 226] on div "Where property Tags Includes Hostel Pvt Add filter to this group Add another fi…" at bounding box center [67, 185] width 134 height 322
click at [299, 46] on icon "button" at bounding box center [303, 46] width 8 height 8
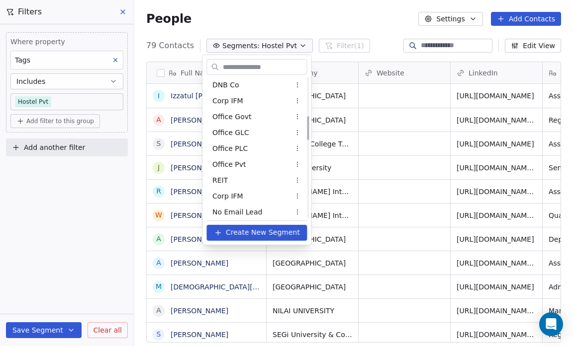
scroll to position [225, 0]
click at [264, 177] on div "REIT" at bounding box center [256, 180] width 100 height 16
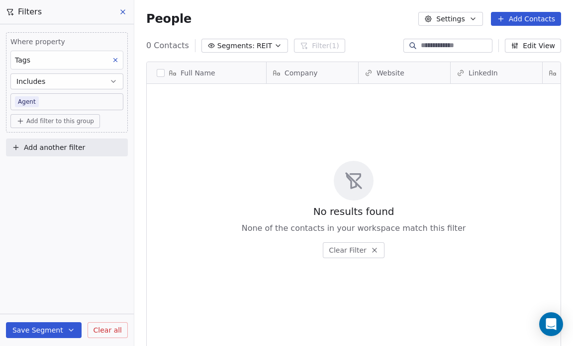
click at [50, 102] on body "Salsius (M) Sdn Bhd Contacts People Marketing Workflows Campaigns Sales Pipelin…" at bounding box center [286, 173] width 573 height 346
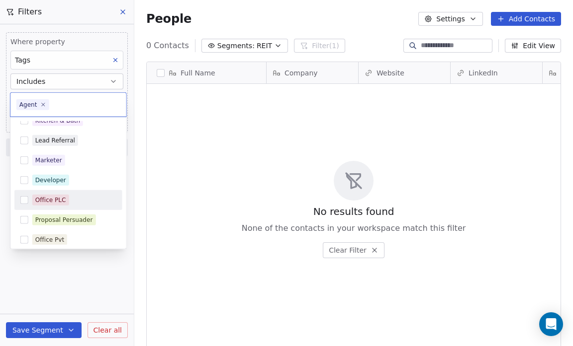
scroll to position [393, 0]
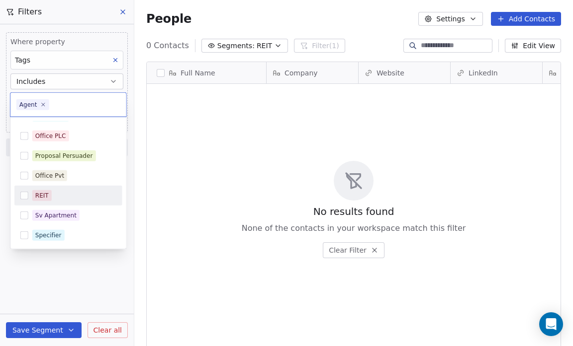
click at [29, 194] on div "REIT" at bounding box center [68, 196] width 108 height 16
click at [42, 103] on icon at bounding box center [42, 104] width 3 height 3
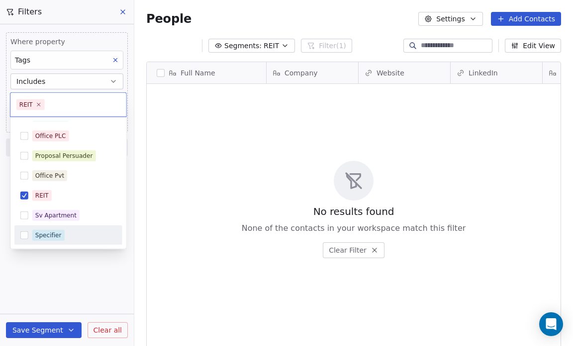
click at [71, 285] on html "Salsius (M) Sdn Bhd Contacts People Marketing Workflows Campaigns Sales Pipelin…" at bounding box center [286, 173] width 573 height 346
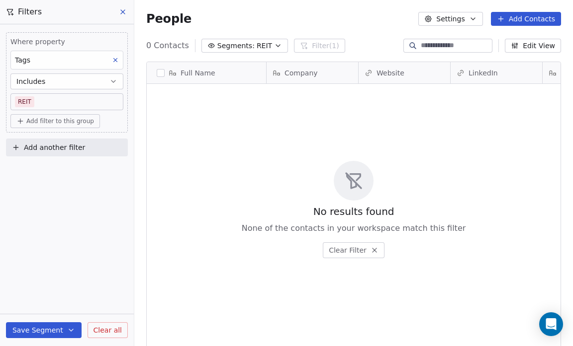
click at [56, 330] on button "Save Segment" at bounding box center [44, 331] width 76 height 16
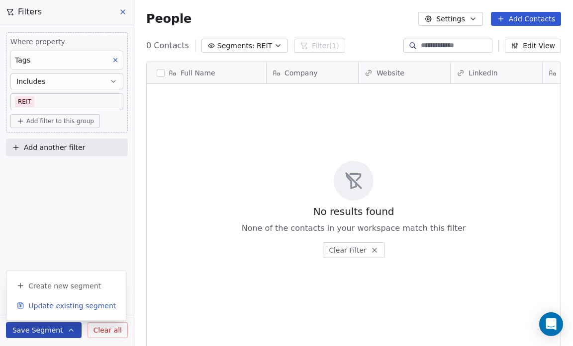
click at [60, 304] on span "Update existing segment" at bounding box center [71, 306] width 87 height 10
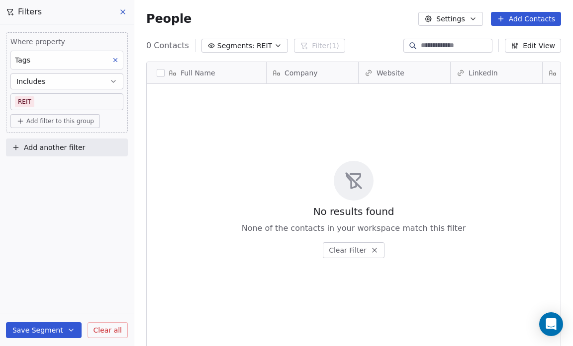
click at [274, 44] on icon "button" at bounding box center [278, 46] width 8 height 8
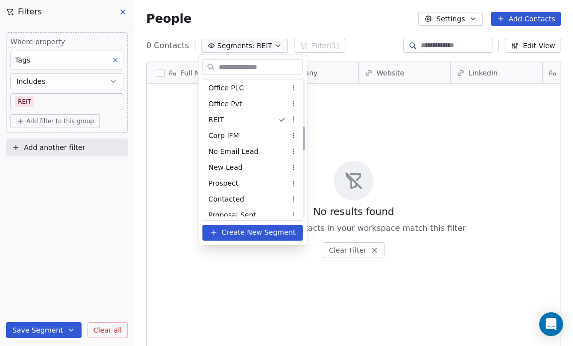
scroll to position [286, 0]
click at [244, 137] on div "Corp IFM" at bounding box center [252, 135] width 100 height 16
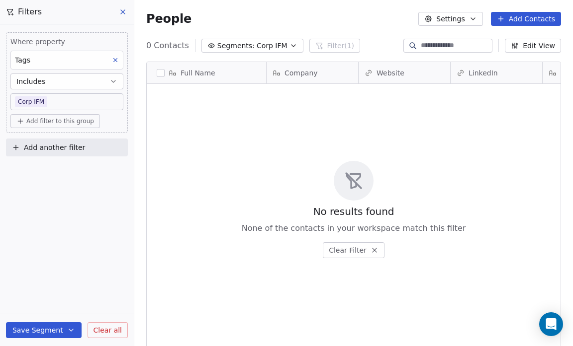
scroll to position [299, 432]
click at [244, 137] on div "No results found None of the contacts in your workspace match this filter Clear…" at bounding box center [354, 209] width 414 height 247
drag, startPoint x: 244, startPoint y: 137, endPoint x: 254, endPoint y: 81, distance: 56.7
click at [254, 81] on div "Full Name Company Website LinkedIn Job Title Tags Pesonal Email Email To pick u…" at bounding box center [353, 214] width 415 height 305
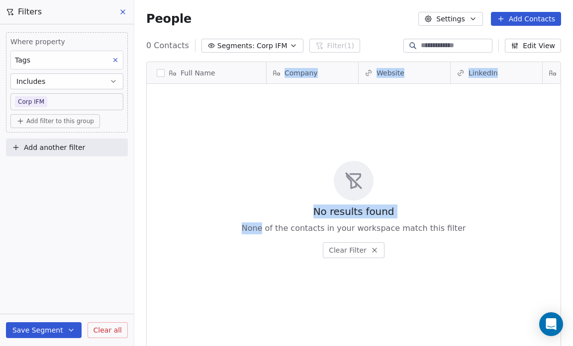
click at [234, 136] on div "No results found None of the contacts in your workspace match this filter Clear…" at bounding box center [354, 209] width 414 height 247
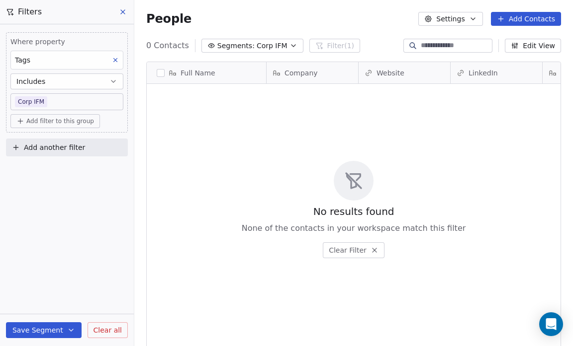
click at [284, 41] on button "Segments: Corp IFM" at bounding box center [252, 46] width 102 height 14
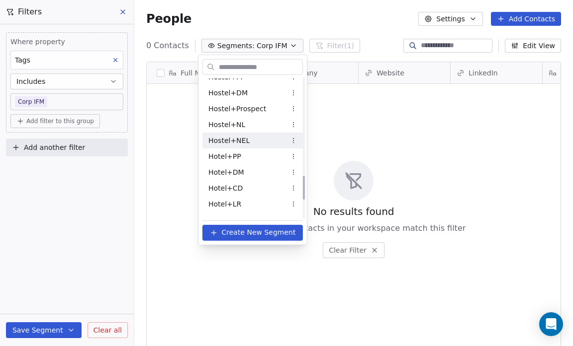
scroll to position [566, 0]
click at [260, 142] on div "Hostel+NEL" at bounding box center [252, 142] width 100 height 16
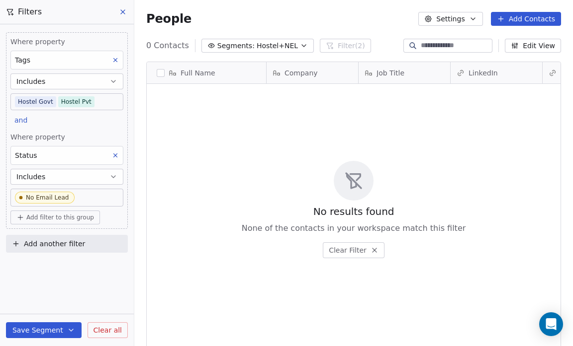
scroll to position [299, 432]
click at [78, 194] on body "Salsius (M) Sdn Bhd Contacts People Marketing Workflows Campaigns Sales Pipelin…" at bounding box center [286, 173] width 573 height 346
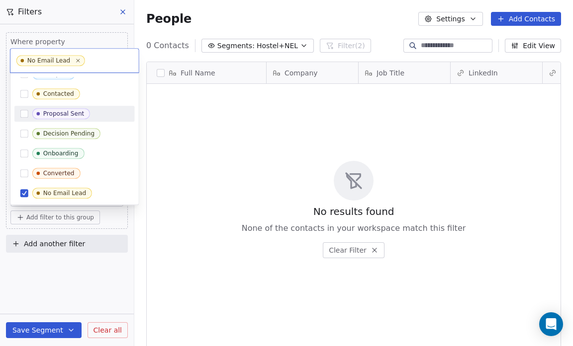
scroll to position [0, 0]
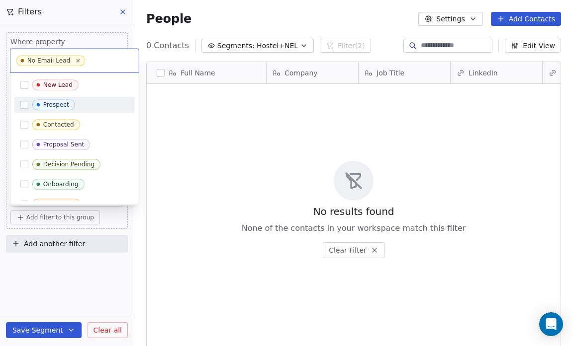
click at [93, 102] on div "Prospect" at bounding box center [80, 104] width 96 height 11
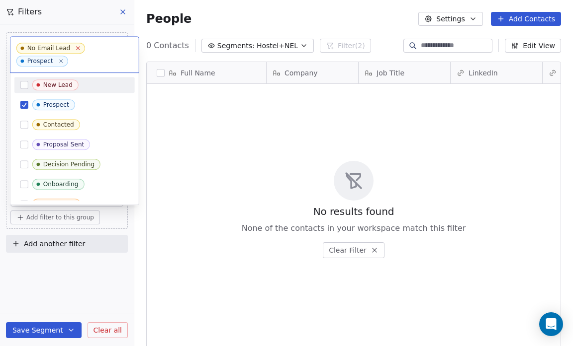
click at [75, 47] on icon at bounding box center [78, 48] width 6 height 6
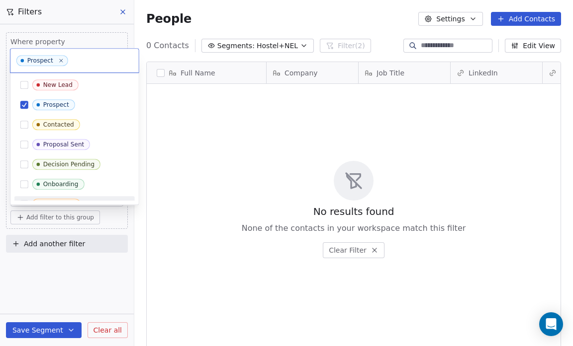
click at [4, 213] on html "Salsius (M) Sdn Bhd Contacts People Marketing Workflows Campaigns Sales Pipelin…" at bounding box center [286, 173] width 573 height 346
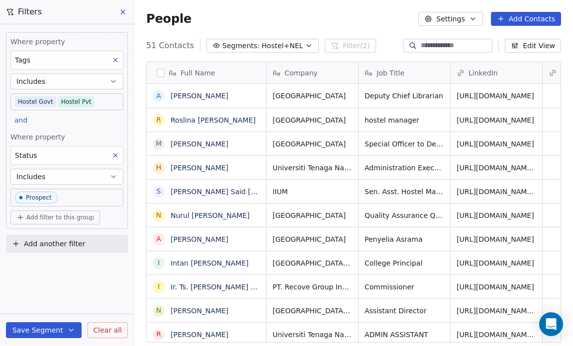
scroll to position [299, 432]
click at [48, 331] on button "Save Segment" at bounding box center [44, 331] width 76 height 16
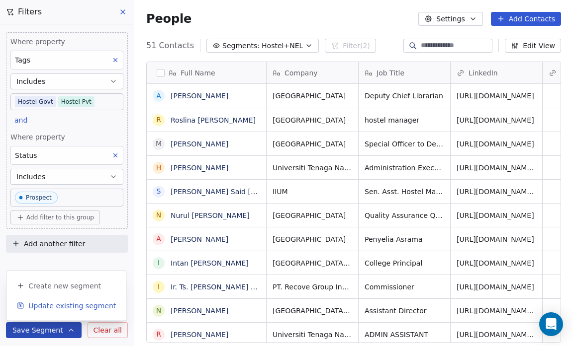
click at [49, 303] on span "Update existing segment" at bounding box center [71, 306] width 87 height 10
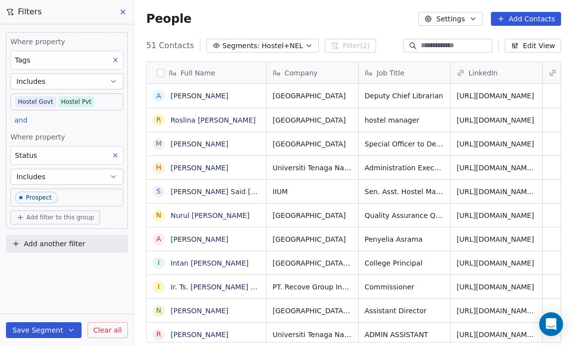
click at [283, 46] on span "Hostel+NEL" at bounding box center [281, 46] width 41 height 10
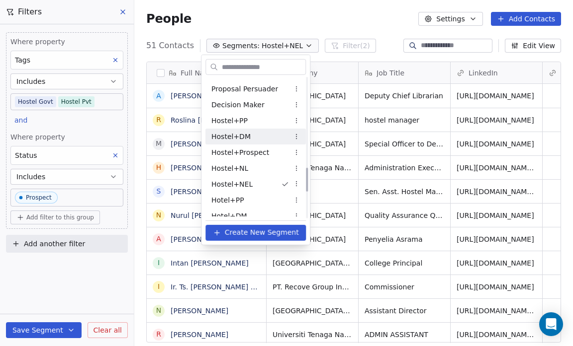
scroll to position [525, 0]
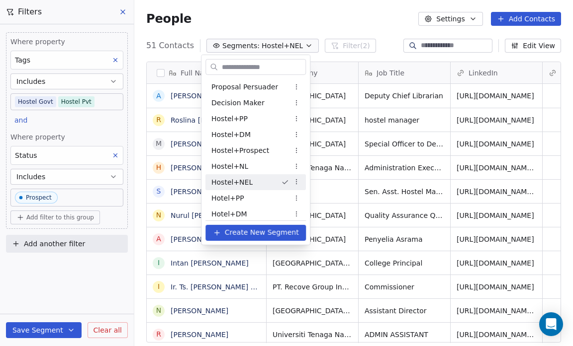
click at [295, 180] on html "Salsius (M) Sdn Bhd Contacts People Marketing Workflows Campaigns Sales Pipelin…" at bounding box center [286, 173] width 573 height 346
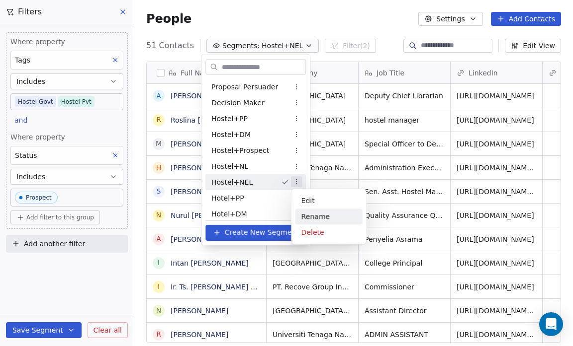
click at [317, 215] on div "Rename" at bounding box center [328, 217] width 67 height 16
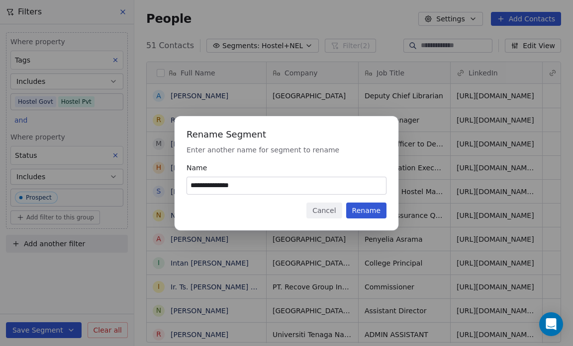
type input "**********"
click at [364, 207] on button "Rename" at bounding box center [366, 211] width 40 height 16
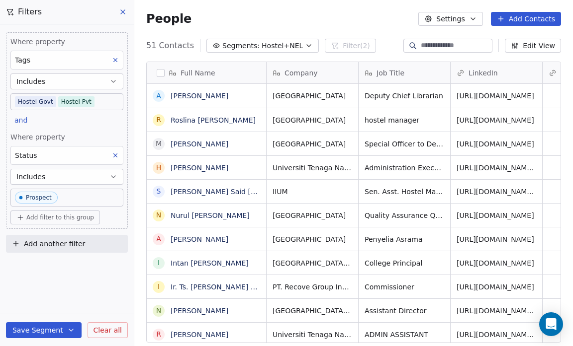
click at [270, 45] on span "Hostel+NEL" at bounding box center [281, 46] width 41 height 10
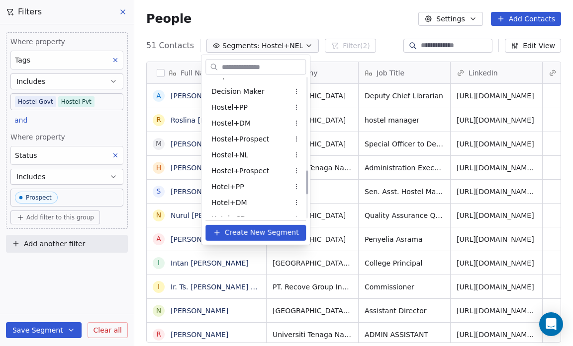
scroll to position [536, 0]
click at [246, 155] on div "Hostel+NL" at bounding box center [255, 156] width 100 height 16
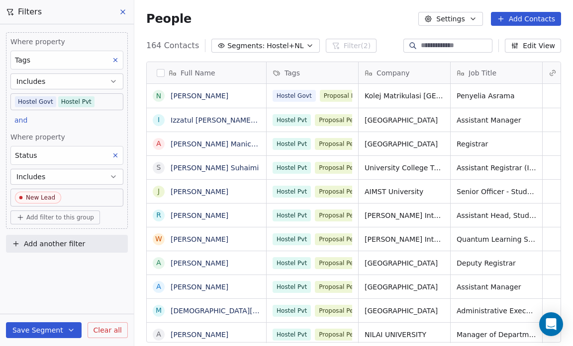
scroll to position [299, 432]
click at [60, 194] on body "Salsius (M) Sdn Bhd Contacts People Marketing Workflows Campaigns Sales Pipelin…" at bounding box center [286, 173] width 573 height 346
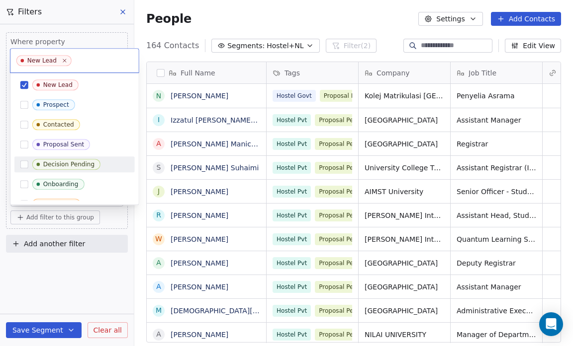
scroll to position [31, 0]
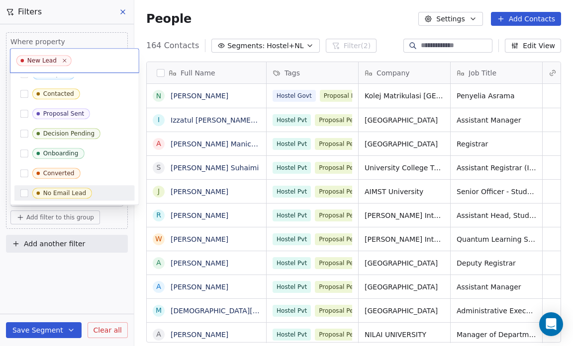
click at [90, 195] on div "No Email Lead" at bounding box center [80, 193] width 96 height 11
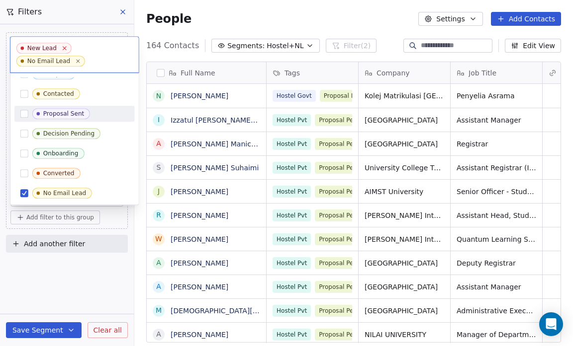
click at [62, 45] on icon at bounding box center [64, 48] width 6 height 6
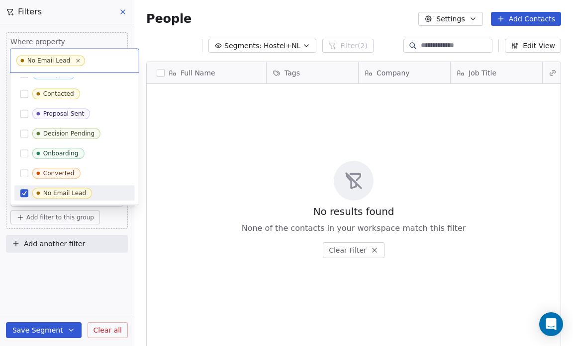
click at [53, 270] on html "Salsius (M) Sdn Bhd Contacts People Marketing Workflows Campaigns Sales Pipelin…" at bounding box center [286, 173] width 573 height 346
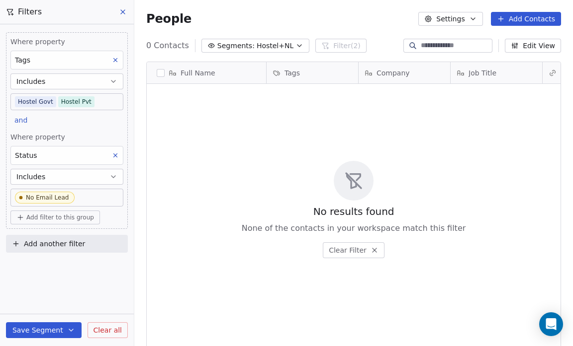
click at [51, 327] on button "Save Segment" at bounding box center [44, 331] width 76 height 16
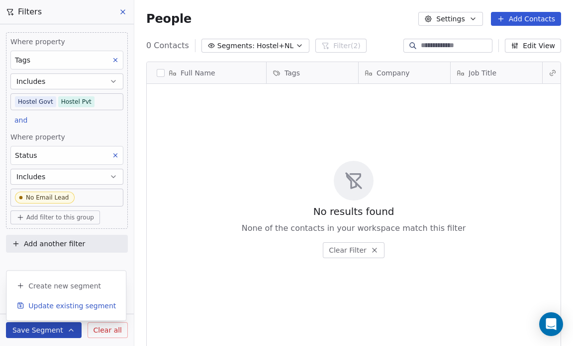
click at [51, 305] on span "Update existing segment" at bounding box center [71, 306] width 87 height 10
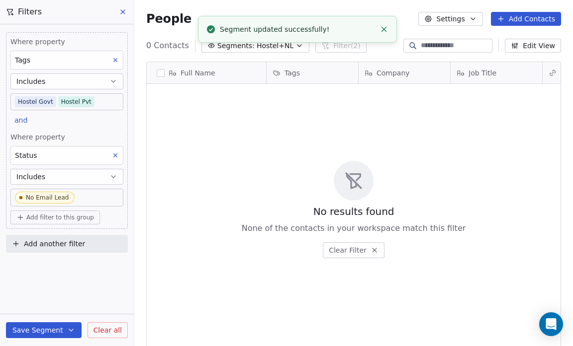
click at [51, 329] on button "Save Segment" at bounding box center [44, 331] width 76 height 16
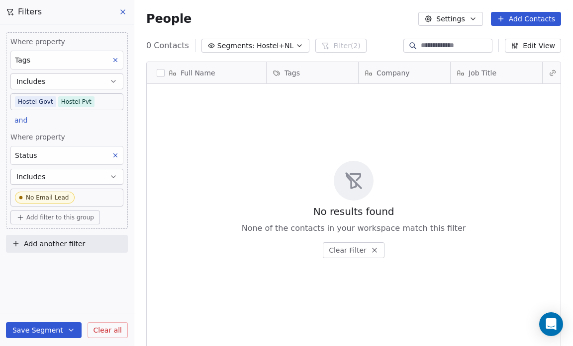
click at [157, 243] on div "No results found None of the contacts in your workspace match this filter Clear…" at bounding box center [354, 209] width 414 height 247
click at [295, 42] on icon "button" at bounding box center [299, 46] width 8 height 8
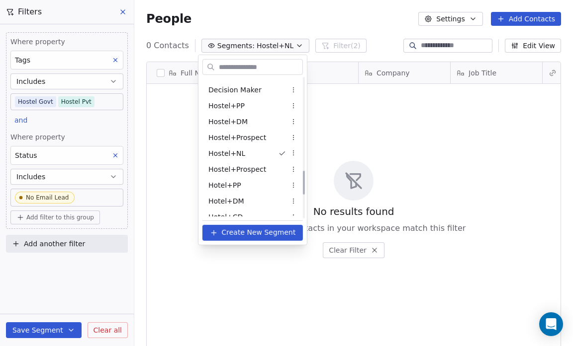
scroll to position [537, 0]
click at [292, 154] on html "Salsius (M) Sdn Bhd Contacts People Marketing Workflows Campaigns Sales Pipelin…" at bounding box center [286, 173] width 573 height 346
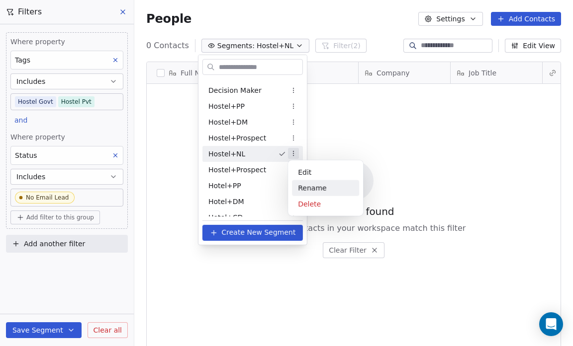
click at [316, 190] on div "Rename" at bounding box center [325, 188] width 67 height 16
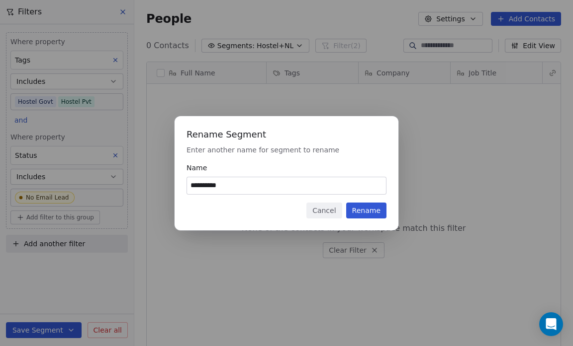
type input "**********"
click at [364, 211] on button "Rename" at bounding box center [366, 211] width 40 height 16
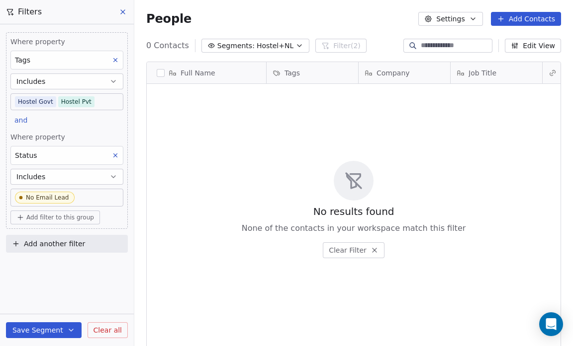
click at [260, 43] on span "Hostel+NL" at bounding box center [274, 46] width 37 height 10
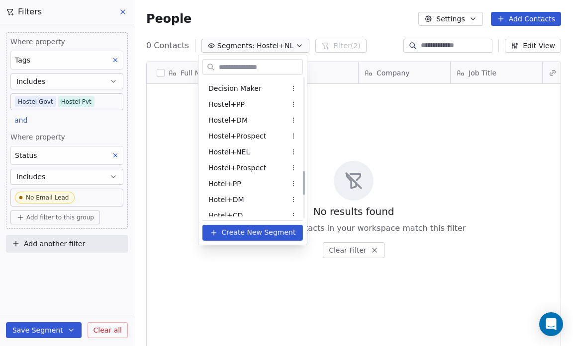
scroll to position [539, 0]
click at [247, 129] on div "Hostel+Prospect" at bounding box center [252, 137] width 100 height 16
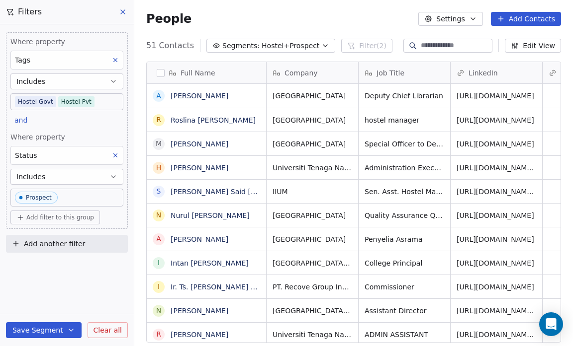
click at [56, 196] on body "Salsius (M) Sdn Bhd Contacts People Marketing Workflows Campaigns Sales Pipelin…" at bounding box center [286, 173] width 573 height 346
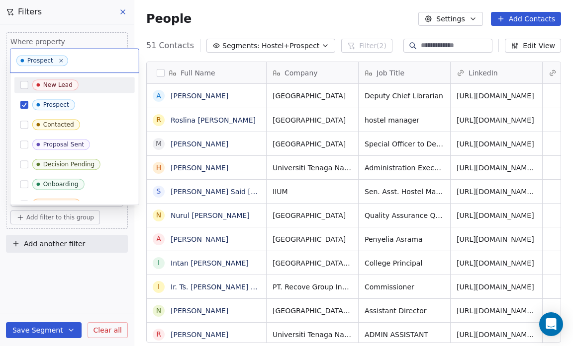
click at [74, 84] on span "New Lead" at bounding box center [55, 85] width 46 height 11
click at [58, 48] on icon at bounding box center [61, 48] width 6 height 6
click at [74, 295] on html "Salsius (M) Sdn Bhd Contacts People Marketing Workflows Campaigns Sales Pipelin…" at bounding box center [286, 173] width 573 height 346
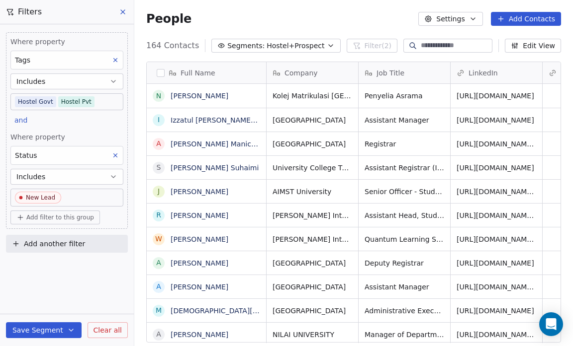
click at [67, 333] on icon "button" at bounding box center [71, 331] width 8 height 8
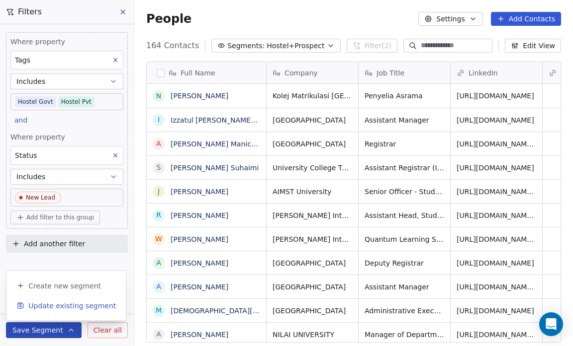
click at [63, 306] on span "Update existing segment" at bounding box center [71, 306] width 87 height 10
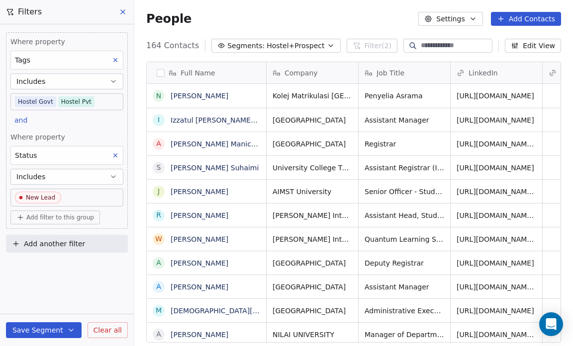
click at [286, 44] on span "Hostel+Prospect" at bounding box center [295, 46] width 58 height 10
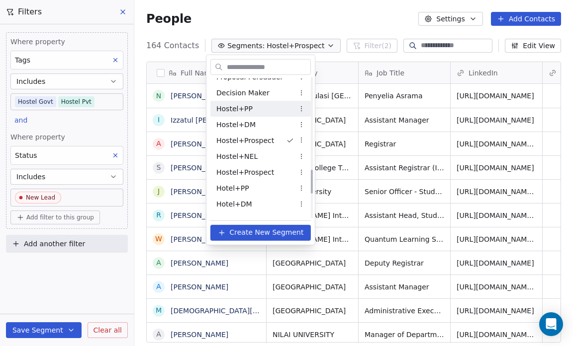
scroll to position [526, 0]
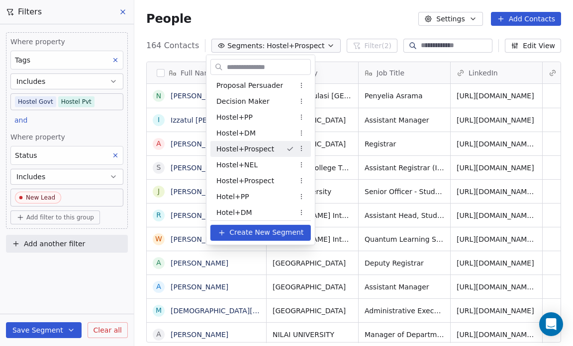
click at [260, 150] on span "Hostel+Prospect" at bounding box center [245, 149] width 58 height 10
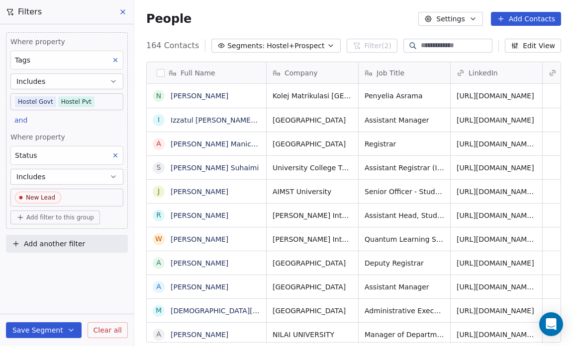
click at [290, 45] on span "Hostel+Prospect" at bounding box center [295, 46] width 58 height 10
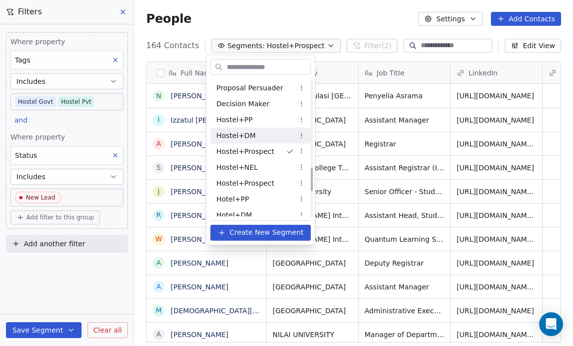
scroll to position [536, 0]
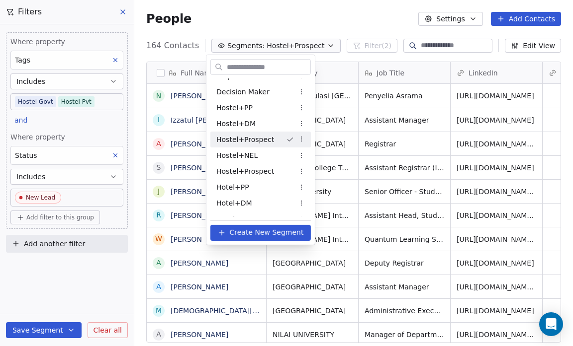
click at [301, 140] on html "Salsius (M) Sdn Bhd Contacts People Marketing Workflows Campaigns Sales Pipelin…" at bounding box center [286, 173] width 573 height 346
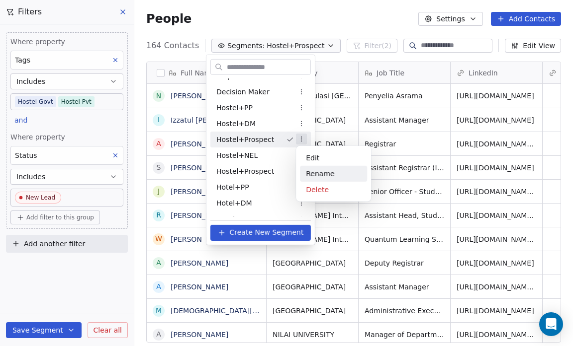
click at [310, 171] on div "Rename" at bounding box center [333, 174] width 67 height 16
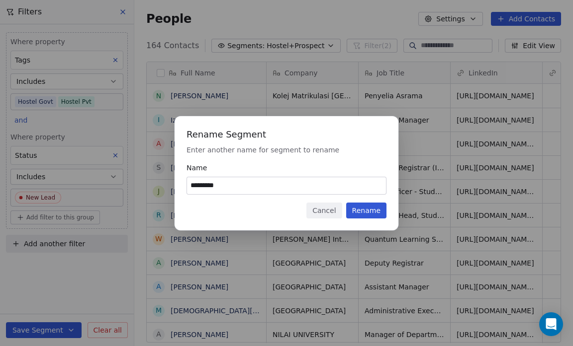
type input "*********"
click at [367, 210] on button "Rename" at bounding box center [366, 211] width 40 height 16
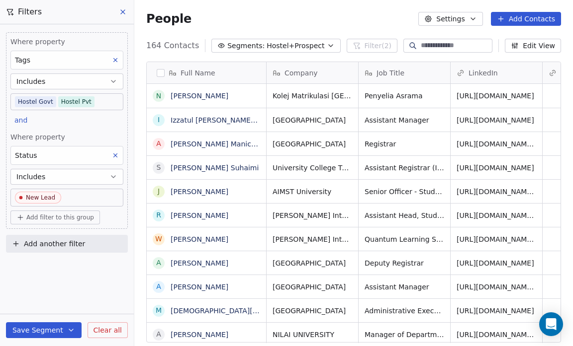
click at [267, 43] on span "Hostel+Prospect" at bounding box center [295, 46] width 58 height 10
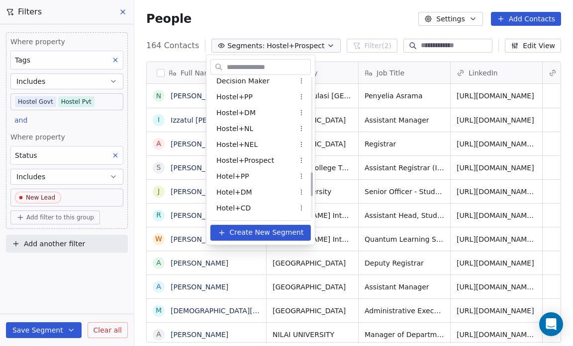
scroll to position [546, 0]
click at [265, 131] on div "Hostel+NL" at bounding box center [260, 129] width 100 height 16
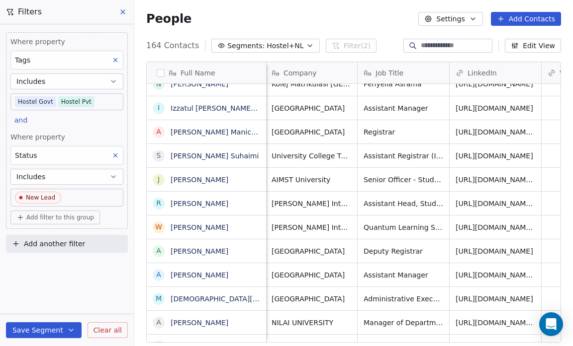
scroll to position [0, 0]
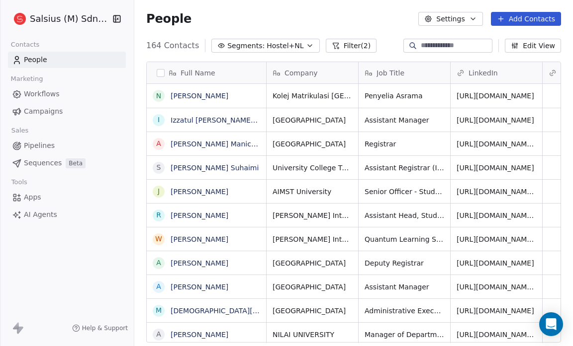
click at [539, 45] on button "Edit View" at bounding box center [533, 46] width 56 height 14
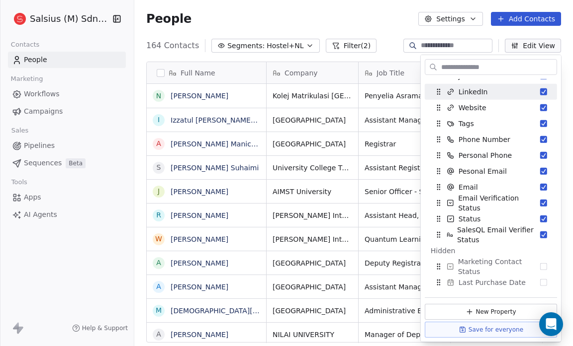
scroll to position [58, 0]
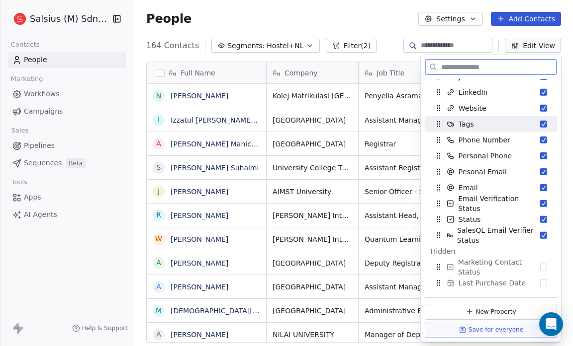
click at [540, 124] on button "Suggestions" at bounding box center [543, 124] width 7 height 7
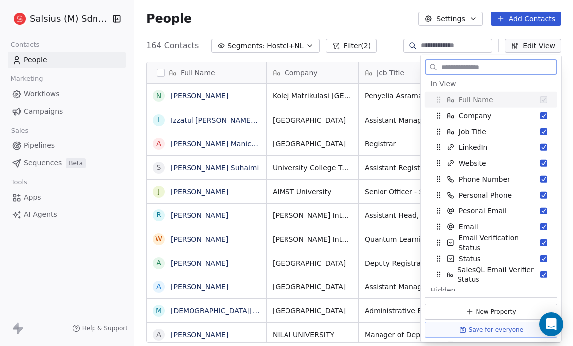
scroll to position [0, 0]
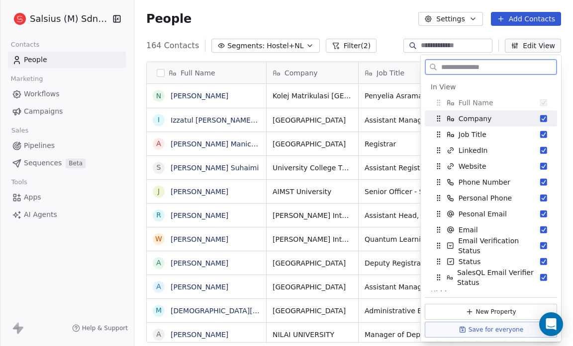
click at [540, 115] on button "Suggestions" at bounding box center [543, 118] width 7 height 7
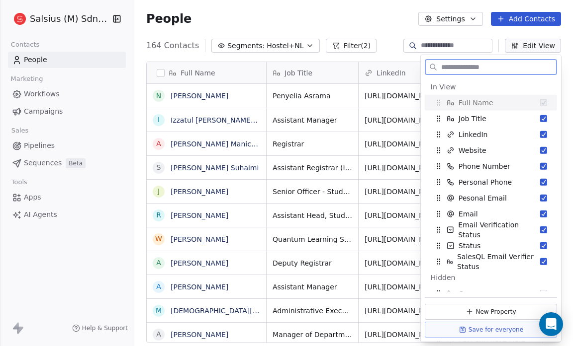
click at [540, 115] on button "Suggestions" at bounding box center [543, 118] width 7 height 7
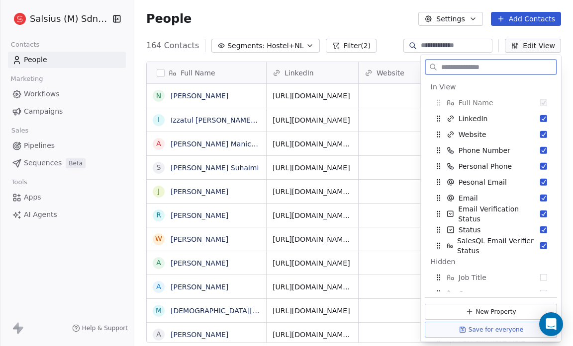
click at [540, 115] on button "Suggestions" at bounding box center [543, 118] width 7 height 7
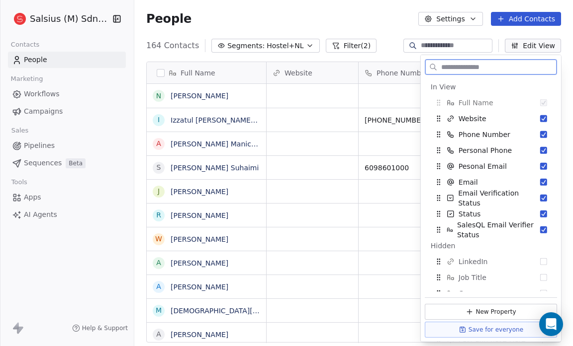
click at [540, 115] on button "Suggestions" at bounding box center [543, 118] width 7 height 7
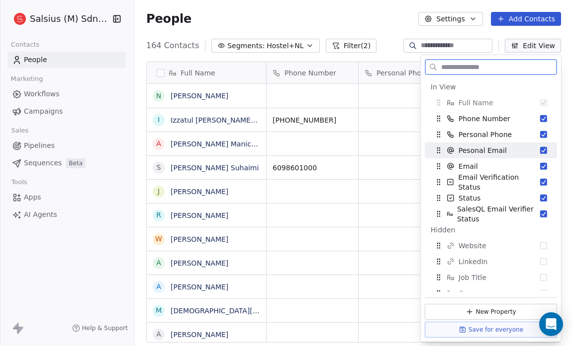
click at [540, 151] on button "Suggestions" at bounding box center [543, 150] width 7 height 7
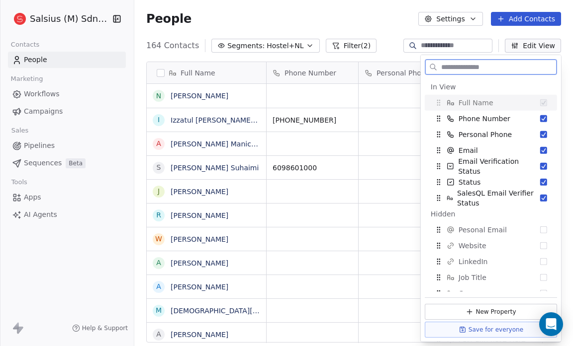
click at [540, 151] on button "Suggestions" at bounding box center [543, 150] width 7 height 7
click at [540, 147] on button "Suggestions" at bounding box center [543, 150] width 7 height 7
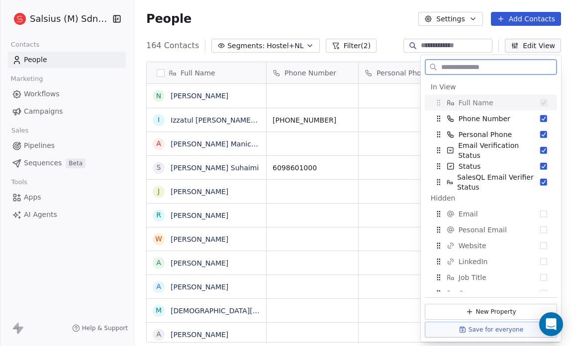
click at [540, 147] on button "Suggestions" at bounding box center [543, 150] width 7 height 7
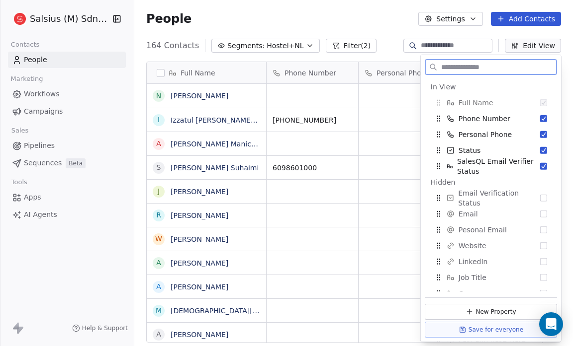
click at [540, 147] on button "Suggestions" at bounding box center [543, 150] width 7 height 7
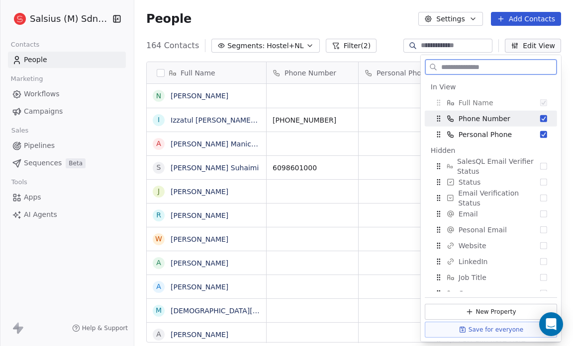
click at [540, 118] on button "Suggestions" at bounding box center [543, 118] width 7 height 7
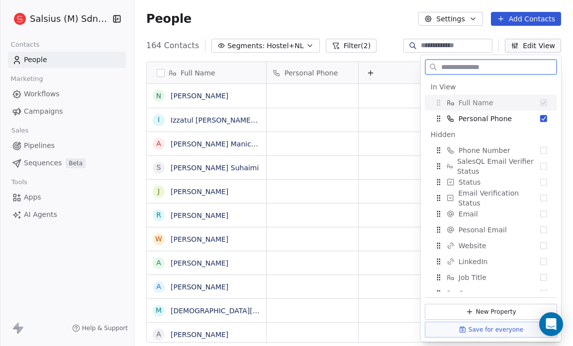
click at [540, 118] on button "Suggestions" at bounding box center [543, 118] width 7 height 7
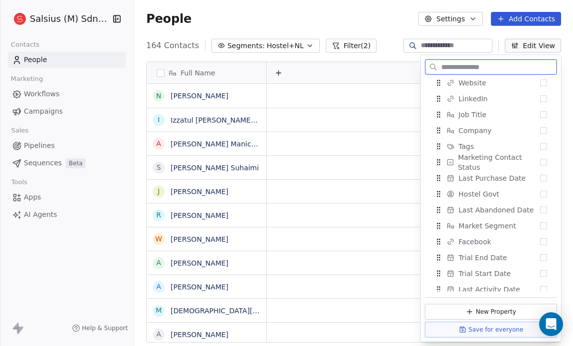
scroll to position [168, 0]
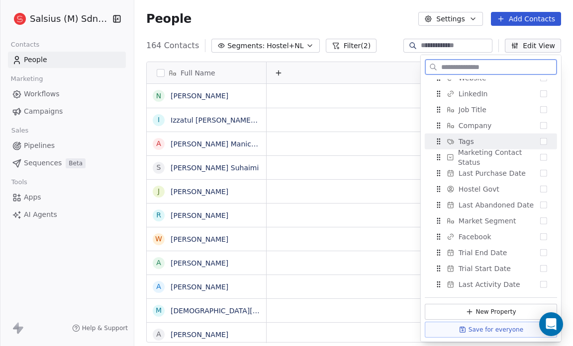
click at [540, 140] on button "Suggestions" at bounding box center [543, 141] width 7 height 7
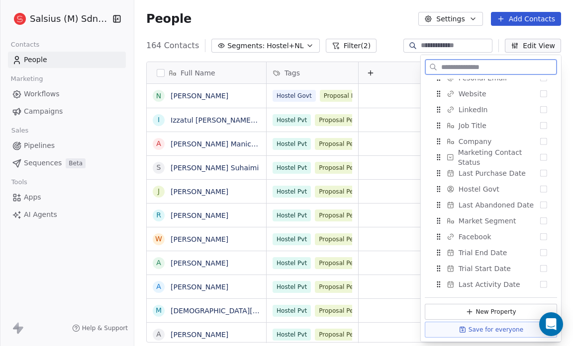
scroll to position [184, 0]
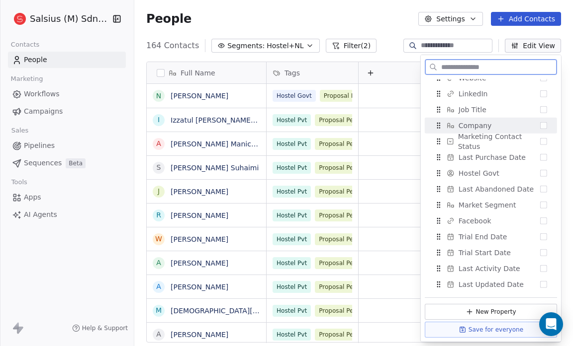
click at [540, 127] on button "Suggestions" at bounding box center [543, 125] width 7 height 7
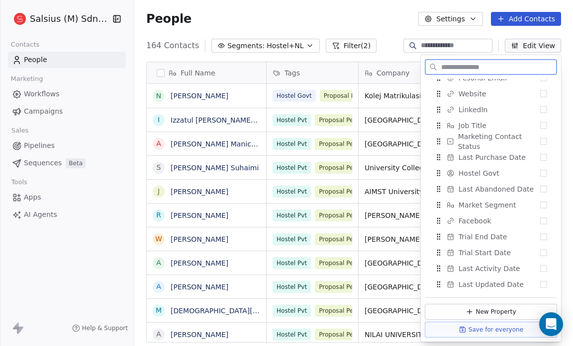
scroll to position [200, 0]
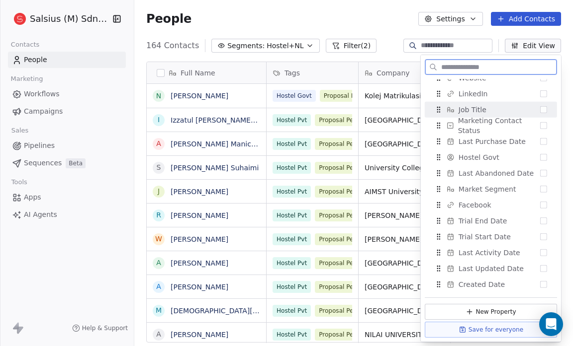
click at [540, 110] on button "Suggestions" at bounding box center [543, 109] width 7 height 7
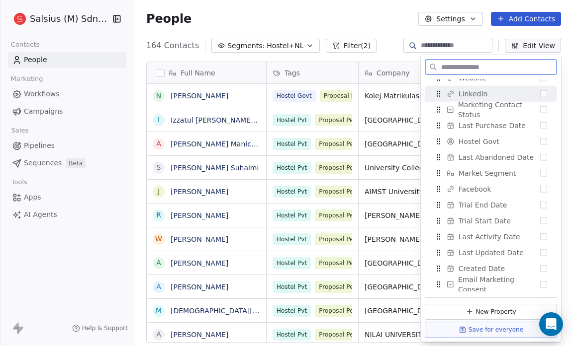
click at [540, 95] on button "Suggestions" at bounding box center [543, 93] width 7 height 7
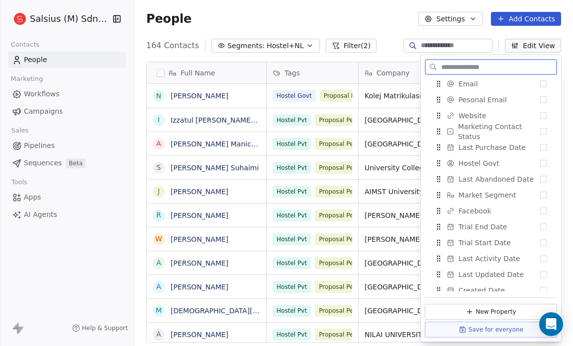
scroll to position [193, 0]
click at [540, 115] on button "Suggestions" at bounding box center [543, 116] width 7 height 7
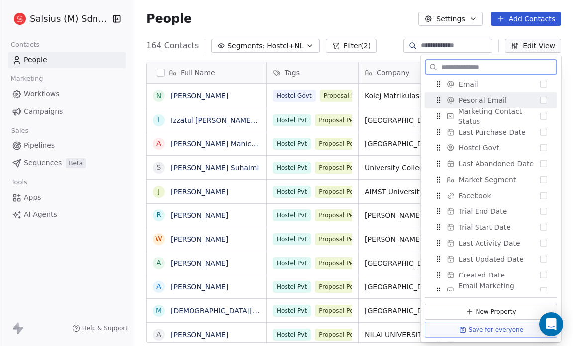
scroll to position [0, 0]
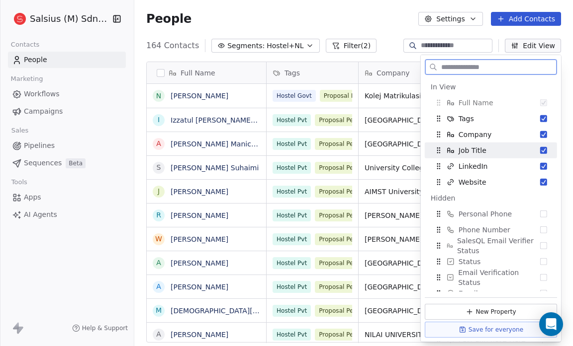
click at [540, 148] on button "Suggestions" at bounding box center [543, 150] width 7 height 7
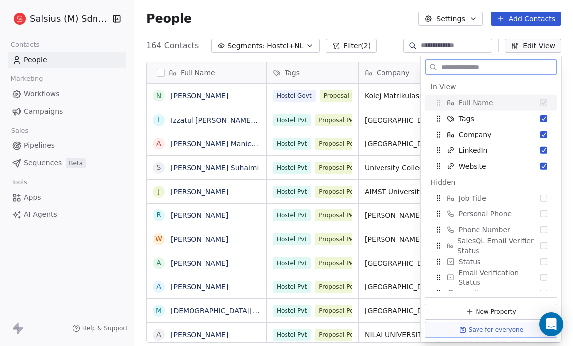
click at [540, 148] on button "Suggestions" at bounding box center [543, 150] width 7 height 7
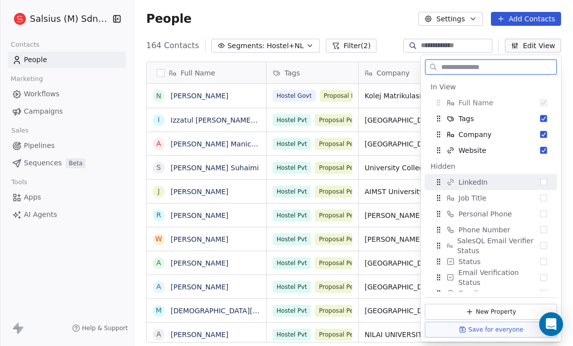
click at [540, 182] on button "Suggestions" at bounding box center [543, 182] width 7 height 7
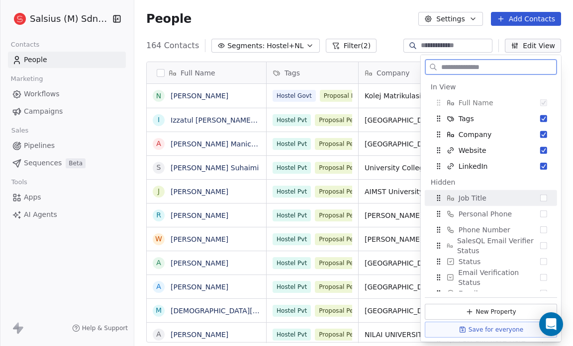
click at [540, 199] on button "Suggestions" at bounding box center [543, 198] width 7 height 7
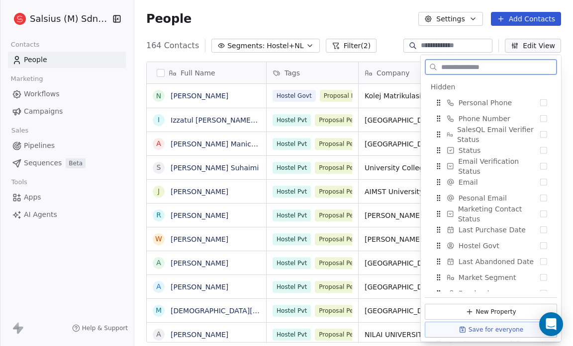
scroll to position [112, 0]
click at [540, 196] on button "Suggestions" at bounding box center [543, 197] width 7 height 7
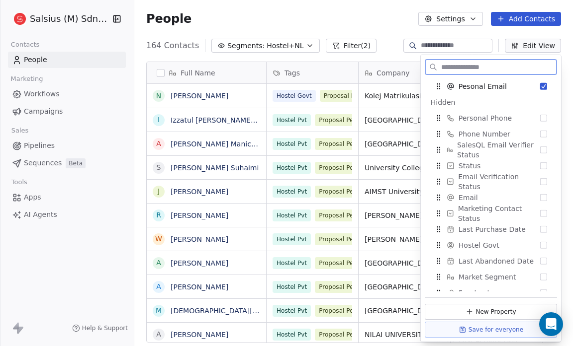
click at [540, 196] on button "Suggestions" at bounding box center [543, 197] width 7 height 7
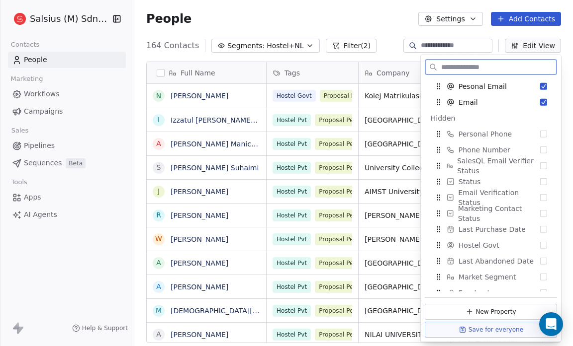
click at [540, 196] on button "Suggestions" at bounding box center [543, 197] width 7 height 7
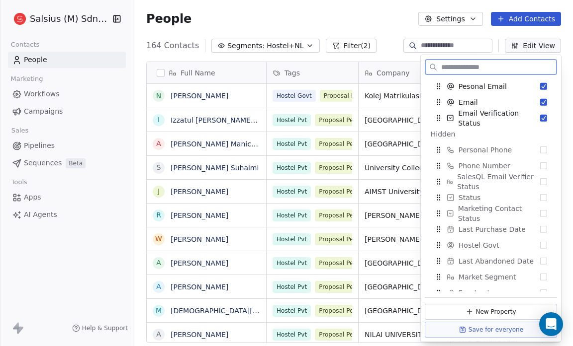
click at [540, 196] on button "Suggestions" at bounding box center [543, 197] width 7 height 7
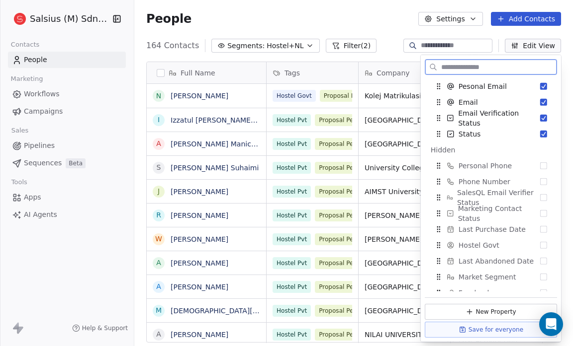
click at [540, 196] on button "Suggestions" at bounding box center [543, 197] width 7 height 7
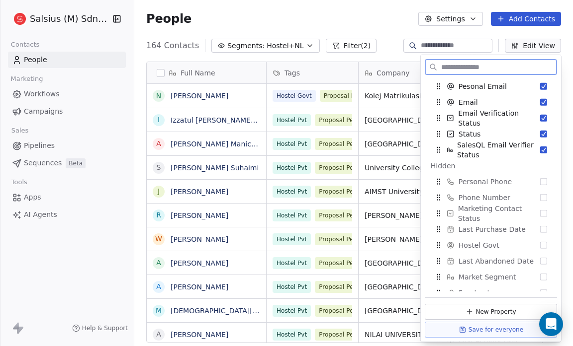
click at [540, 196] on button "Suggestions" at bounding box center [543, 197] width 7 height 7
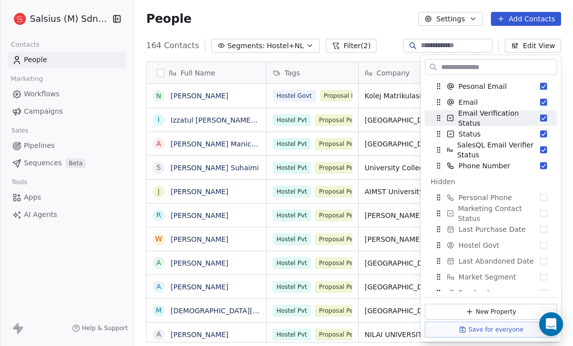
click at [370, 12] on div "People Settings Add Contacts" at bounding box center [353, 19] width 415 height 14
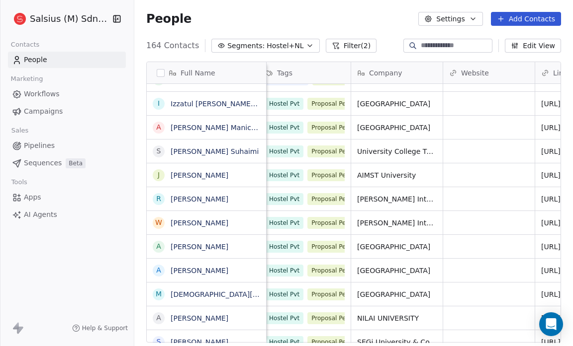
scroll to position [0, 0]
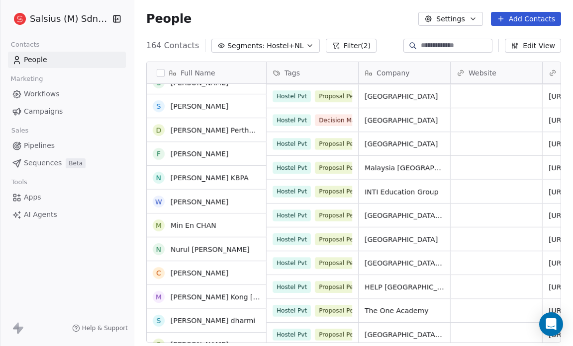
scroll to position [610, 0]
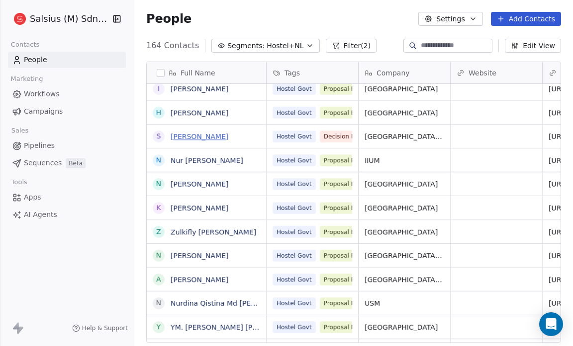
click at [214, 135] on link "[PERSON_NAME]" at bounding box center [199, 137] width 58 height 8
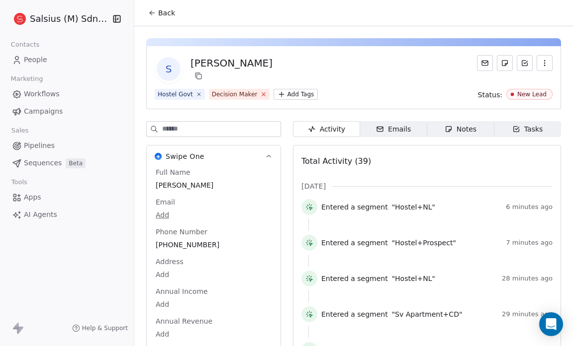
click at [260, 93] on icon at bounding box center [263, 94] width 6 height 6
click at [242, 90] on html "Salsius (M) Sdn Bhd Contacts People Marketing Workflows Campaigns Sales Pipelin…" at bounding box center [286, 173] width 573 height 346
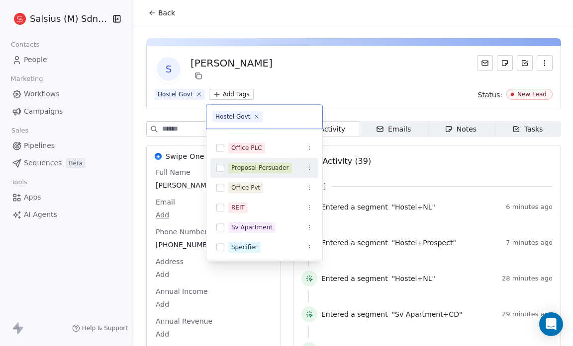
click at [259, 170] on div "Proposal Persuader" at bounding box center [260, 168] width 58 height 9
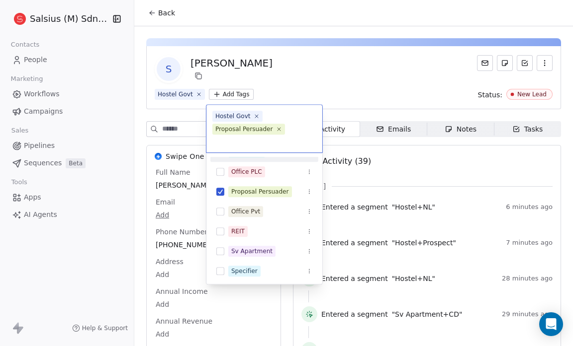
click at [319, 73] on html "Salsius (M) Sdn Bhd Contacts People Marketing Workflows Campaigns Sales Pipelin…" at bounding box center [286, 173] width 573 height 346
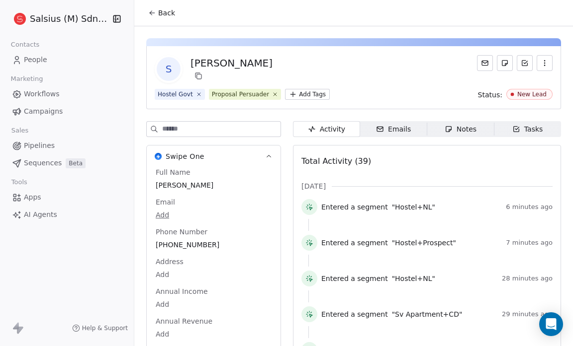
click at [165, 10] on span "Back" at bounding box center [166, 13] width 17 height 10
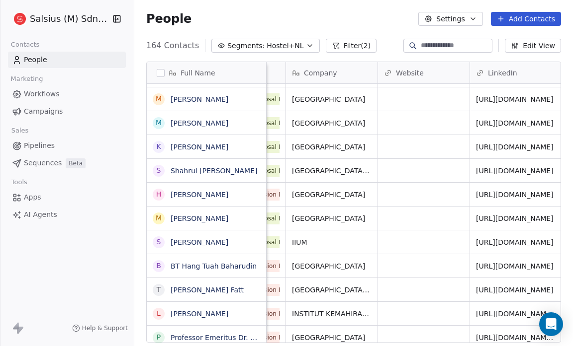
scroll to position [0, 45]
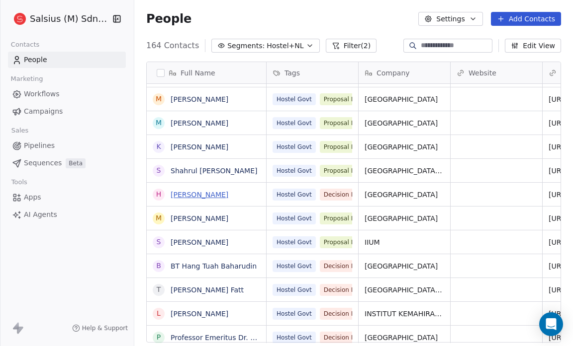
click at [195, 199] on link "[PERSON_NAME]" at bounding box center [199, 195] width 58 height 8
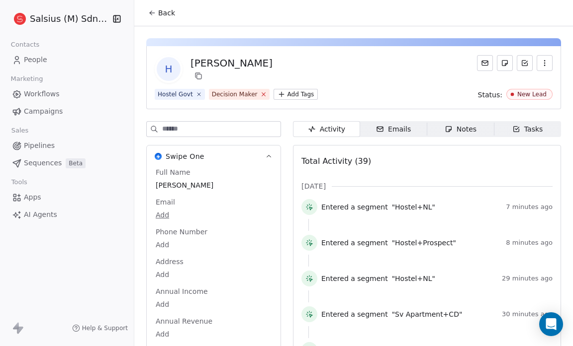
click at [260, 94] on icon at bounding box center [263, 94] width 6 height 6
click at [228, 96] on html "Salsius (M) Sdn Bhd Contacts People Marketing Workflows Campaigns Sales Pipelin…" at bounding box center [286, 173] width 573 height 346
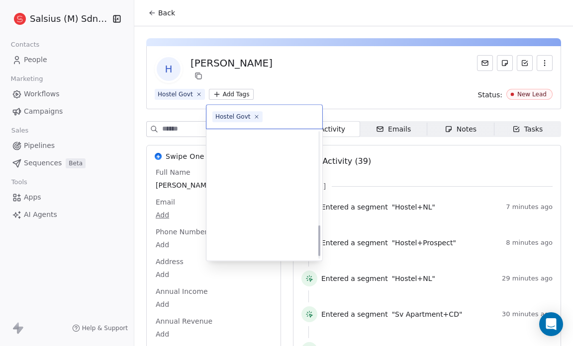
scroll to position [393, 0]
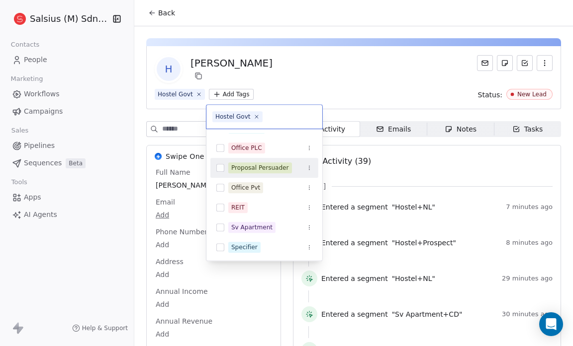
click at [265, 169] on div "Proposal Persuader" at bounding box center [260, 168] width 58 height 9
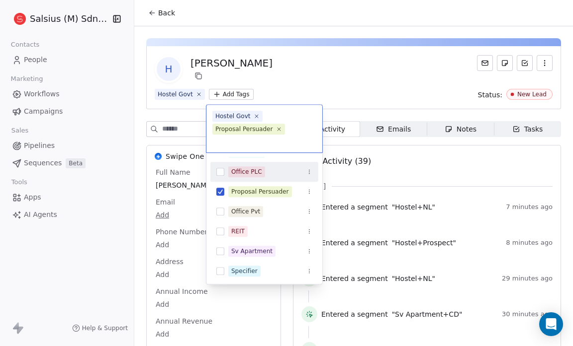
click at [289, 81] on html "Salsius (M) Sdn Bhd Contacts People Marketing Workflows Campaigns Sales Pipelin…" at bounding box center [286, 173] width 573 height 346
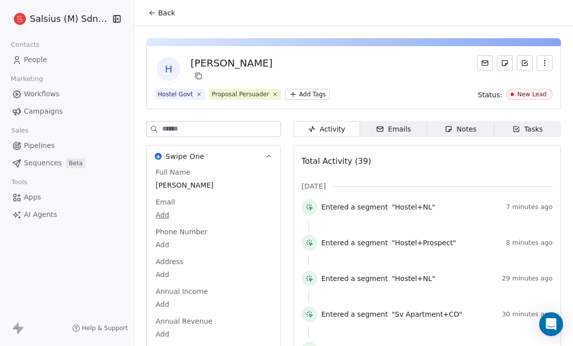
click at [160, 14] on span "Back" at bounding box center [166, 13] width 17 height 10
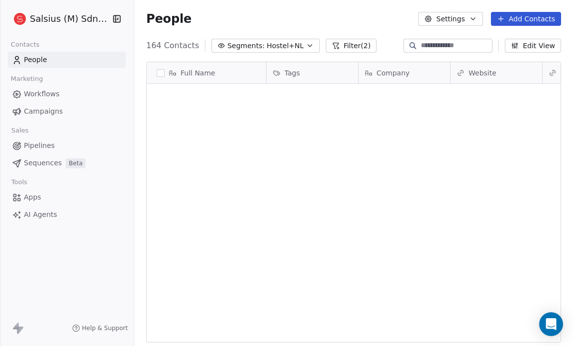
scroll to position [2717, 0]
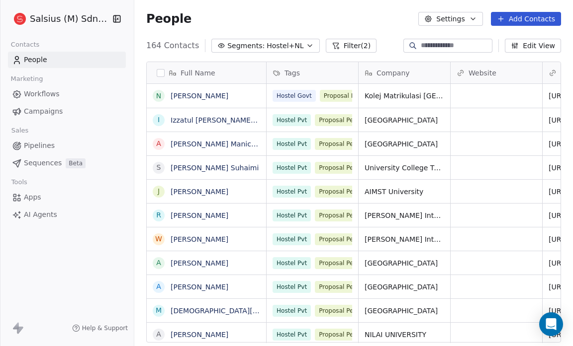
click at [266, 45] on span "Hostel+NL" at bounding box center [284, 46] width 37 height 10
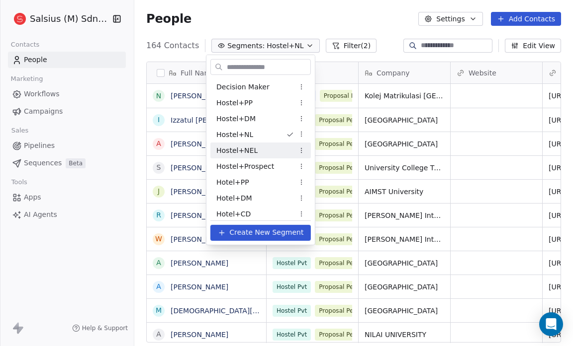
click at [251, 148] on span "Hostel+NEL" at bounding box center [236, 150] width 41 height 10
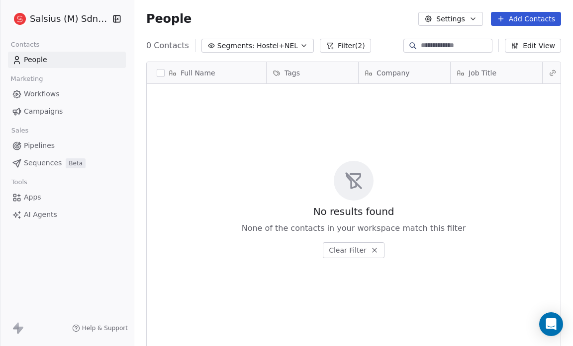
click at [531, 44] on button "Edit View" at bounding box center [533, 46] width 56 height 14
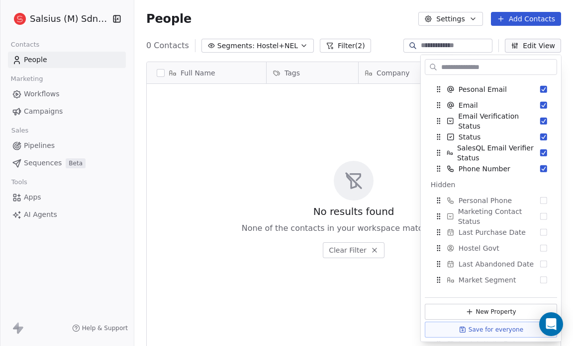
scroll to position [0, 0]
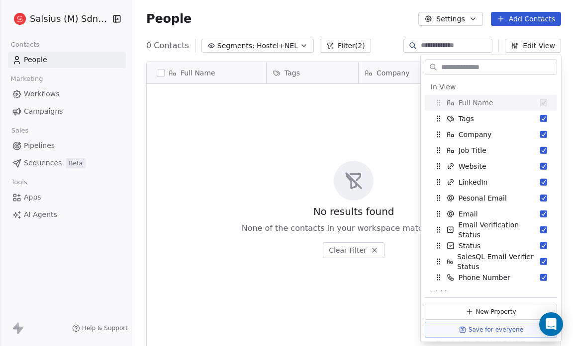
click at [256, 43] on span "Hostel+NEL" at bounding box center [276, 46] width 41 height 10
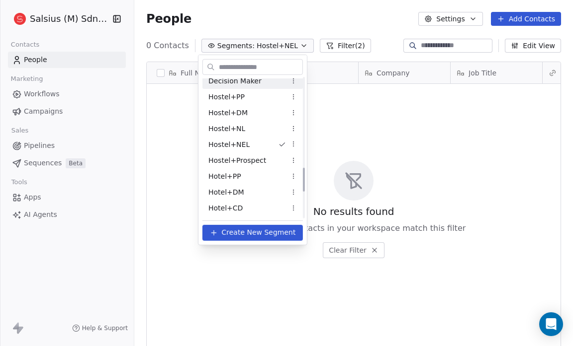
scroll to position [548, 0]
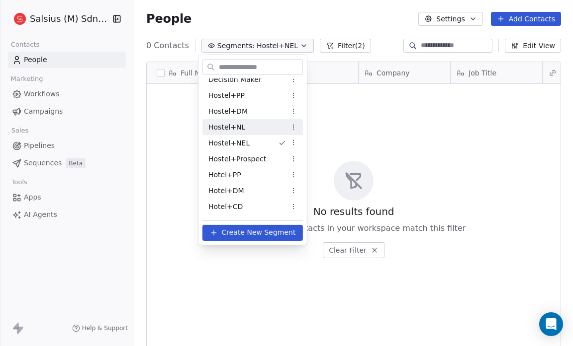
click at [250, 127] on div "Hostel+NL" at bounding box center [252, 127] width 100 height 16
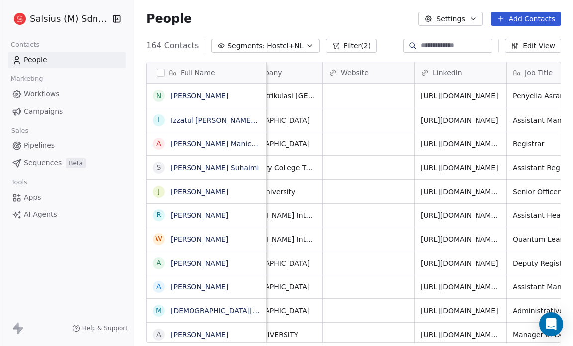
scroll to position [0, 127]
click at [533, 47] on button "Edit View" at bounding box center [533, 46] width 56 height 14
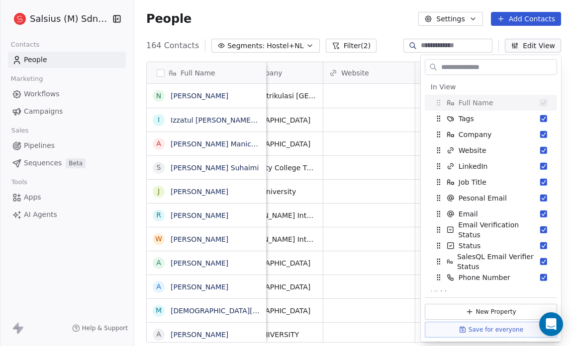
click at [345, 4] on div "People Settings Add Contacts" at bounding box center [353, 19] width 438 height 38
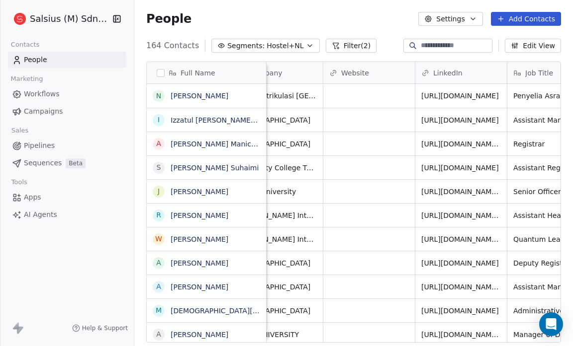
click at [284, 43] on span "Hostel+NL" at bounding box center [284, 46] width 37 height 10
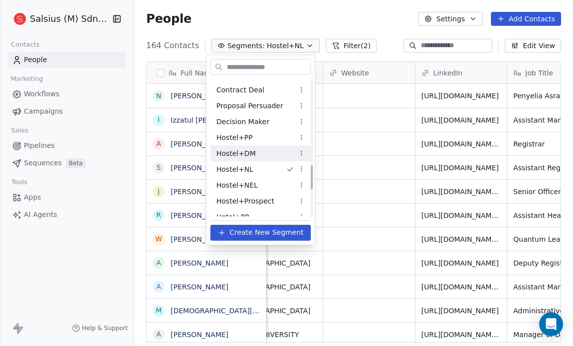
scroll to position [508, 0]
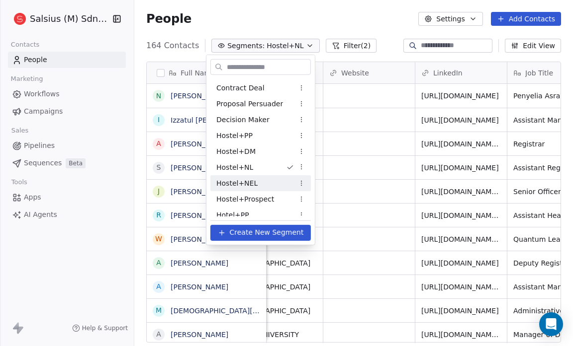
click at [265, 185] on div "Hostel+NEL" at bounding box center [260, 183] width 100 height 16
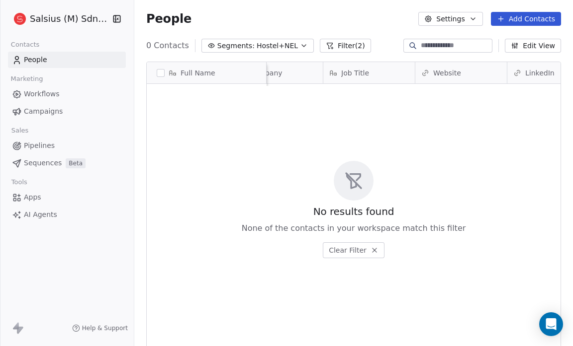
click at [528, 44] on button "Edit View" at bounding box center [533, 46] width 56 height 14
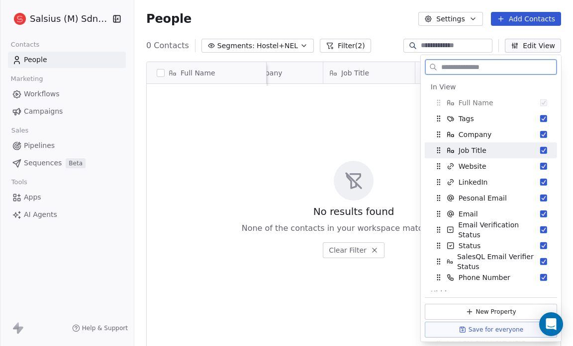
click at [540, 149] on button "Suggestions" at bounding box center [543, 150] width 7 height 7
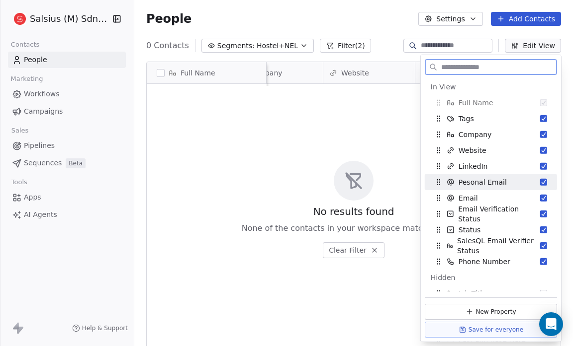
click at [540, 179] on button "Suggestions" at bounding box center [543, 182] width 7 height 7
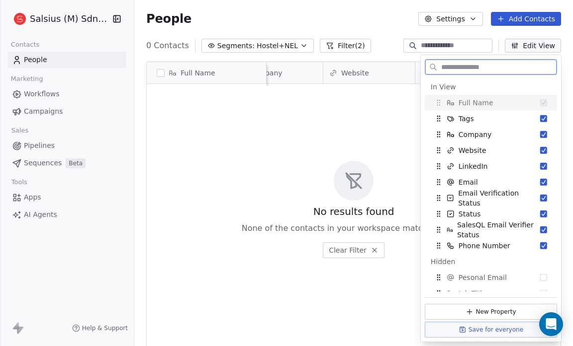
click at [540, 179] on button "Suggestions" at bounding box center [543, 182] width 7 height 7
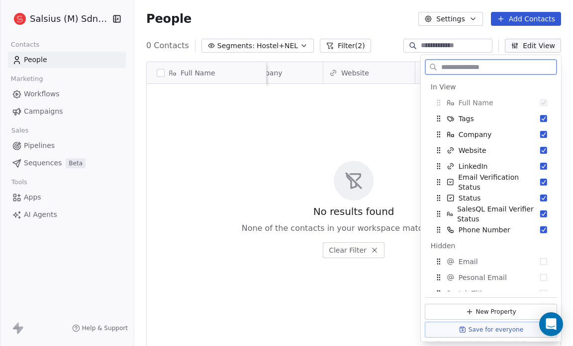
click at [540, 179] on button "Suggestions" at bounding box center [543, 182] width 7 height 7
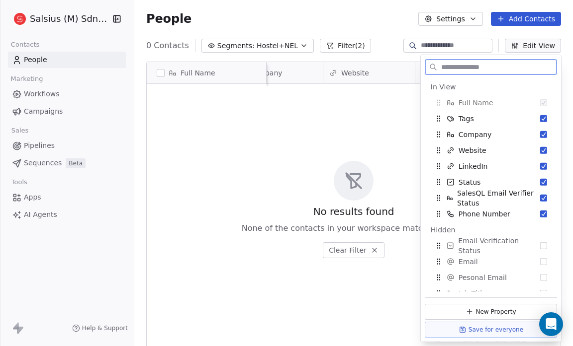
click at [540, 179] on button "Suggestions" at bounding box center [543, 182] width 7 height 7
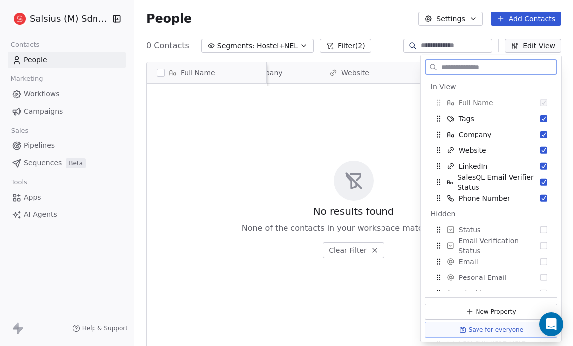
click at [540, 179] on button "Suggestions" at bounding box center [543, 182] width 7 height 7
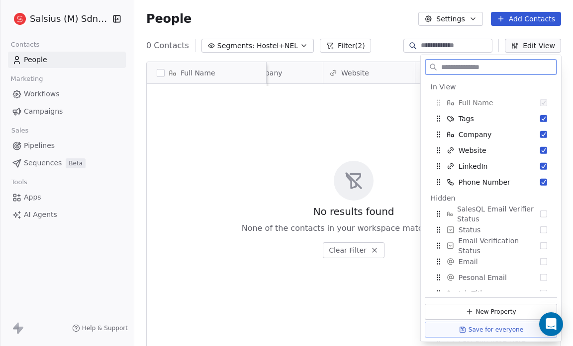
click at [540, 179] on button "Suggestions" at bounding box center [543, 182] width 7 height 7
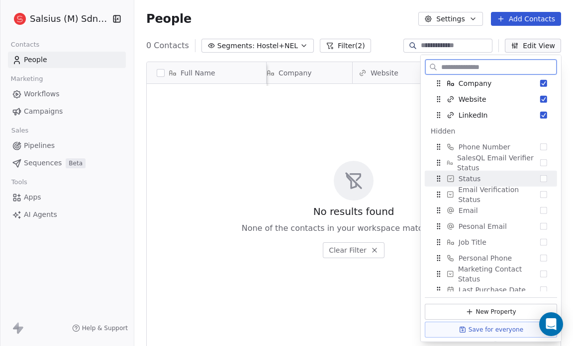
scroll to position [54, 0]
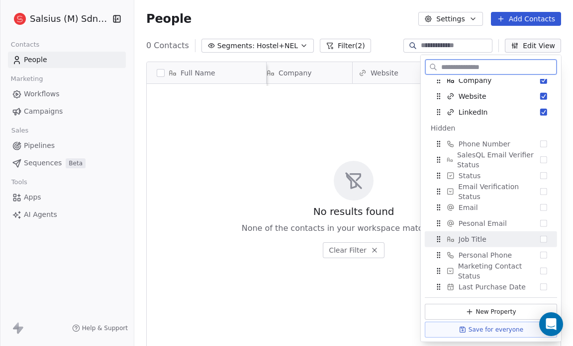
click at [540, 238] on button "Suggestions" at bounding box center [543, 239] width 7 height 7
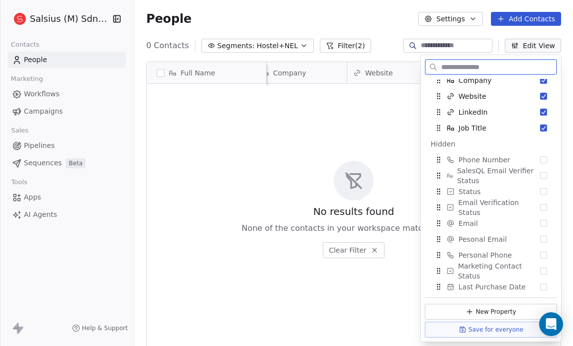
click at [540, 238] on button "Suggestions" at bounding box center [543, 239] width 7 height 7
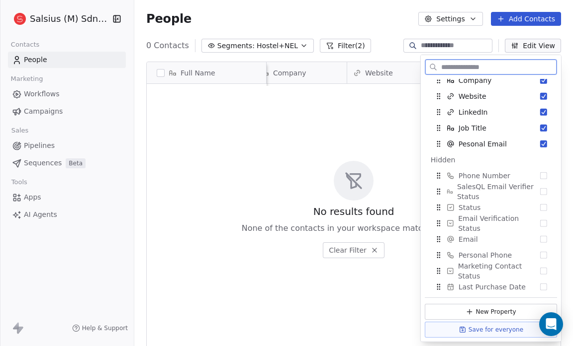
click at [540, 238] on button "Suggestions" at bounding box center [543, 239] width 7 height 7
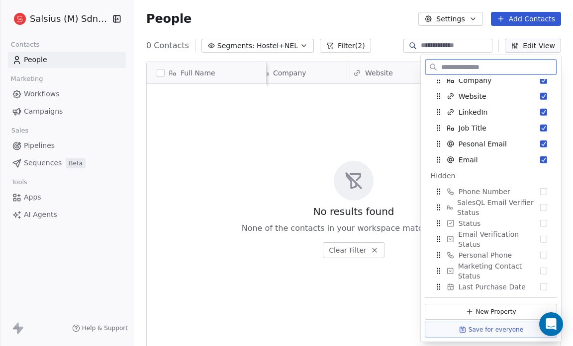
click at [540, 238] on button "Suggestions" at bounding box center [543, 239] width 7 height 7
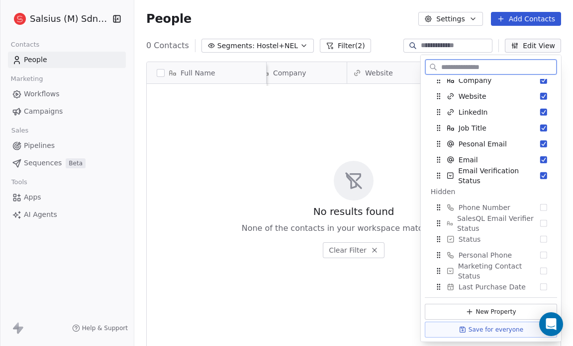
click at [540, 238] on button "Suggestions" at bounding box center [543, 239] width 7 height 7
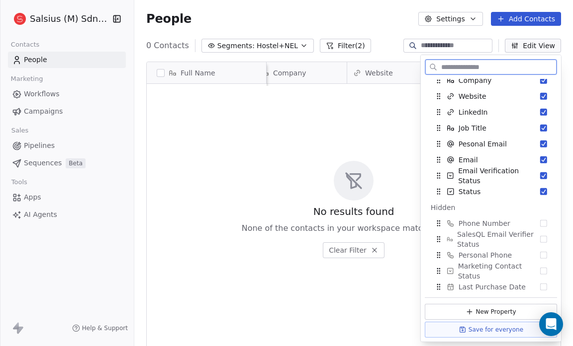
click at [540, 238] on button "Suggestions" at bounding box center [543, 239] width 7 height 7
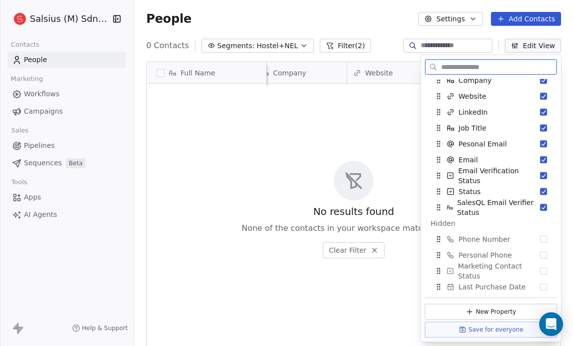
click at [540, 238] on button "Suggestions" at bounding box center [543, 239] width 7 height 7
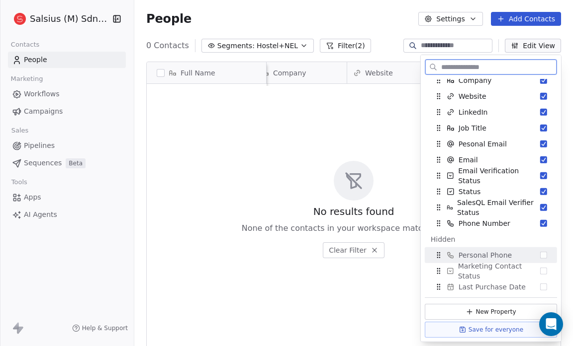
click at [540, 255] on button "Suggestions" at bounding box center [543, 255] width 7 height 7
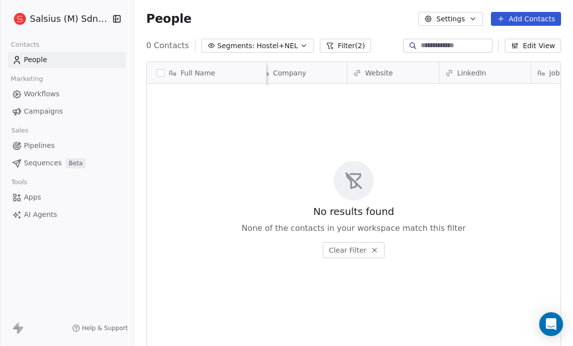
click at [360, 18] on div "People Settings Add Contacts" at bounding box center [353, 19] width 415 height 14
click at [547, 47] on button "Edit View" at bounding box center [533, 46] width 56 height 14
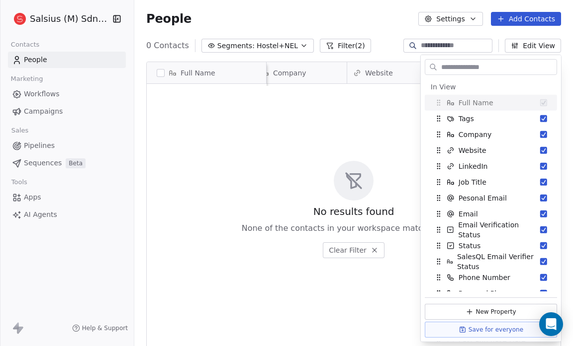
click at [308, 20] on div "People Settings Add Contacts" at bounding box center [353, 19] width 415 height 14
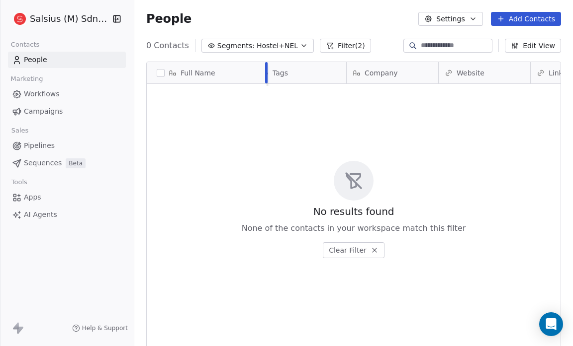
scroll to position [0, 0]
click at [258, 42] on span "Hostel+NEL" at bounding box center [276, 46] width 41 height 10
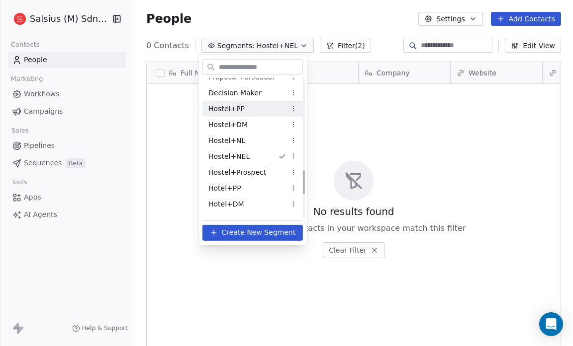
scroll to position [535, 0]
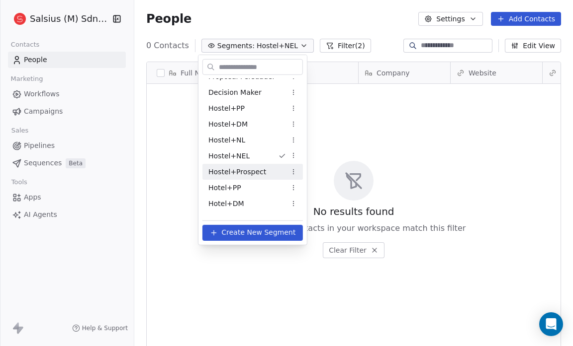
click at [253, 170] on span "Hostel+Prospect" at bounding box center [237, 172] width 58 height 10
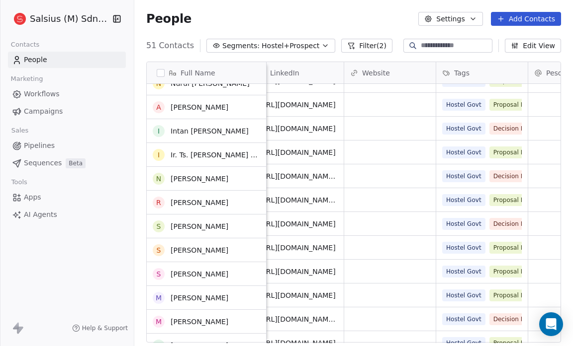
scroll to position [135, 0]
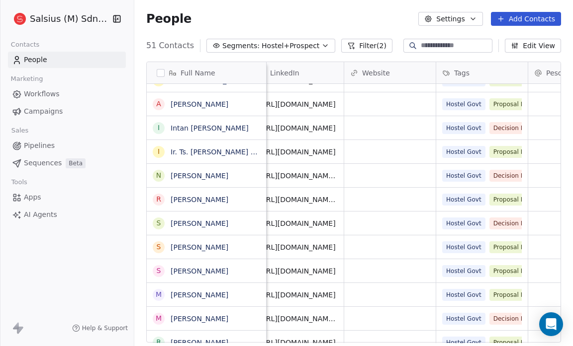
click at [535, 39] on button "Edit View" at bounding box center [533, 46] width 56 height 14
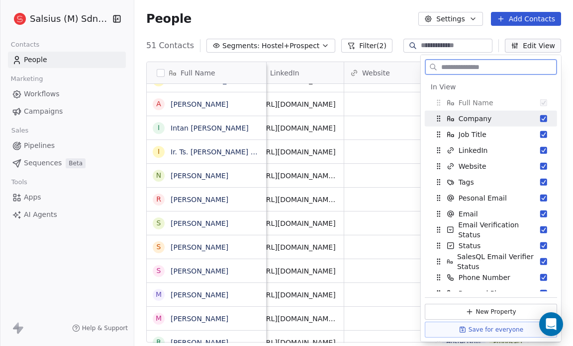
click at [540, 117] on button "Suggestions" at bounding box center [543, 118] width 7 height 7
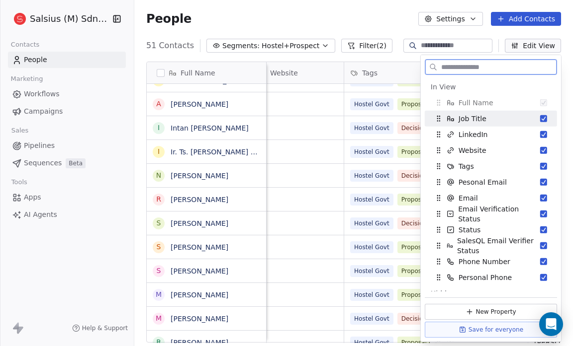
click at [540, 118] on button "Suggestions" at bounding box center [543, 118] width 7 height 7
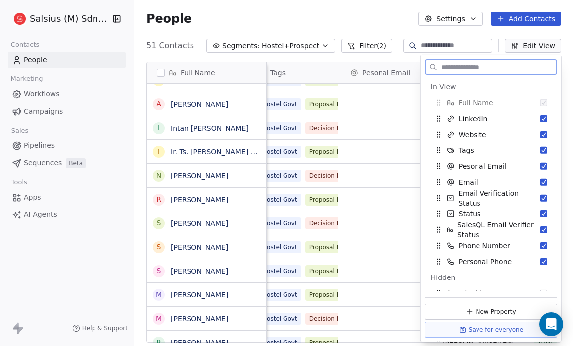
click at [540, 118] on button "Suggestions" at bounding box center [543, 118] width 7 height 7
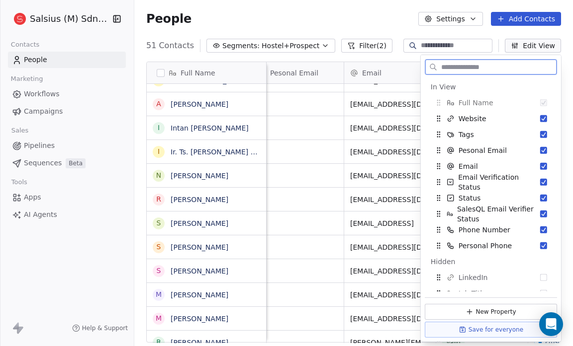
click at [540, 118] on button "Suggestions" at bounding box center [543, 118] width 7 height 7
click at [539, 112] on div "Website" at bounding box center [490, 119] width 124 height 16
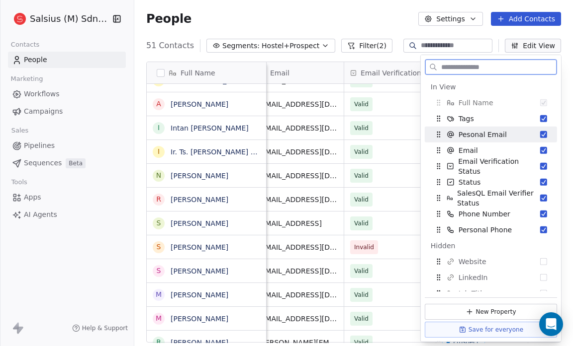
click at [540, 133] on button "Suggestions" at bounding box center [543, 134] width 7 height 7
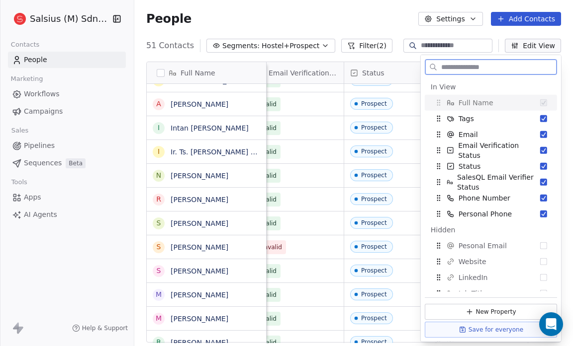
click at [540, 133] on button "Suggestions" at bounding box center [543, 134] width 7 height 7
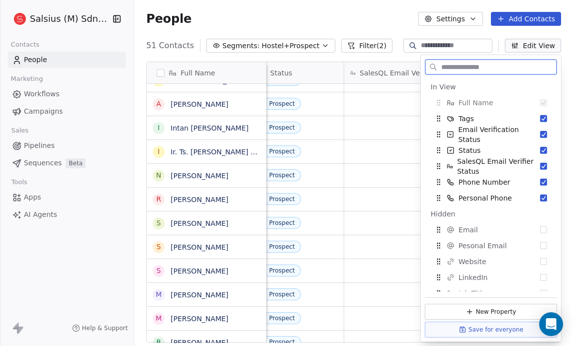
click at [540, 133] on button "Suggestions" at bounding box center [543, 134] width 7 height 7
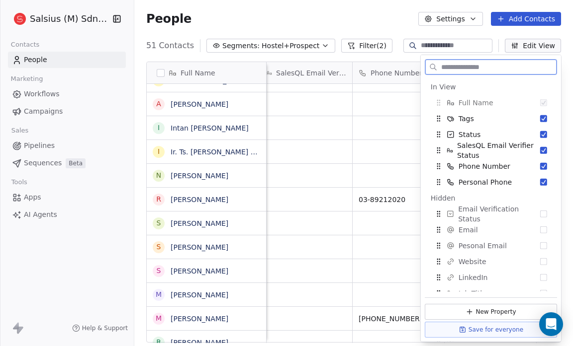
scroll to position [0, 195]
click at [540, 133] on button "Suggestions" at bounding box center [543, 134] width 7 height 7
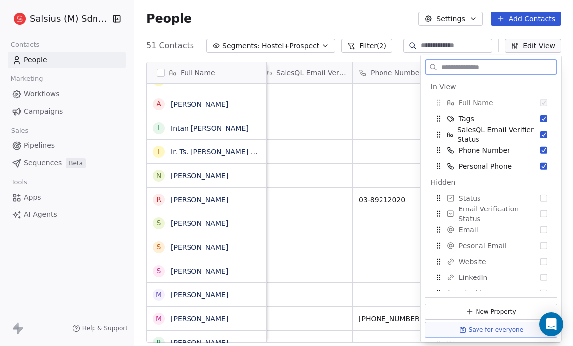
scroll to position [0, 103]
click at [540, 133] on button "Suggestions" at bounding box center [543, 134] width 7 height 7
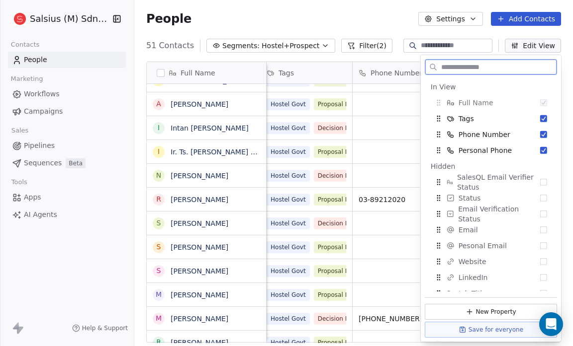
scroll to position [0, 11]
click at [540, 133] on button "Suggestions" at bounding box center [543, 134] width 7 height 7
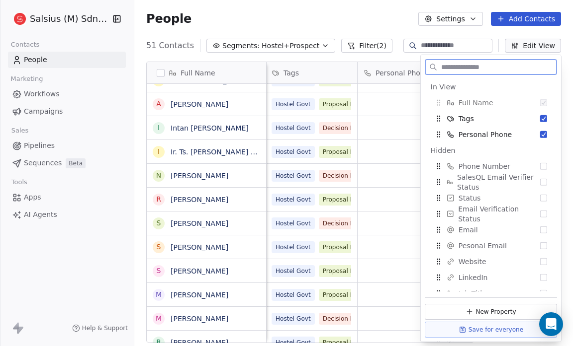
scroll to position [0, 6]
click at [540, 133] on button "Suggestions" at bounding box center [543, 134] width 7 height 7
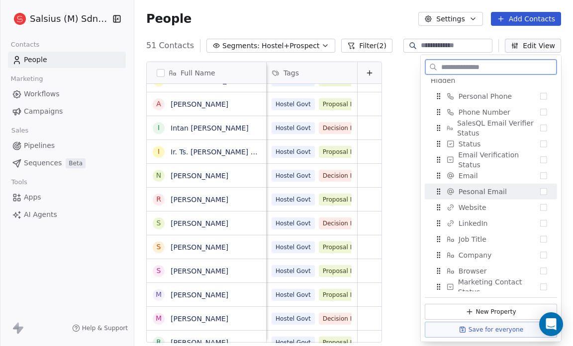
scroll to position [55, 0]
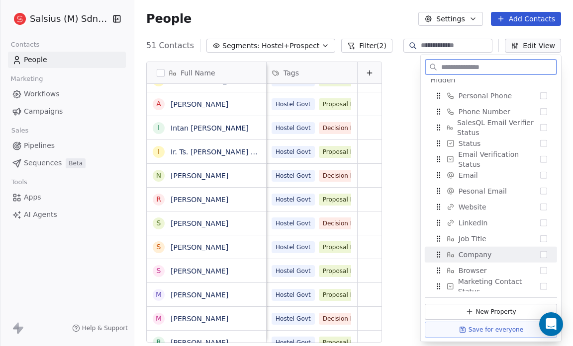
click at [540, 257] on button "Suggestions" at bounding box center [543, 255] width 7 height 7
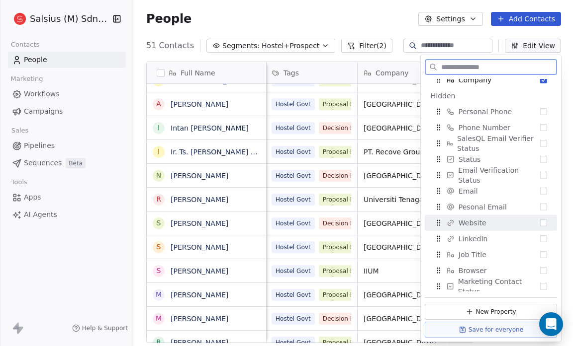
click at [540, 222] on button "Suggestions" at bounding box center [543, 223] width 7 height 7
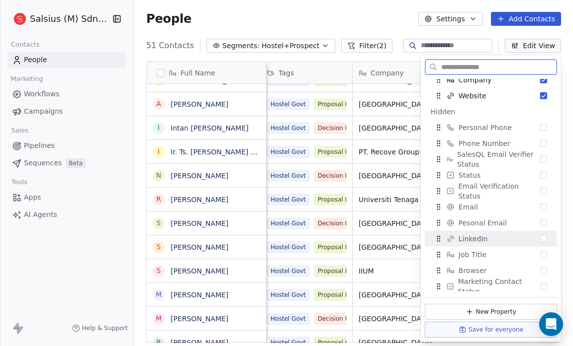
click at [540, 238] on button "Suggestions" at bounding box center [543, 239] width 7 height 7
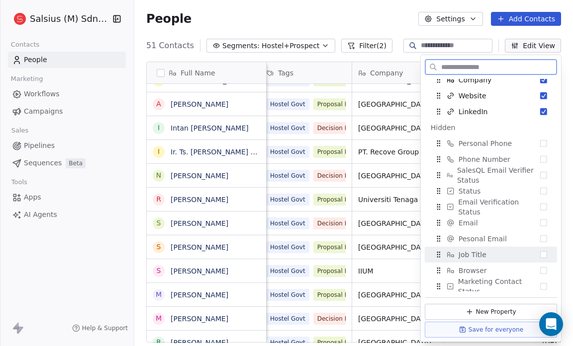
click at [540, 253] on button "Suggestions" at bounding box center [543, 255] width 7 height 7
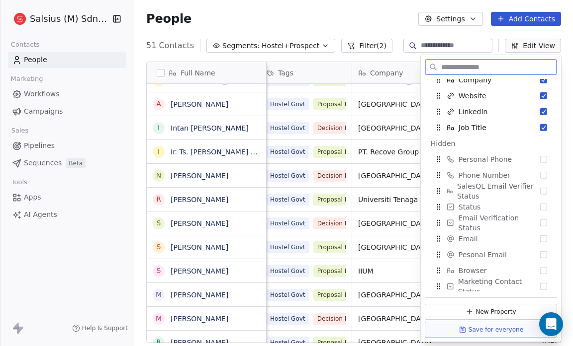
click at [540, 253] on button "Suggestions" at bounding box center [543, 255] width 7 height 7
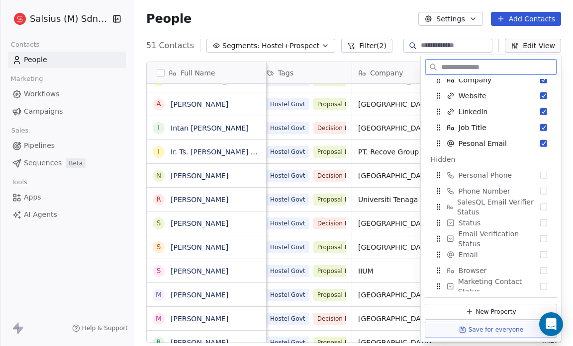
click at [540, 253] on button "Suggestions" at bounding box center [543, 255] width 7 height 7
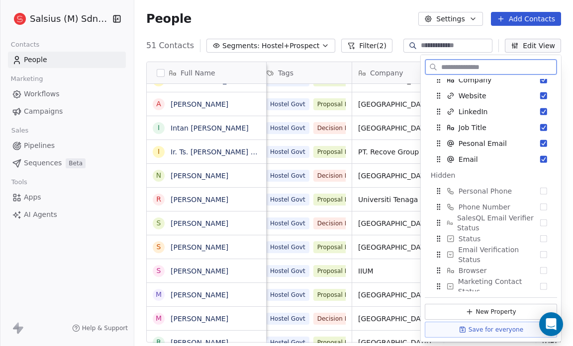
click at [540, 253] on button "Suggestions" at bounding box center [543, 255] width 7 height 7
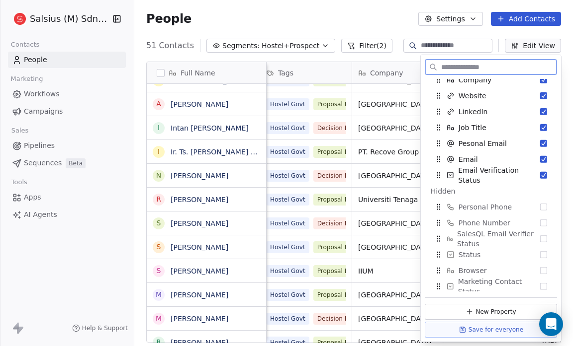
click at [540, 253] on button "Suggestions" at bounding box center [543, 255] width 7 height 7
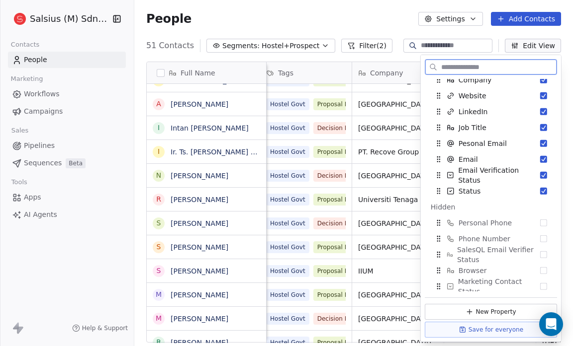
click at [540, 253] on button "Suggestions" at bounding box center [543, 255] width 7 height 7
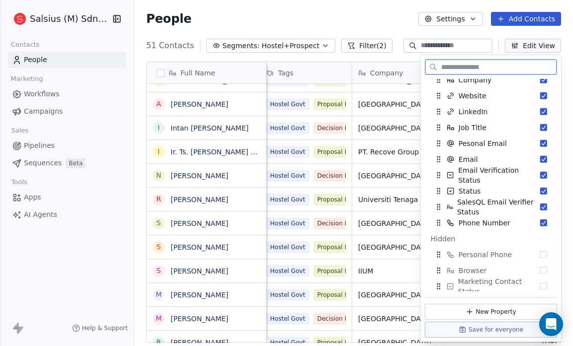
click at [540, 253] on button "Suggestions" at bounding box center [543, 255] width 7 height 7
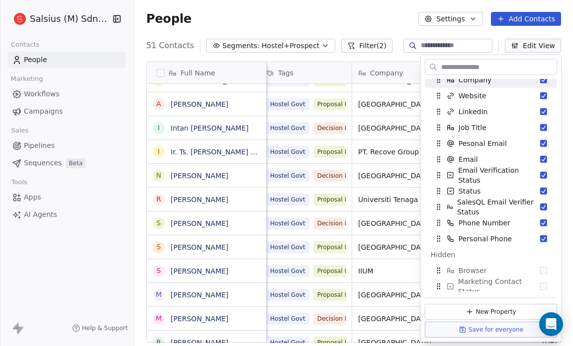
click at [361, 21] on div "People Settings Add Contacts" at bounding box center [353, 19] width 415 height 14
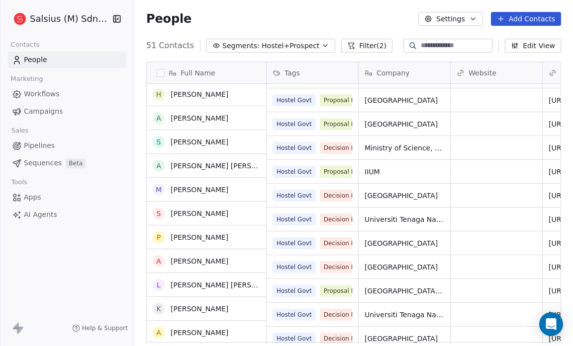
scroll to position [539, 0]
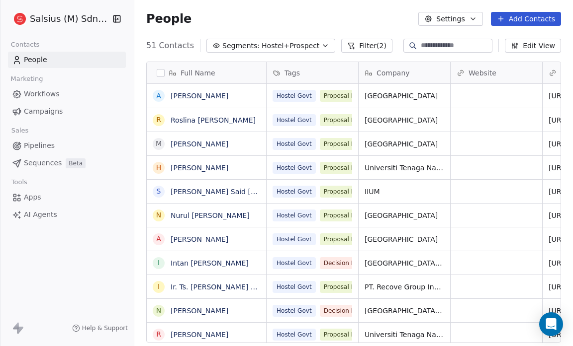
click at [276, 46] on span "Hostel+Prospect" at bounding box center [290, 46] width 58 height 10
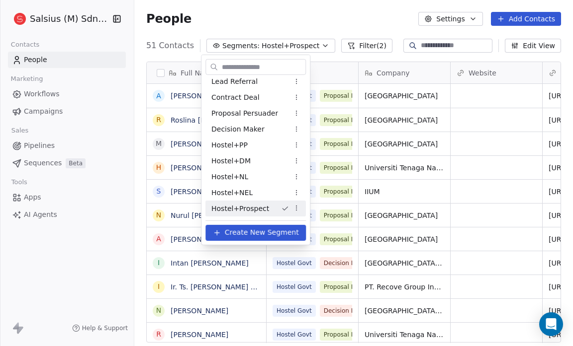
click at [276, 46] on html "Salsius (M) Sdn Bhd Contacts People Marketing Workflows Campaigns Sales Pipelin…" at bounding box center [286, 173] width 573 height 346
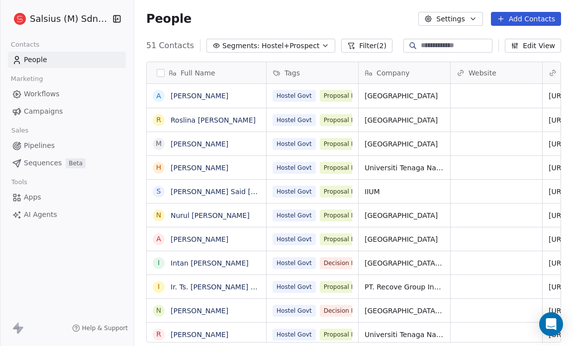
click at [352, 46] on button "Filter (2)" at bounding box center [366, 46] width 51 height 14
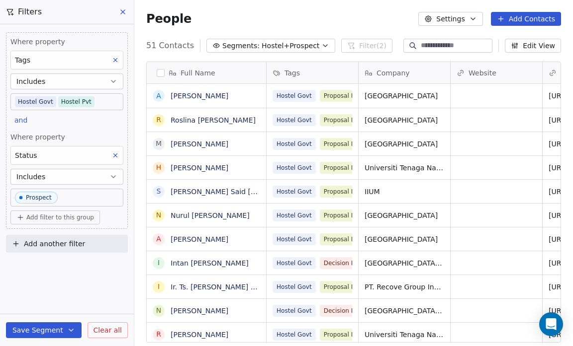
click at [189, 19] on div "People Settings Add Contacts" at bounding box center [353, 19] width 415 height 14
click at [125, 11] on icon at bounding box center [123, 12] width 8 height 8
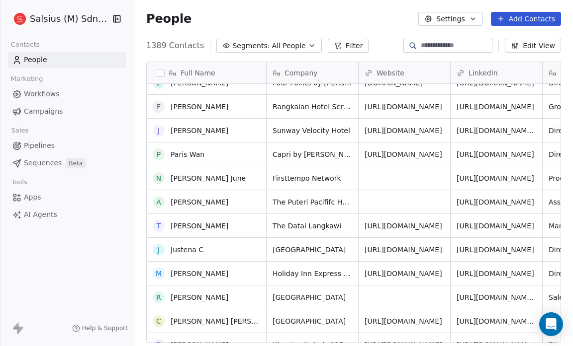
scroll to position [793, 0]
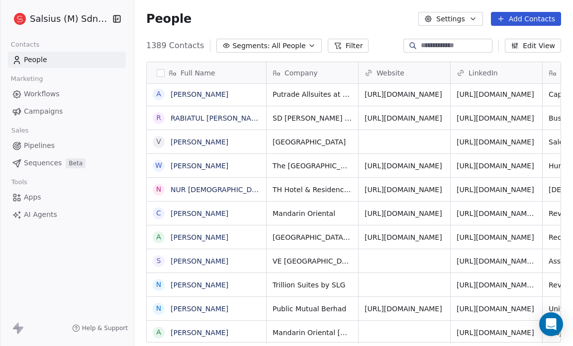
click at [308, 47] on icon "button" at bounding box center [312, 46] width 8 height 8
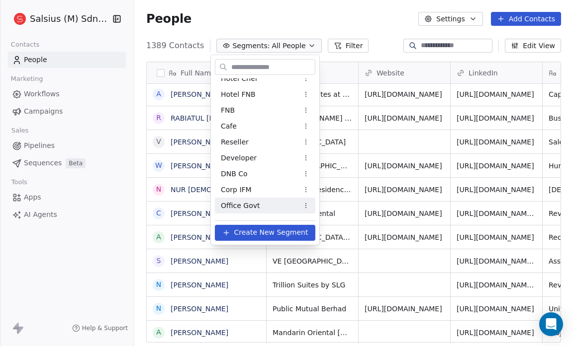
scroll to position [136, 0]
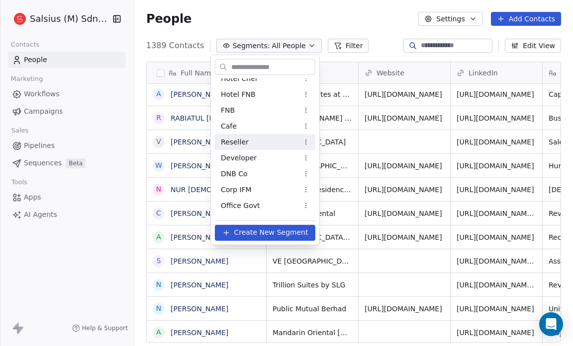
click at [258, 142] on div "Reseller" at bounding box center [265, 142] width 100 height 16
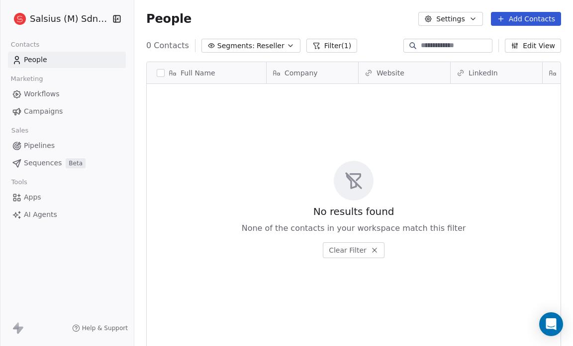
scroll to position [299, 432]
click at [258, 44] on span "Reseller" at bounding box center [270, 46] width 28 height 10
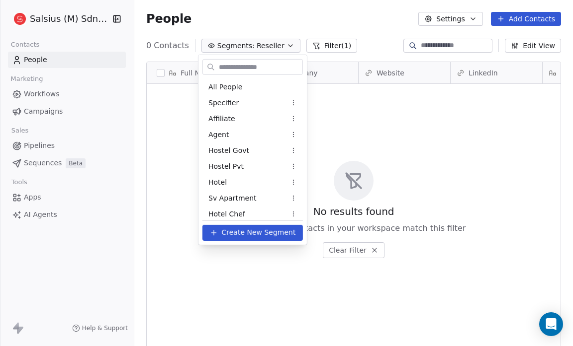
scroll to position [69, 0]
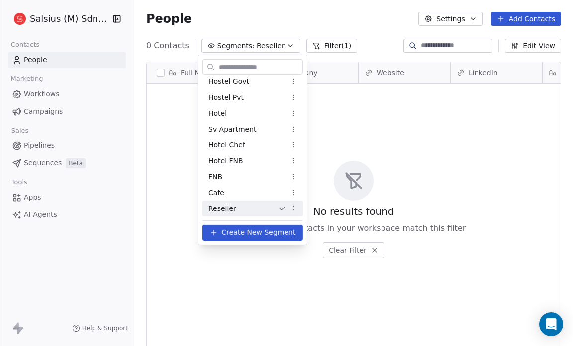
click at [324, 43] on html "Salsius (M) Sdn Bhd Contacts People Marketing Workflows Campaigns Sales Pipelin…" at bounding box center [286, 173] width 573 height 346
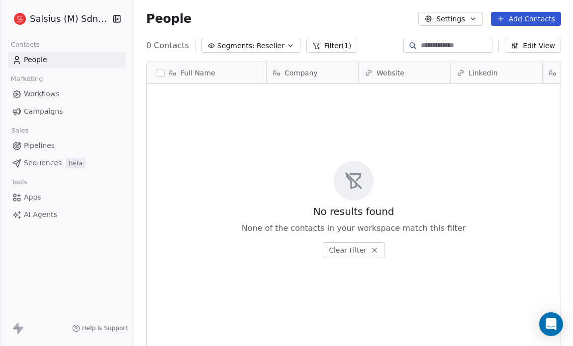
click at [328, 46] on button "Filter (1)" at bounding box center [331, 46] width 51 height 14
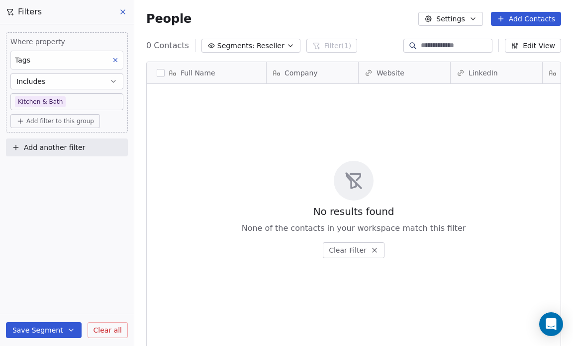
click at [64, 99] on body "Salsius (M) Sdn Bhd Contacts People Marketing Workflows Campaigns Sales Pipelin…" at bounding box center [286, 173] width 573 height 346
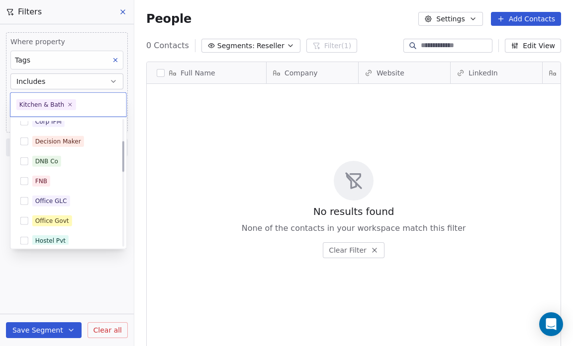
scroll to position [0, 0]
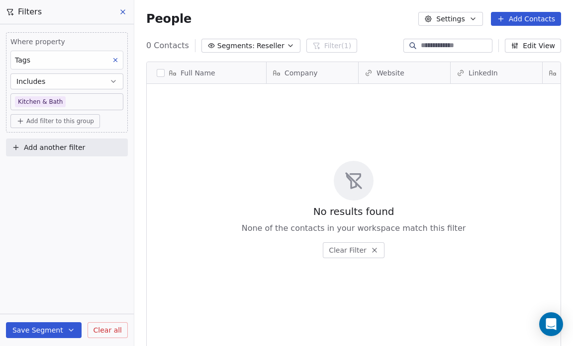
click at [81, 269] on html "Salsius (M) Sdn Bhd Contacts People Marketing Workflows Campaigns Sales Pipelin…" at bounding box center [286, 173] width 573 height 346
click at [476, 16] on icon "button" at bounding box center [473, 19] width 8 height 8
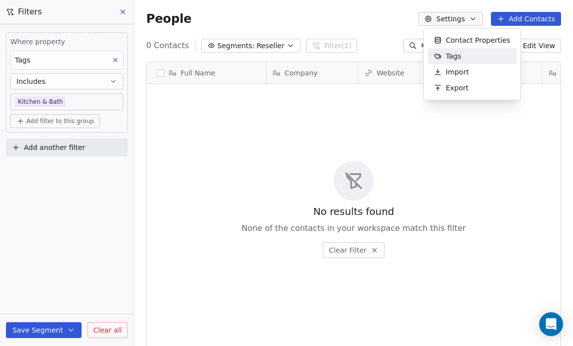
click at [468, 53] on div "Tags" at bounding box center [471, 56] width 88 height 16
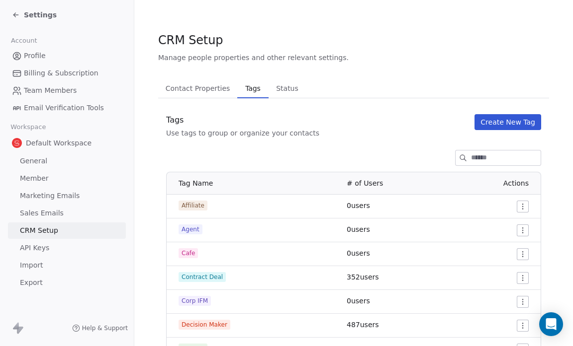
click at [492, 118] on button "Create New Tag" at bounding box center [507, 122] width 67 height 16
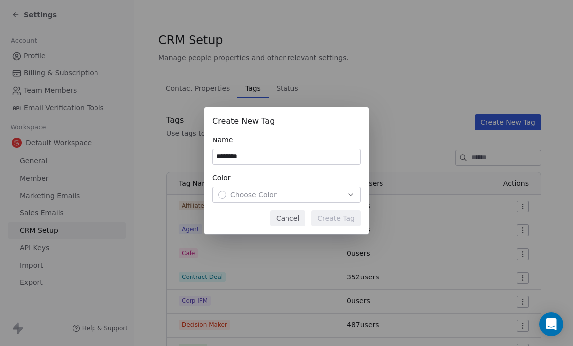
type input "********"
click at [349, 195] on icon "button" at bounding box center [350, 195] width 8 height 8
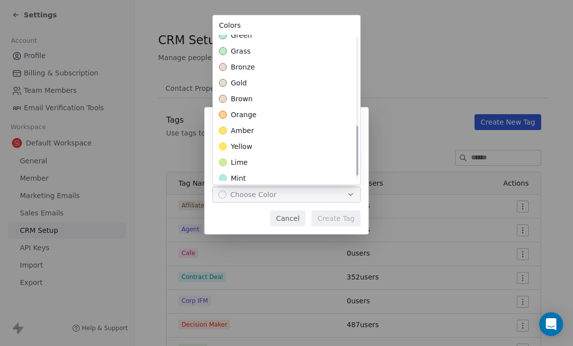
scroll to position [268, 0]
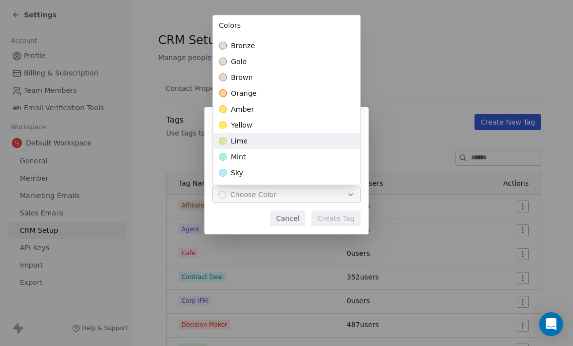
click at [300, 139] on div "lime" at bounding box center [286, 141] width 147 height 16
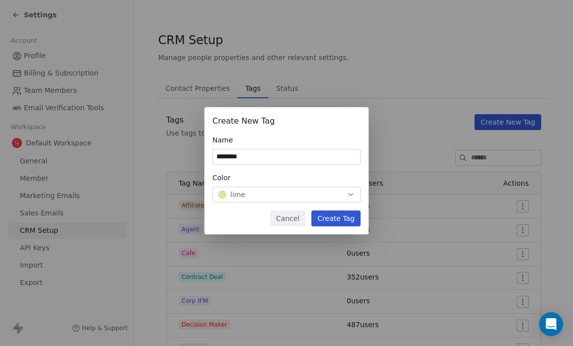
click at [338, 217] on div "Create New Tag Name ******** Color lime Cancel Create Tag" at bounding box center [286, 173] width 573 height 164
click at [332, 219] on button "Create Tag" at bounding box center [335, 219] width 49 height 16
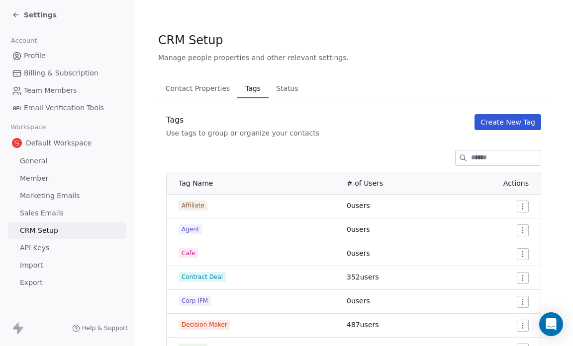
click at [21, 18] on div "Settings" at bounding box center [34, 15] width 45 height 10
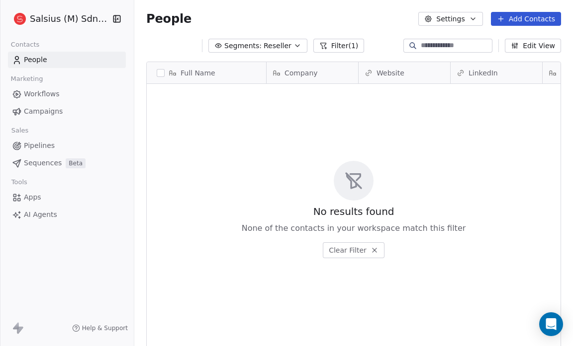
scroll to position [299, 432]
click at [312, 40] on button "Filter (1)" at bounding box center [331, 46] width 51 height 14
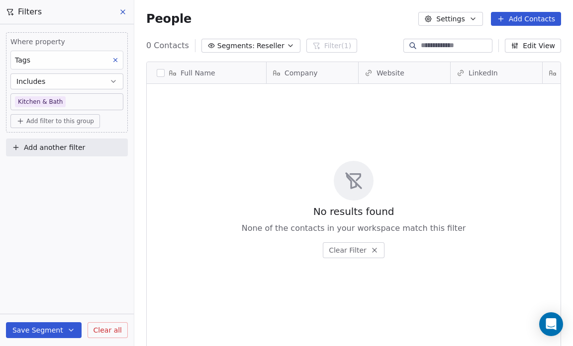
click at [60, 103] on body "Salsius (M) Sdn Bhd Contacts People Marketing Workflows Campaigns Sales Pipelin…" at bounding box center [286, 173] width 573 height 346
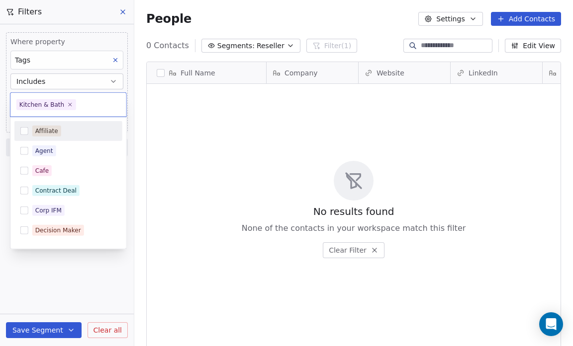
click at [65, 100] on span "Kitchen & Bath" at bounding box center [46, 104] width 60 height 11
click at [69, 103] on icon at bounding box center [70, 104] width 3 height 3
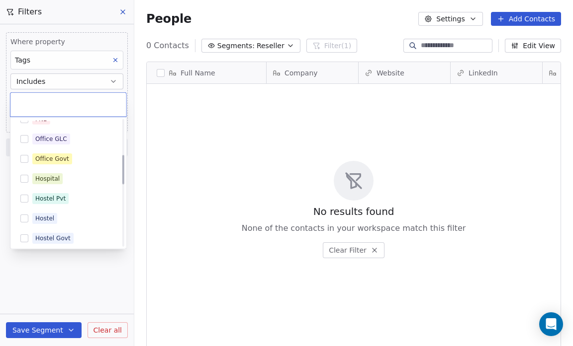
scroll to position [152, 0]
click at [22, 177] on button "Suggestions" at bounding box center [24, 178] width 8 height 8
click at [50, 332] on html "Salsius (M) Sdn Bhd Contacts People Marketing Workflows Campaigns Sales Pipelin…" at bounding box center [286, 173] width 573 height 346
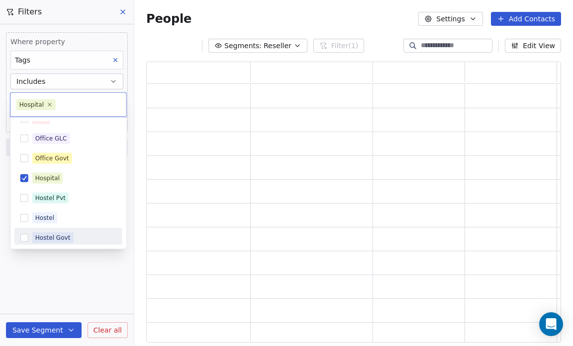
scroll to position [275, 408]
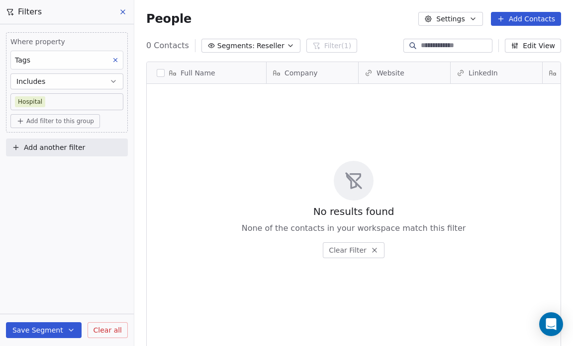
click at [50, 332] on button "Save Segment" at bounding box center [44, 331] width 76 height 16
click at [264, 42] on span "Reseller" at bounding box center [270, 46] width 28 height 10
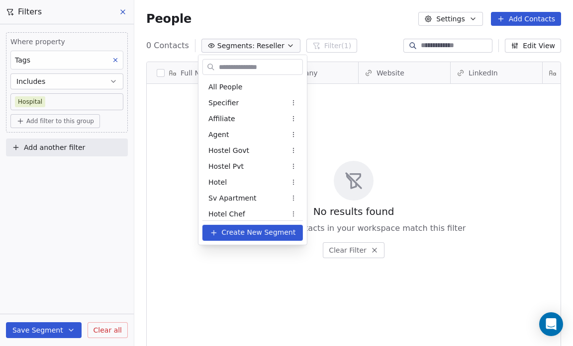
scroll to position [69, 0]
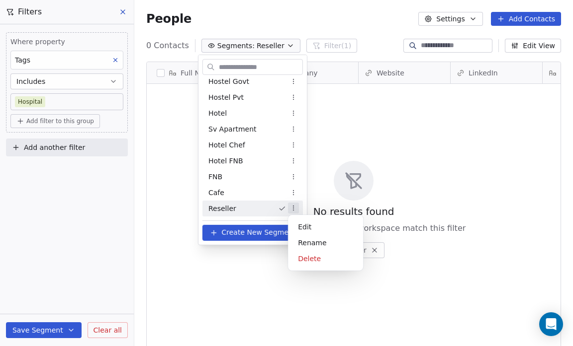
click at [293, 208] on html "Salsius (M) Sdn Bhd Contacts People Marketing Workflows Campaigns Sales Pipelin…" at bounding box center [286, 173] width 573 height 346
click at [303, 246] on div "Rename" at bounding box center [325, 243] width 67 height 16
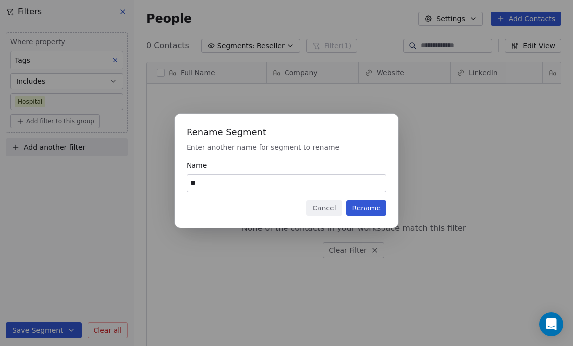
type input "*"
type input "********"
click at [369, 209] on button "Rename" at bounding box center [366, 208] width 40 height 16
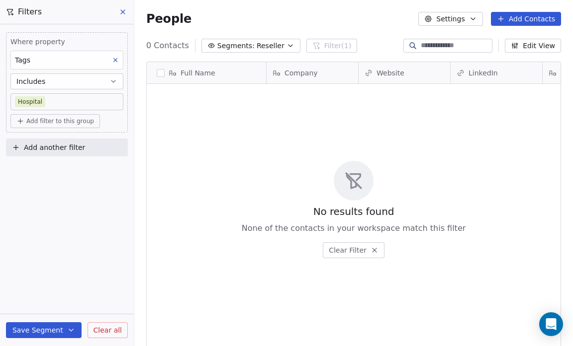
click at [259, 46] on span "Reseller" at bounding box center [270, 46] width 28 height 10
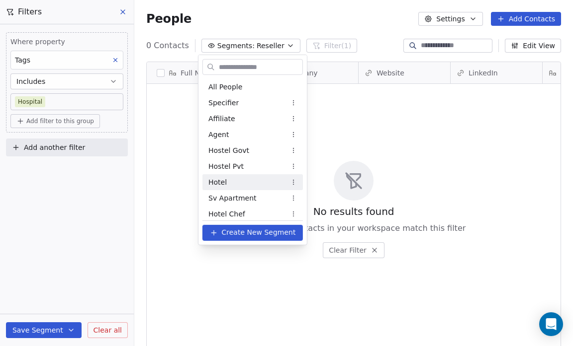
click at [137, 265] on html "Salsius (M) Sdn Bhd Contacts People Marketing Workflows Campaigns Sales Pipelin…" at bounding box center [286, 173] width 573 height 346
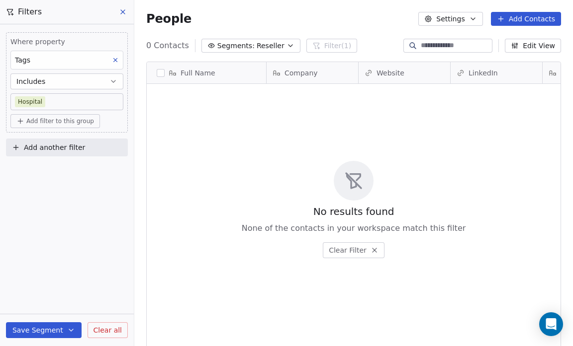
click at [239, 46] on span "Segments:" at bounding box center [235, 46] width 37 height 10
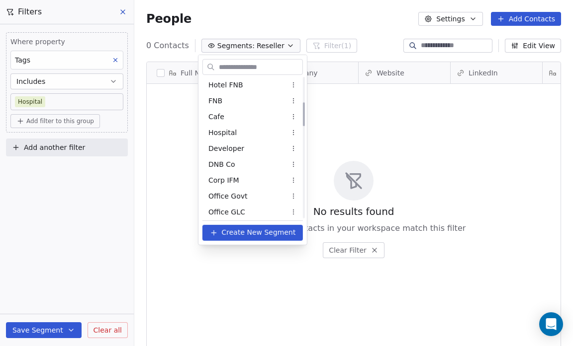
scroll to position [145, 0]
click at [241, 181] on div "Corp IFM" at bounding box center [252, 180] width 100 height 16
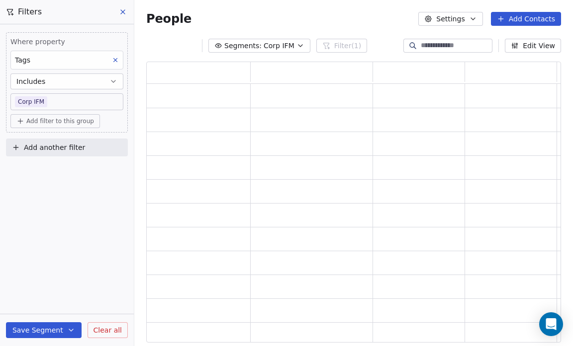
scroll to position [275, 408]
click at [241, 181] on div "grid" at bounding box center [199, 191] width 104 height 23
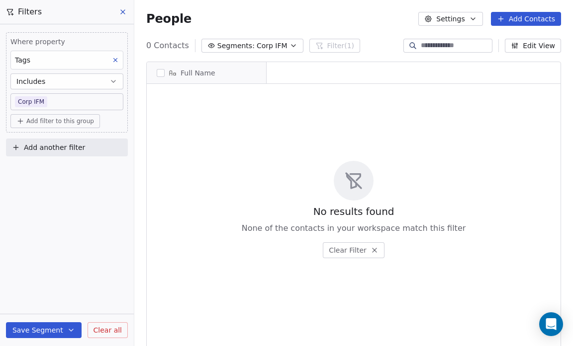
scroll to position [299, 432]
click at [241, 181] on div "No results found None of the contacts in your workspace match this filter Clear…" at bounding box center [354, 209] width 414 height 247
click at [273, 48] on span "Corp IFM" at bounding box center [271, 46] width 31 height 10
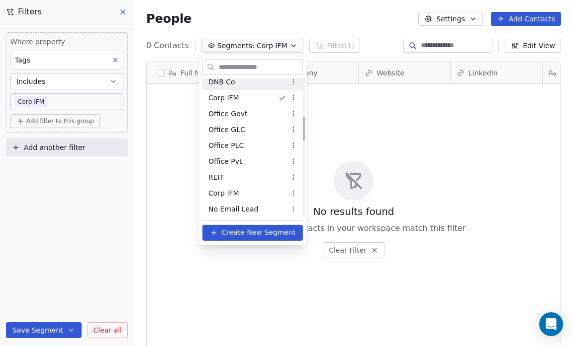
scroll to position [228, 0]
click at [263, 191] on div "Corp IFM" at bounding box center [252, 193] width 100 height 16
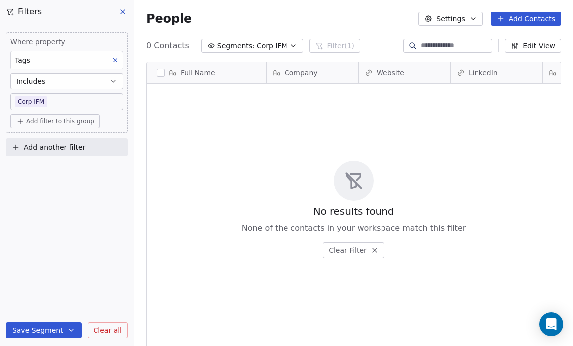
click at [261, 49] on span "Corp IFM" at bounding box center [271, 46] width 31 height 10
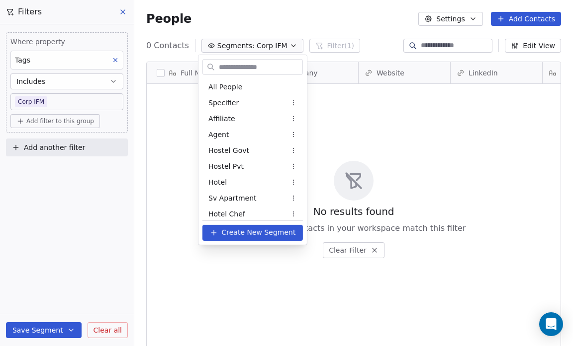
scroll to position [212, 0]
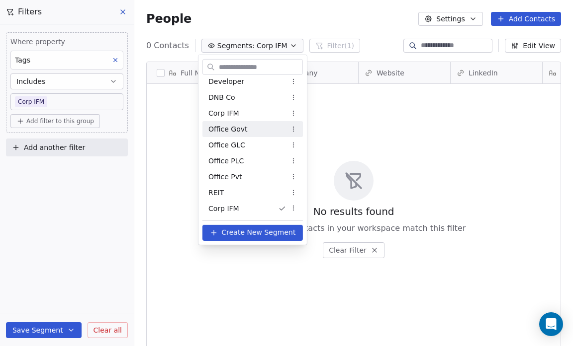
click at [255, 132] on div "Office Govt" at bounding box center [252, 129] width 100 height 16
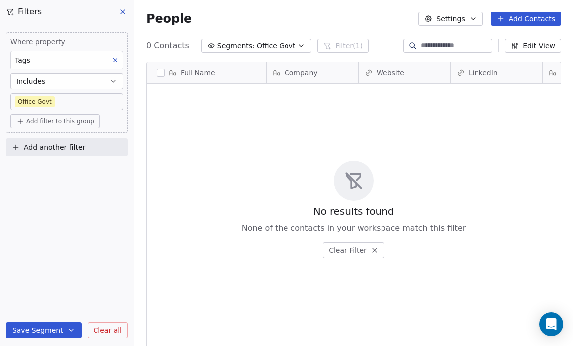
scroll to position [299, 432]
click at [274, 46] on span "Office Govt" at bounding box center [275, 46] width 39 height 10
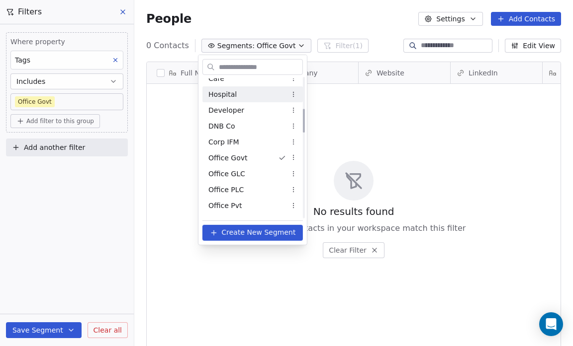
scroll to position [183, 0]
click at [251, 97] on div "Hospital" at bounding box center [252, 95] width 100 height 16
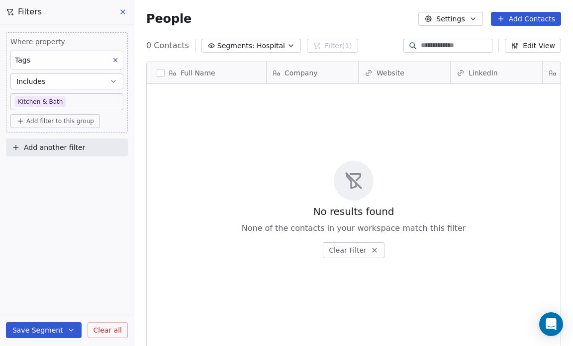
click at [64, 98] on body "Salsius (M) Sdn Bhd Contacts People Marketing Workflows Campaigns Sales Pipelin…" at bounding box center [286, 173] width 573 height 346
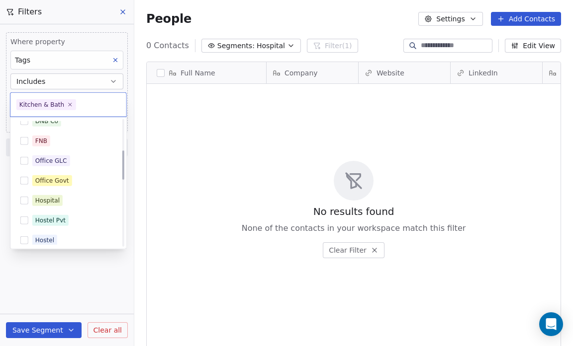
scroll to position [129, 0]
click at [26, 197] on button "Suggestions" at bounding box center [24, 201] width 8 height 8
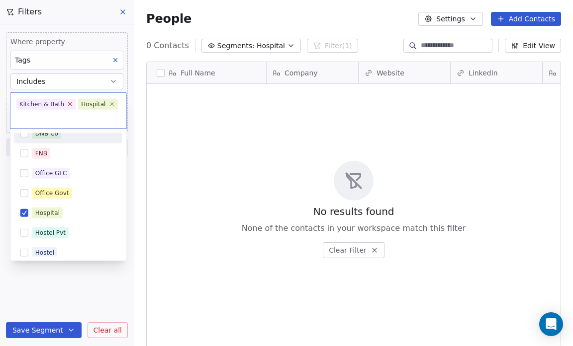
click at [67, 103] on icon at bounding box center [70, 104] width 6 height 6
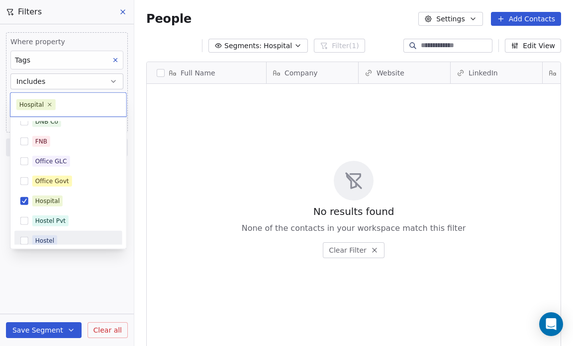
click at [56, 278] on html "Salsius (M) Sdn Bhd Contacts People Marketing Workflows Campaigns Sales Pipelin…" at bounding box center [286, 173] width 573 height 346
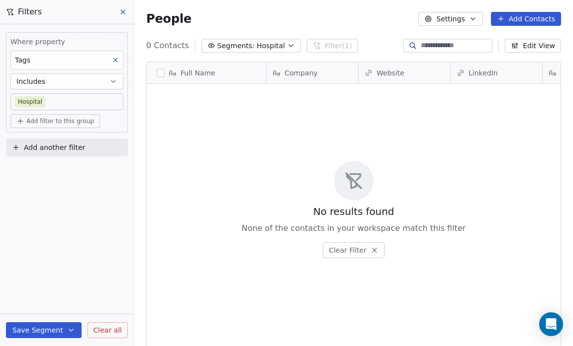
click at [49, 327] on button "Save Segment" at bounding box center [44, 331] width 76 height 16
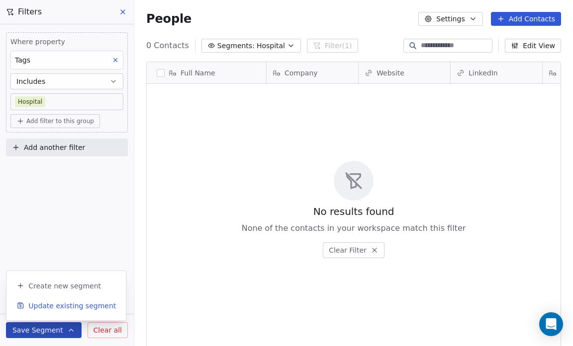
click at [58, 303] on span "Update existing segment" at bounding box center [71, 306] width 87 height 10
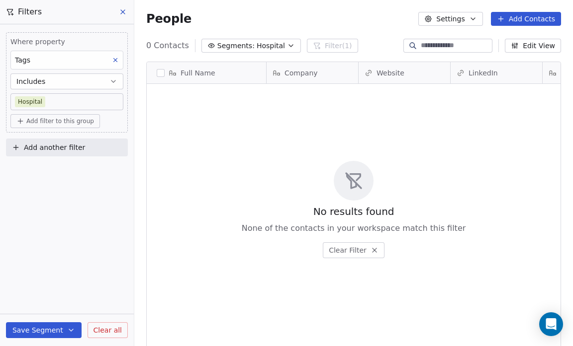
click at [256, 44] on span "Hospital" at bounding box center [270, 46] width 28 height 10
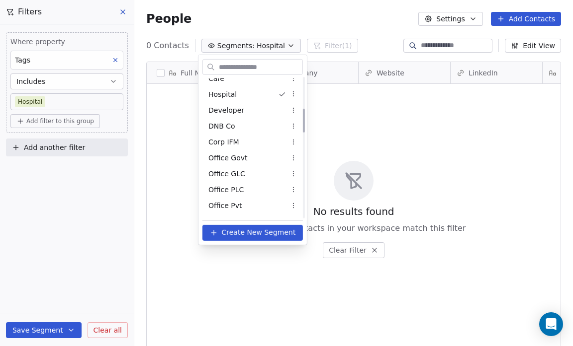
scroll to position [185, 0]
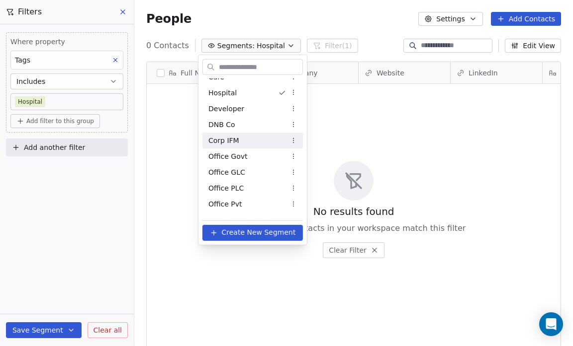
click at [294, 139] on html "Salsius (M) Sdn Bhd Contacts People Marketing Workflows Campaigns Sales Pipelin…" at bounding box center [286, 173] width 573 height 346
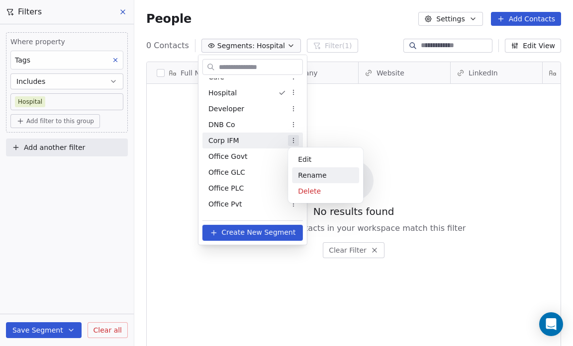
click at [310, 173] on div "Rename" at bounding box center [325, 176] width 67 height 16
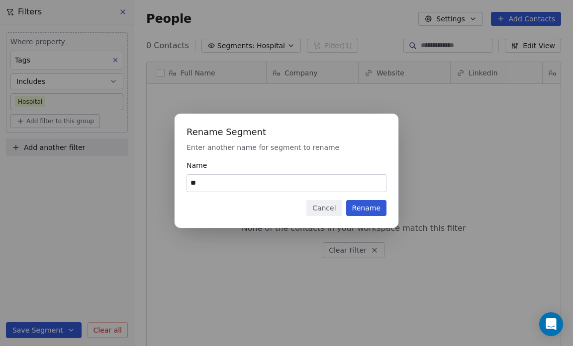
type input "*"
type input "********"
click at [367, 211] on button "Rename" at bounding box center [366, 208] width 40 height 16
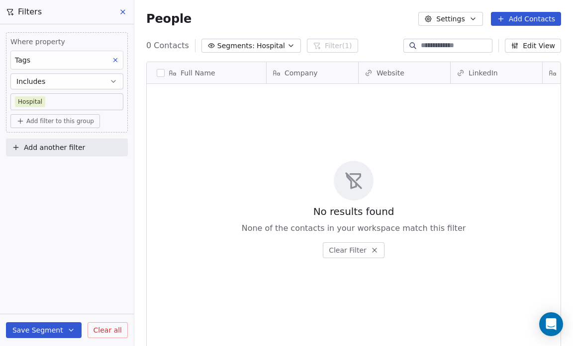
click at [256, 42] on span "Hospital" at bounding box center [270, 46] width 28 height 10
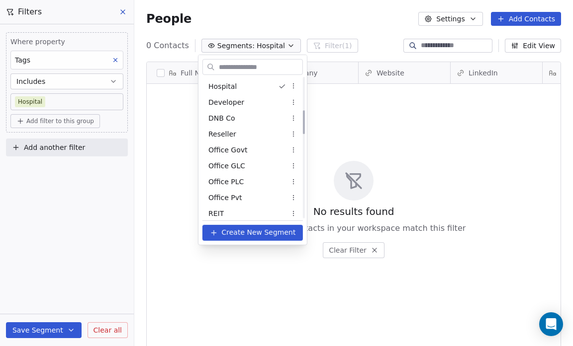
scroll to position [191, 0]
click at [240, 133] on div "Reseller" at bounding box center [252, 134] width 100 height 16
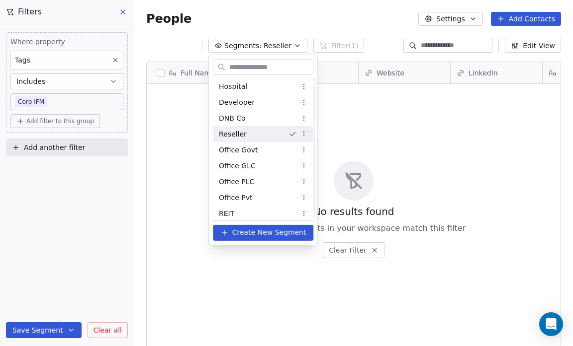
scroll to position [192, 0]
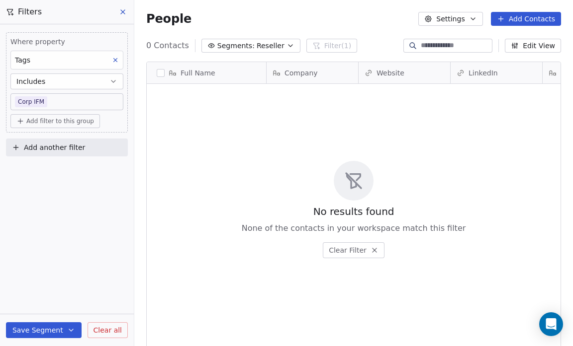
click at [61, 101] on body "Salsius (M) Sdn Bhd Contacts People Marketing Workflows Campaigns Sales Pipelin…" at bounding box center [286, 173] width 573 height 346
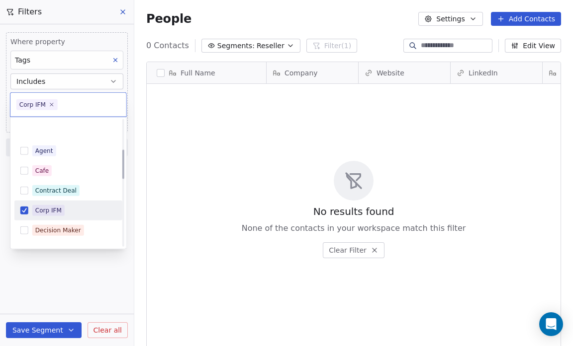
scroll to position [129, 0]
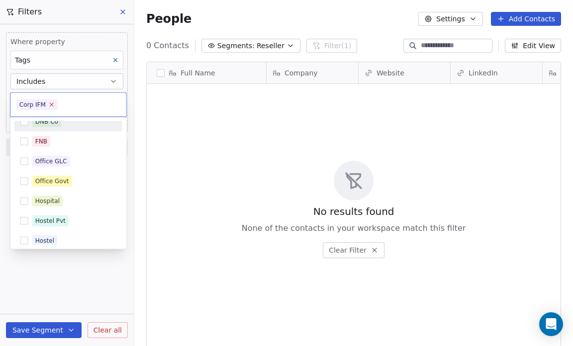
click at [49, 106] on icon at bounding box center [51, 104] width 6 height 6
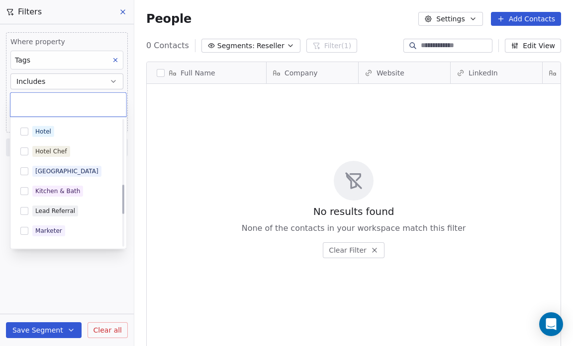
scroll to position [276, 0]
click at [25, 190] on button "Suggestions" at bounding box center [24, 193] width 8 height 8
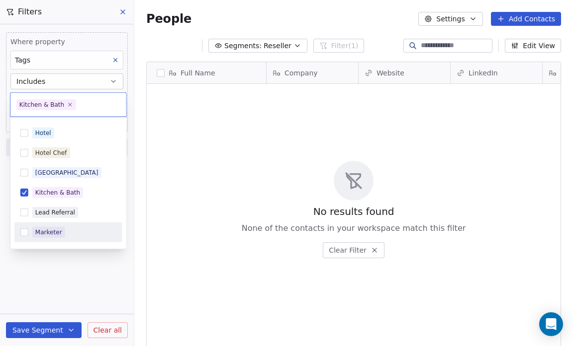
click at [99, 255] on html "Salsius (M) Sdn Bhd Contacts People Marketing Workflows Campaigns Sales Pipelin…" at bounding box center [286, 173] width 573 height 346
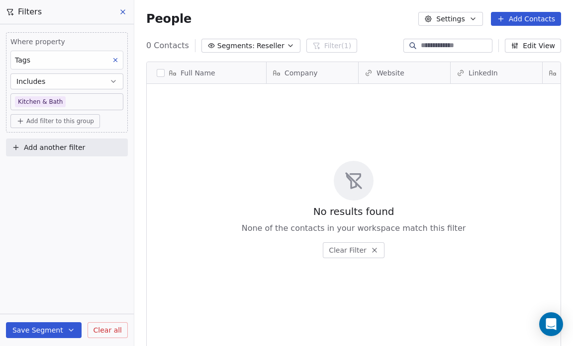
click at [57, 330] on button "Save Segment" at bounding box center [44, 331] width 76 height 16
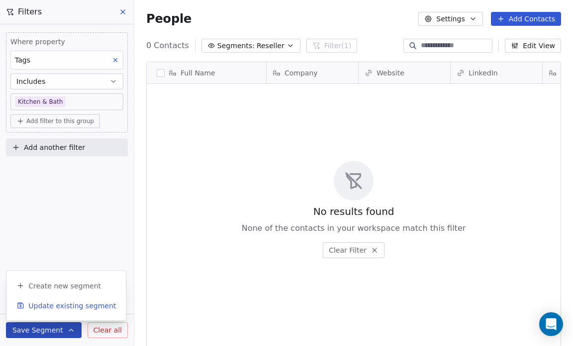
click at [62, 305] on span "Update existing segment" at bounding box center [71, 306] width 87 height 10
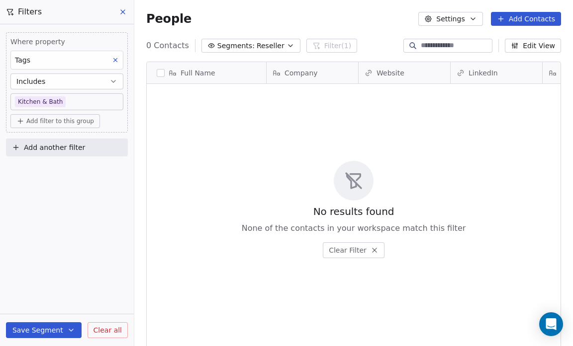
click at [256, 47] on span "Reseller" at bounding box center [270, 46] width 28 height 10
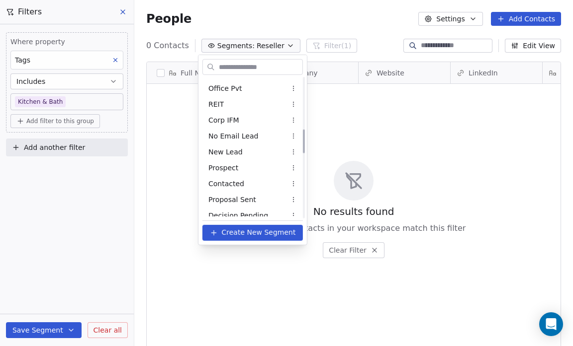
scroll to position [300, 0]
click at [357, 115] on html "Salsius (M) Sdn Bhd Contacts People Marketing Workflows Campaigns Sales Pipelin…" at bounding box center [286, 173] width 573 height 346
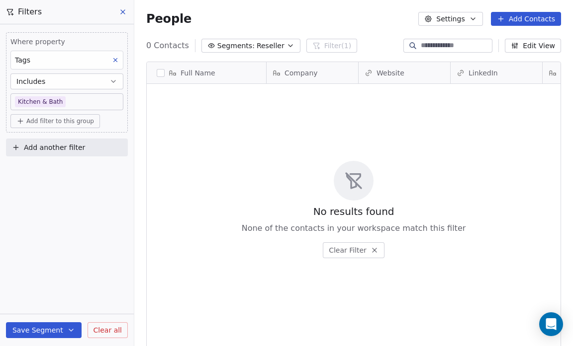
click at [121, 10] on icon at bounding box center [123, 12] width 4 height 4
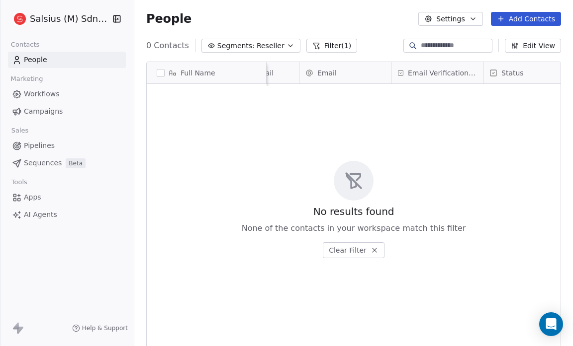
scroll to position [0, 839]
click at [458, 16] on button "Settings" at bounding box center [450, 19] width 64 height 14
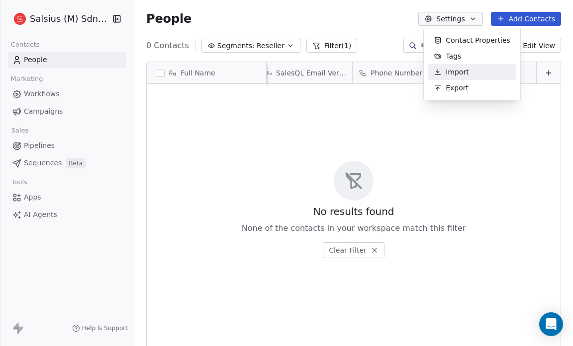
click at [465, 71] on span "Import" at bounding box center [456, 72] width 23 height 10
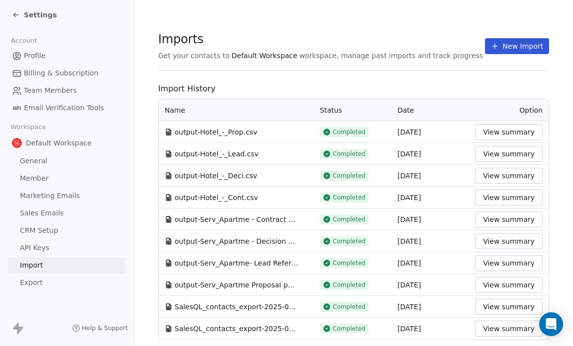
scroll to position [25, 0]
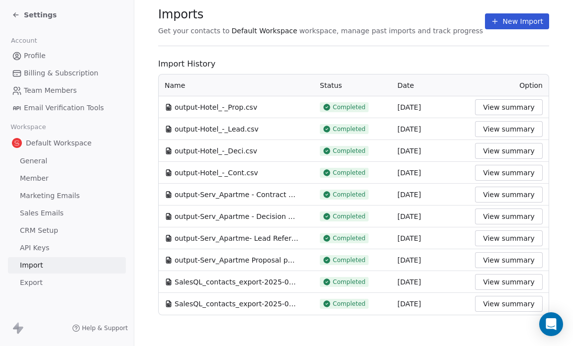
click at [27, 13] on span "Settings" at bounding box center [40, 15] width 33 height 10
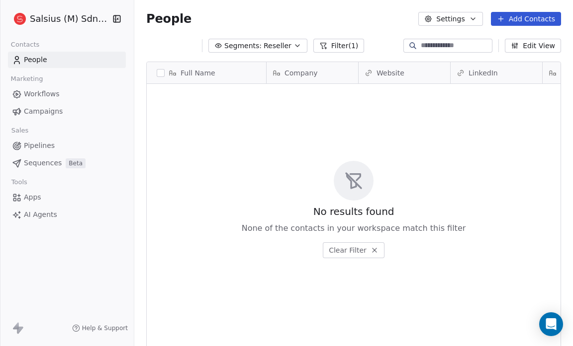
scroll to position [299, 432]
click at [263, 45] on span "Reseller" at bounding box center [270, 46] width 28 height 10
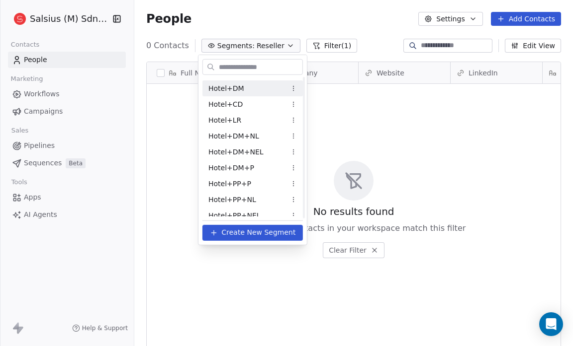
scroll to position [674, 0]
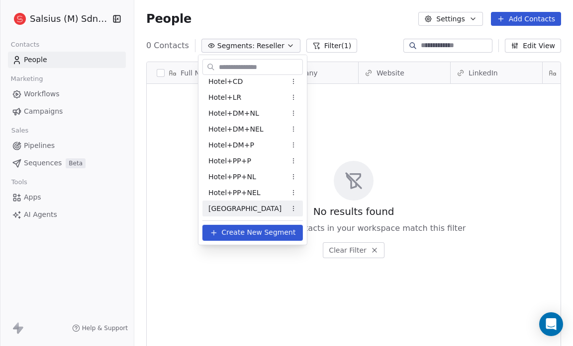
click at [261, 234] on span "Create New Segment" at bounding box center [258, 233] width 74 height 10
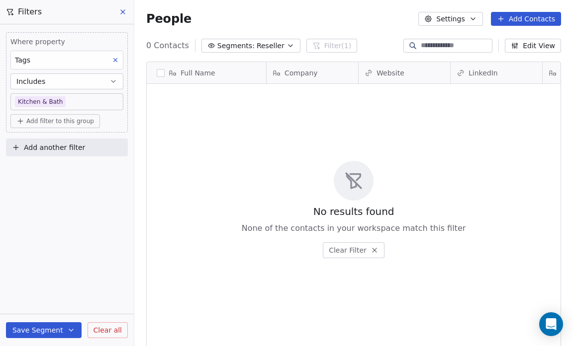
click at [261, 234] on span "None of the contacts in your workspace match this filter" at bounding box center [354, 229] width 224 height 12
click at [272, 41] on span "Reseller" at bounding box center [270, 46] width 28 height 10
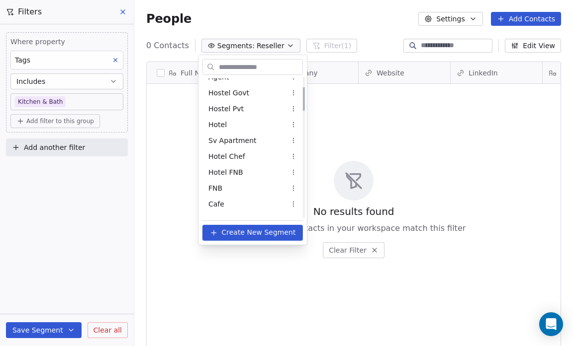
scroll to position [0, 0]
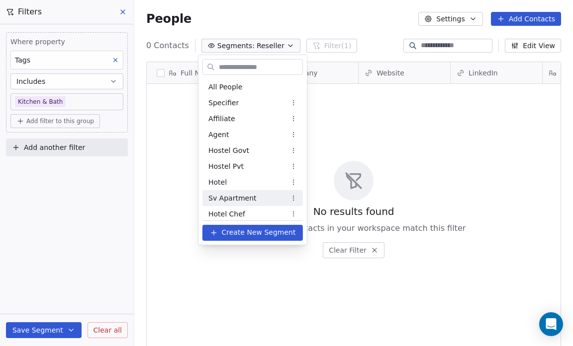
click at [236, 195] on span "Sv Apartment" at bounding box center [232, 198] width 48 height 10
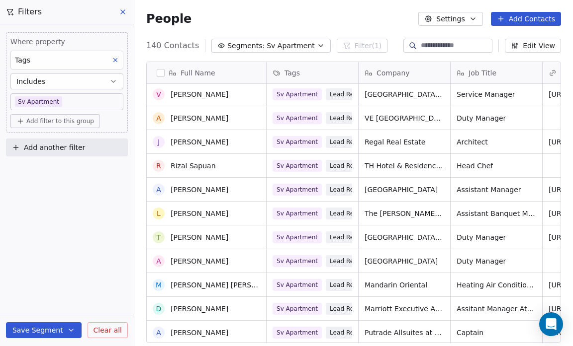
scroll to position [384, 0]
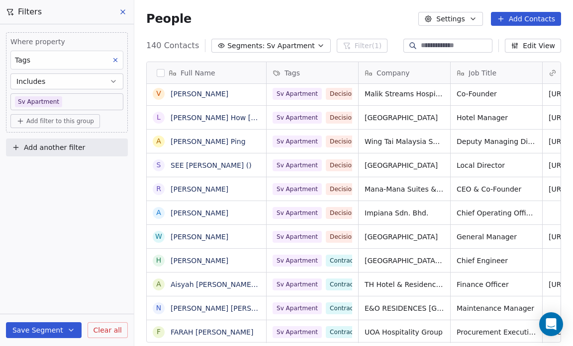
click at [317, 47] on icon "button" at bounding box center [321, 46] width 8 height 8
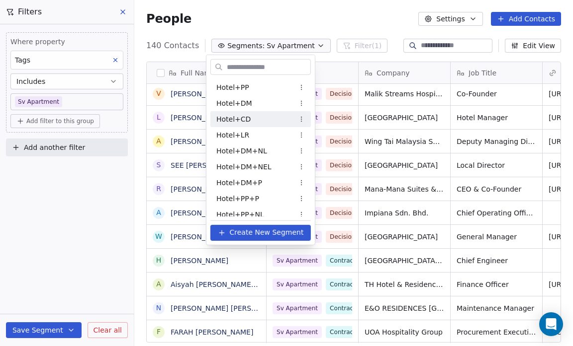
click at [251, 118] on div "Hotel+CD" at bounding box center [260, 119] width 100 height 16
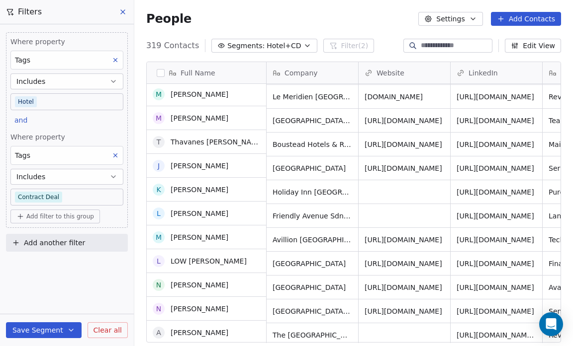
scroll to position [370, 0]
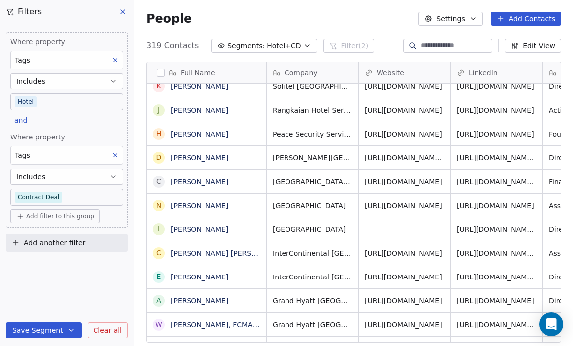
click at [270, 46] on span "Hotel+CD" at bounding box center [283, 46] width 34 height 10
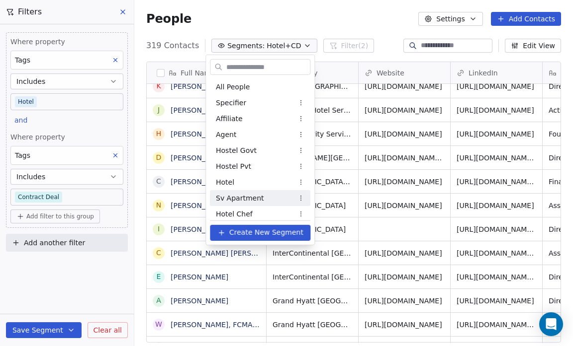
click at [257, 199] on span "Sv Apartment" at bounding box center [240, 198] width 48 height 10
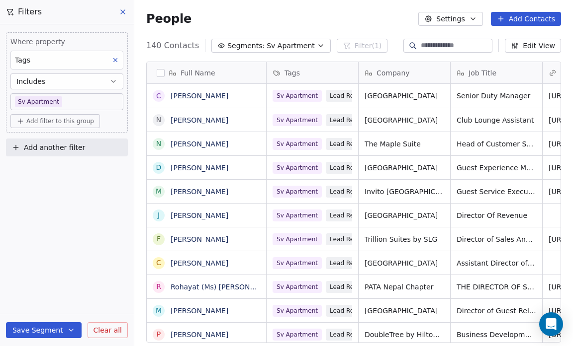
click at [31, 117] on span "Add filter to this group" at bounding box center [60, 121] width 68 height 8
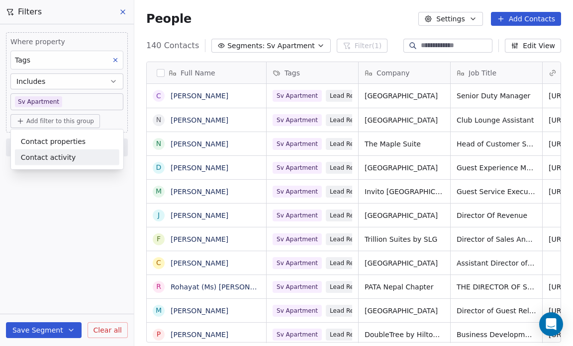
click at [44, 168] on div "Contact properties Contact activity" at bounding box center [67, 150] width 112 height 40
click at [84, 249] on html "Salsius (M) Sdn Bhd Contacts People Marketing Workflows Campaigns Sales Pipelin…" at bounding box center [286, 173] width 573 height 346
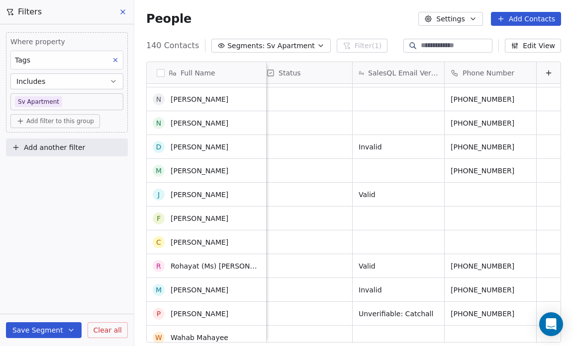
scroll to position [0, 0]
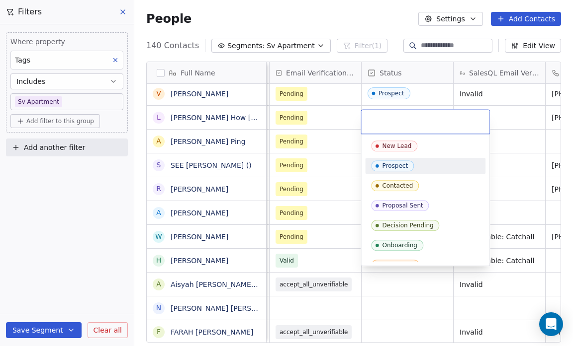
click at [395, 168] on div "Prospect" at bounding box center [395, 166] width 26 height 7
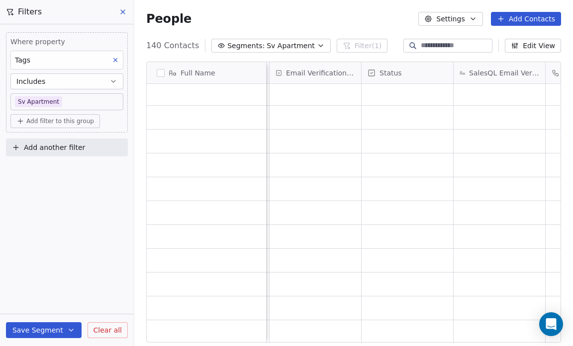
click at [50, 261] on div "Where property Tags Includes Sv Apartment Add filter to this group Add another …" at bounding box center [67, 185] width 134 height 322
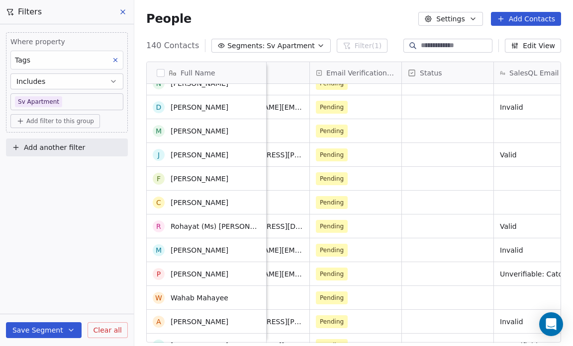
scroll to position [2540, 0]
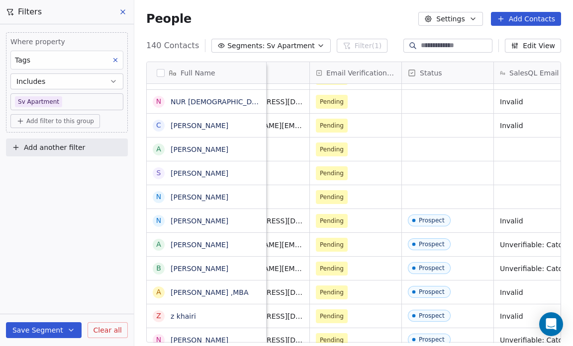
click at [291, 12] on div "People Settings Add Contacts" at bounding box center [353, 19] width 415 height 14
click at [293, 42] on span "Sv Apartment" at bounding box center [290, 46] width 48 height 10
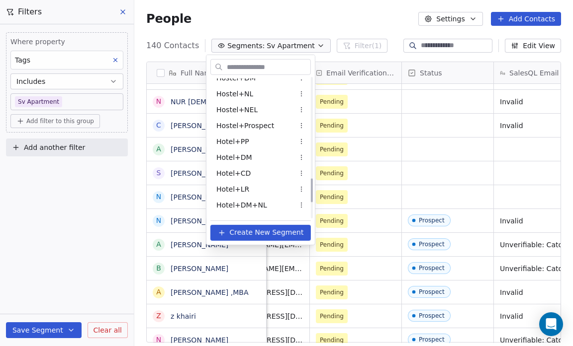
scroll to position [582, 0]
click at [259, 124] on span "Hostel+Prospect" at bounding box center [245, 125] width 58 height 10
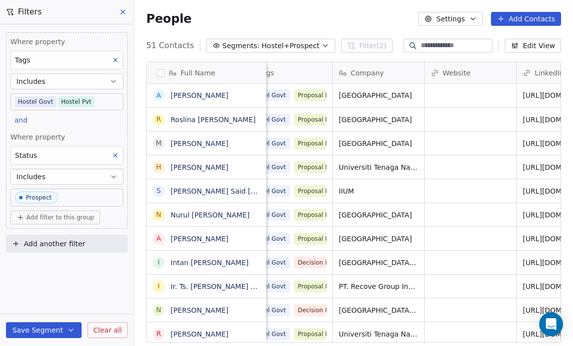
scroll to position [0, 25]
click at [308, 41] on button "Segments: Hostel+Prospect" at bounding box center [270, 46] width 129 height 14
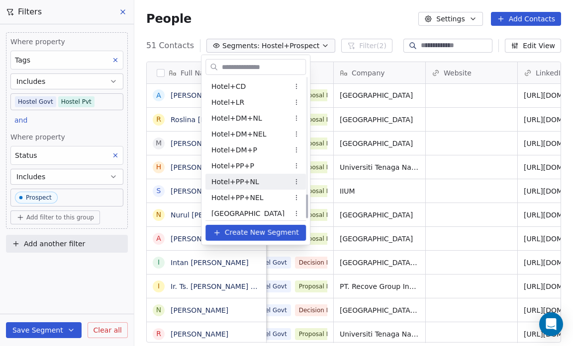
scroll to position [674, 0]
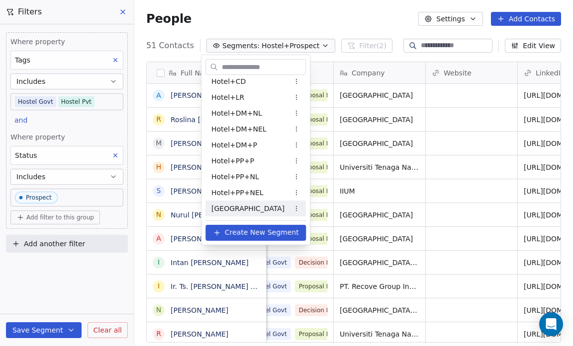
click at [261, 206] on div "[GEOGRAPHIC_DATA]" at bounding box center [255, 209] width 100 height 16
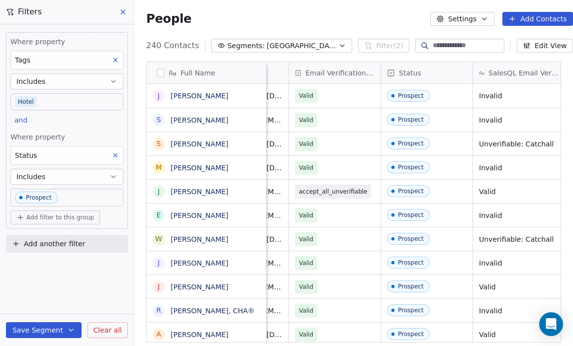
scroll to position [0, 529]
click at [338, 44] on icon "button" at bounding box center [342, 46] width 8 height 8
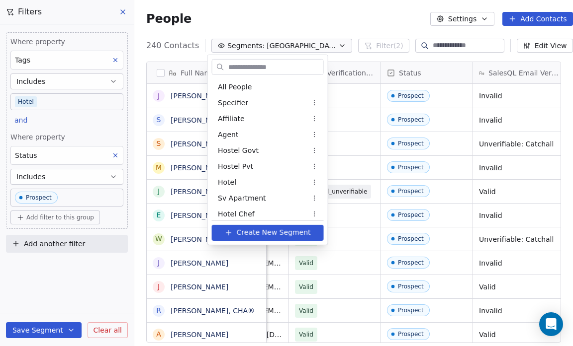
scroll to position [674, 0]
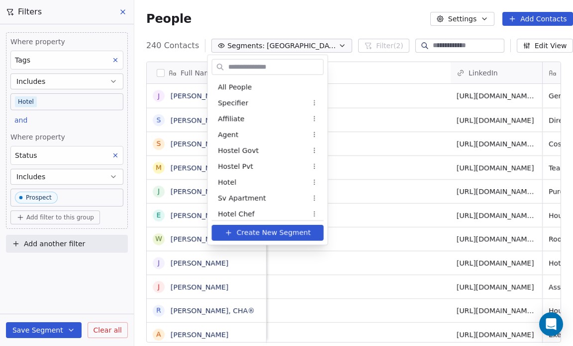
scroll to position [674, 0]
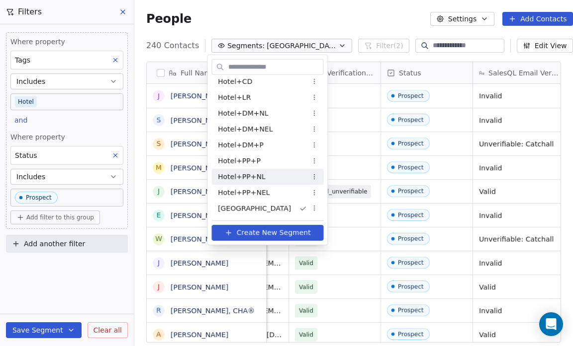
click at [255, 174] on span "Hotel+PP+NL" at bounding box center [242, 176] width 48 height 10
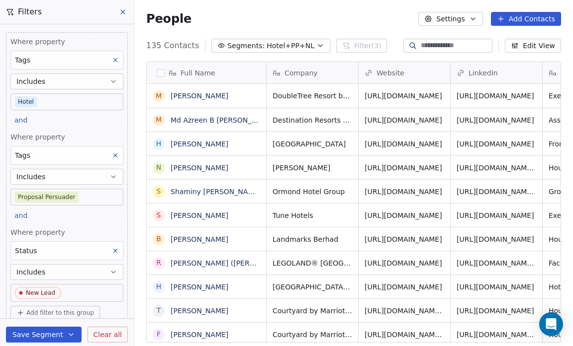
scroll to position [299, 432]
click at [298, 46] on span "Hotel+PP+NL" at bounding box center [290, 46] width 48 height 10
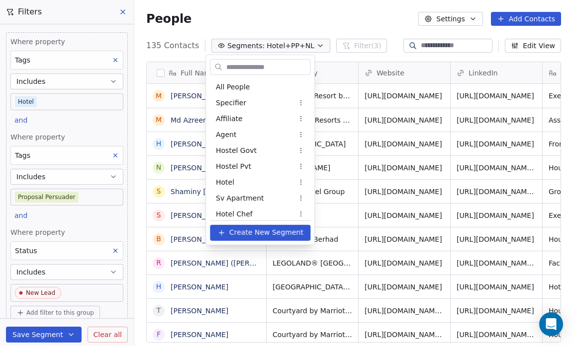
scroll to position [642, 0]
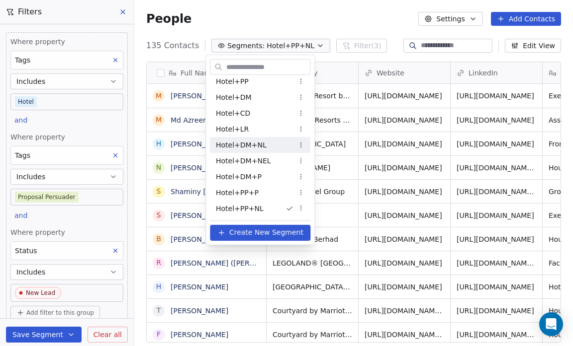
click at [282, 149] on div "Hotel+DM+NL" at bounding box center [260, 145] width 100 height 16
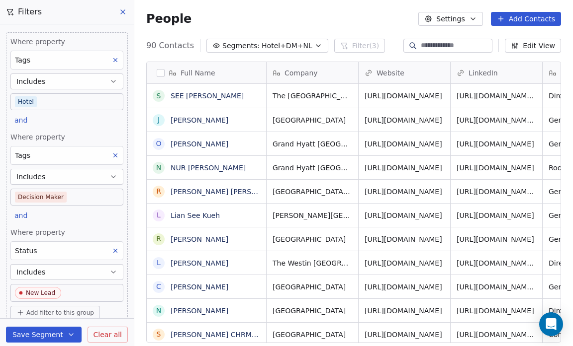
scroll to position [299, 432]
click at [296, 44] on span "Hotel+DM+NL" at bounding box center [286, 46] width 51 height 10
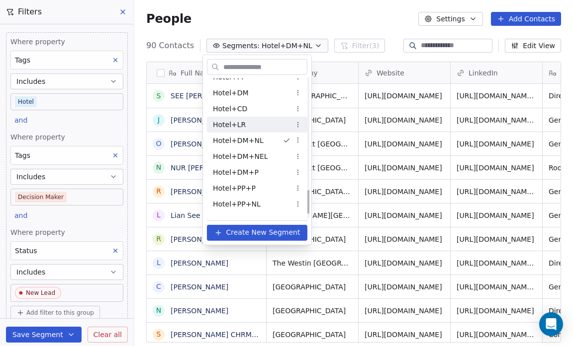
scroll to position [648, 0]
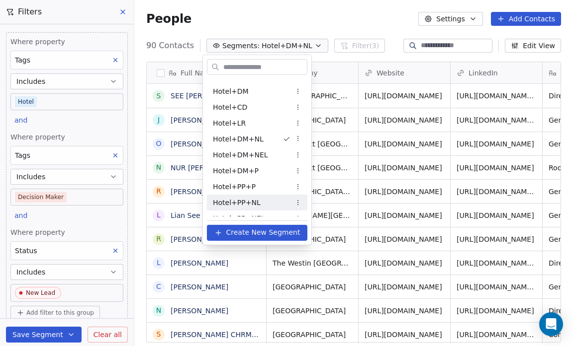
click at [258, 205] on div "Hotel+PP+NL" at bounding box center [257, 203] width 100 height 16
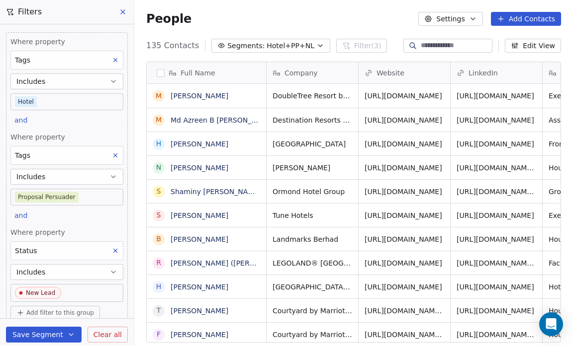
click at [292, 48] on span "Hotel+PP+NL" at bounding box center [290, 46] width 48 height 10
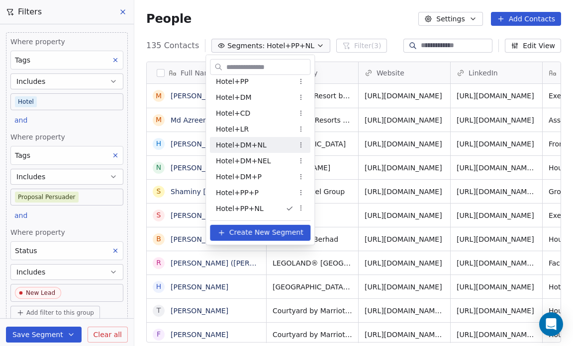
scroll to position [674, 0]
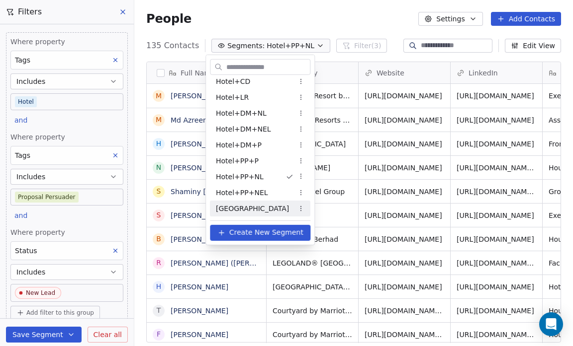
click at [261, 209] on span "[GEOGRAPHIC_DATA]" at bounding box center [252, 208] width 73 height 10
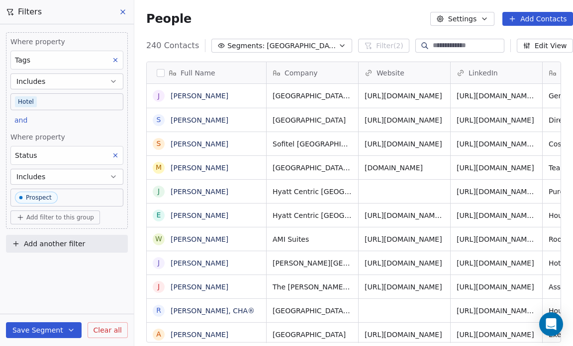
click at [340, 45] on icon "button" at bounding box center [342, 46] width 4 height 2
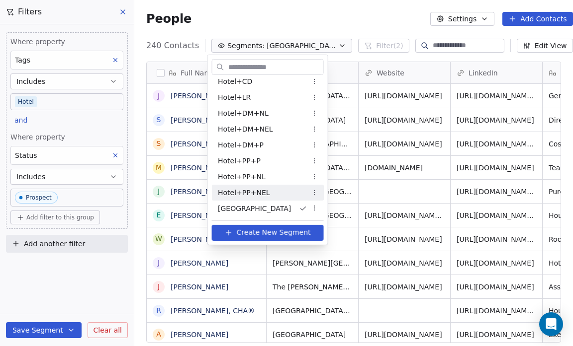
click at [258, 196] on span "Hotel+PP+NEL" at bounding box center [244, 192] width 52 height 10
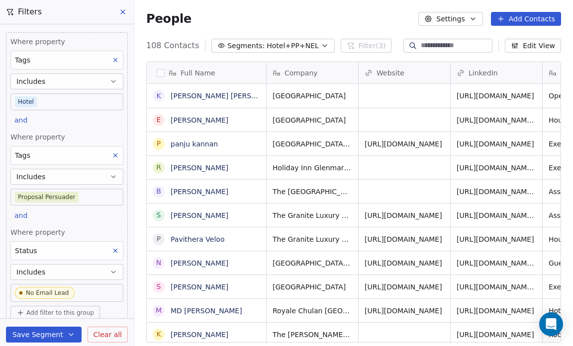
scroll to position [299, 432]
click at [272, 47] on span "Hotel+PP+NEL" at bounding box center [292, 46] width 52 height 10
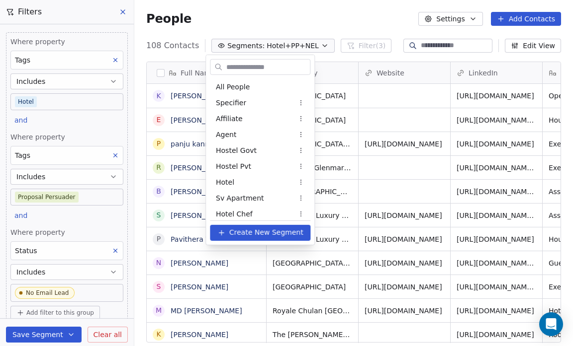
scroll to position [658, 0]
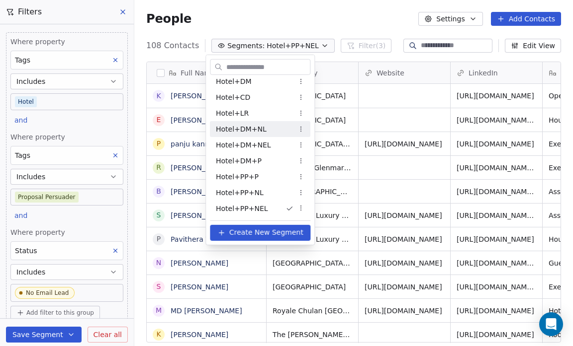
click at [264, 126] on div "Hotel+DM+NL" at bounding box center [260, 129] width 100 height 16
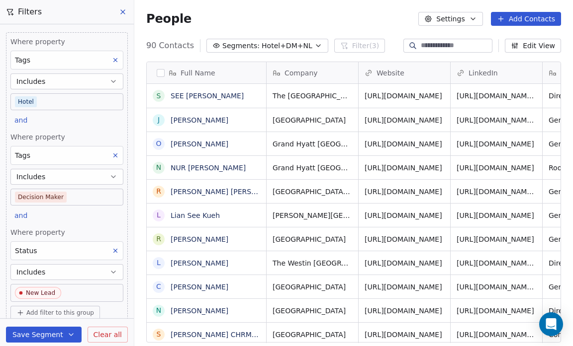
click at [314, 48] on icon "button" at bounding box center [318, 46] width 8 height 8
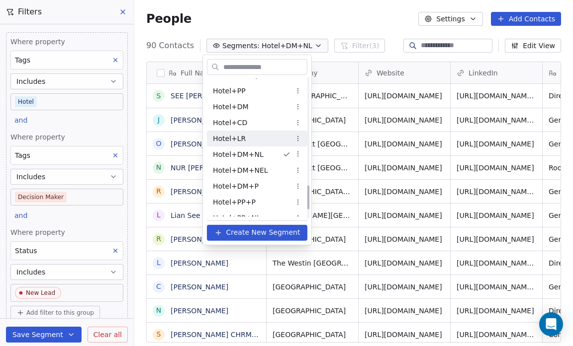
scroll to position [633, 0]
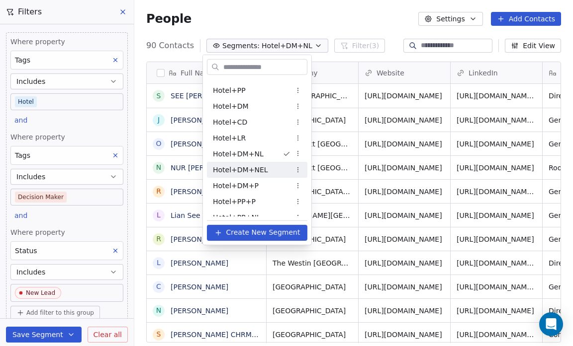
click at [272, 167] on div "Hotel+DM+NEL" at bounding box center [257, 170] width 100 height 16
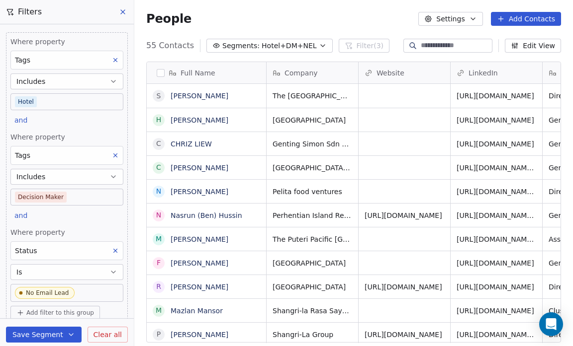
scroll to position [299, 432]
click at [290, 42] on span "Hotel+DM+NEL" at bounding box center [288, 46] width 55 height 10
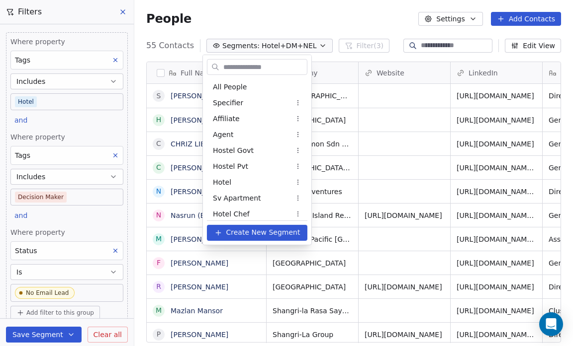
scroll to position [594, 0]
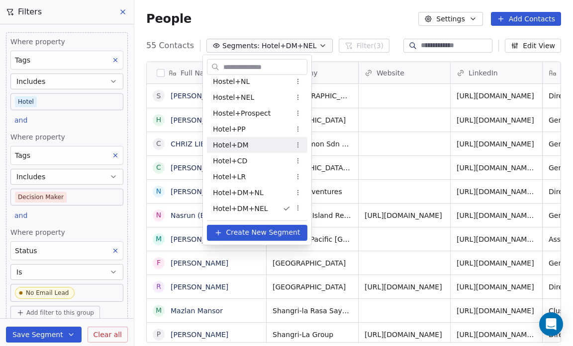
click at [266, 140] on div "Hotel+DM" at bounding box center [257, 145] width 100 height 16
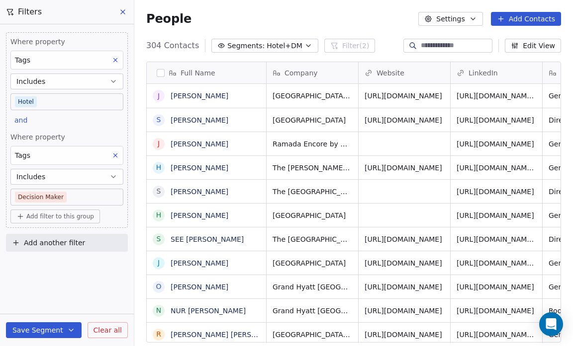
scroll to position [299, 432]
click at [254, 42] on span "Segments:" at bounding box center [245, 46] width 37 height 10
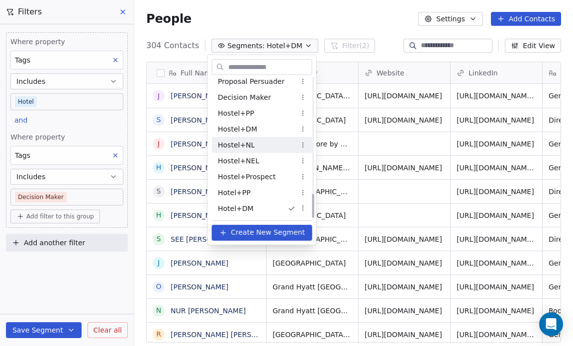
scroll to position [674, 0]
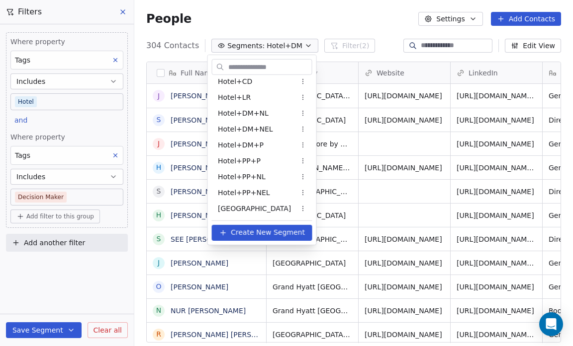
click at [270, 151] on div "Hotel+DM+P" at bounding box center [262, 145] width 100 height 16
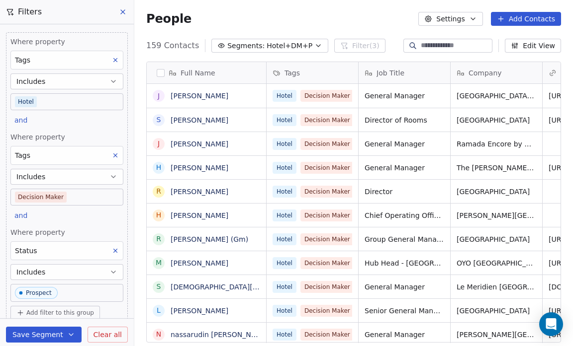
scroll to position [299, 432]
click at [291, 43] on span "Hotel+DM+P" at bounding box center [289, 46] width 46 height 10
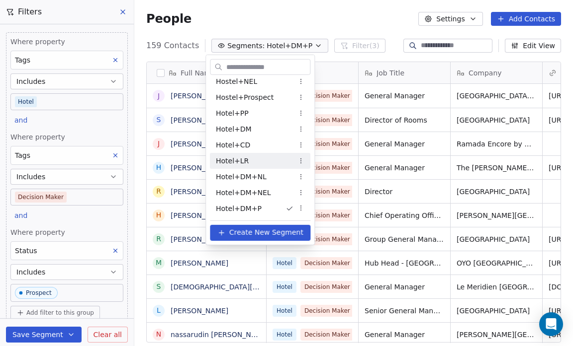
scroll to position [674, 0]
click at [276, 163] on div "Hotel+PP+P" at bounding box center [260, 161] width 100 height 16
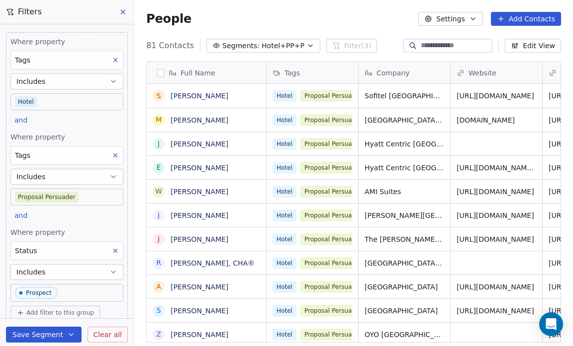
scroll to position [299, 432]
click at [244, 44] on span "Segments:" at bounding box center [240, 46] width 37 height 10
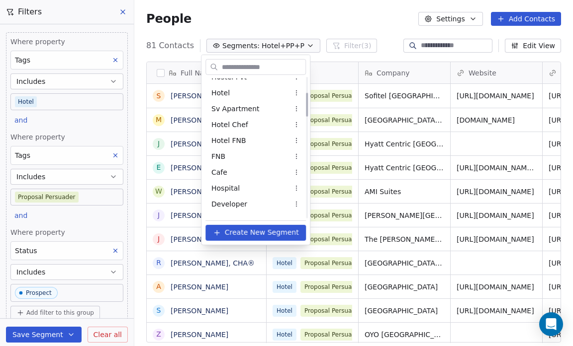
scroll to position [0, 0]
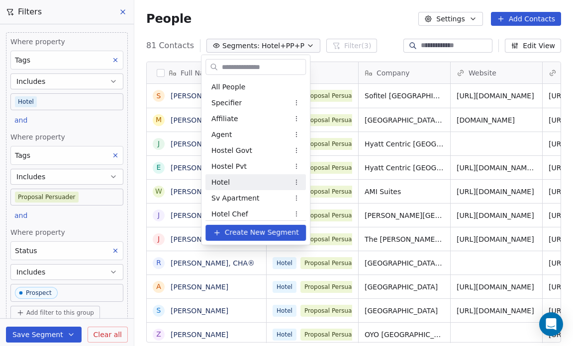
click at [233, 180] on div "Hotel" at bounding box center [255, 182] width 100 height 16
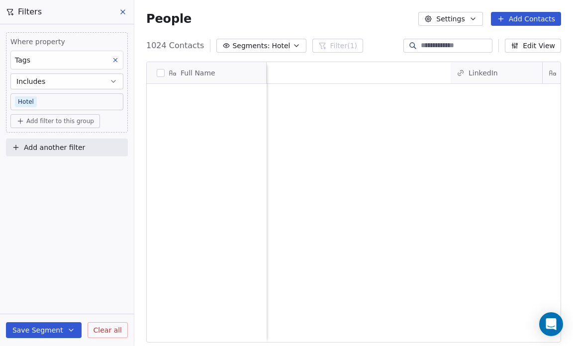
scroll to position [299, 432]
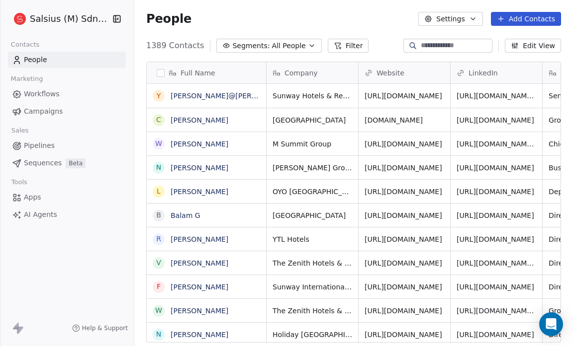
scroll to position [299, 432]
click at [310, 45] on icon "button" at bounding box center [312, 46] width 4 height 2
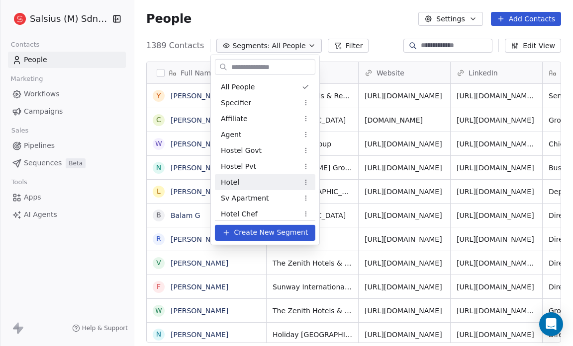
click at [251, 184] on div "Hotel" at bounding box center [265, 182] width 100 height 16
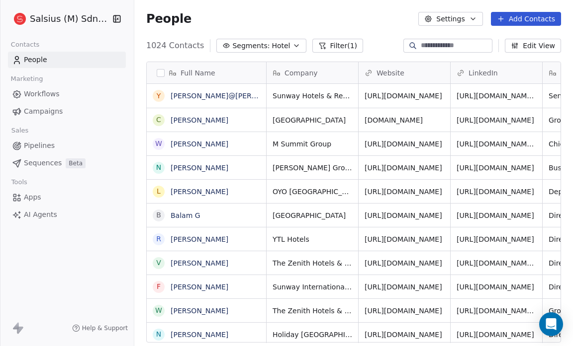
click at [277, 44] on span "Hotel" at bounding box center [280, 46] width 18 height 10
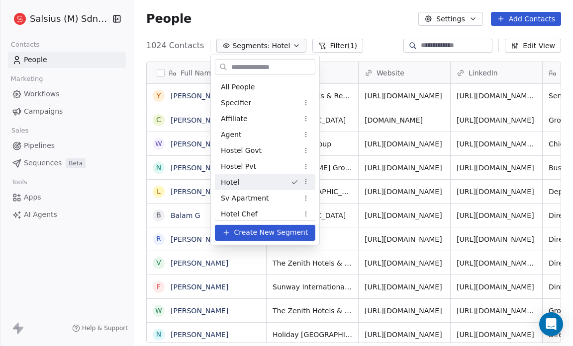
click at [277, 44] on html "Salsius (M) Sdn Bhd Contacts People Marketing Workflows Campaigns Sales Pipelin…" at bounding box center [286, 173] width 573 height 346
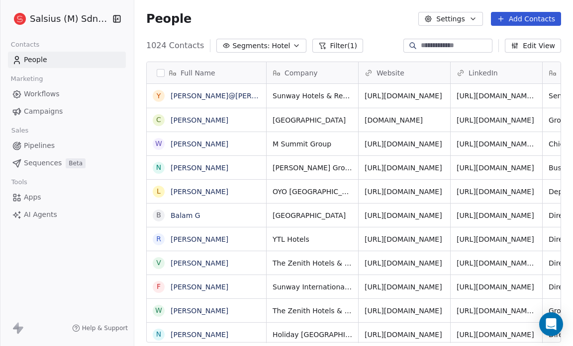
click at [277, 44] on span "Hotel" at bounding box center [280, 46] width 18 height 10
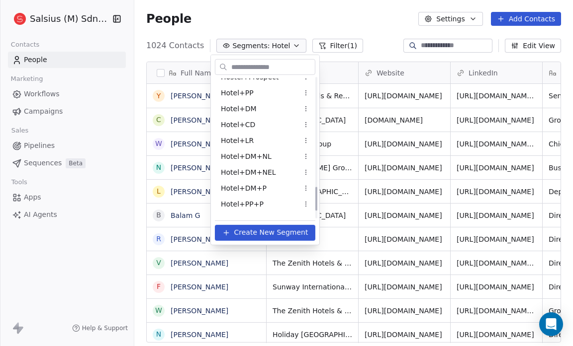
scroll to position [674, 0]
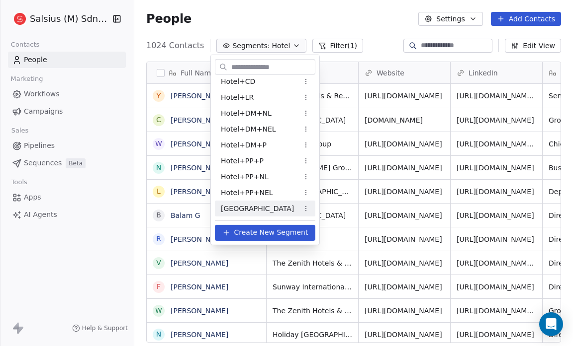
click at [244, 207] on span "[GEOGRAPHIC_DATA]" at bounding box center [257, 208] width 73 height 10
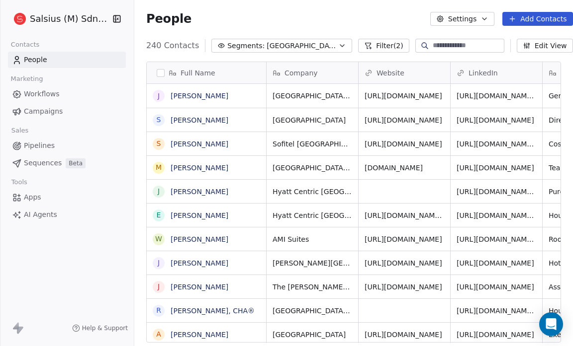
scroll to position [299, 432]
click at [338, 49] on icon "button" at bounding box center [342, 46] width 8 height 8
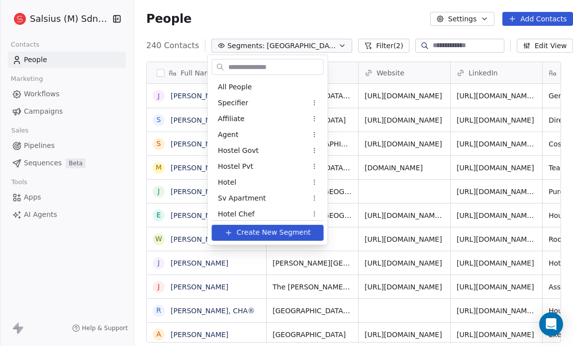
scroll to position [674, 0]
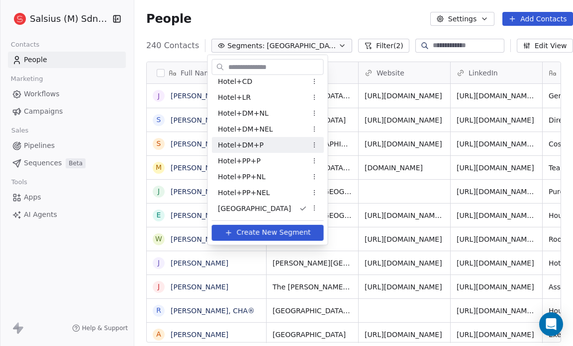
click at [267, 146] on div "Hotel+DM+P" at bounding box center [268, 145] width 112 height 16
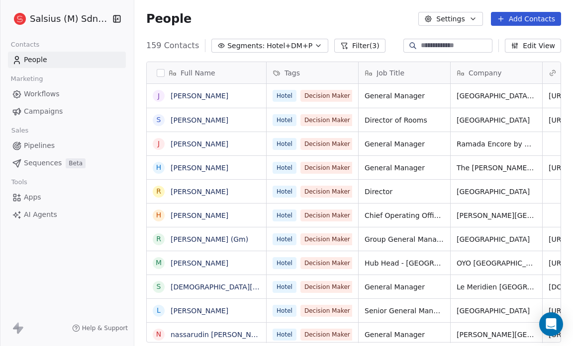
scroll to position [299, 432]
click at [314, 43] on icon "button" at bounding box center [318, 46] width 8 height 8
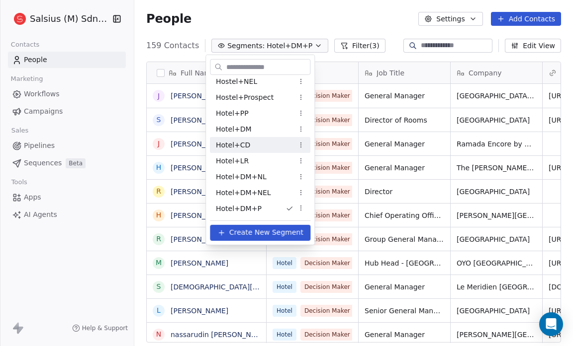
scroll to position [674, 0]
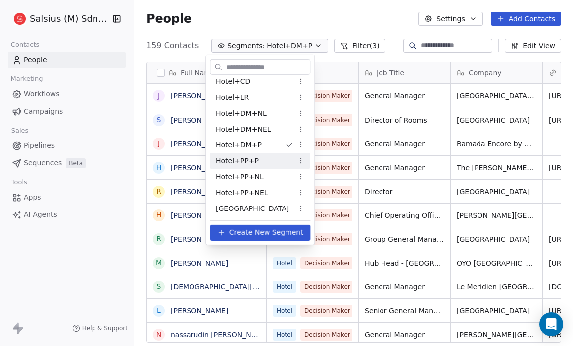
click at [270, 158] on div "Hotel+PP+P" at bounding box center [260, 161] width 100 height 16
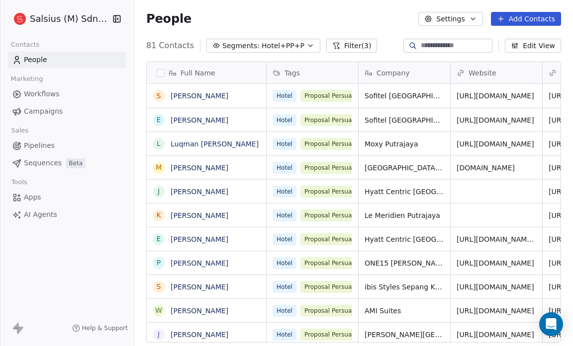
scroll to position [299, 432]
click at [261, 46] on span "Hotel+PP+P" at bounding box center [282, 46] width 43 height 10
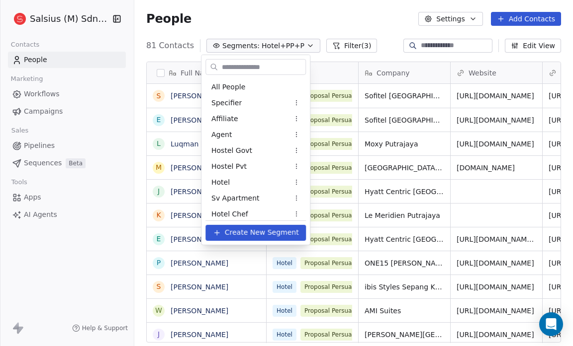
scroll to position [626, 0]
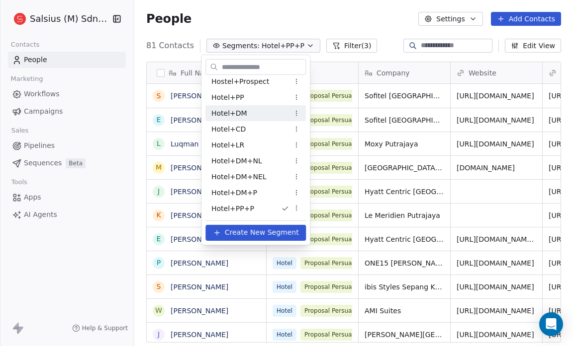
click at [256, 112] on div "Hotel+DM" at bounding box center [255, 113] width 100 height 16
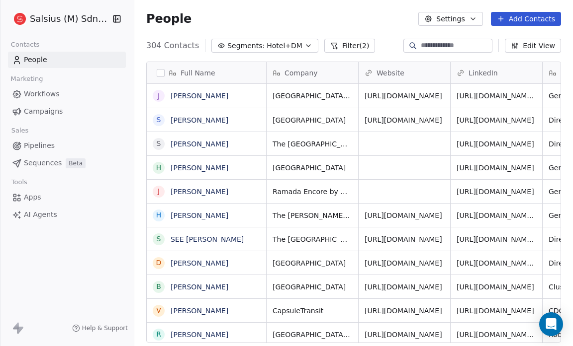
scroll to position [299, 432]
click at [306, 45] on icon "button" at bounding box center [308, 46] width 4 height 2
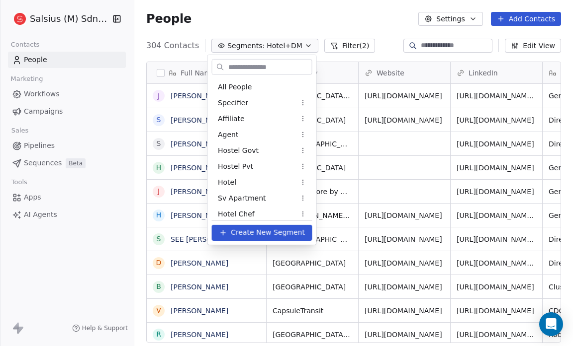
scroll to position [530, 0]
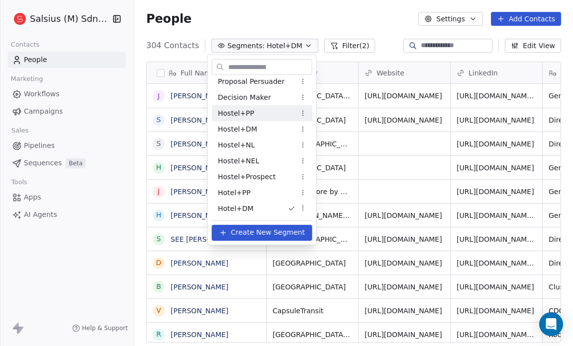
click at [274, 110] on div "Hostel+PP" at bounding box center [262, 113] width 100 height 16
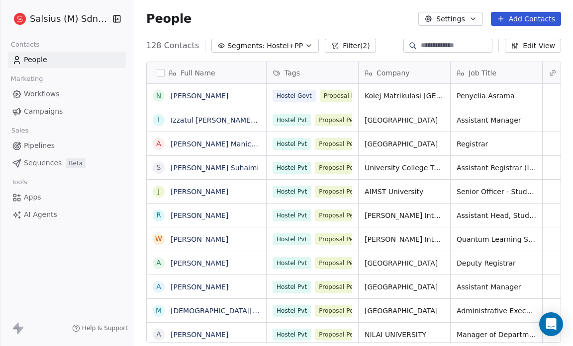
scroll to position [299, 432]
click at [305, 42] on icon "button" at bounding box center [309, 46] width 8 height 8
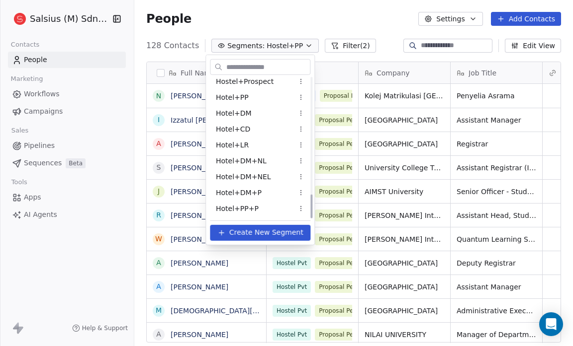
scroll to position [674, 0]
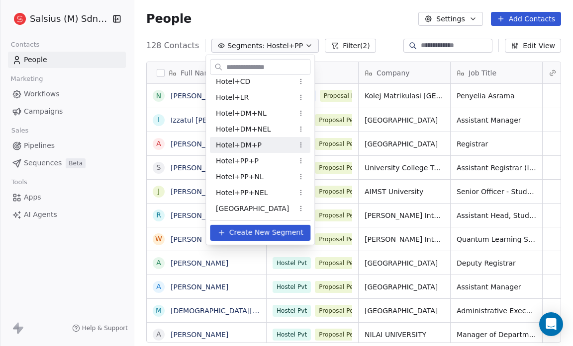
click at [264, 140] on div "Hotel+DM+P" at bounding box center [260, 145] width 100 height 16
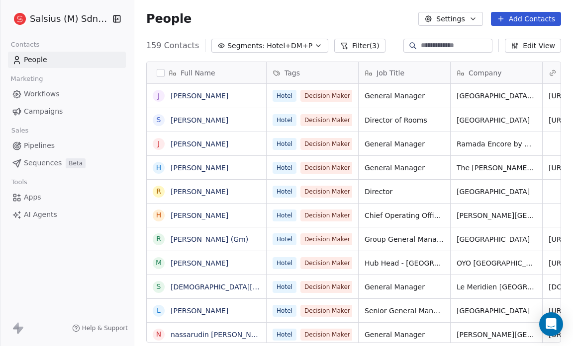
click at [272, 49] on span "Hotel+DM+P" at bounding box center [289, 46] width 46 height 10
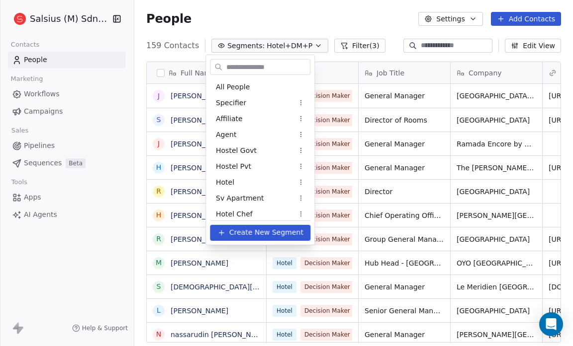
scroll to position [610, 0]
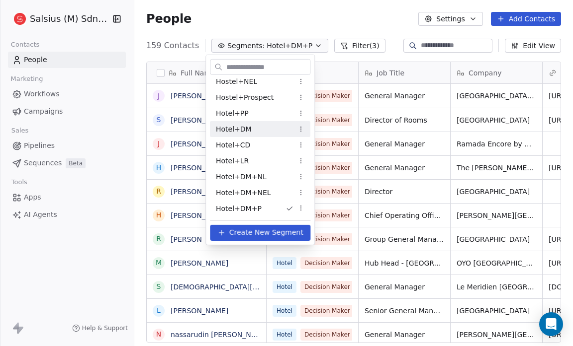
click at [262, 126] on div "Hotel+DM" at bounding box center [260, 129] width 100 height 16
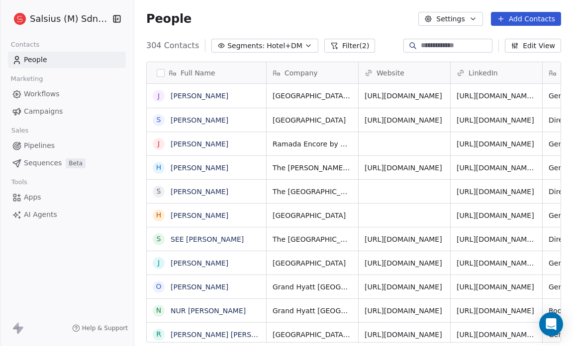
click at [282, 47] on span "Hotel+DM" at bounding box center [284, 46] width 36 height 10
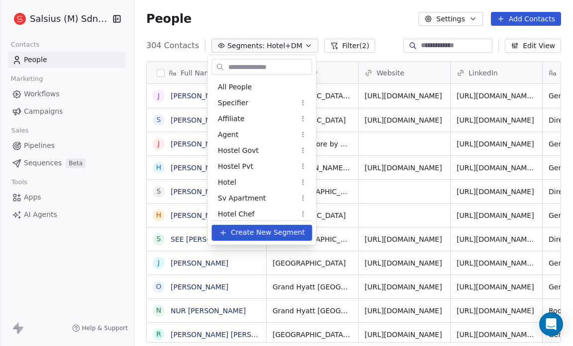
scroll to position [530, 0]
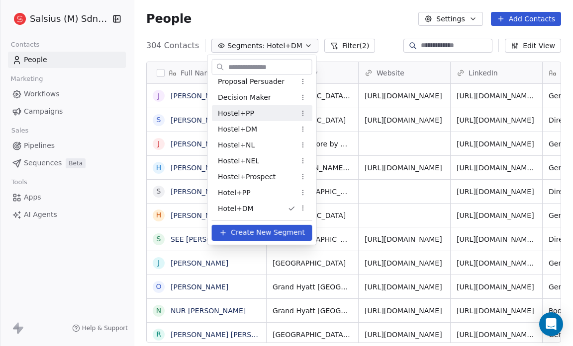
click at [269, 105] on div "Hostel+PP" at bounding box center [262, 113] width 100 height 16
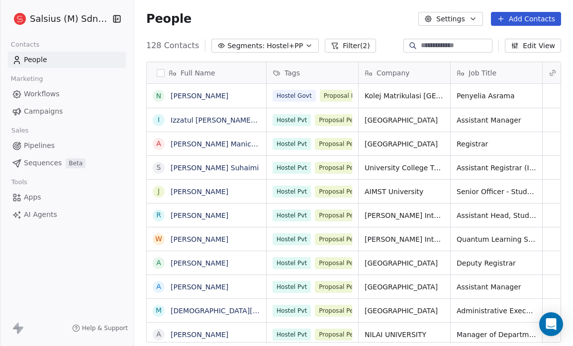
click at [305, 46] on icon "button" at bounding box center [309, 46] width 8 height 8
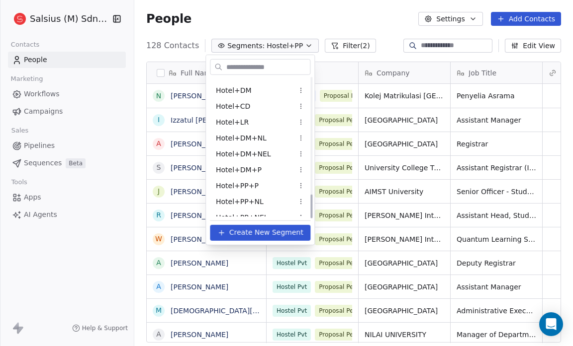
scroll to position [674, 0]
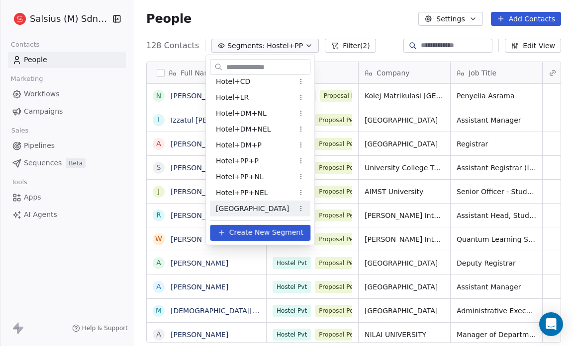
click at [242, 205] on span "[GEOGRAPHIC_DATA]" at bounding box center [252, 208] width 73 height 10
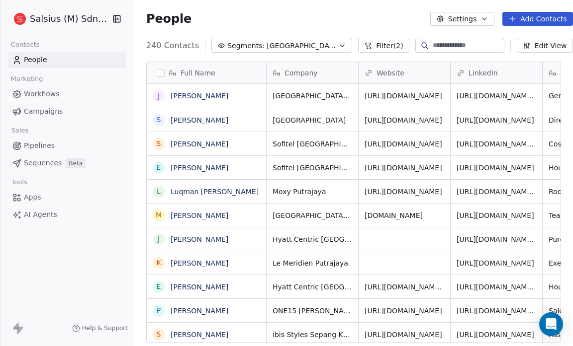
click at [290, 46] on span "[GEOGRAPHIC_DATA]" at bounding box center [301, 46] width 70 height 10
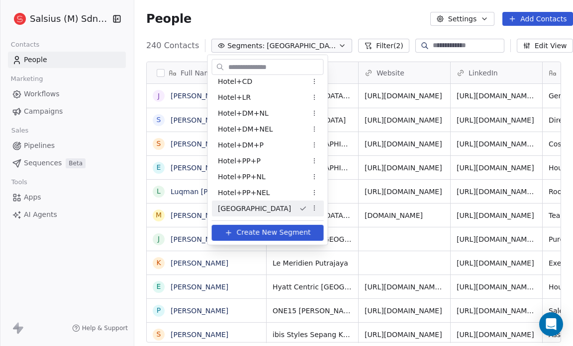
click at [301, 206] on html "Salsius (M) Sdn Bhd Contacts People Marketing Workflows Campaigns Sales Pipelin…" at bounding box center [286, 173] width 573 height 346
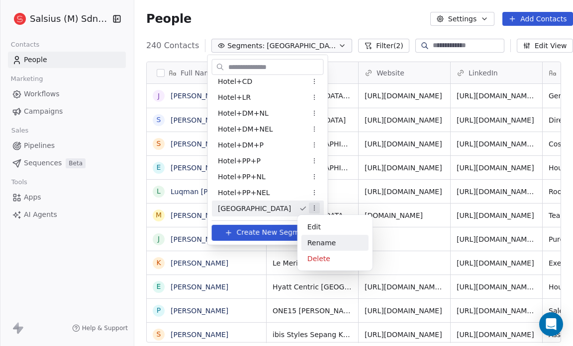
click at [325, 242] on div "Rename" at bounding box center [334, 243] width 67 height 16
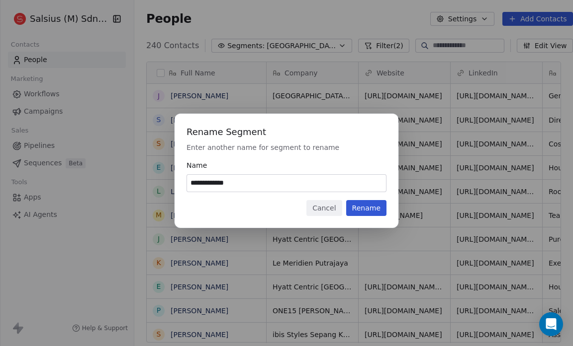
type input "**********"
click at [359, 211] on button "Rename" at bounding box center [366, 208] width 40 height 16
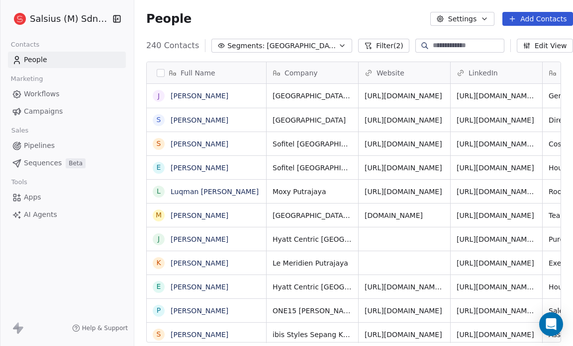
click at [294, 44] on span "[GEOGRAPHIC_DATA]" at bounding box center [301, 46] width 70 height 10
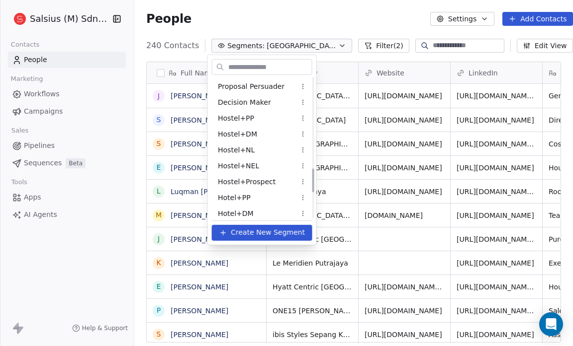
scroll to position [525, 0]
click at [305, 183] on html "Salsius (M) Sdn Bhd Contacts People Marketing Workflows Campaigns Sales Pipelin…" at bounding box center [286, 173] width 573 height 346
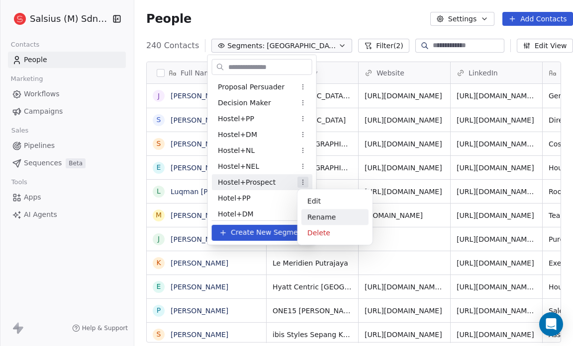
click at [315, 222] on div "Rename" at bounding box center [334, 217] width 67 height 16
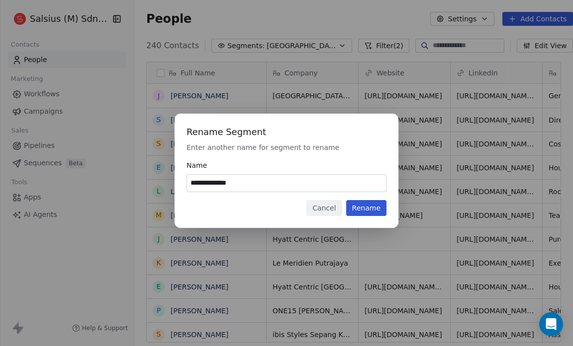
type input "**********"
click at [377, 206] on button "Rename" at bounding box center [366, 208] width 40 height 16
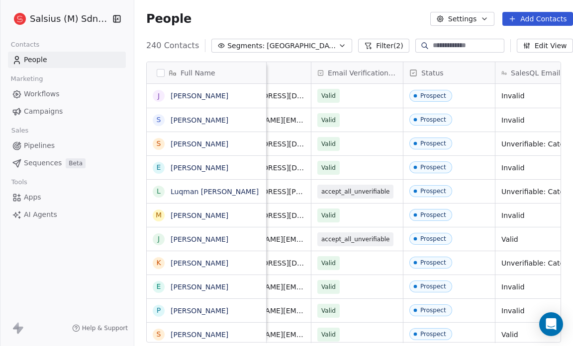
scroll to position [0, 506]
click at [338, 42] on icon "button" at bounding box center [342, 46] width 8 height 8
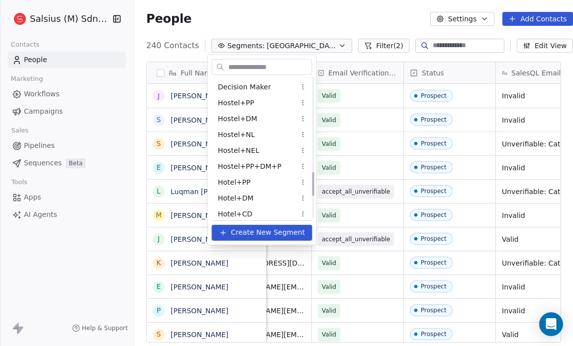
scroll to position [546, 0]
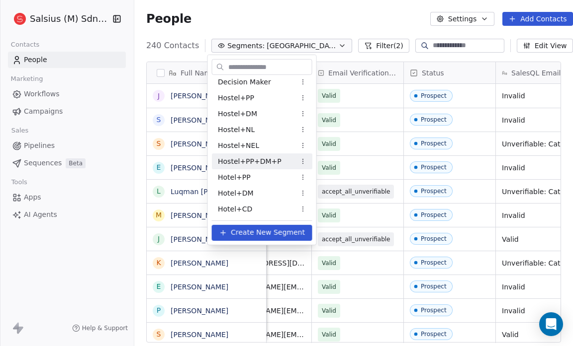
click at [260, 162] on span "Hostel+PP+DM+P" at bounding box center [250, 161] width 64 height 10
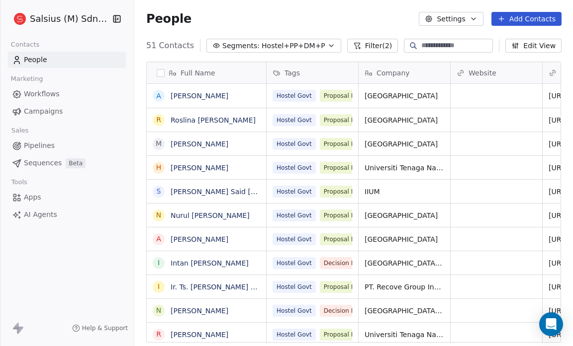
scroll to position [299, 432]
click at [278, 44] on span "Hostel+PP+DM+P" at bounding box center [293, 46] width 64 height 10
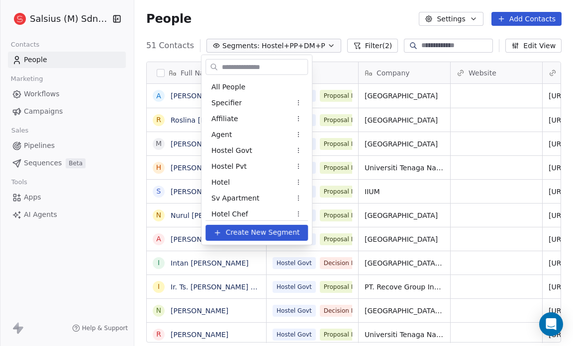
scroll to position [499, 0]
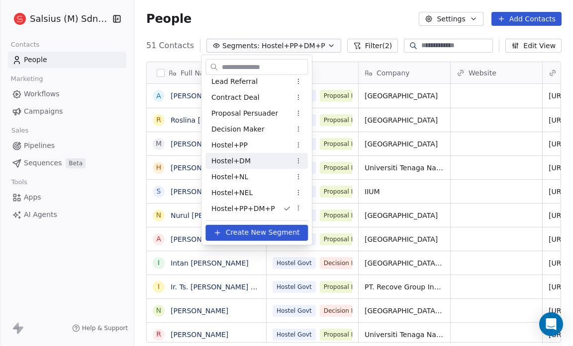
click at [260, 160] on div "Hostel+DM" at bounding box center [256, 161] width 102 height 16
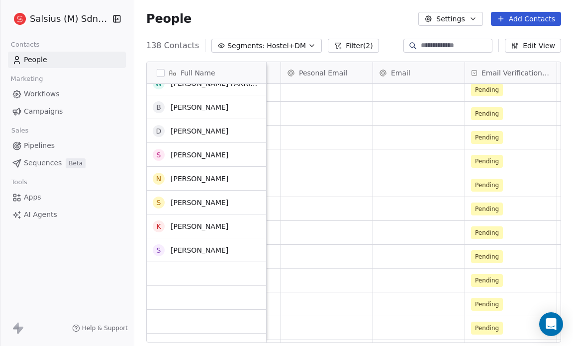
scroll to position [0, 0]
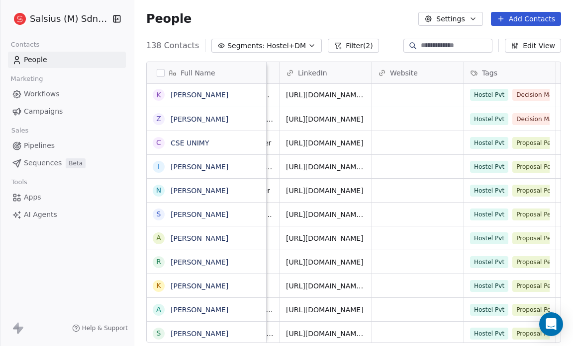
click at [532, 46] on button "Edit View" at bounding box center [533, 46] width 56 height 14
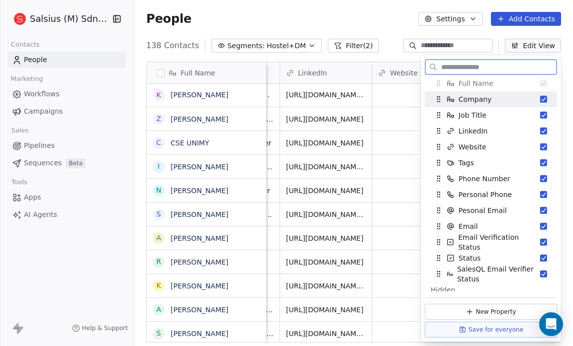
click at [536, 94] on div "Company" at bounding box center [490, 99] width 124 height 16
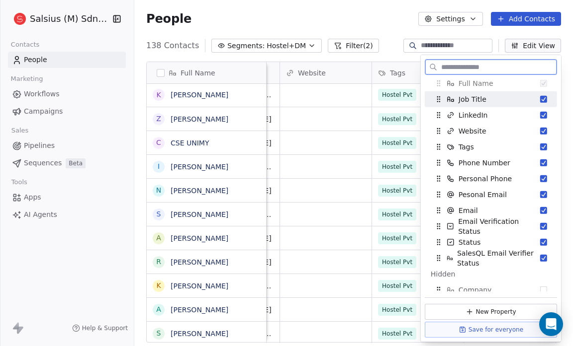
click at [540, 102] on button "Suggestions" at bounding box center [543, 99] width 7 height 7
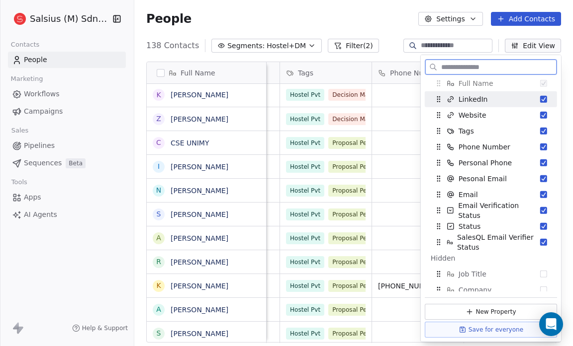
click at [540, 97] on button "Suggestions" at bounding box center [543, 99] width 7 height 7
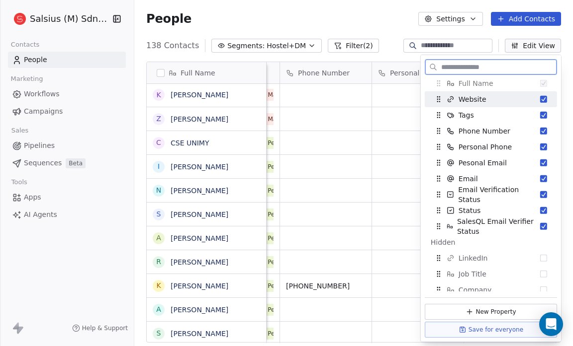
click at [540, 96] on button "Suggestions" at bounding box center [543, 99] width 7 height 7
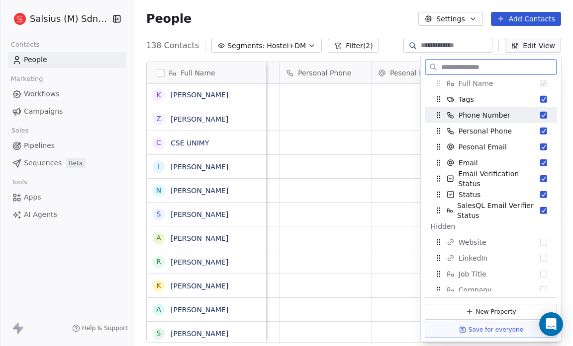
click at [540, 112] on button "Suggestions" at bounding box center [543, 115] width 7 height 7
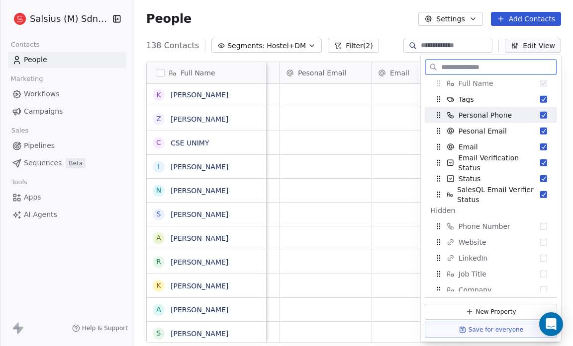
click at [540, 115] on button "Suggestions" at bounding box center [543, 115] width 7 height 7
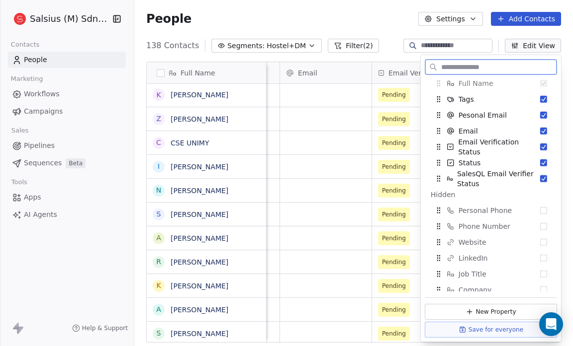
click at [540, 115] on button "Suggestions" at bounding box center [543, 115] width 7 height 7
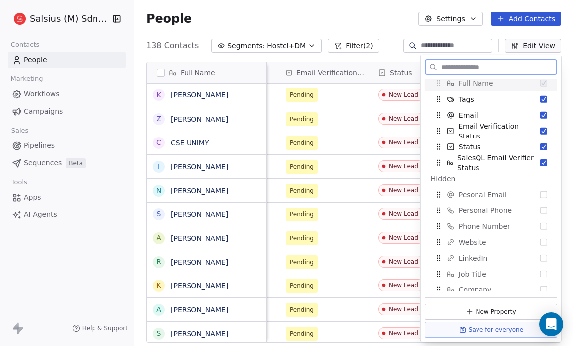
click at [540, 115] on button "Suggestions" at bounding box center [543, 115] width 7 height 7
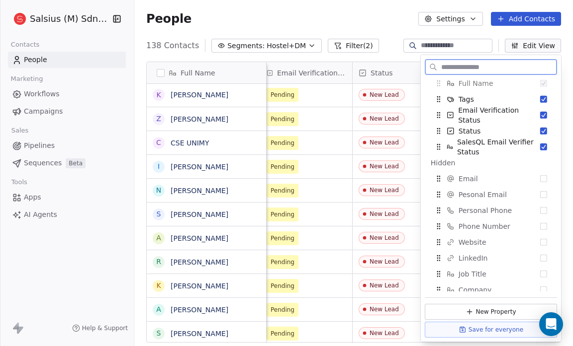
scroll to position [0, 103]
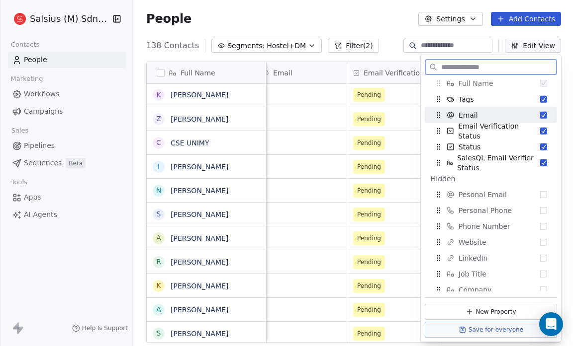
click at [540, 115] on button "Suggestions" at bounding box center [543, 115] width 7 height 7
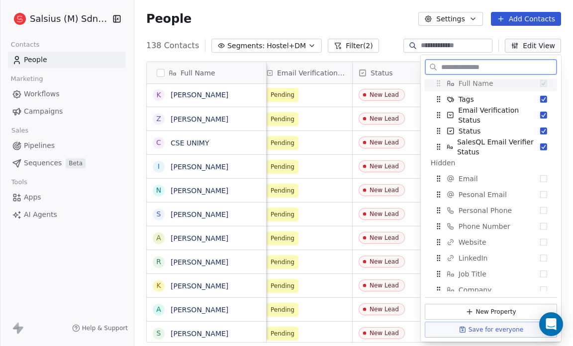
click at [540, 115] on button "Suggestions" at bounding box center [543, 115] width 7 height 7
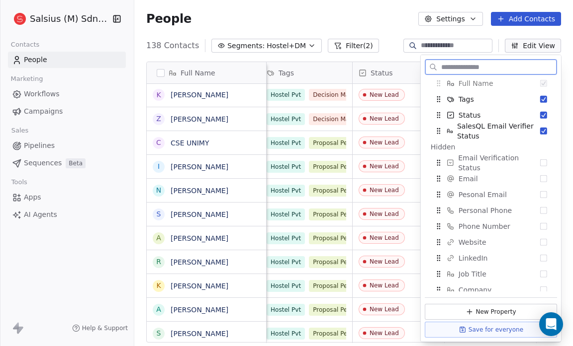
scroll to position [0, 11]
click at [540, 115] on button "Suggestions" at bounding box center [543, 115] width 7 height 7
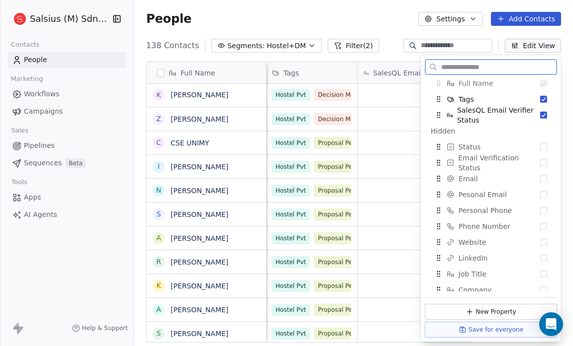
scroll to position [0, 6]
click at [540, 115] on button "Suggestions" at bounding box center [543, 115] width 7 height 7
click at [540, 113] on button "Suggestions" at bounding box center [543, 115] width 7 height 7
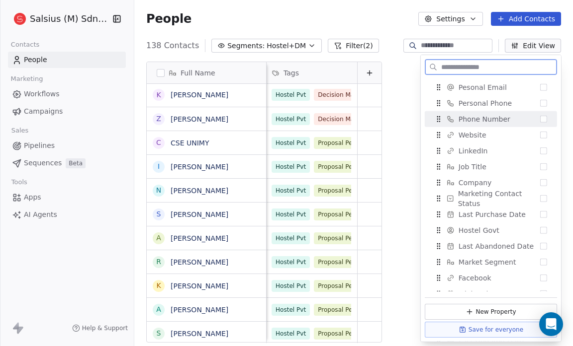
scroll to position [126, 0]
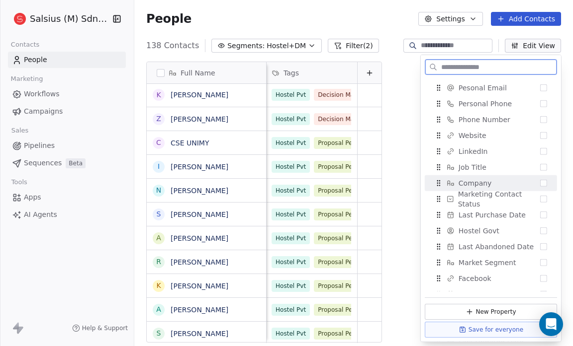
click at [540, 181] on button "Suggestions" at bounding box center [543, 183] width 7 height 7
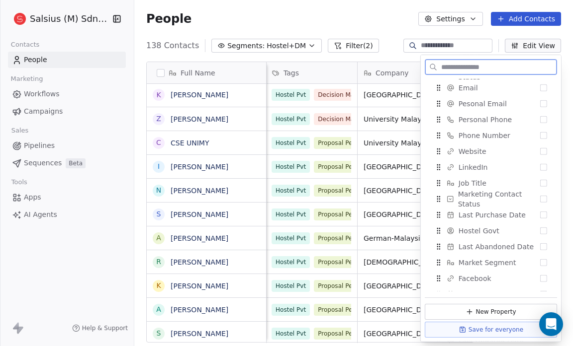
scroll to position [142, 0]
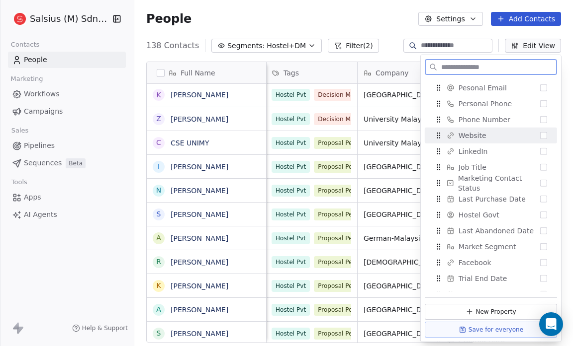
click at [540, 135] on button "Suggestions" at bounding box center [543, 135] width 7 height 7
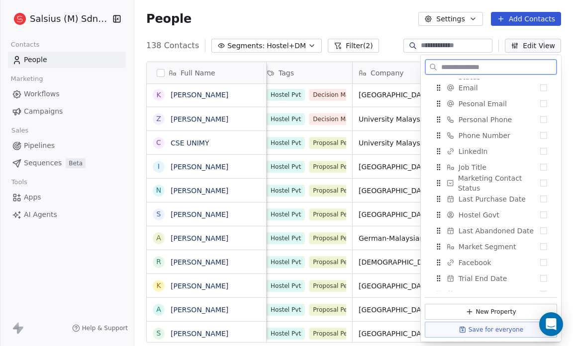
scroll to position [158, 0]
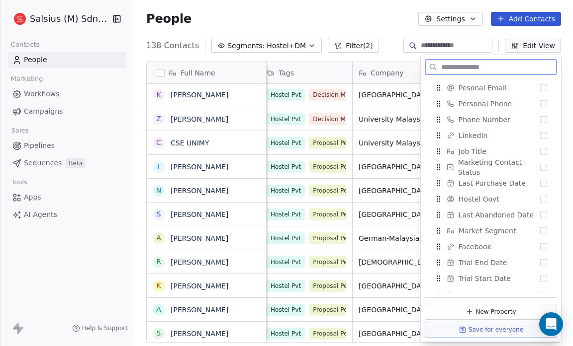
click at [540, 135] on button "Suggestions" at bounding box center [543, 135] width 7 height 7
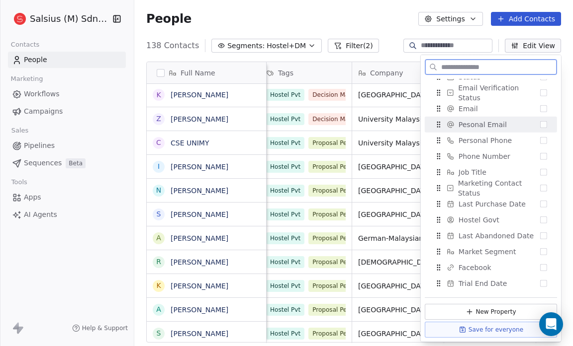
scroll to position [137, 0]
click at [540, 127] on button "Suggestions" at bounding box center [543, 125] width 7 height 7
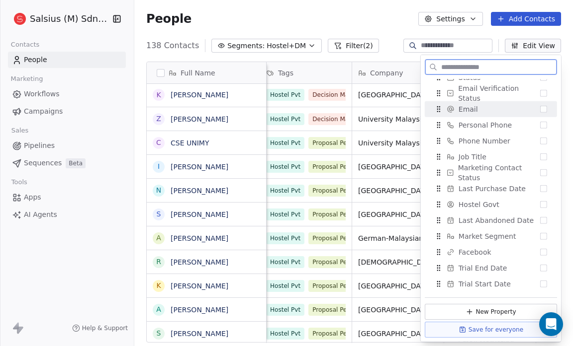
click at [540, 106] on button "Suggestions" at bounding box center [543, 109] width 7 height 7
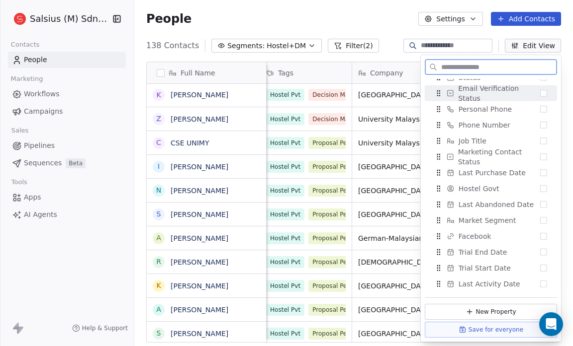
click at [540, 91] on button "Suggestions" at bounding box center [543, 93] width 7 height 7
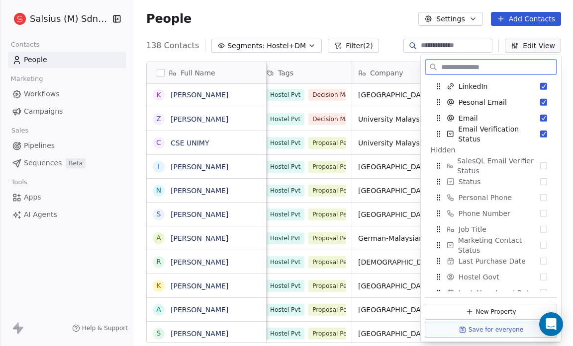
scroll to position [81, 0]
click at [540, 99] on button "Suggestions" at bounding box center [543, 101] width 7 height 7
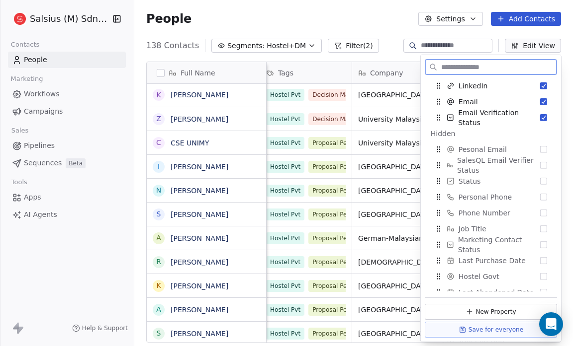
click at [540, 99] on button "Suggestions" at bounding box center [543, 101] width 7 height 7
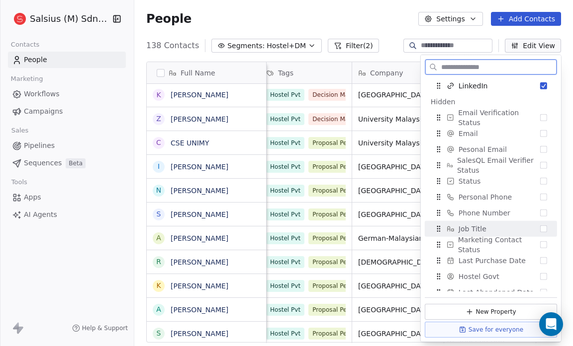
click at [537, 224] on div "Job Title" at bounding box center [490, 229] width 124 height 16
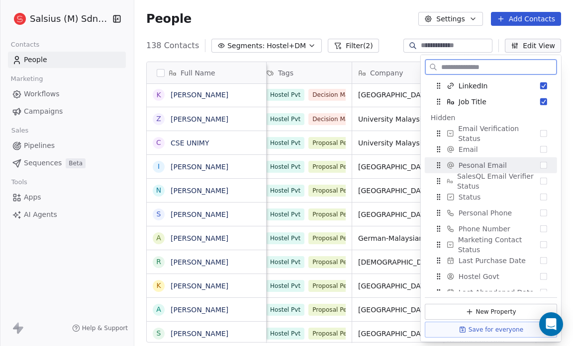
click at [540, 164] on button "Suggestions" at bounding box center [543, 165] width 7 height 7
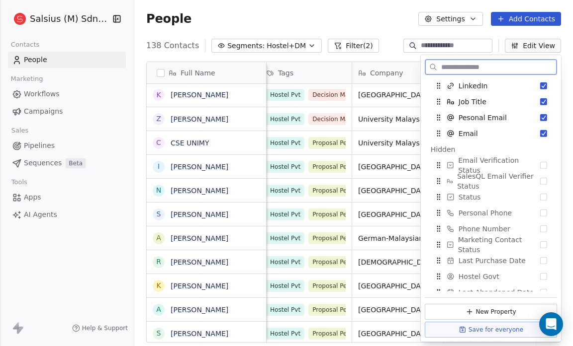
click at [540, 164] on button "Suggestions" at bounding box center [543, 165] width 7 height 7
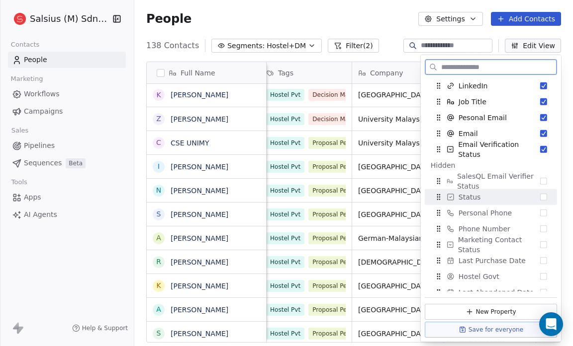
click at [540, 194] on button "Suggestions" at bounding box center [543, 197] width 7 height 7
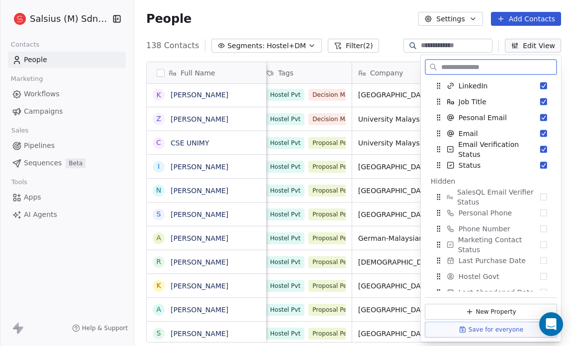
click at [540, 194] on button "Suggestions" at bounding box center [543, 197] width 7 height 7
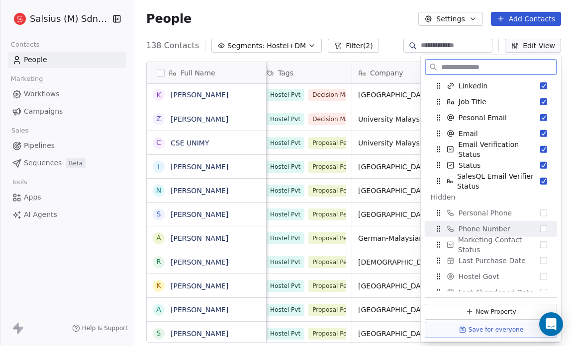
click at [540, 229] on button "Suggestions" at bounding box center [543, 229] width 7 height 7
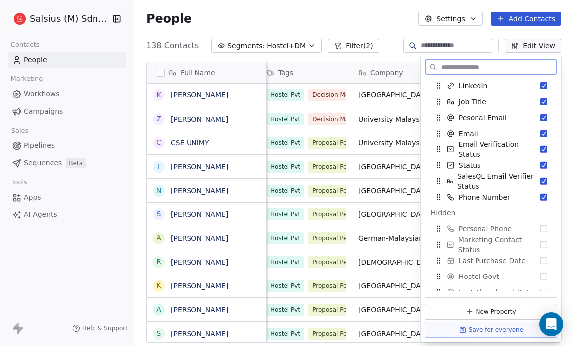
click at [540, 229] on button "Suggestions" at bounding box center [543, 229] width 7 height 7
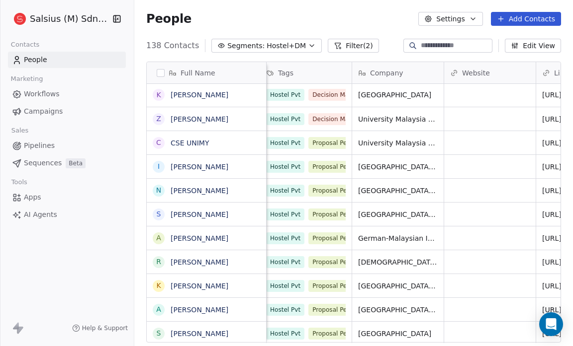
click at [287, 22] on div "People Settings Add Contacts" at bounding box center [353, 19] width 415 height 14
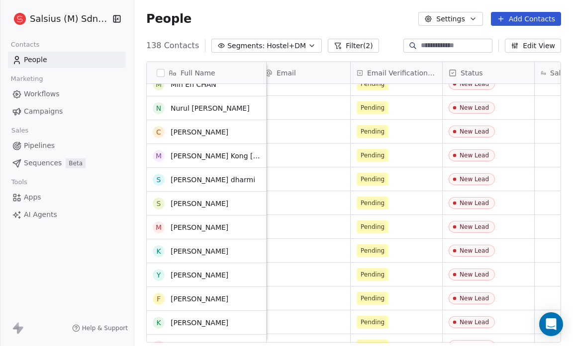
scroll to position [402, 0]
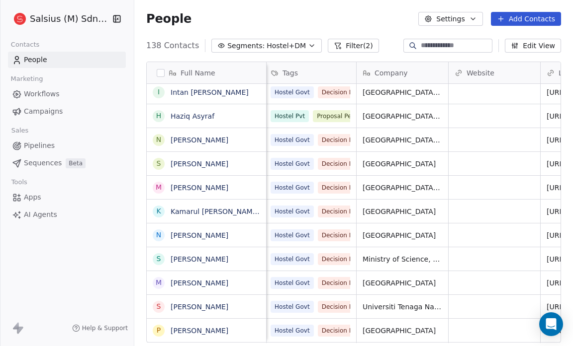
click at [272, 44] on span "Hostel+DM" at bounding box center [285, 46] width 39 height 10
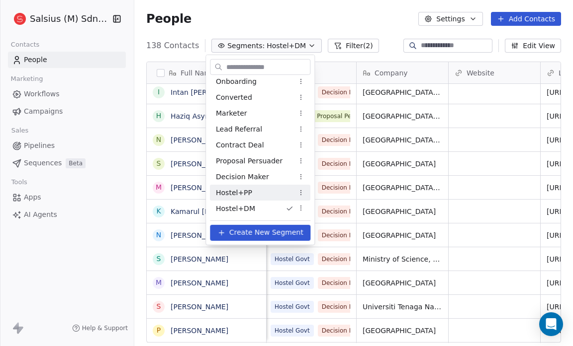
click at [275, 191] on div "Hostel+PP" at bounding box center [260, 193] width 100 height 16
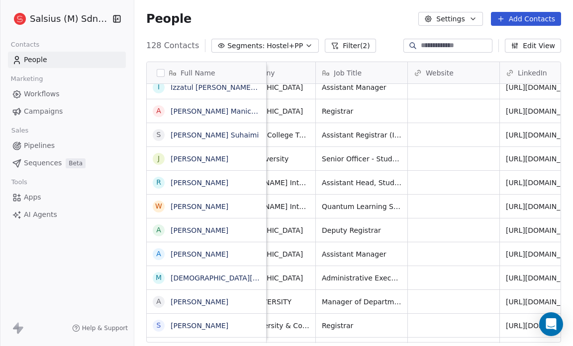
scroll to position [0, 0]
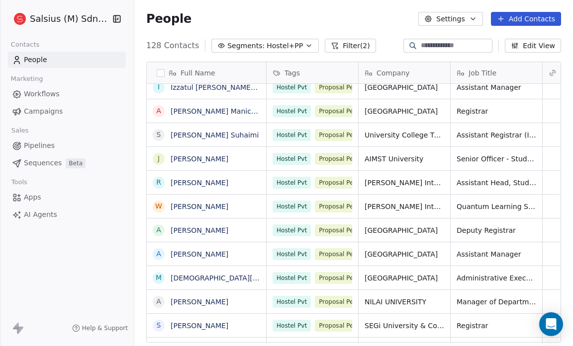
click at [537, 47] on button "Edit View" at bounding box center [533, 46] width 56 height 14
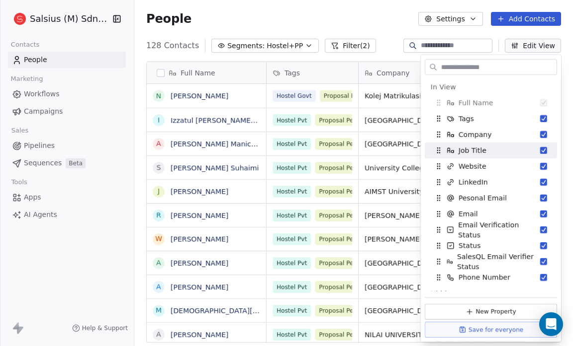
scroll to position [299, 432]
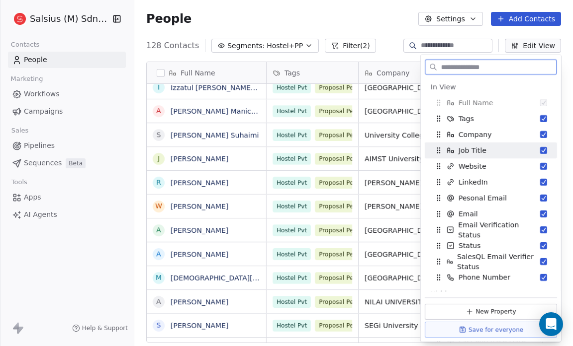
click at [540, 150] on button "Suggestions" at bounding box center [543, 150] width 7 height 7
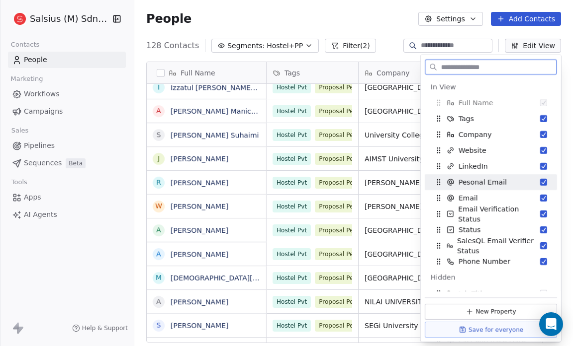
click at [540, 180] on button "Suggestions" at bounding box center [543, 182] width 7 height 7
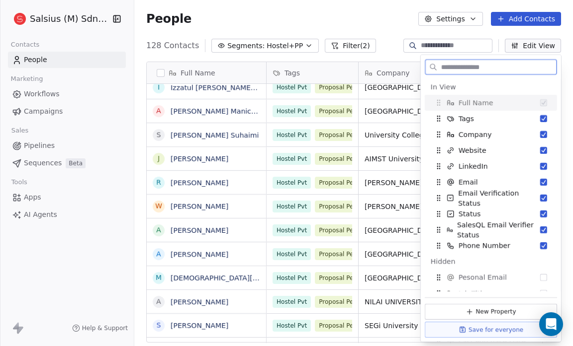
click at [540, 180] on button "Suggestions" at bounding box center [543, 182] width 7 height 7
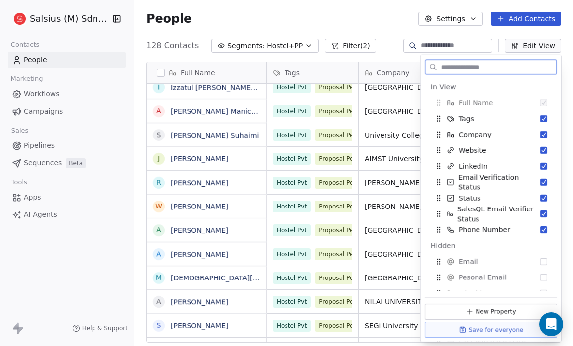
click at [540, 180] on button "Suggestions" at bounding box center [543, 182] width 7 height 7
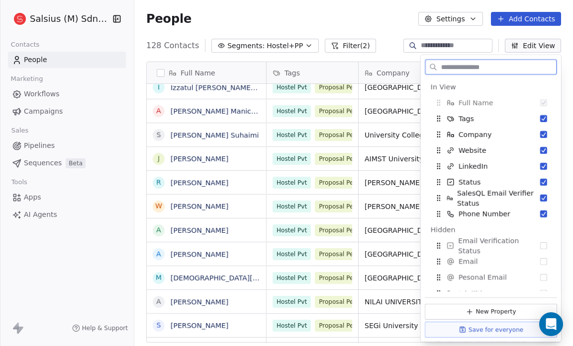
click at [540, 180] on button "Suggestions" at bounding box center [543, 182] width 7 height 7
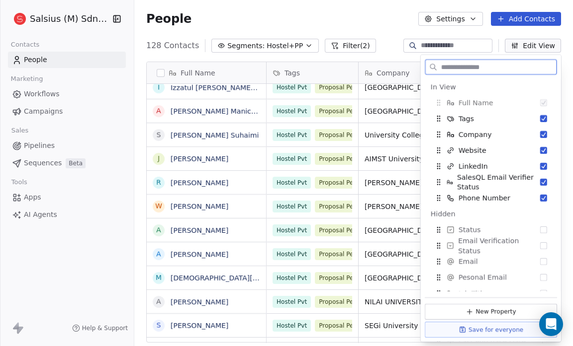
click at [540, 180] on button "Suggestions" at bounding box center [543, 182] width 7 height 7
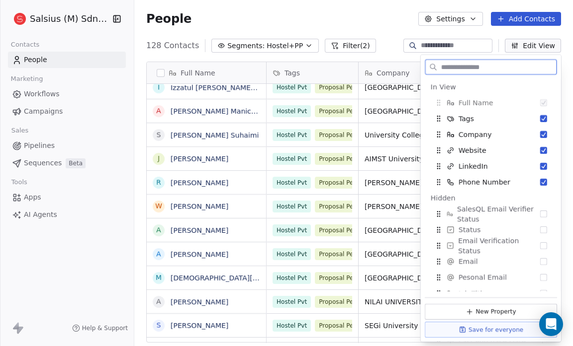
click at [540, 180] on button "Suggestions" at bounding box center [543, 182] width 7 height 7
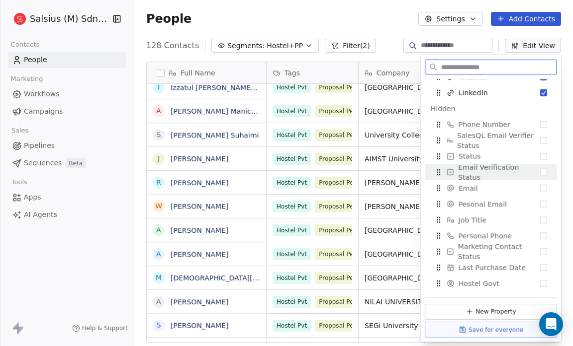
scroll to position [74, 0]
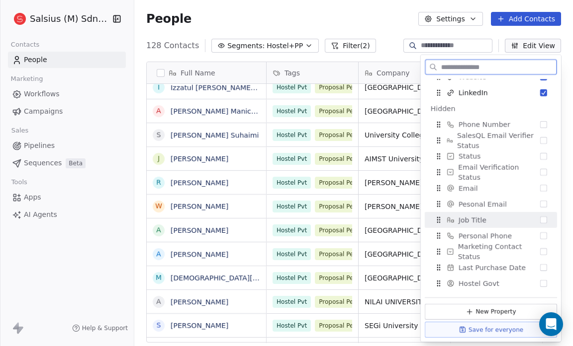
click at [540, 221] on button "Suggestions" at bounding box center [543, 220] width 7 height 7
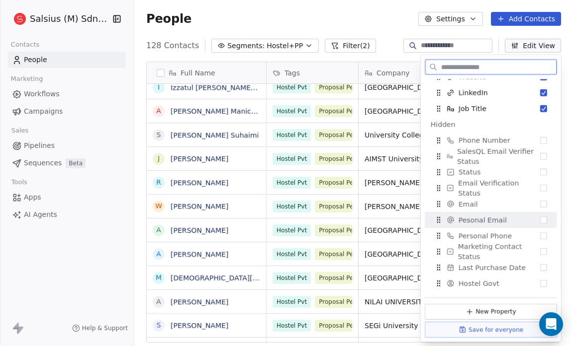
click at [540, 220] on button "Suggestions" at bounding box center [543, 220] width 7 height 7
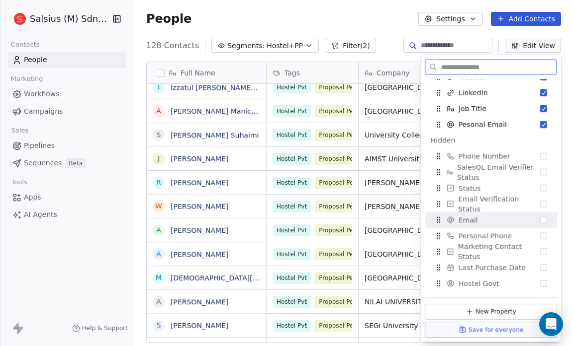
click at [540, 219] on button "Suggestions" at bounding box center [543, 220] width 7 height 7
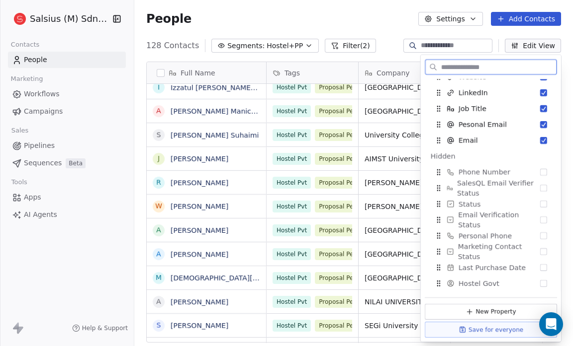
click at [540, 219] on button "Suggestions" at bounding box center [543, 220] width 7 height 7
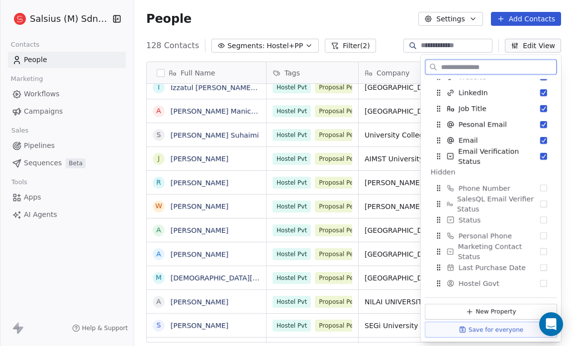
click at [540, 219] on button "Suggestions" at bounding box center [543, 220] width 7 height 7
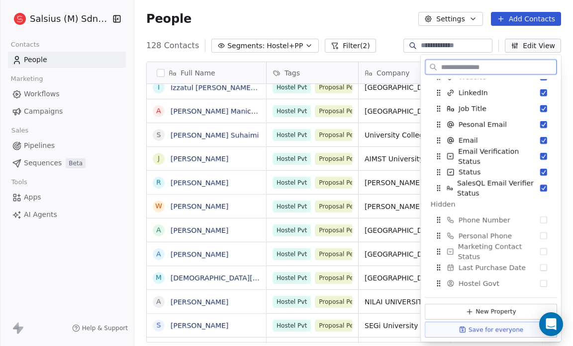
click at [540, 219] on button "Suggestions" at bounding box center [543, 220] width 7 height 7
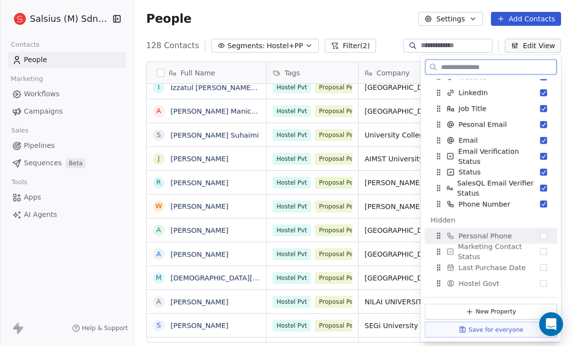
click at [540, 235] on button "Suggestions" at bounding box center [543, 236] width 7 height 7
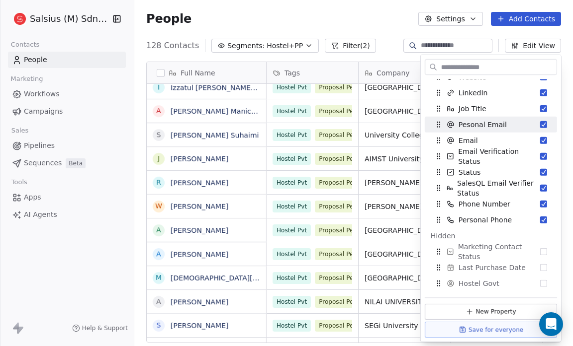
click at [329, 32] on div "People Settings Add Contacts" at bounding box center [353, 19] width 438 height 38
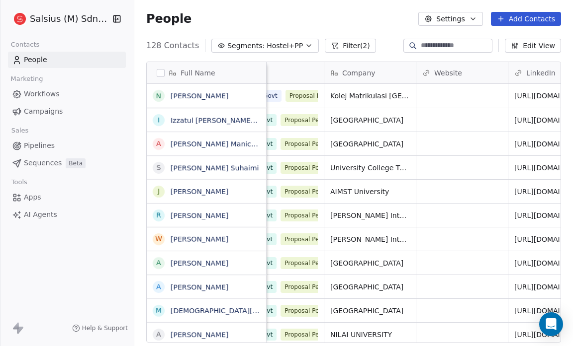
scroll to position [0, 0]
